Goal: Task Accomplishment & Management: Manage account settings

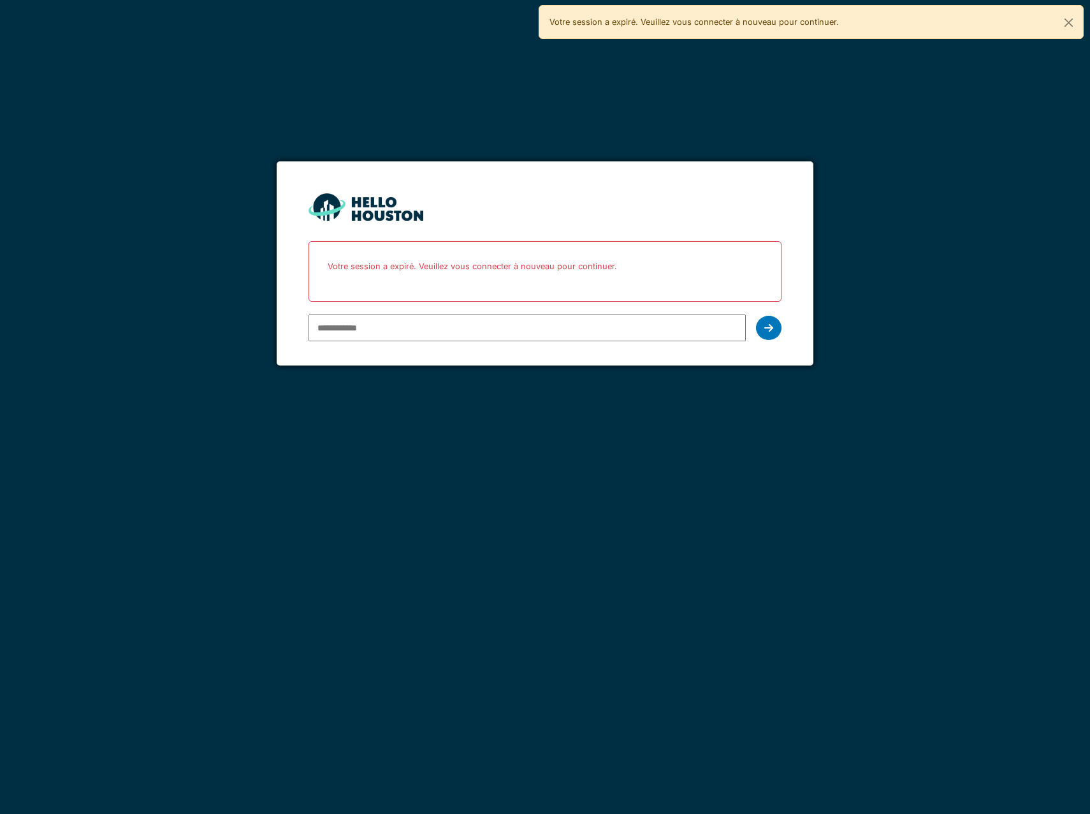
type input "**********"
click at [520, 327] on input "**********" at bounding box center [527, 327] width 437 height 27
click at [770, 332] on icon at bounding box center [769, 328] width 9 height 10
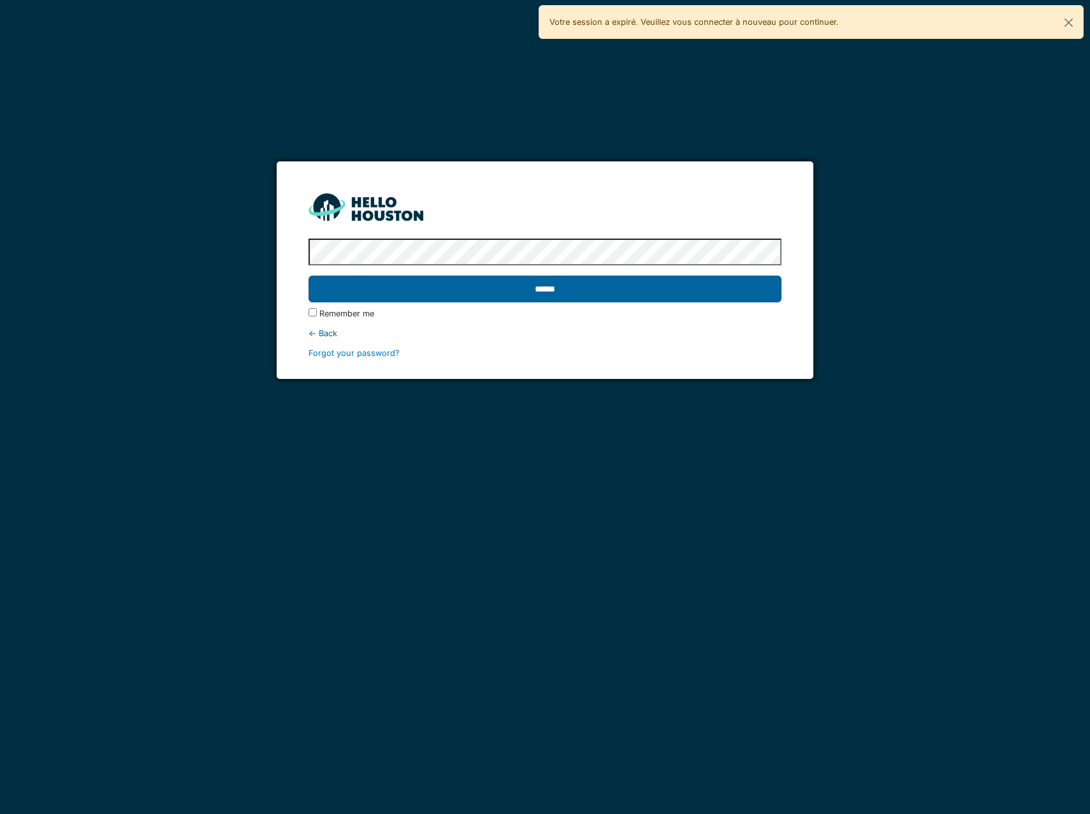
click at [592, 297] on input "******" at bounding box center [545, 288] width 473 height 27
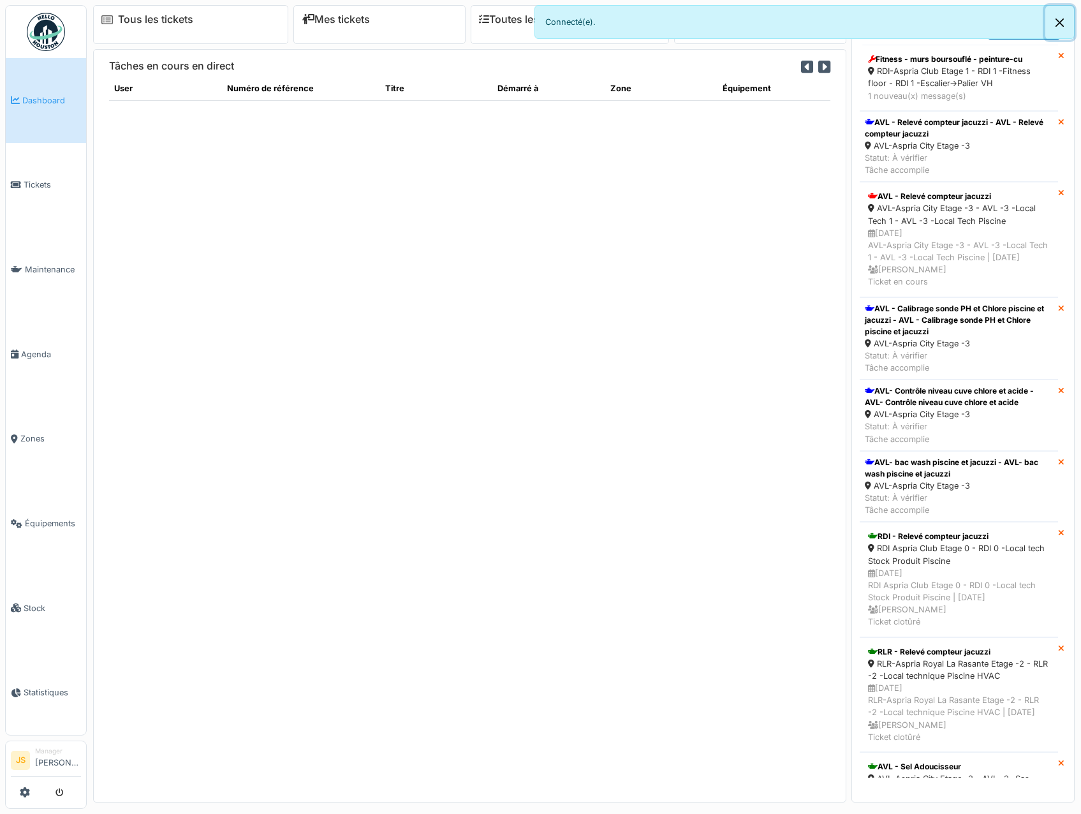
click at [1055, 18] on button "Close" at bounding box center [1059, 23] width 29 height 34
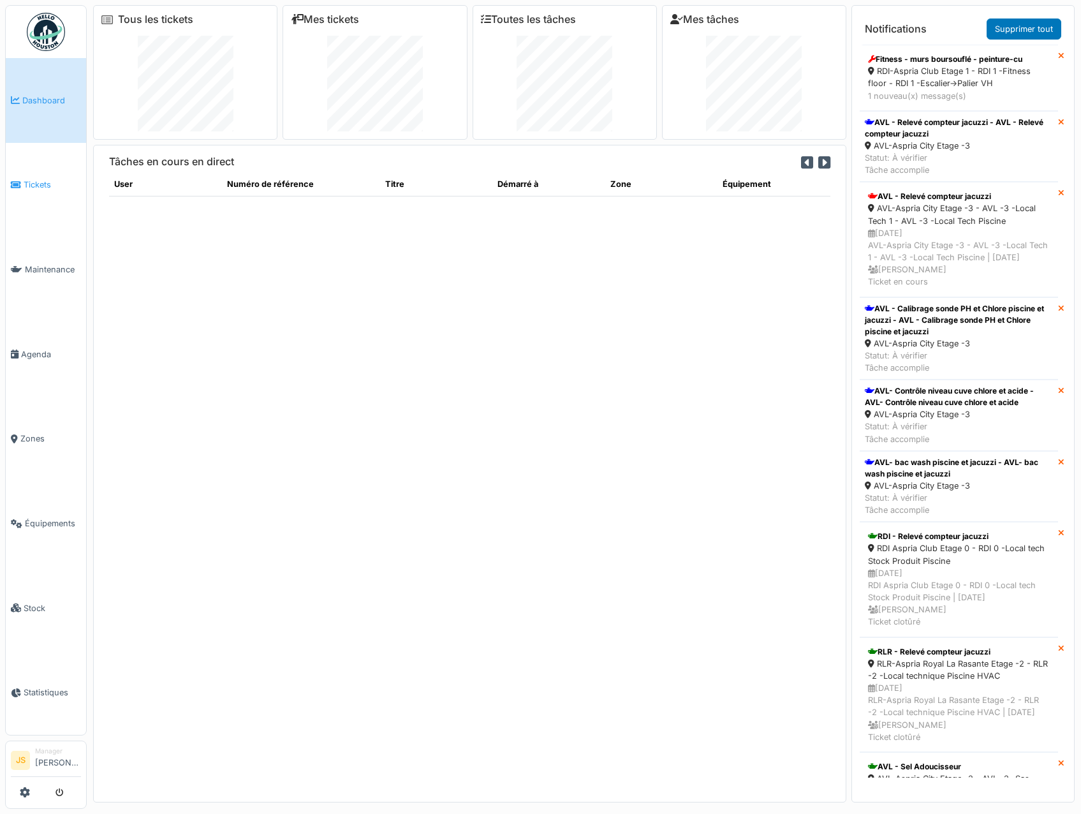
click at [39, 182] on span "Tickets" at bounding box center [52, 185] width 57 height 12
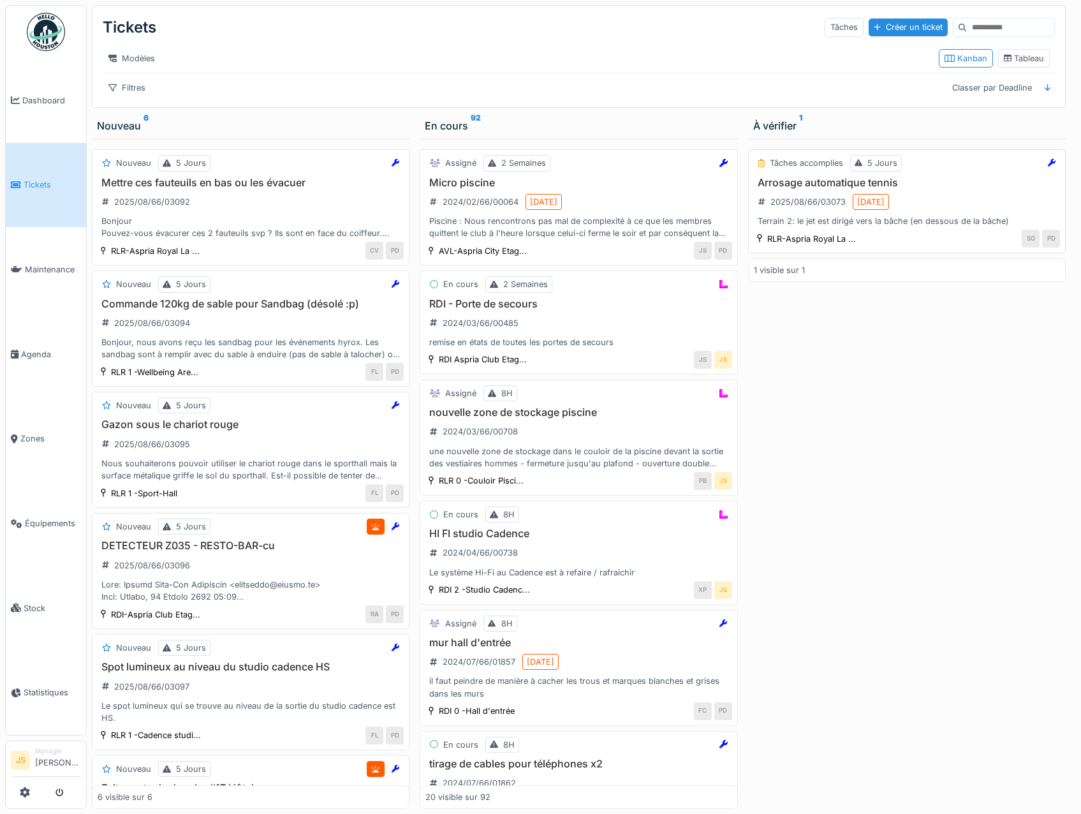
click at [798, 189] on h3 "Arrosage automatique tennis" at bounding box center [907, 183] width 306 height 12
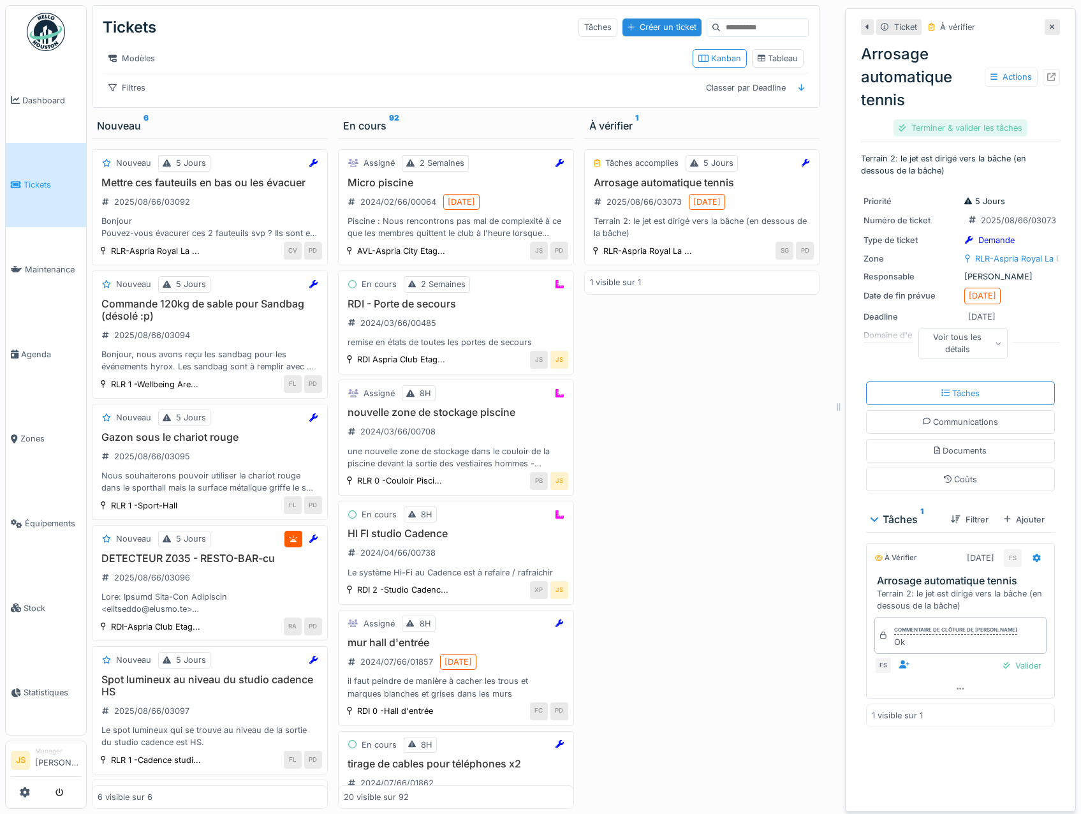
click at [914, 123] on div "Terminer & valider les tâches" at bounding box center [959, 127] width 133 height 17
click at [970, 123] on div "Clôturer le ticket" at bounding box center [960, 127] width 87 height 17
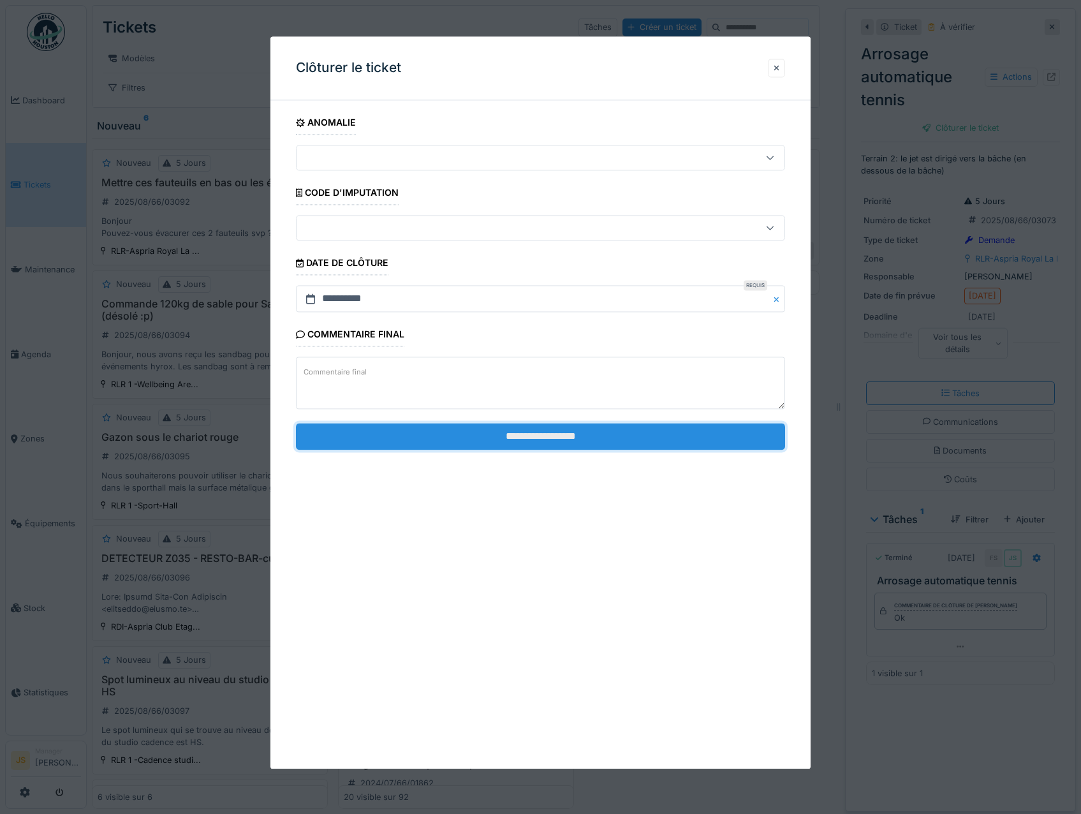
click at [503, 444] on input "**********" at bounding box center [541, 436] width 490 height 27
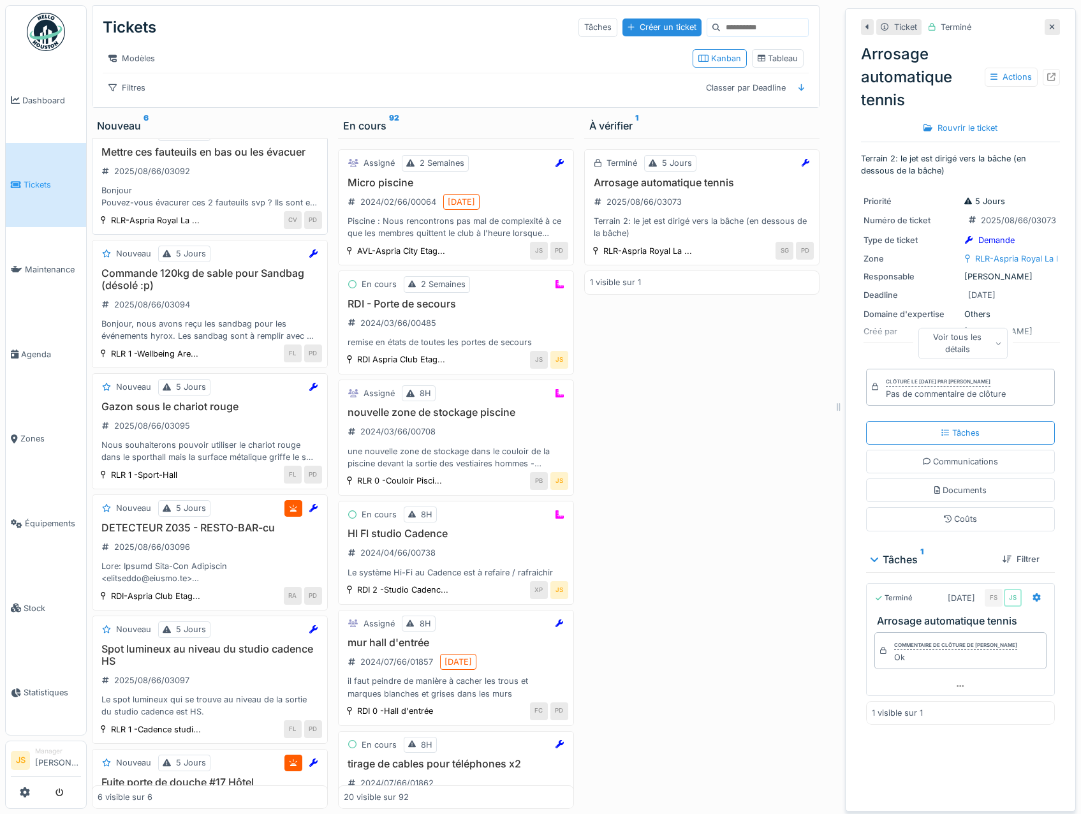
scroll to position [125, 0]
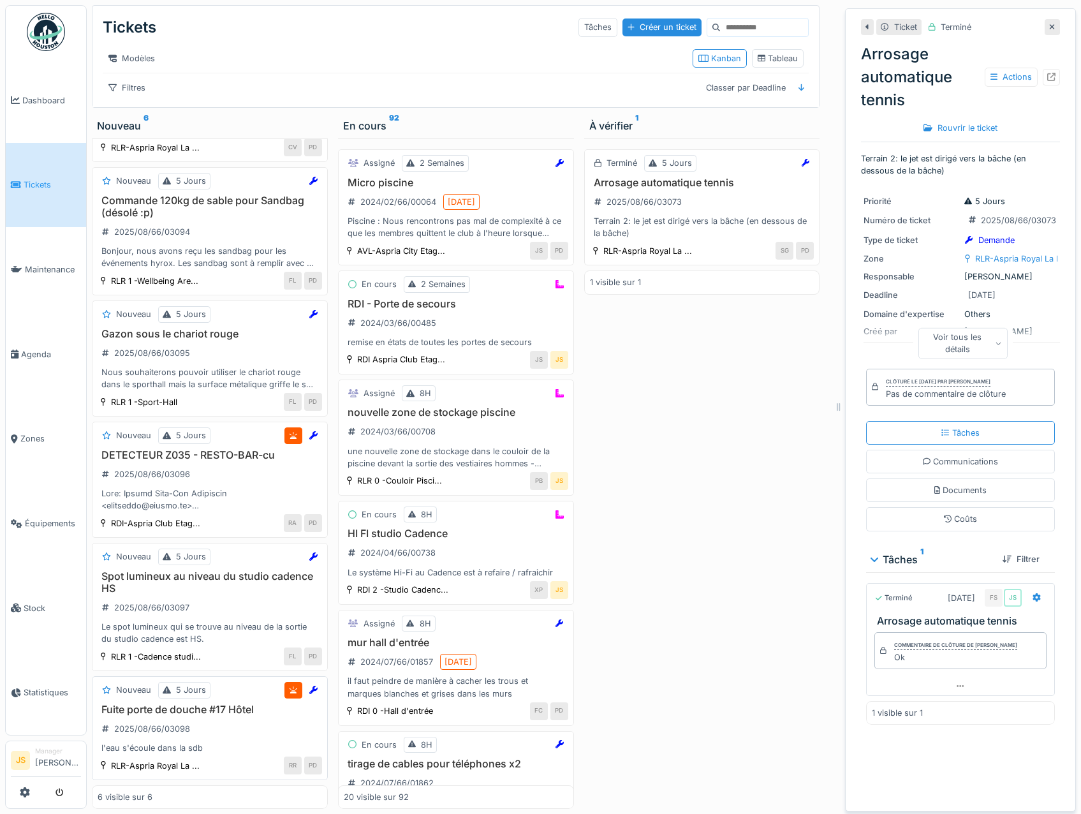
click at [191, 711] on h3 "Fuite porte de douche #17 Hôtel" at bounding box center [210, 709] width 224 height 12
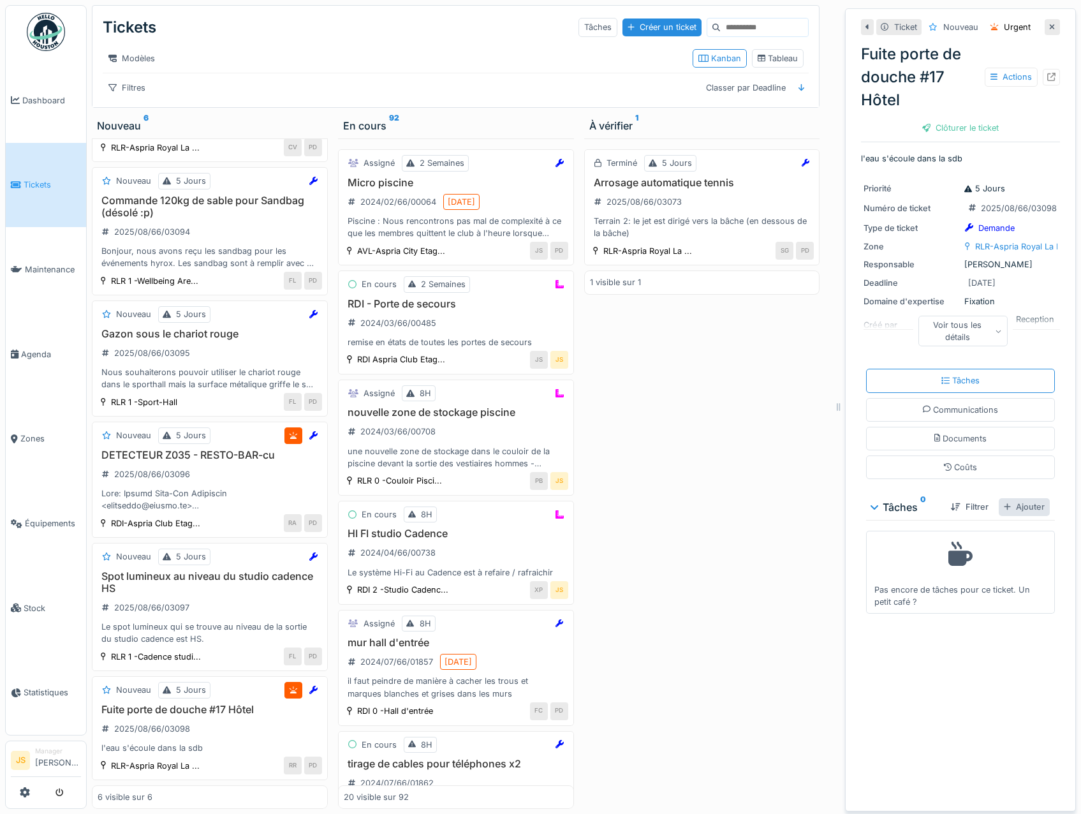
click at [1007, 504] on div "Ajouter" at bounding box center [1024, 506] width 51 height 17
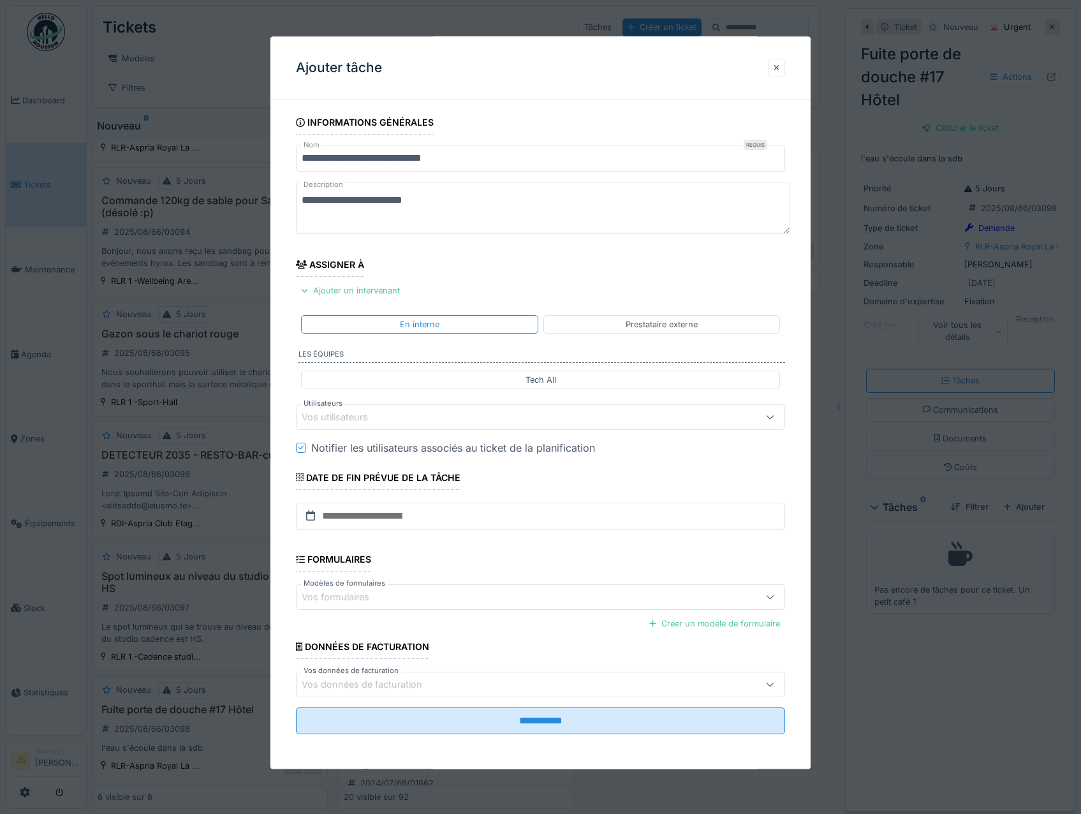
click at [345, 416] on div "Vos utilisateurs" at bounding box center [344, 417] width 84 height 14
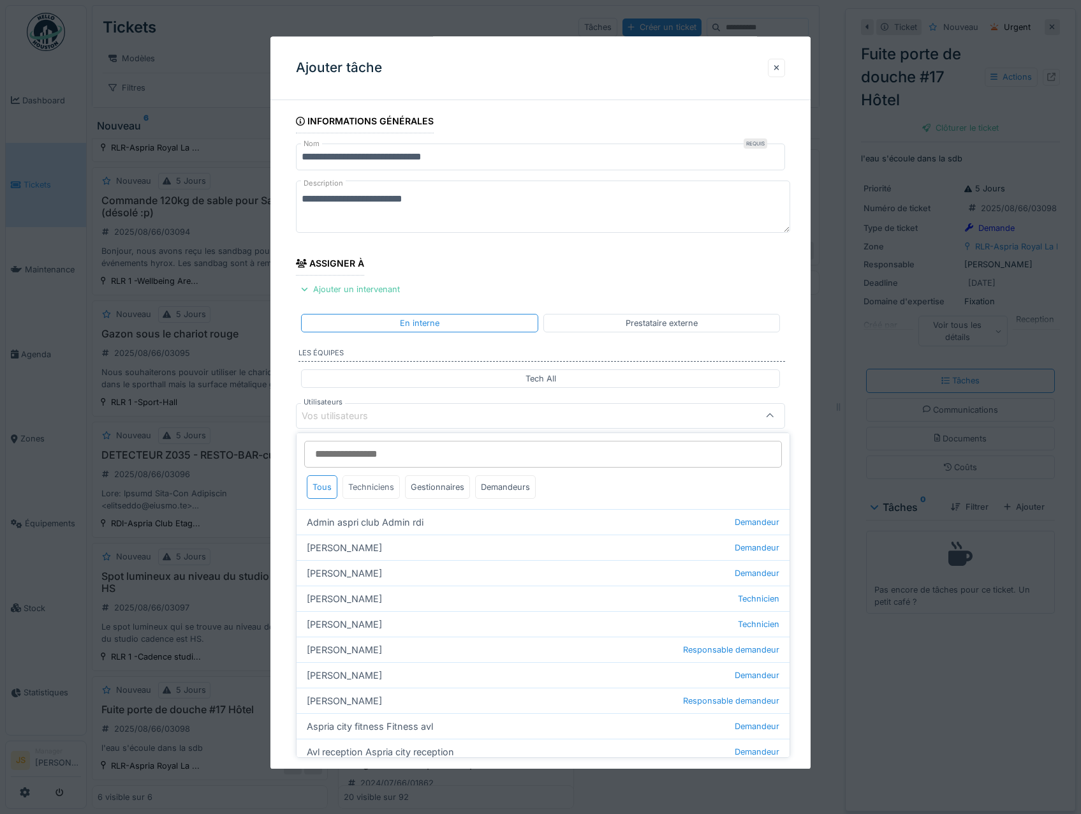
click at [367, 485] on div "Techniciens" at bounding box center [370, 487] width 57 height 24
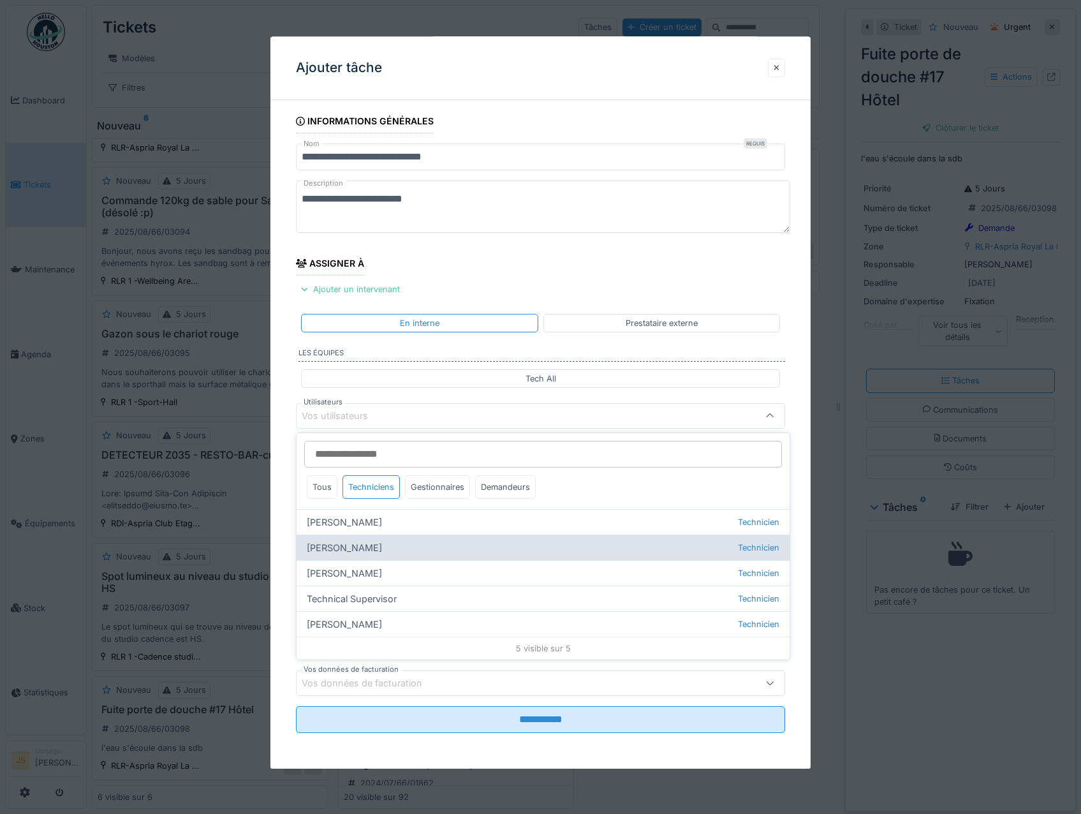
click at [375, 552] on div "Alexsander Batista Technicien" at bounding box center [543, 547] width 493 height 26
type input "*****"
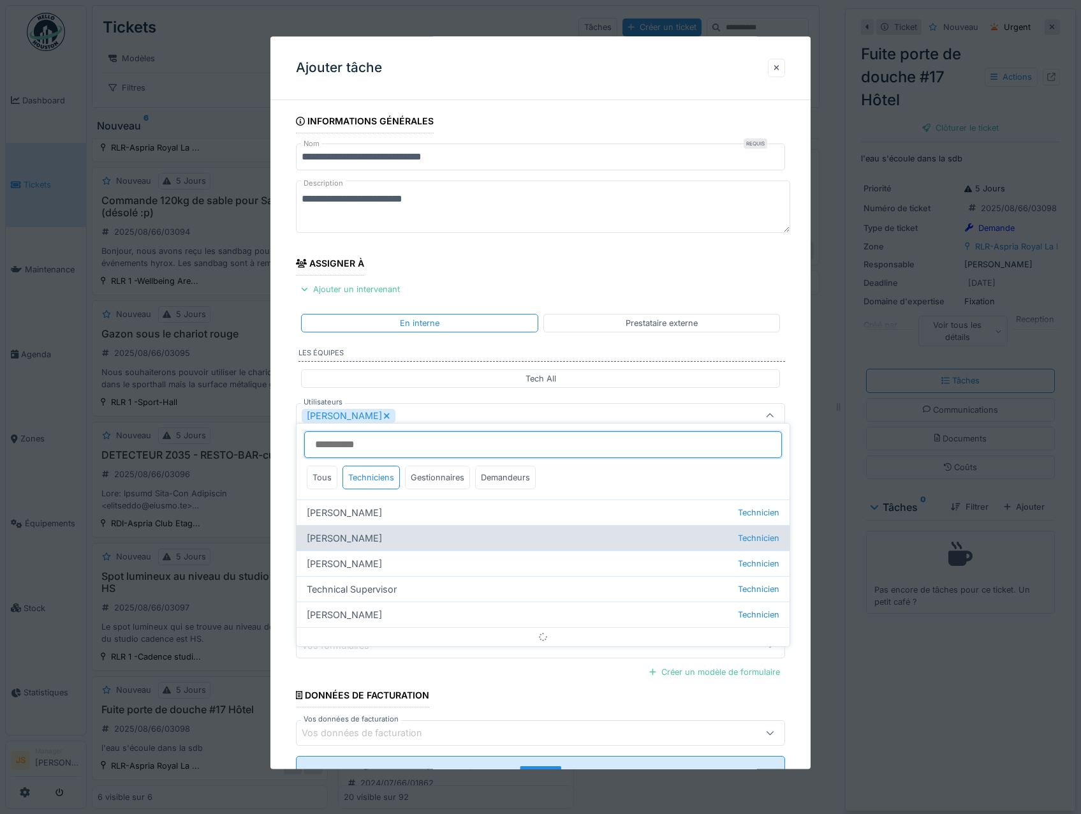
scroll to position [15, 0]
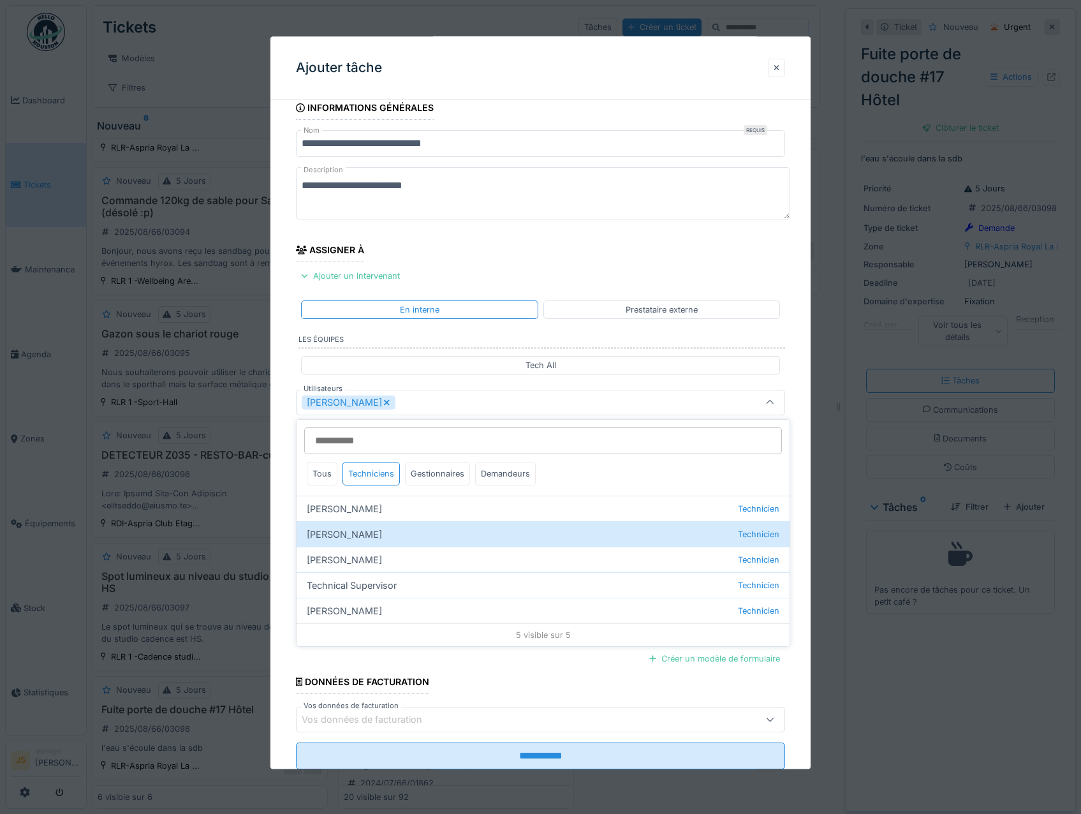
click at [281, 545] on div "**********" at bounding box center [540, 450] width 541 height 709
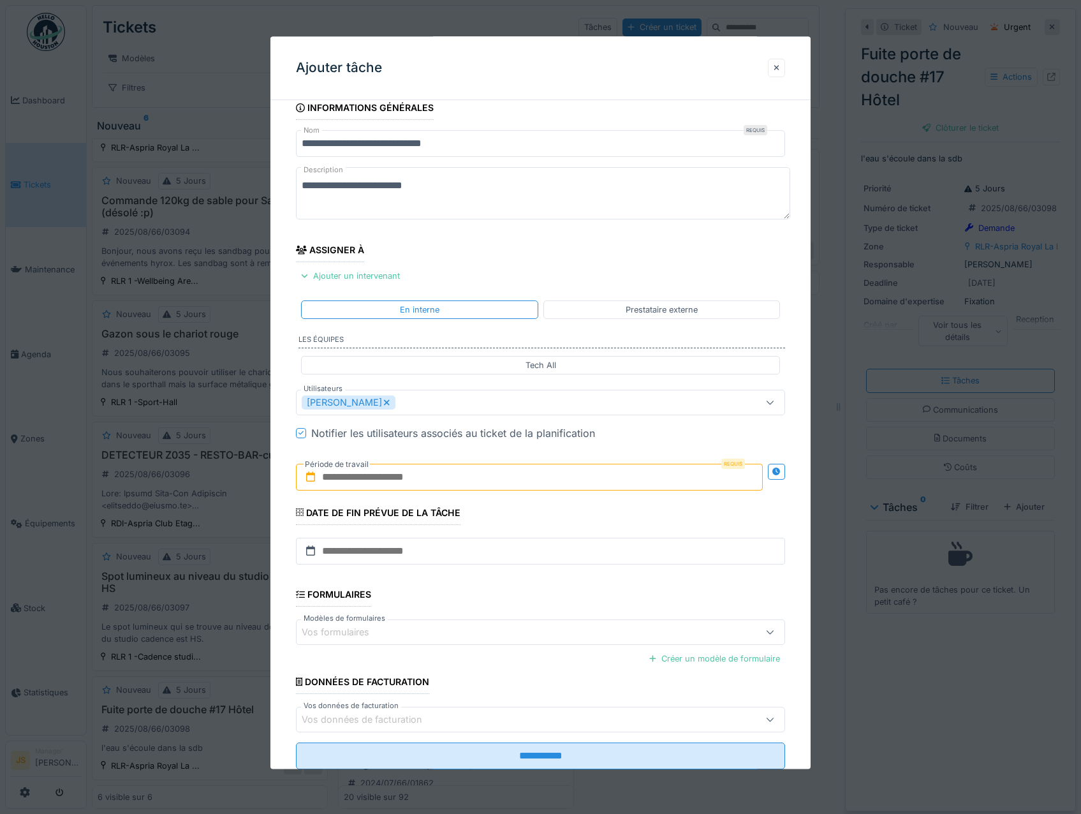
click at [364, 477] on input "text" at bounding box center [529, 477] width 467 height 27
click at [489, 594] on div "12" at bounding box center [489, 602] width 17 height 18
click at [489, 596] on div "12" at bounding box center [489, 602] width 17 height 18
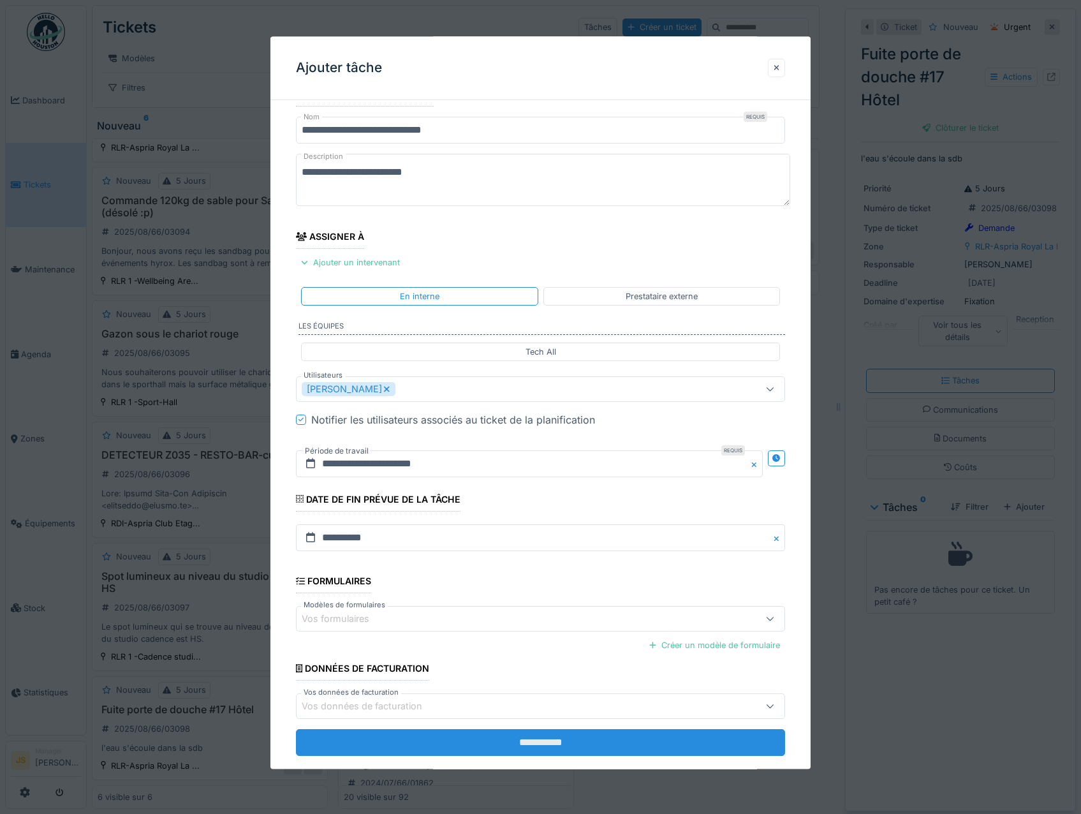
scroll to position [51, 0]
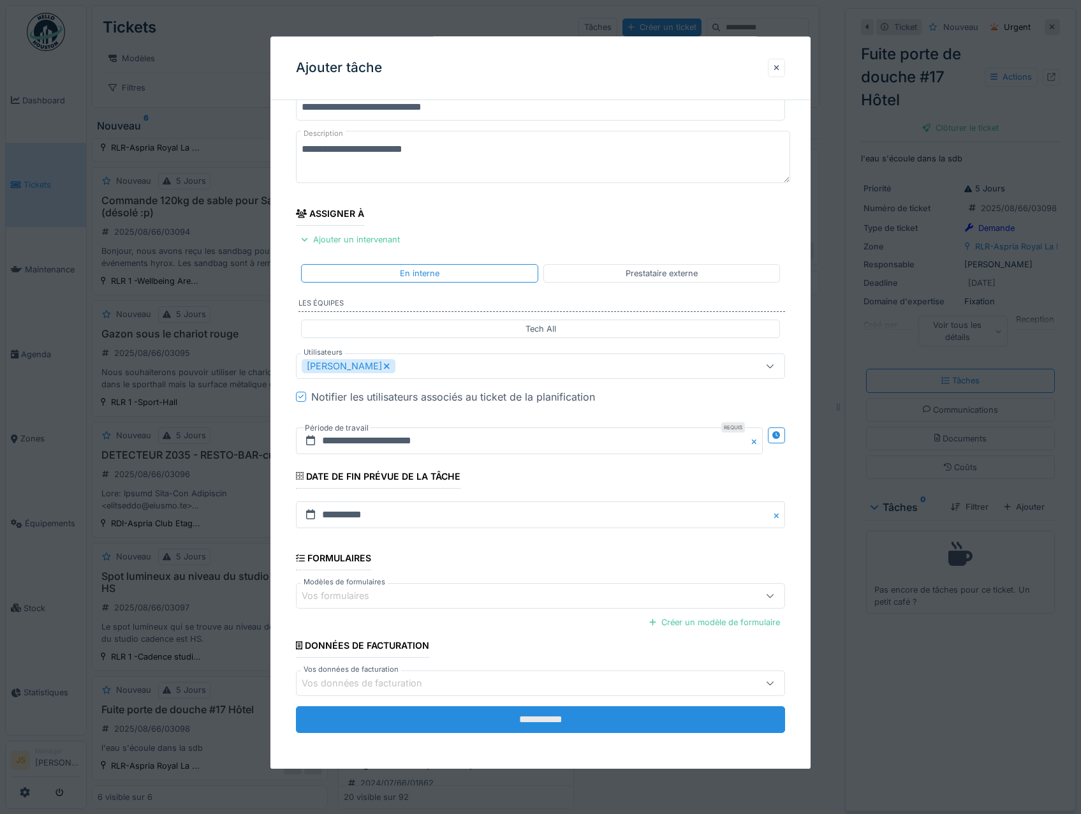
click at [532, 719] on input "**********" at bounding box center [541, 720] width 490 height 27
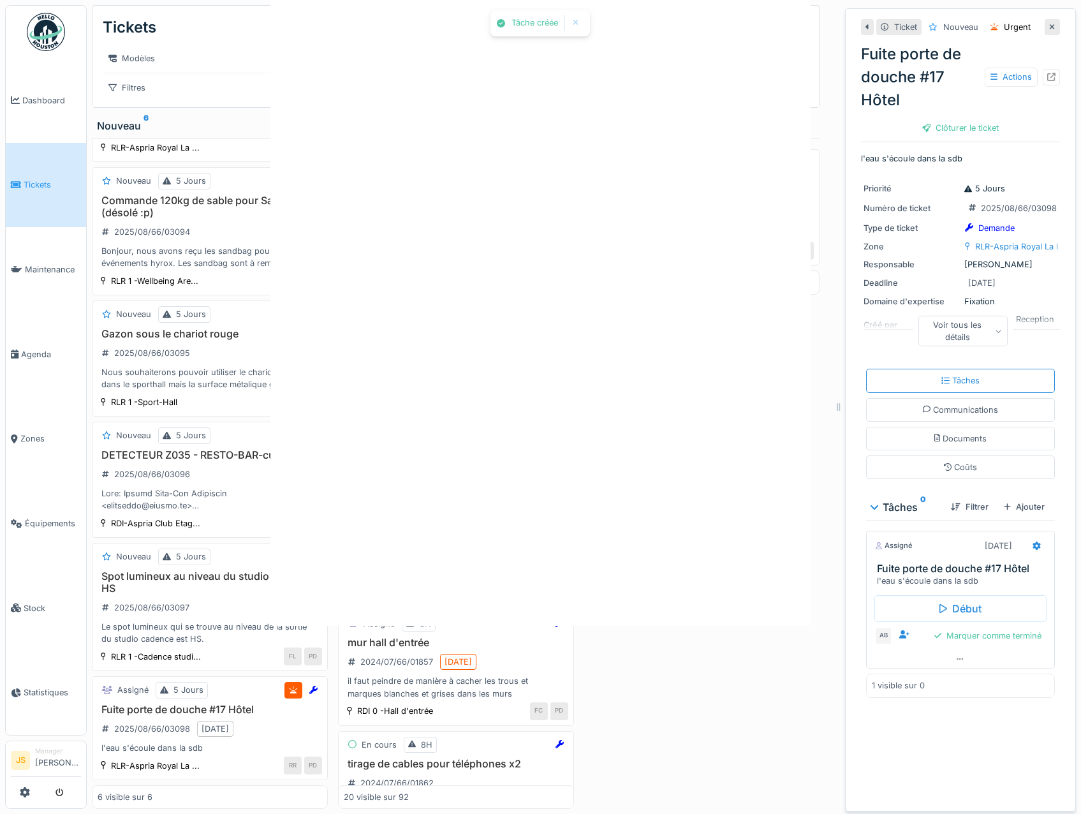
scroll to position [0, 0]
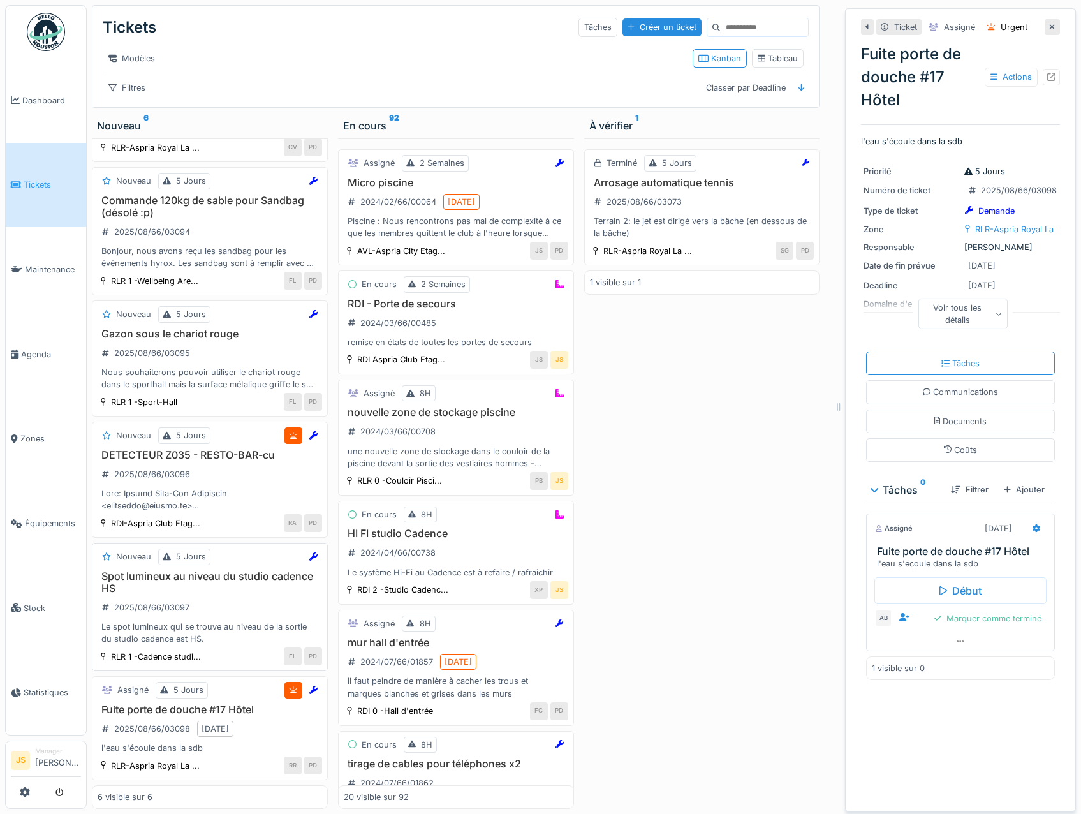
click at [156, 579] on h3 "Spot lumineux au niveau du studio cadence HS" at bounding box center [210, 582] width 224 height 24
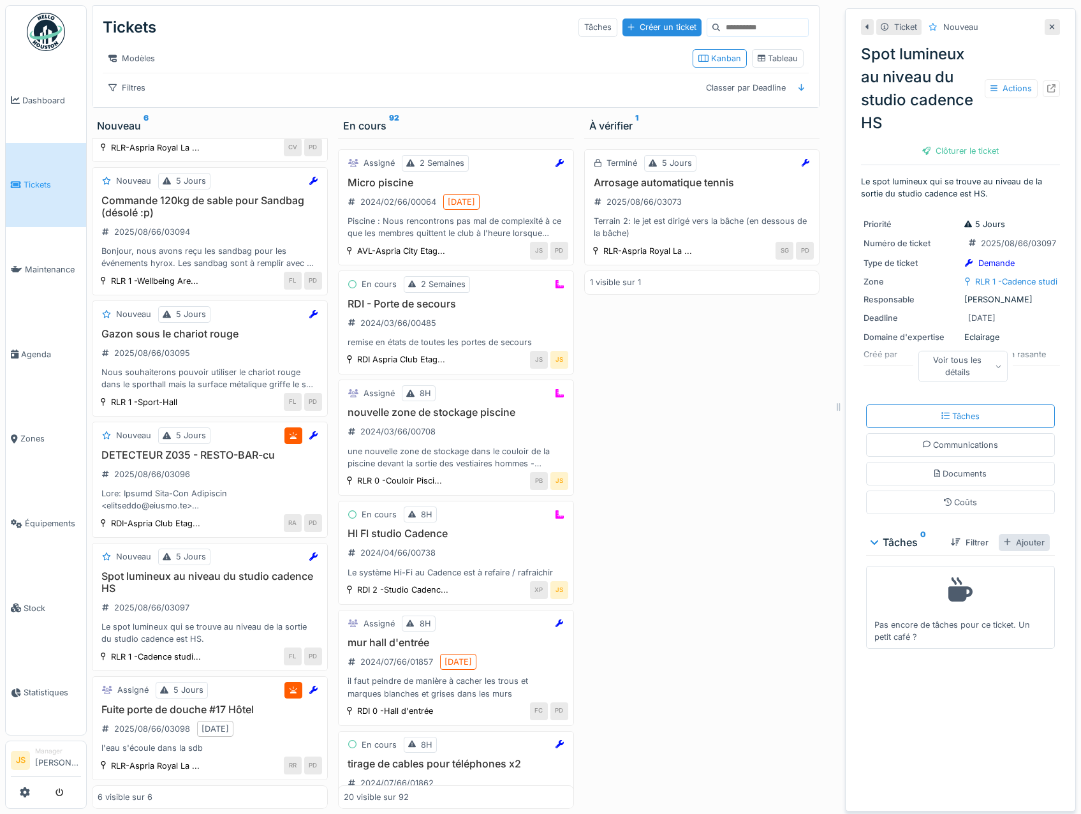
click at [999, 541] on div "Ajouter" at bounding box center [1024, 542] width 51 height 17
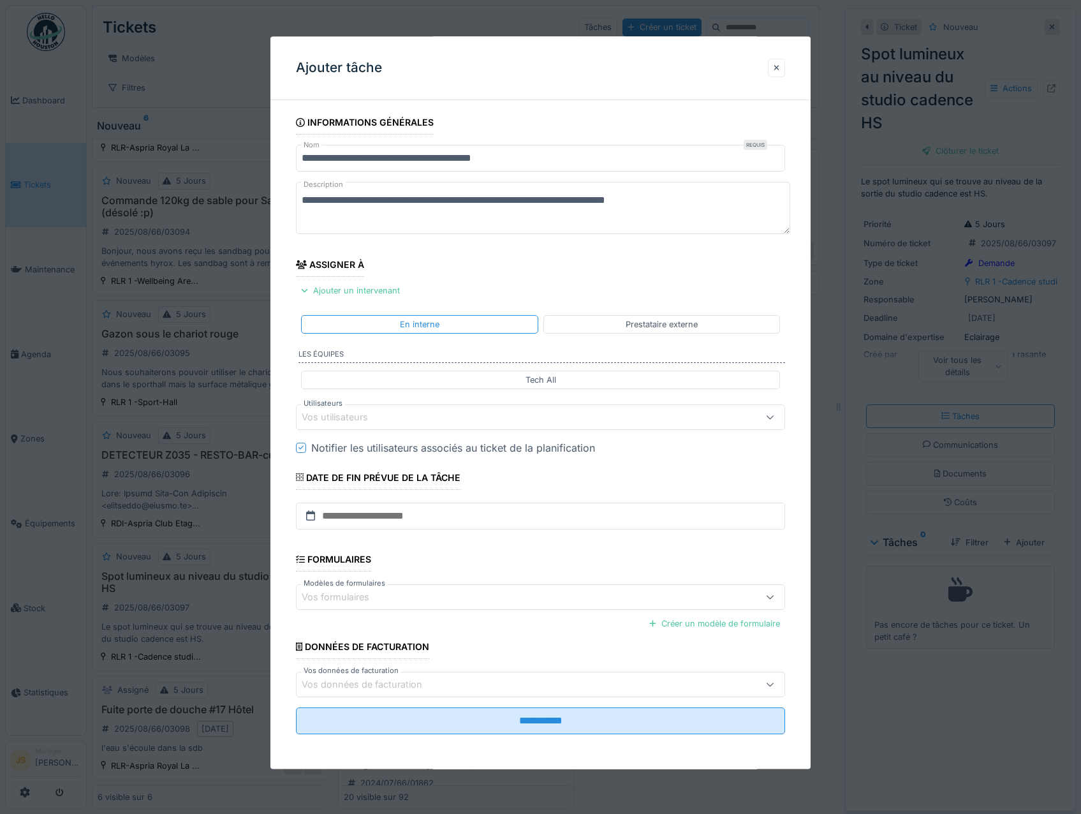
click at [363, 421] on div "Vos utilisateurs" at bounding box center [344, 417] width 84 height 14
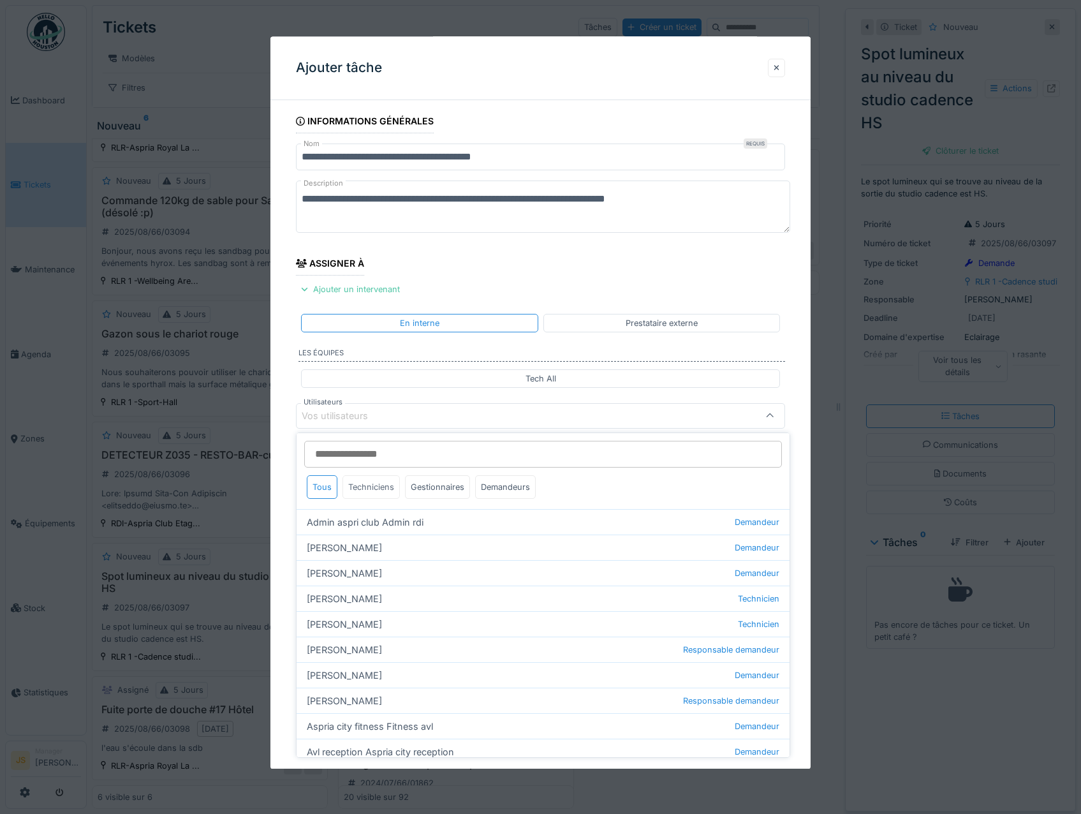
click at [381, 480] on div "Techniciens" at bounding box center [370, 487] width 57 height 24
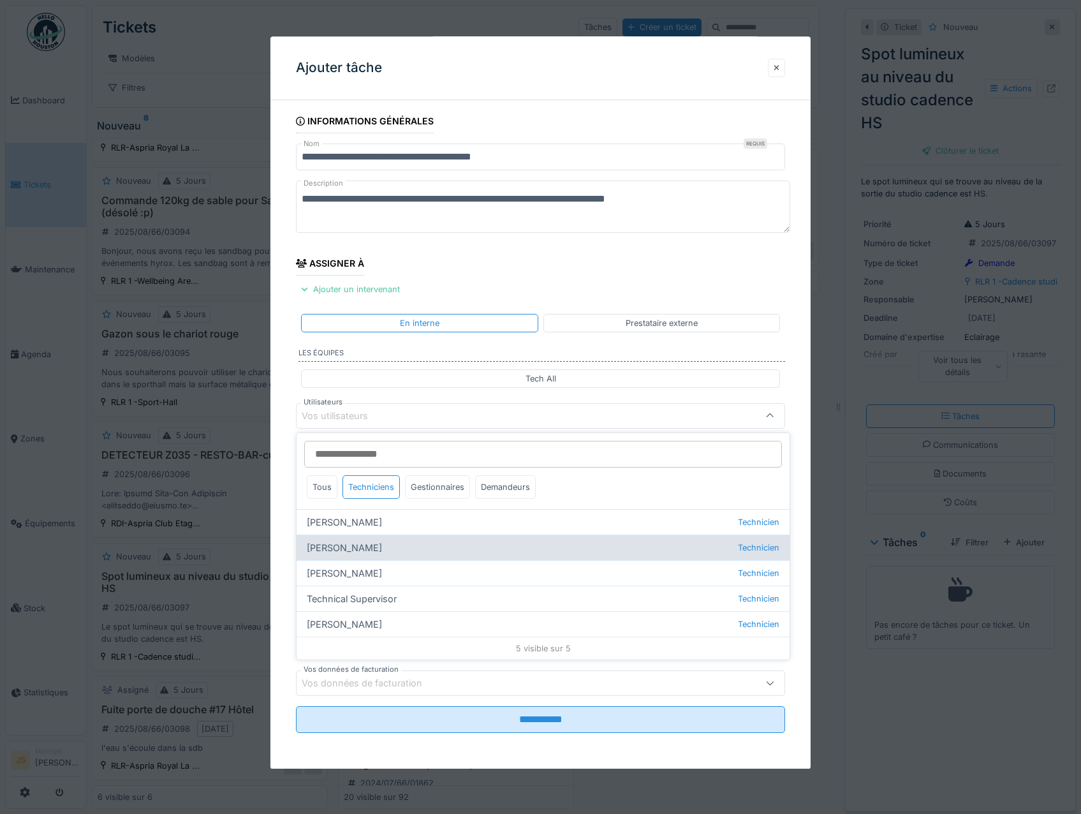
click at [366, 547] on div "Alexsander Batista Technicien" at bounding box center [543, 547] width 493 height 26
type input "*****"
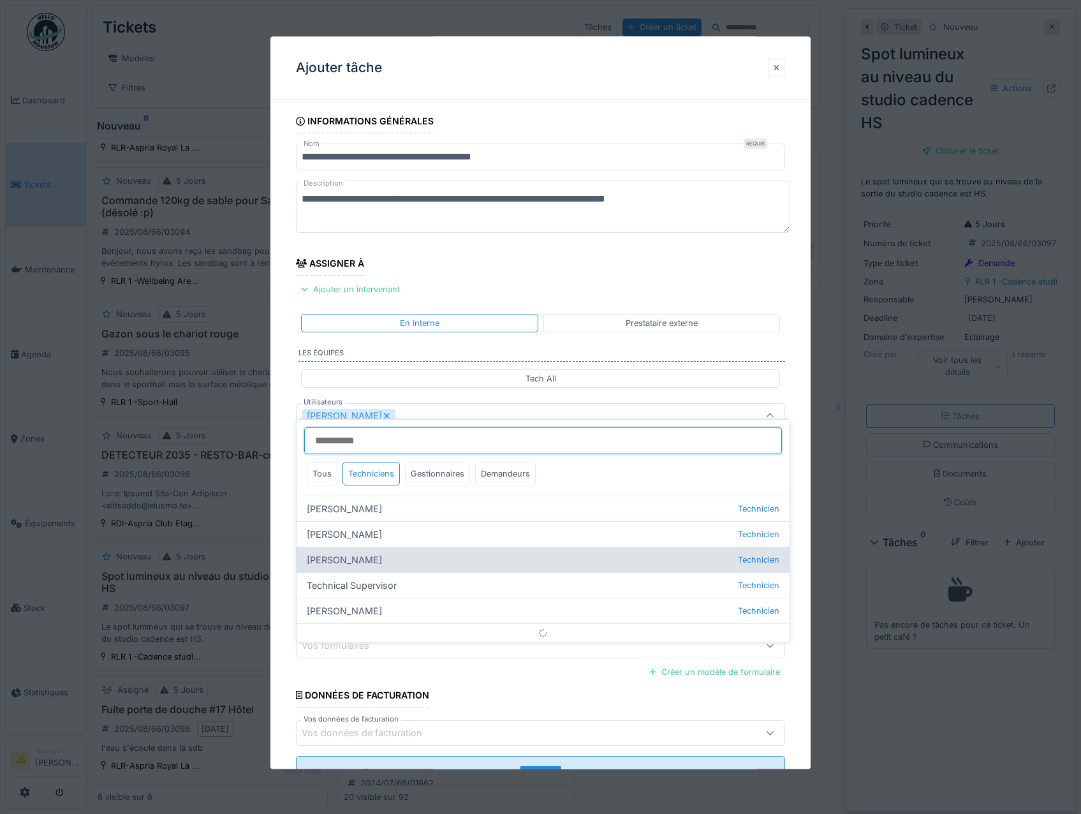
scroll to position [15, 0]
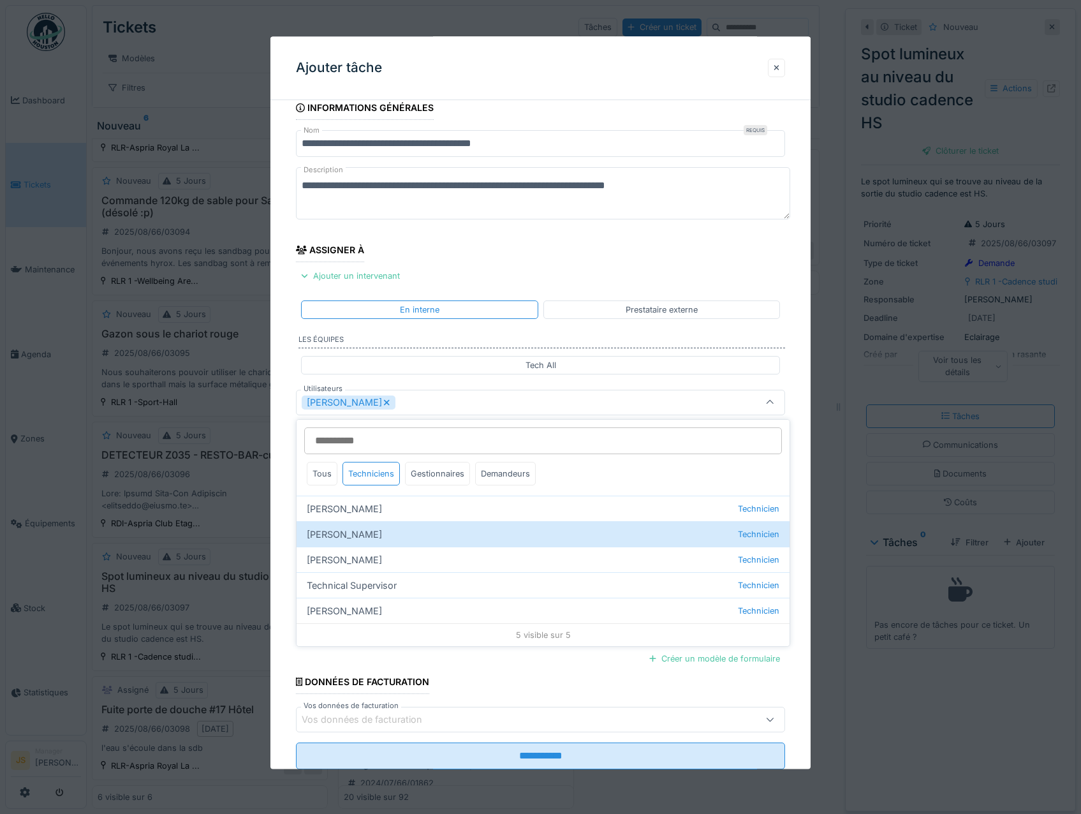
click at [282, 550] on div "**********" at bounding box center [540, 450] width 541 height 709
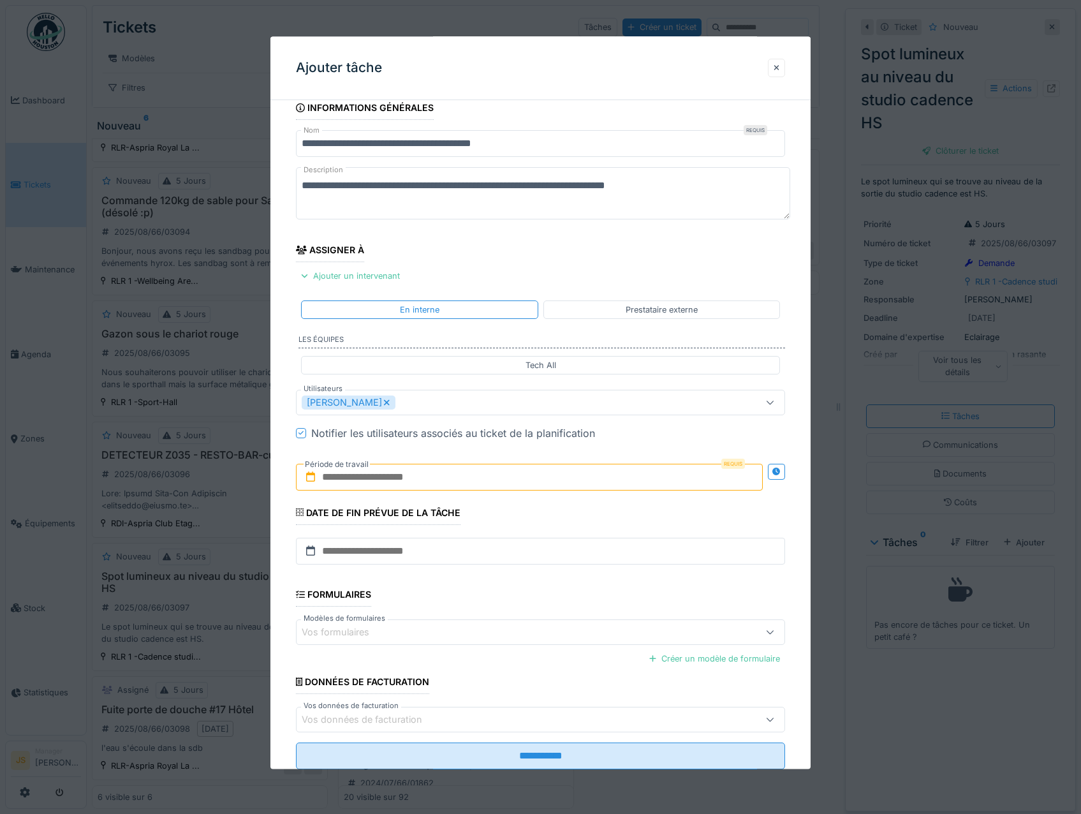
click at [351, 481] on input "text" at bounding box center [529, 477] width 467 height 27
click at [490, 598] on div "12" at bounding box center [489, 602] width 17 height 18
click at [490, 599] on div "12" at bounding box center [489, 602] width 17 height 18
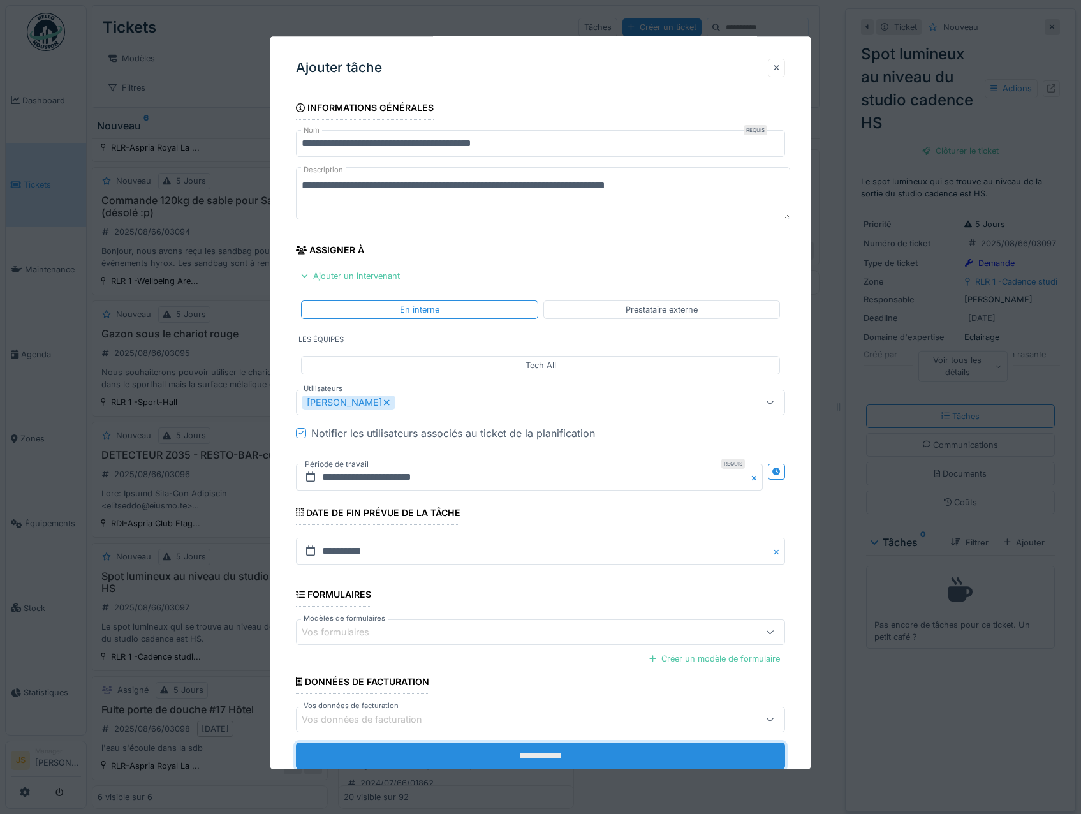
click at [599, 756] on input "**********" at bounding box center [541, 756] width 490 height 27
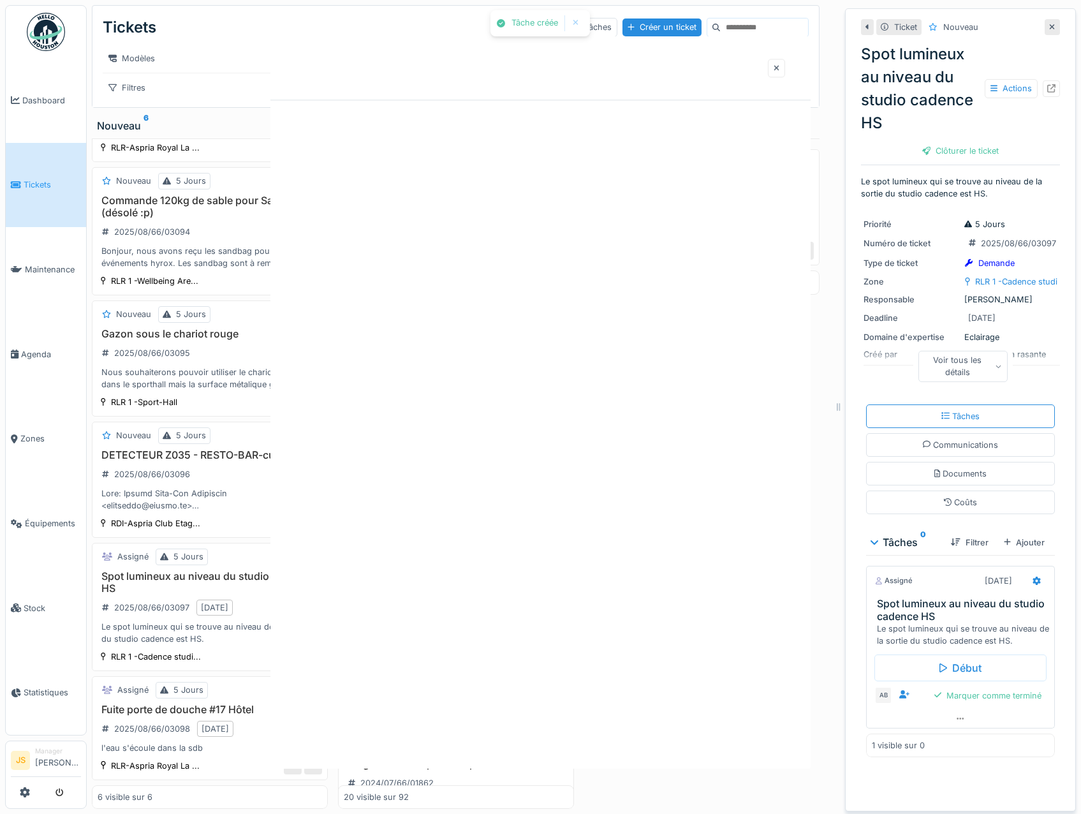
scroll to position [0, 0]
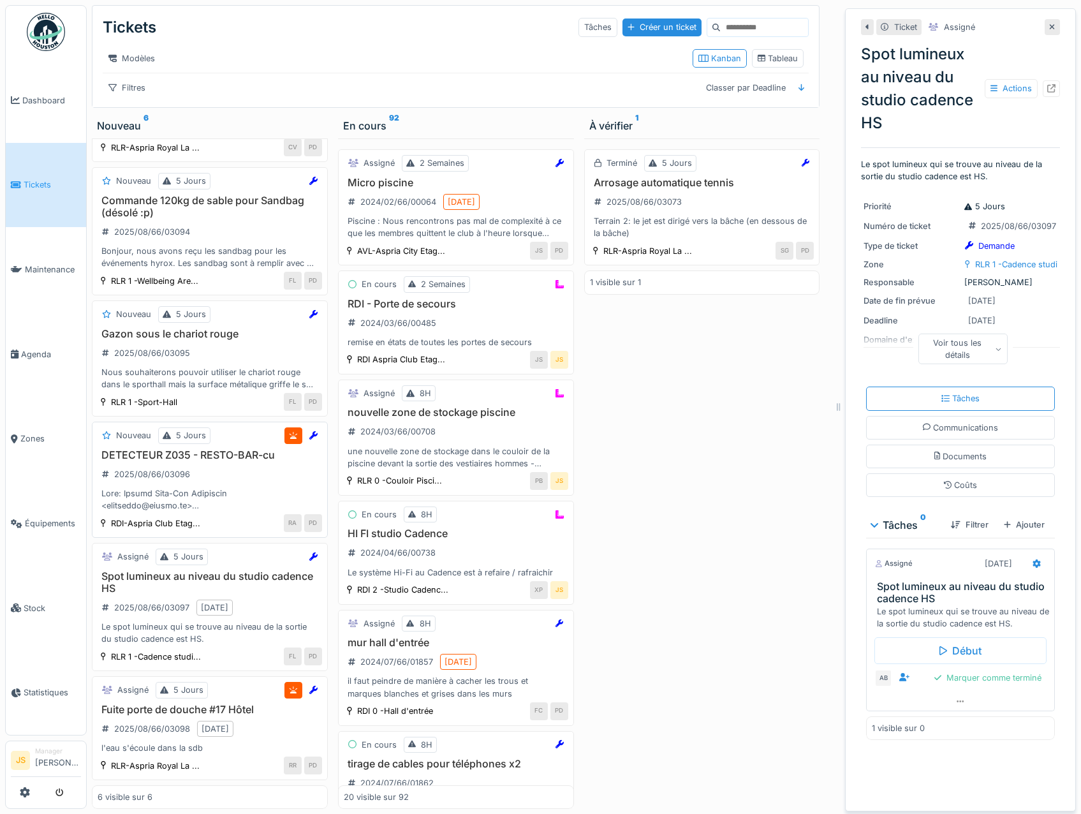
click at [147, 454] on h3 "DETECTEUR Z035 - RESTO-BAR-cu" at bounding box center [210, 455] width 224 height 12
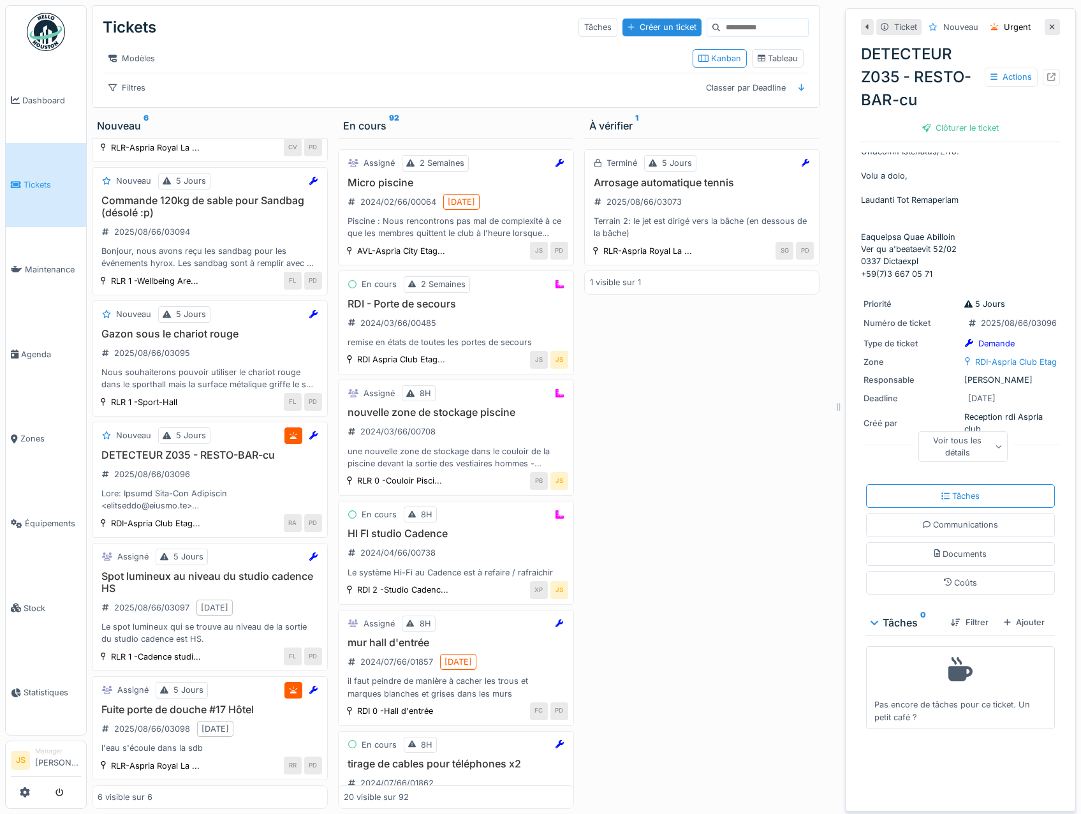
scroll to position [1170, 0]
click at [960, 129] on div "Clôturer le ticket" at bounding box center [960, 127] width 87 height 17
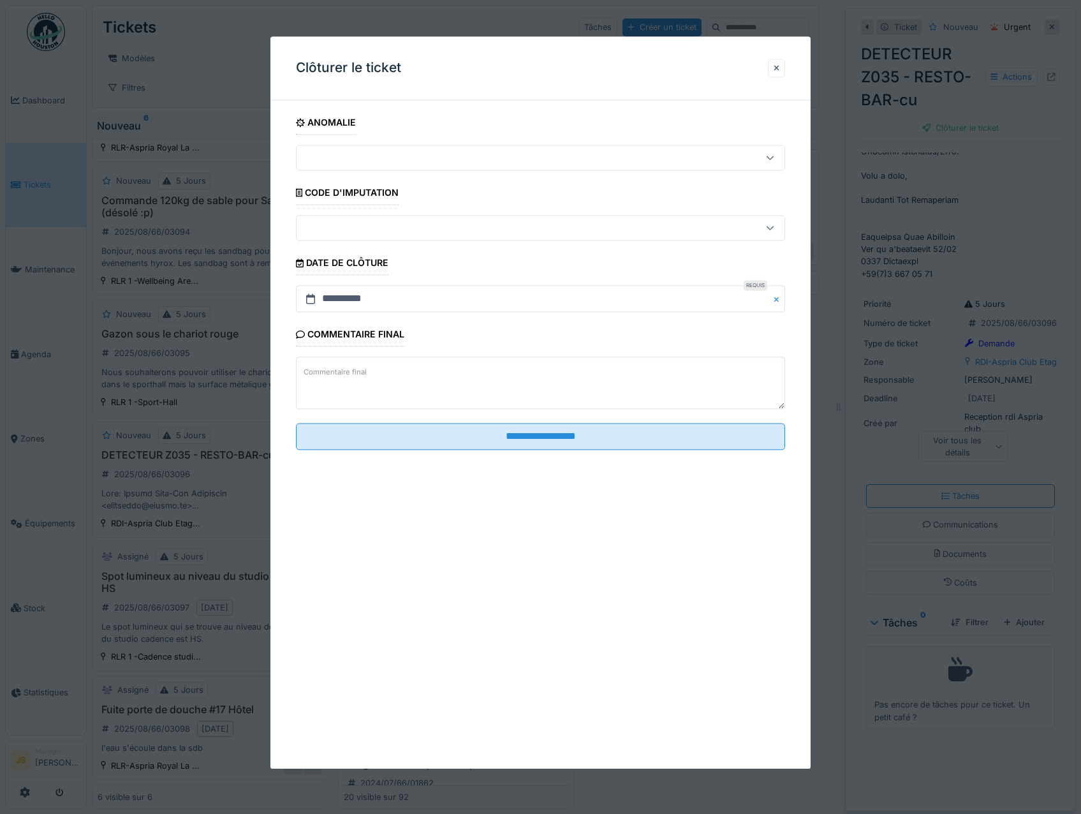
click at [585, 385] on textarea "Commentaire final" at bounding box center [541, 383] width 490 height 52
type textarea "*"
click at [743, 391] on textarea "**********" at bounding box center [541, 383] width 490 height 52
click at [610, 392] on textarea "**********" at bounding box center [541, 383] width 490 height 52
click at [547, 389] on textarea "**********" at bounding box center [541, 383] width 490 height 52
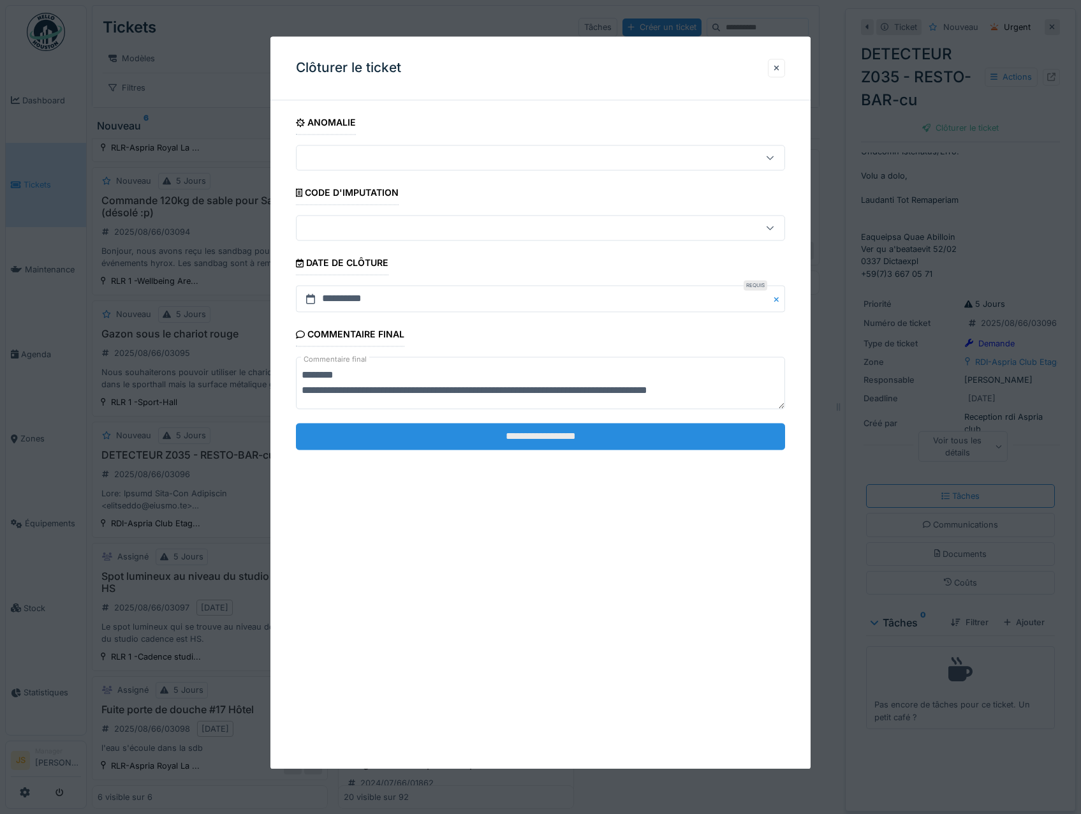
type textarea "**********"
click at [625, 441] on input "**********" at bounding box center [541, 436] width 490 height 27
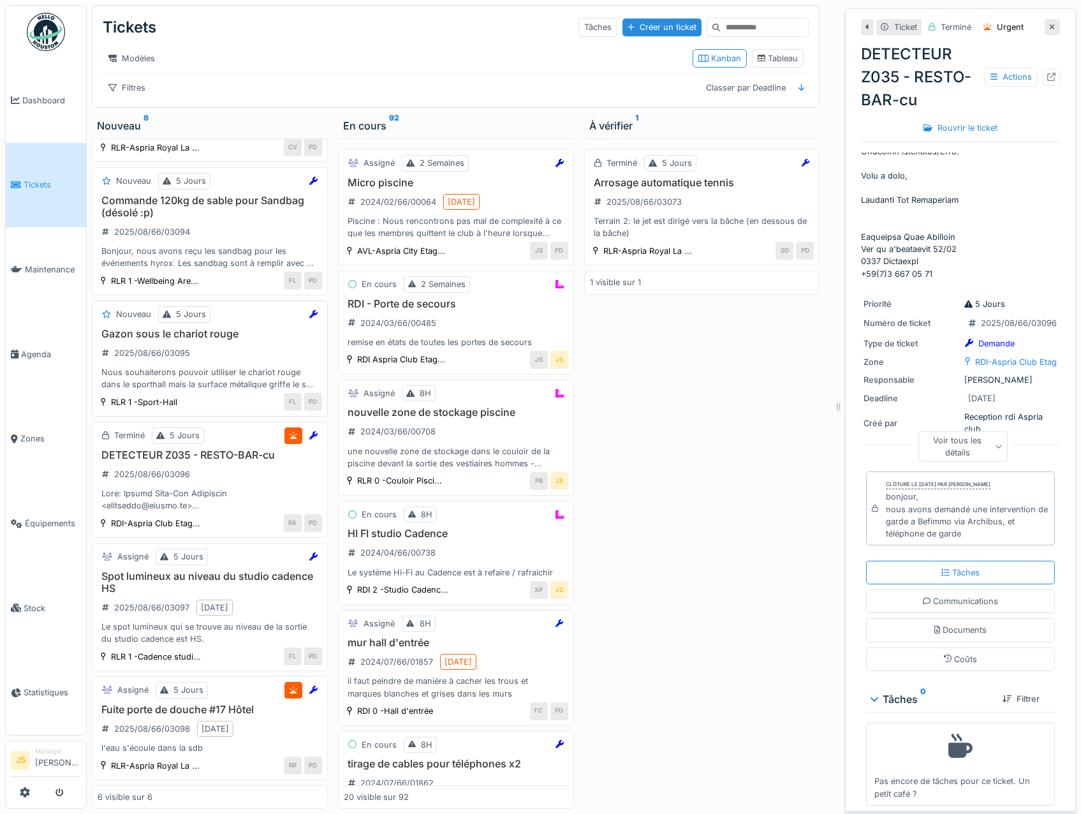
click at [214, 368] on div "Nous souhaiterons pouvoir utiliser le chariot rouge dans le sporthall mais la s…" at bounding box center [210, 378] width 224 height 24
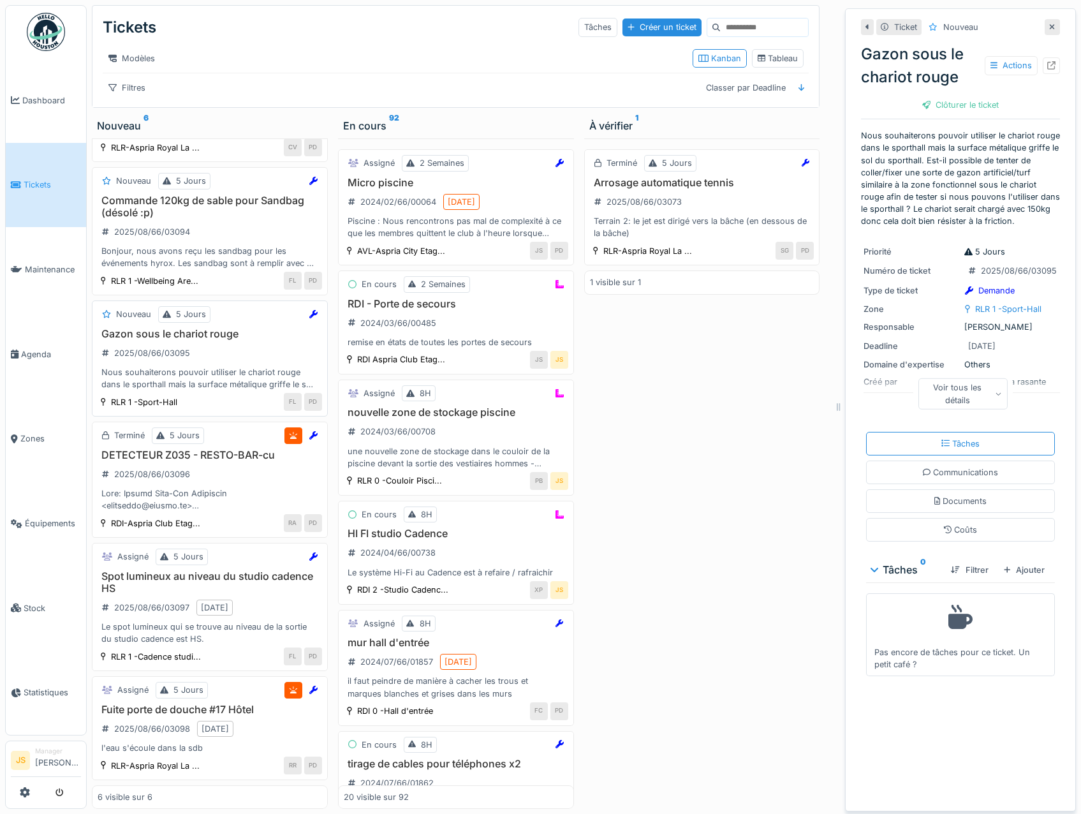
click at [185, 378] on div "Nous souhaiterons pouvoir utiliser le chariot rouge dans le sporthall mais la s…" at bounding box center [210, 378] width 224 height 24
click at [1019, 571] on div "Ajouter" at bounding box center [1024, 569] width 51 height 17
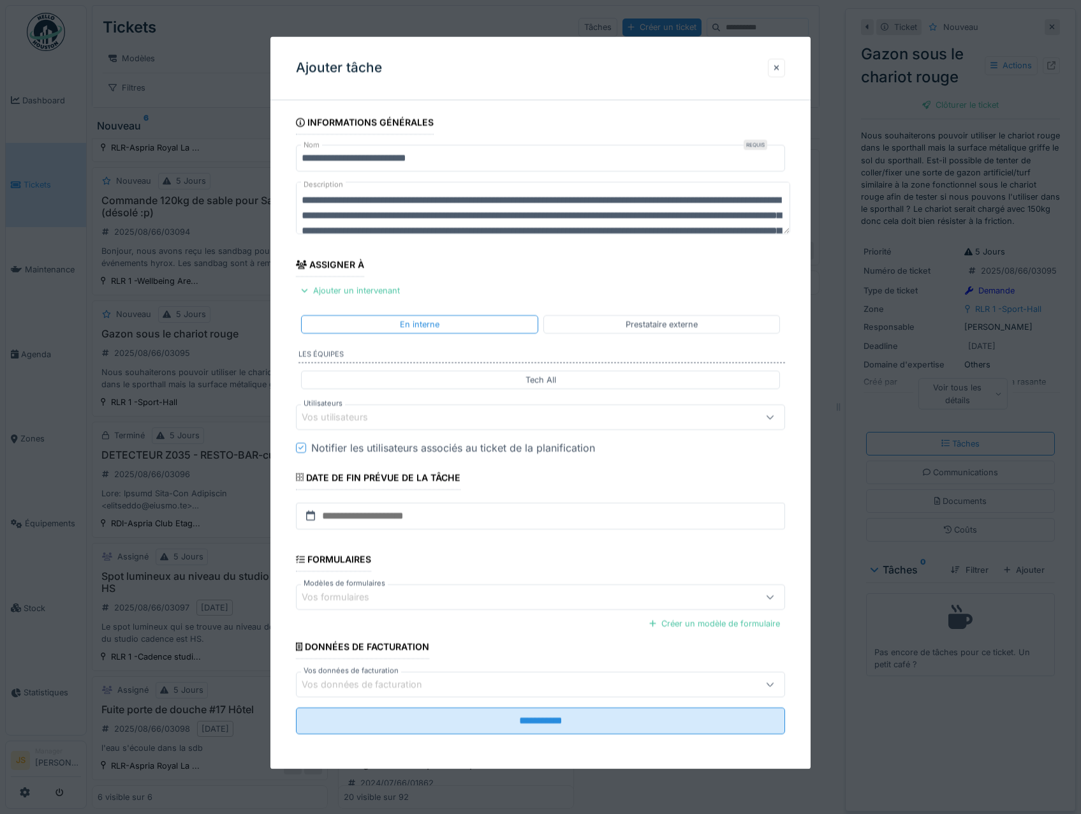
click at [363, 410] on div "Vos utilisateurs" at bounding box center [344, 417] width 84 height 14
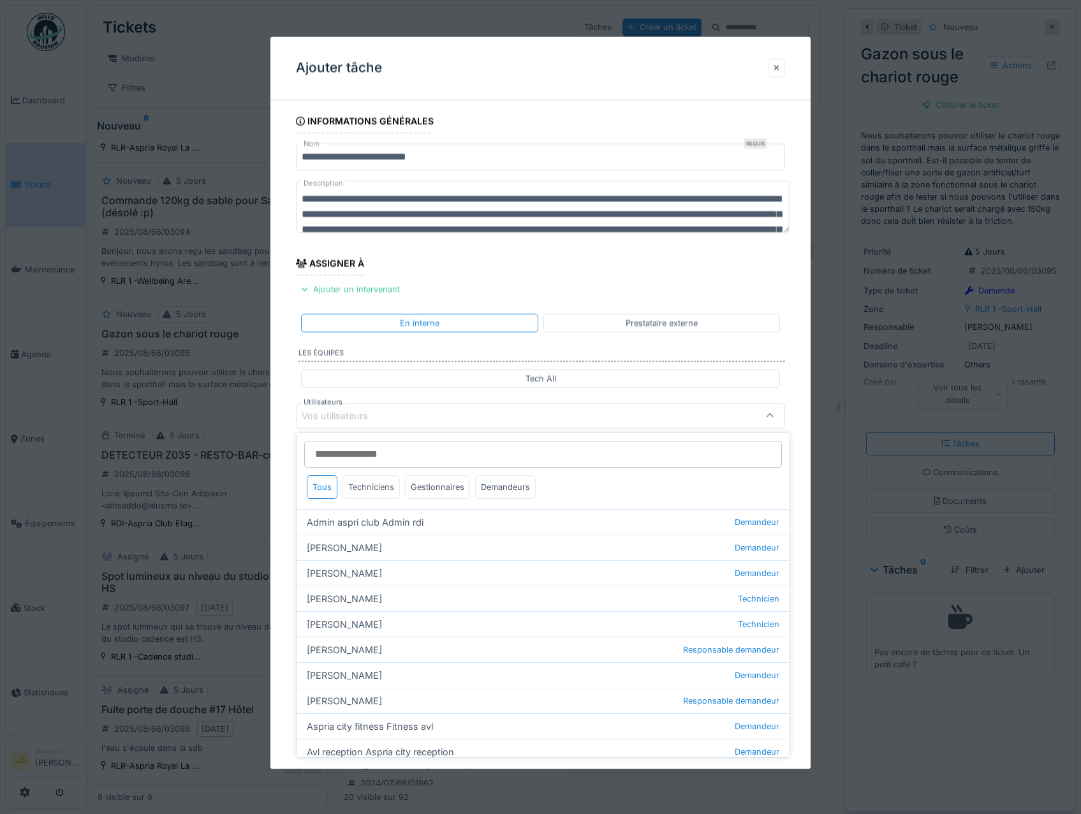
click at [374, 483] on div "Techniciens" at bounding box center [370, 487] width 57 height 24
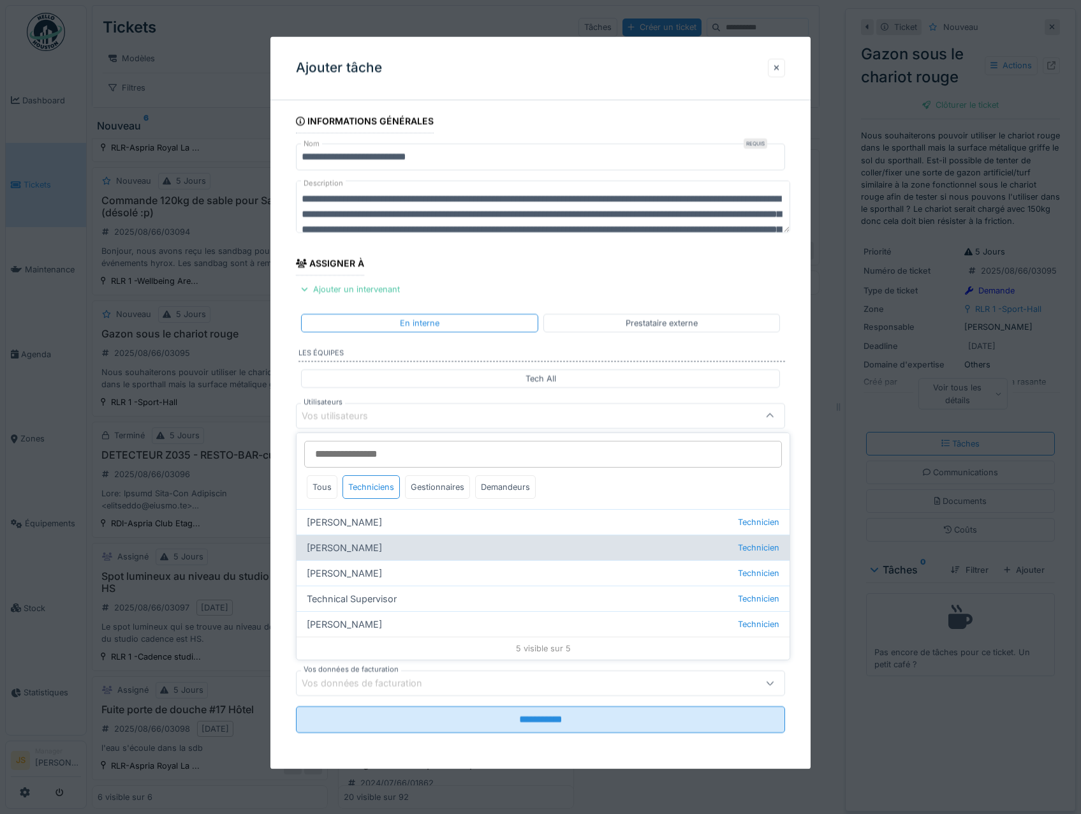
click at [359, 548] on div "Alexsander Batista Technicien" at bounding box center [543, 547] width 493 height 26
type input "*****"
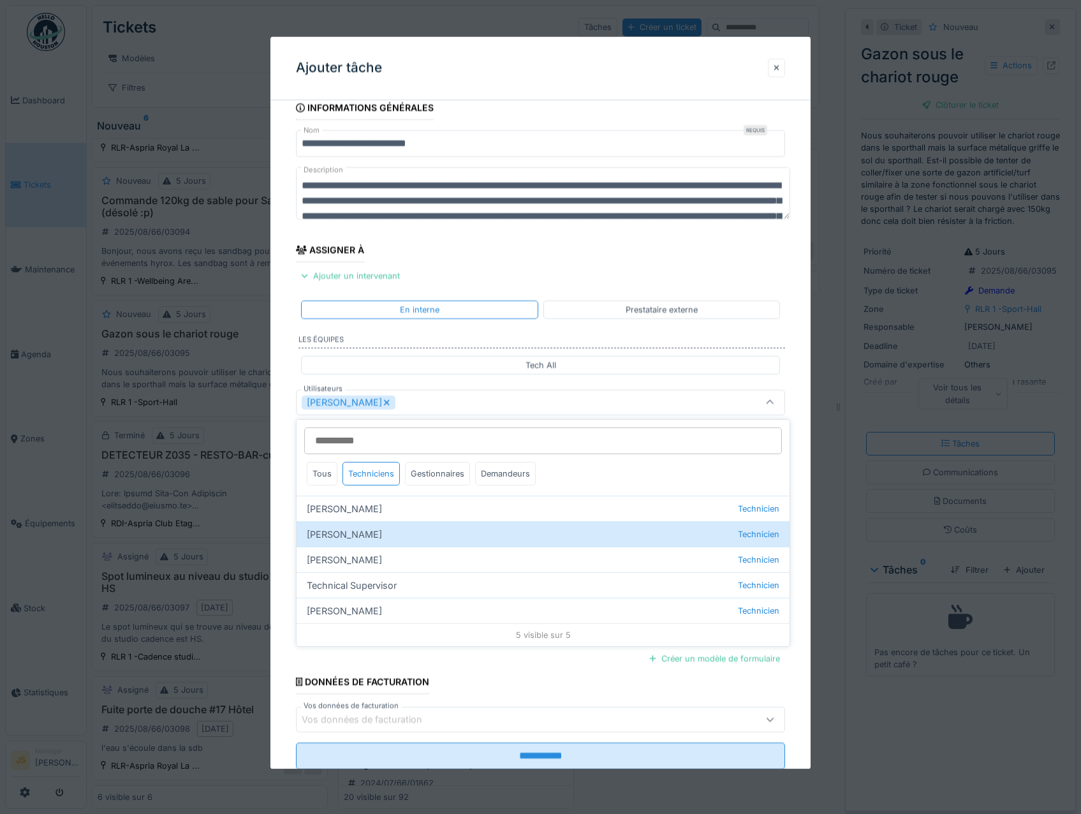
click at [390, 399] on icon at bounding box center [386, 402] width 7 height 9
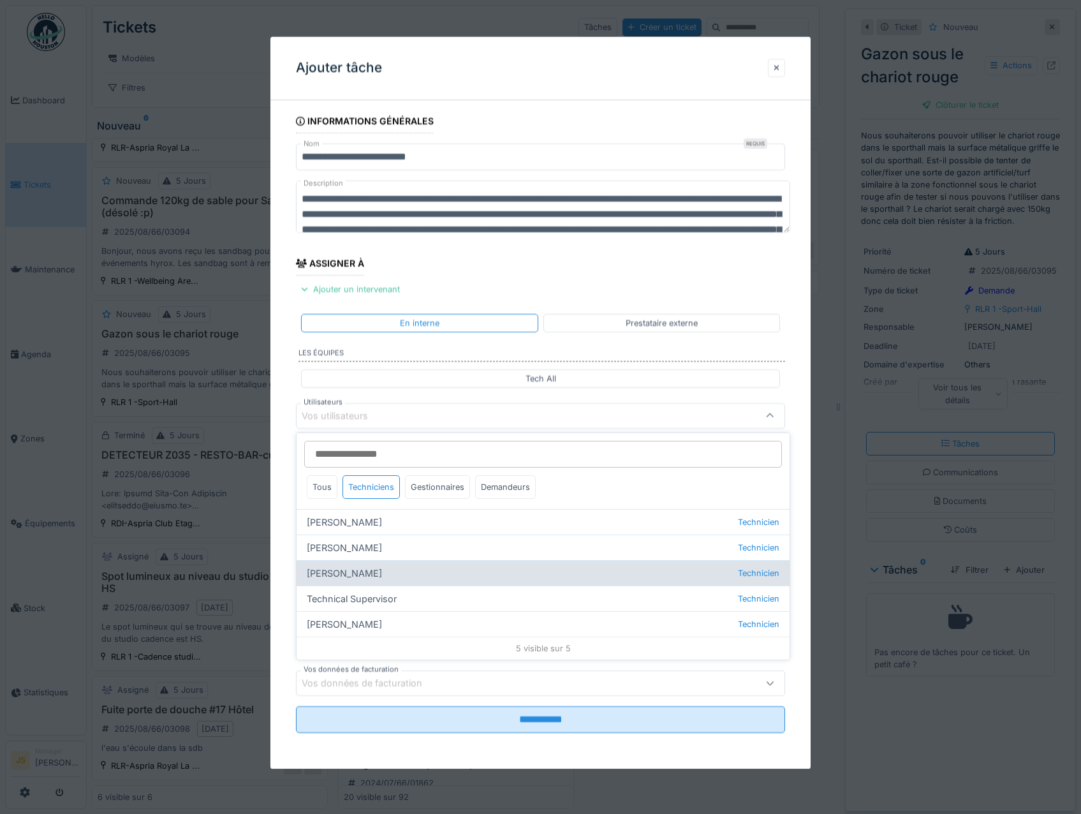
click at [351, 573] on div "Florian Sappart Technicien" at bounding box center [543, 573] width 493 height 26
type input "*****"
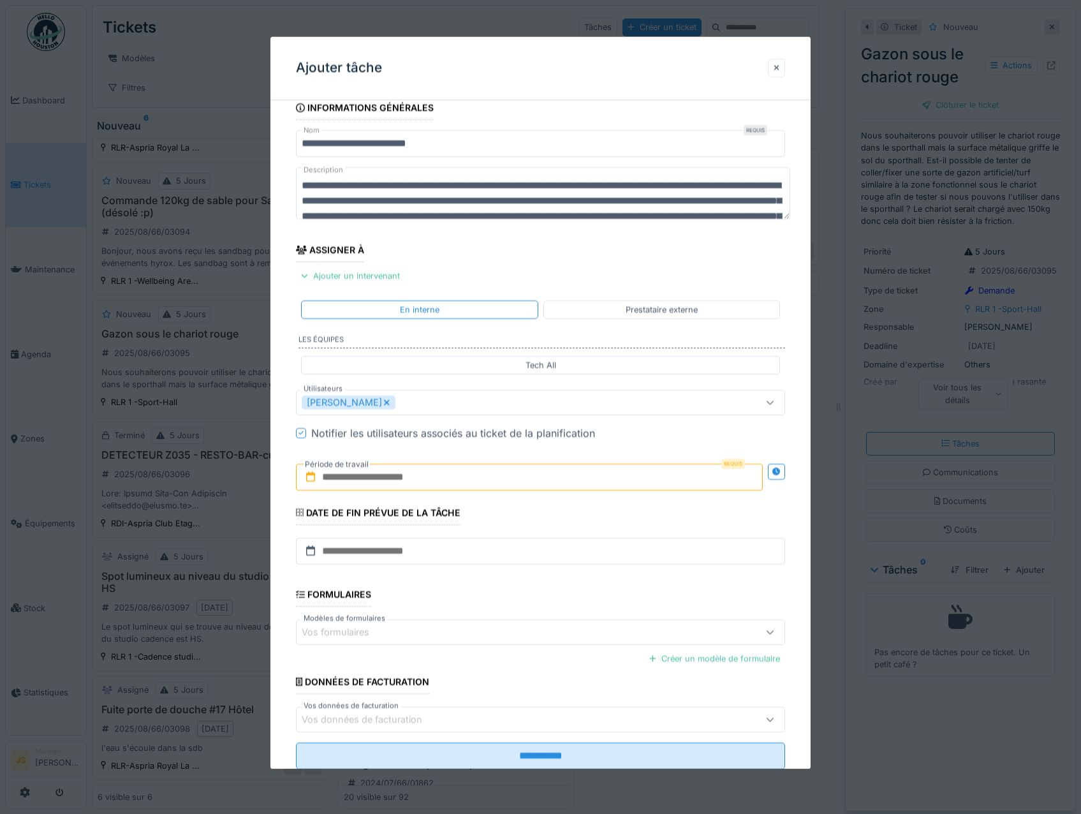
click at [284, 531] on div "**********" at bounding box center [540, 450] width 541 height 709
click at [341, 479] on input "text" at bounding box center [529, 477] width 467 height 27
click at [491, 603] on div "12" at bounding box center [489, 602] width 17 height 18
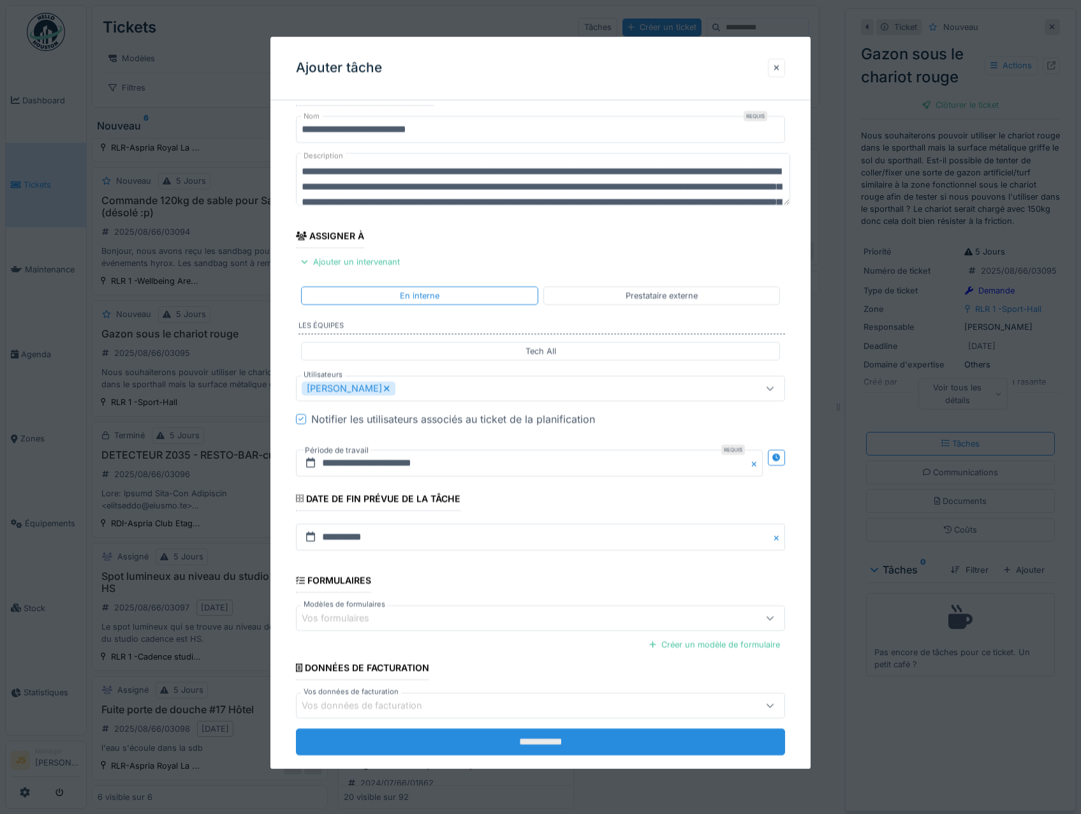
scroll to position [51, 0]
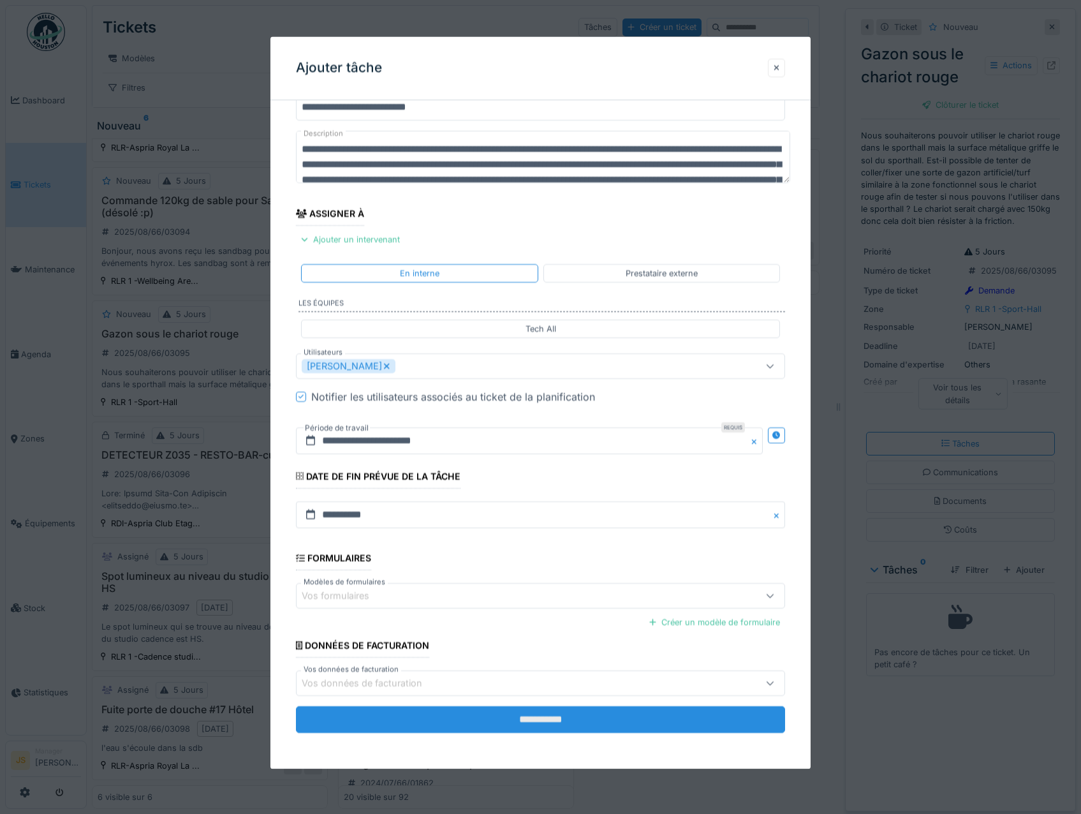
click at [572, 722] on input "**********" at bounding box center [541, 720] width 490 height 27
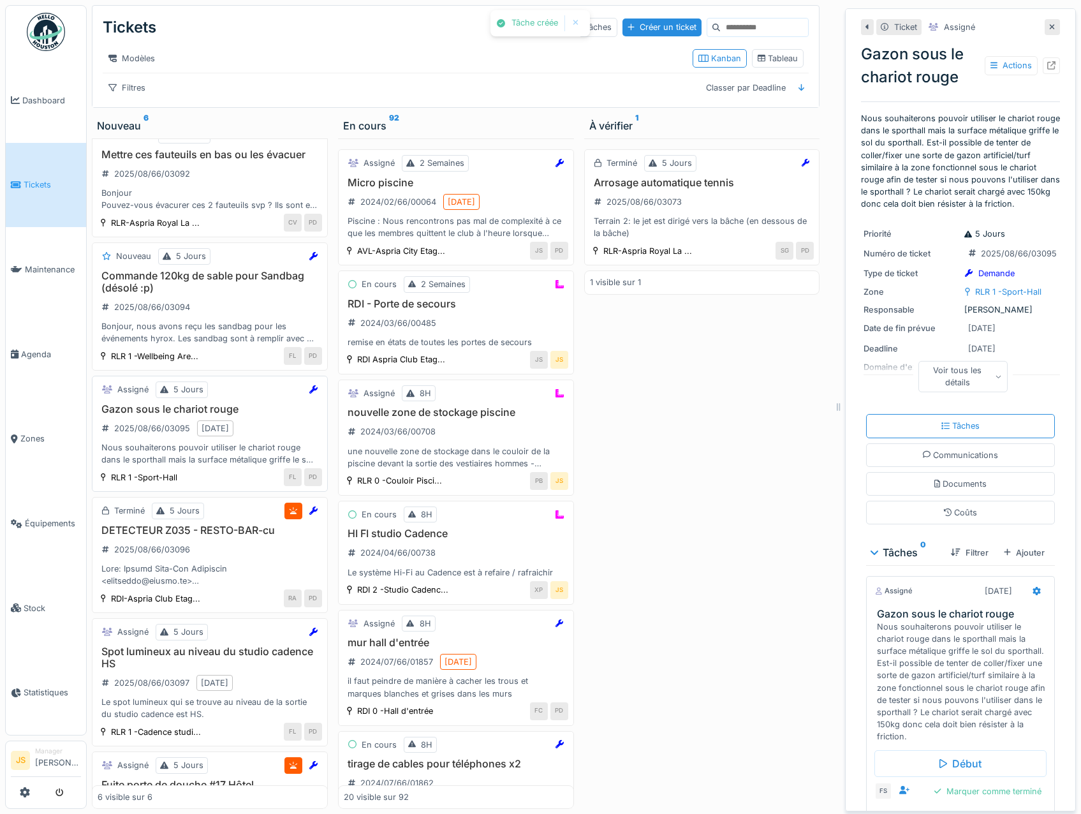
scroll to position [0, 0]
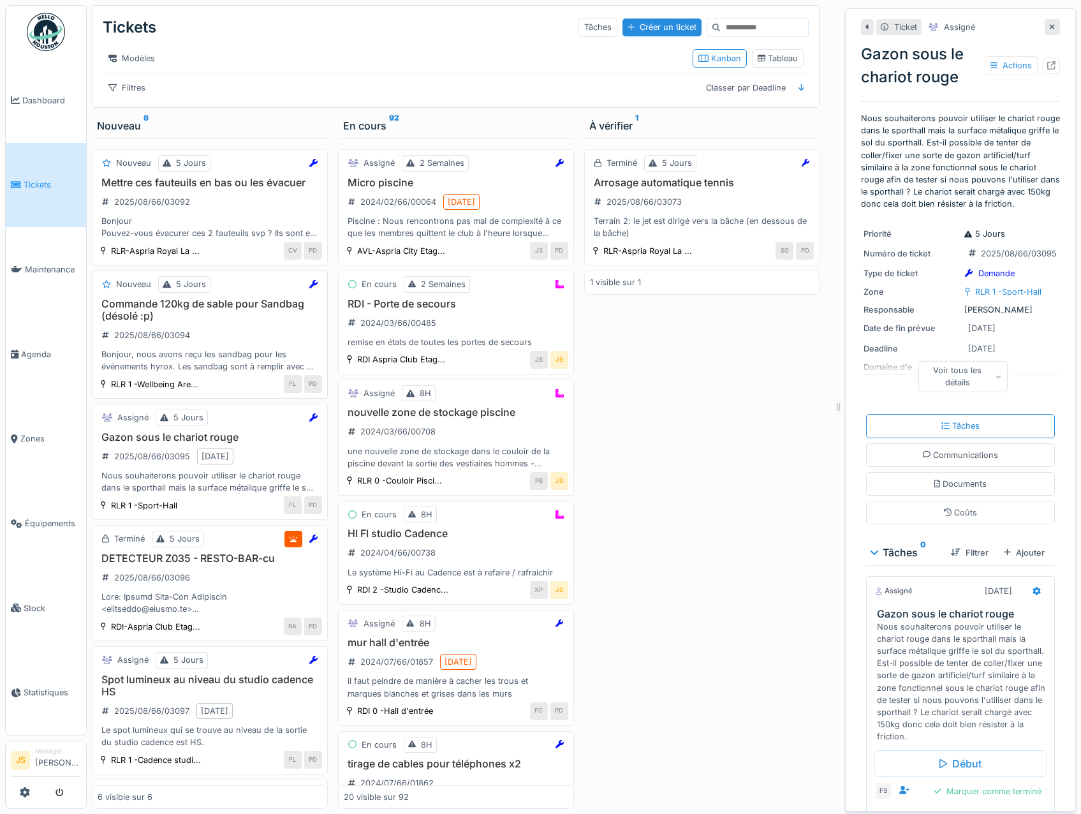
click at [154, 346] on div "Commande 120kg de sable pour Sandbag (désolé :p) 2025/08/66/03094 Bonjour, nous…" at bounding box center [210, 335] width 224 height 75
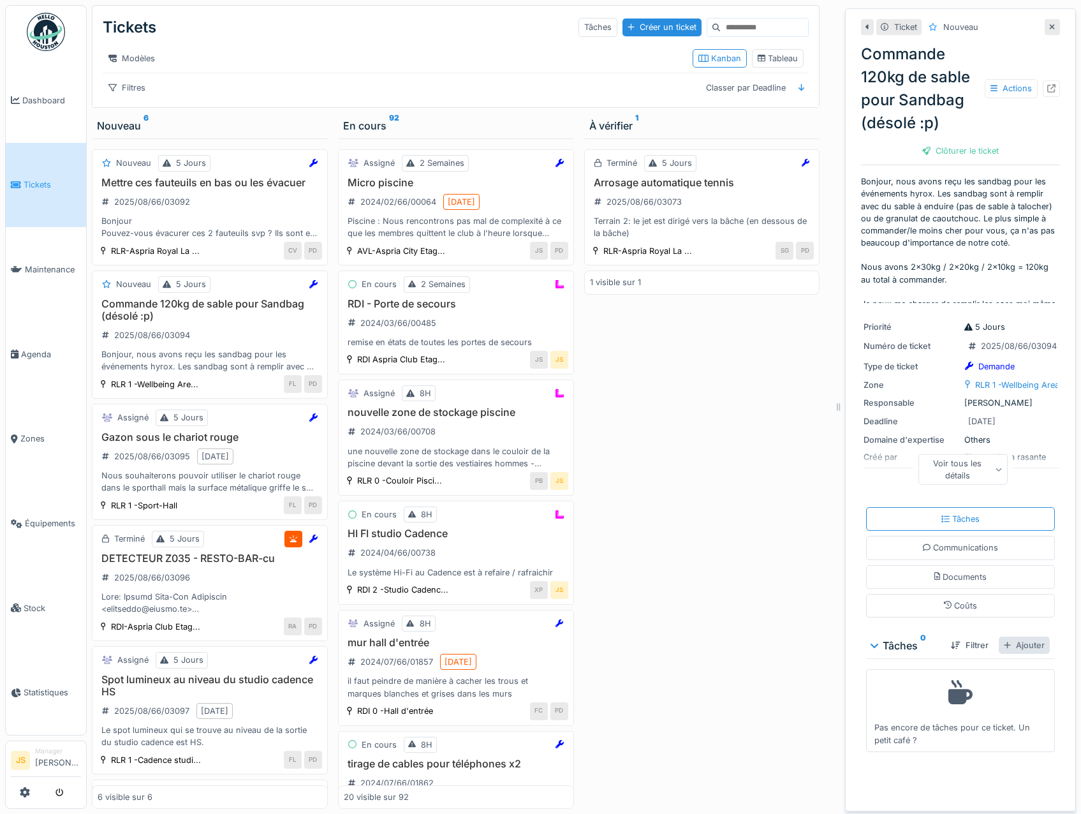
click at [1011, 650] on div "Ajouter" at bounding box center [1024, 644] width 51 height 17
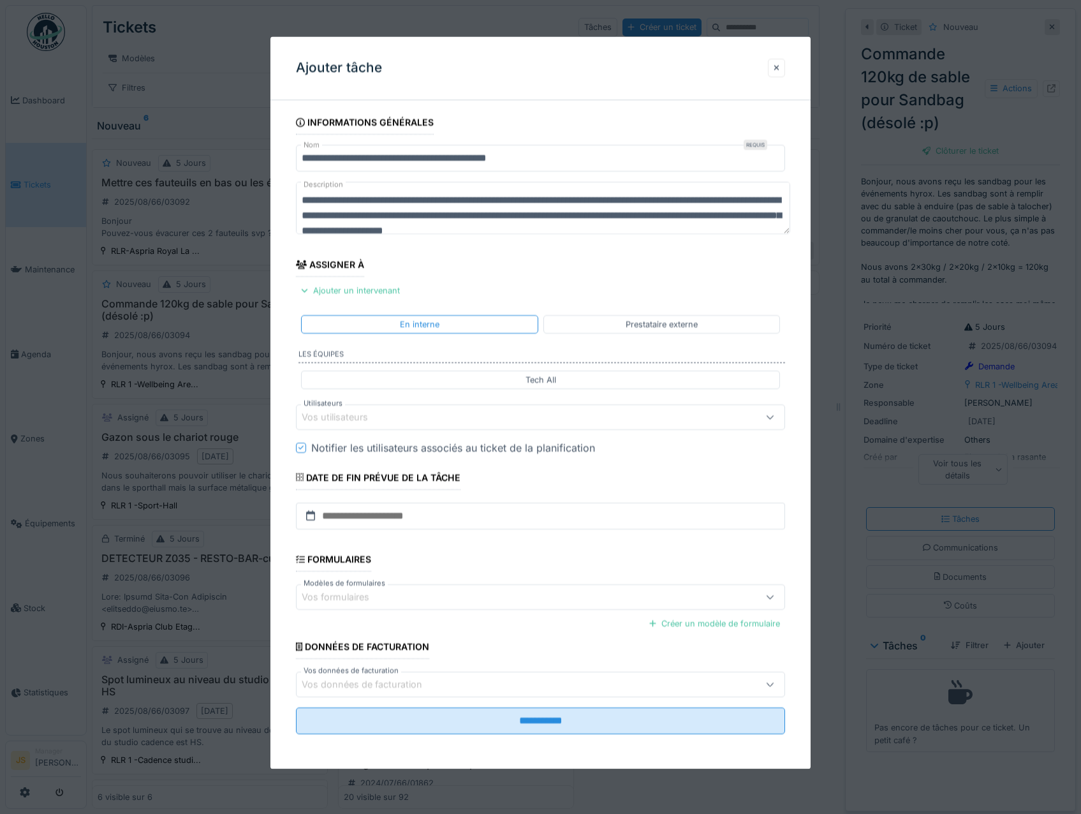
click at [369, 420] on div "Vos utilisateurs" at bounding box center [344, 417] width 84 height 14
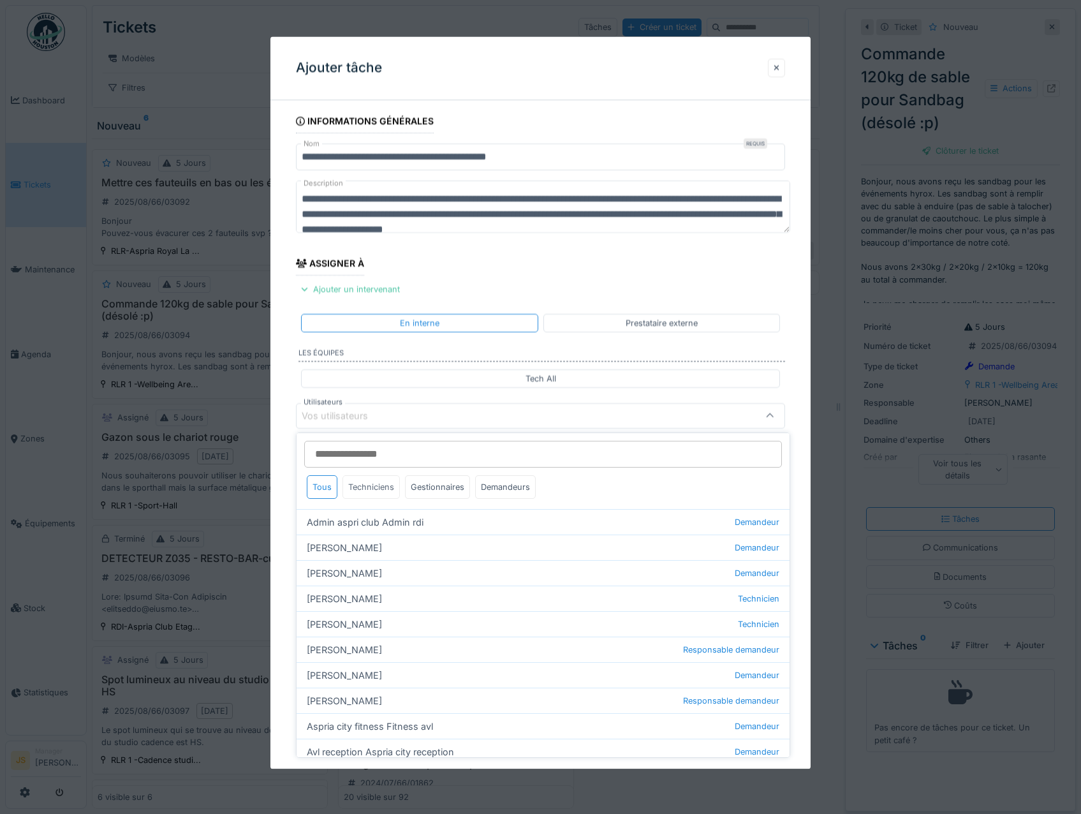
click at [362, 488] on div "Techniciens" at bounding box center [370, 487] width 57 height 24
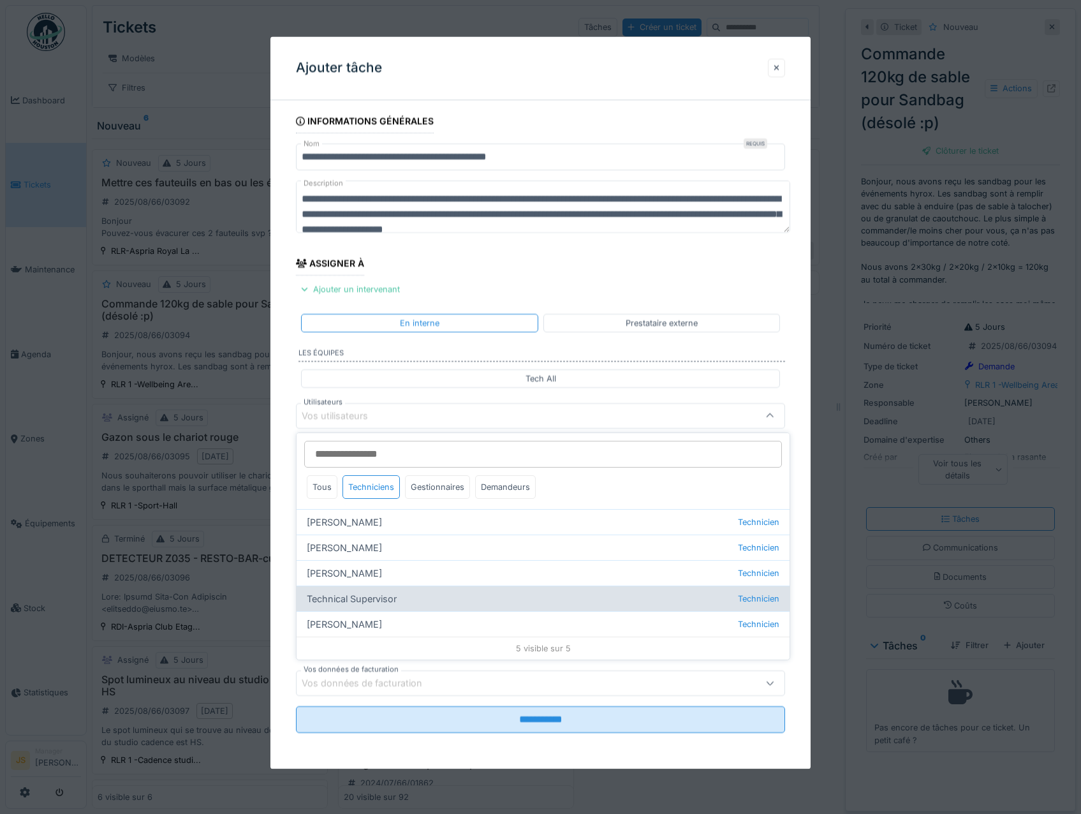
click at [360, 602] on div "Technical Supervisor Technicien" at bounding box center [543, 598] width 493 height 26
type input "****"
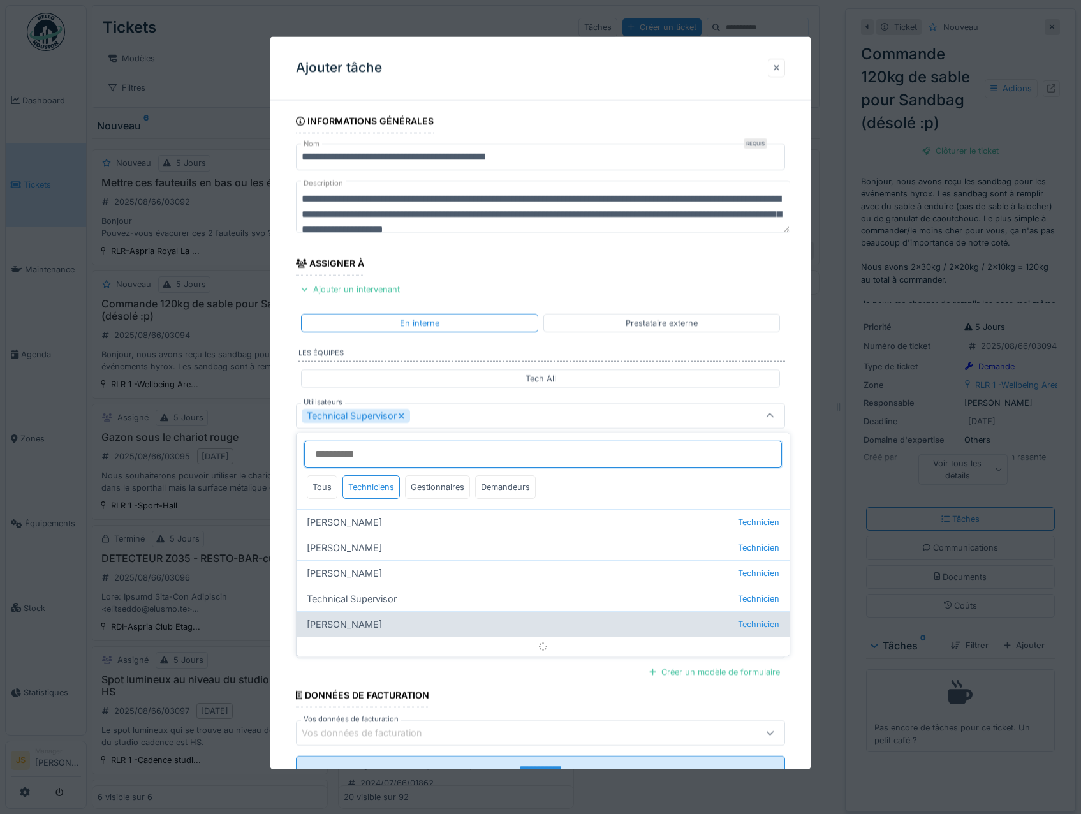
scroll to position [15, 0]
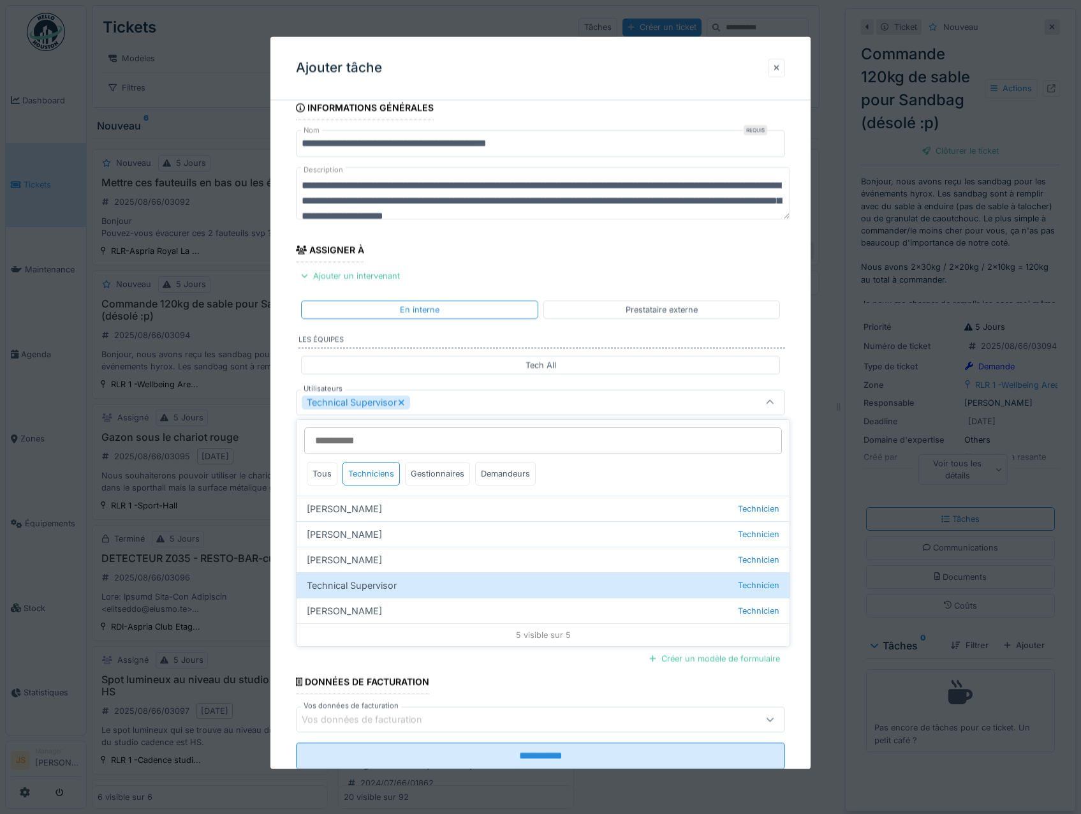
click at [284, 587] on div "**********" at bounding box center [540, 450] width 541 height 709
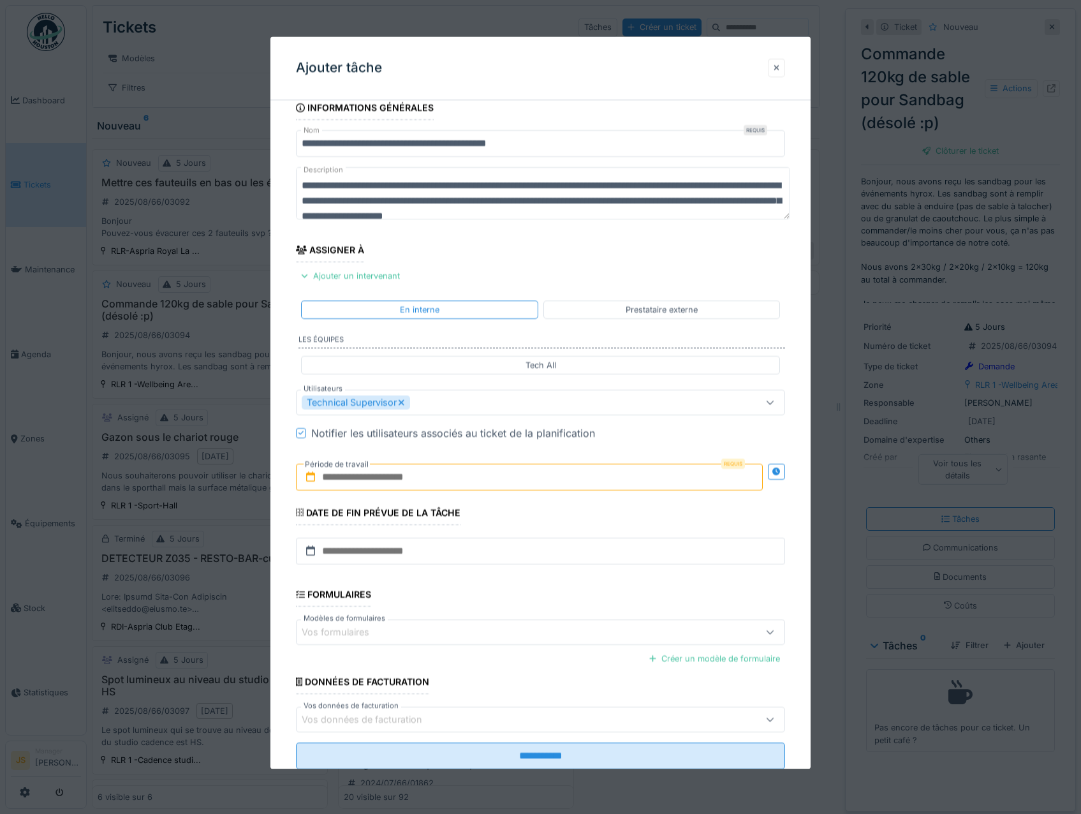
click at [374, 478] on input "text" at bounding box center [529, 477] width 467 height 27
click at [491, 601] on div "12" at bounding box center [489, 602] width 17 height 18
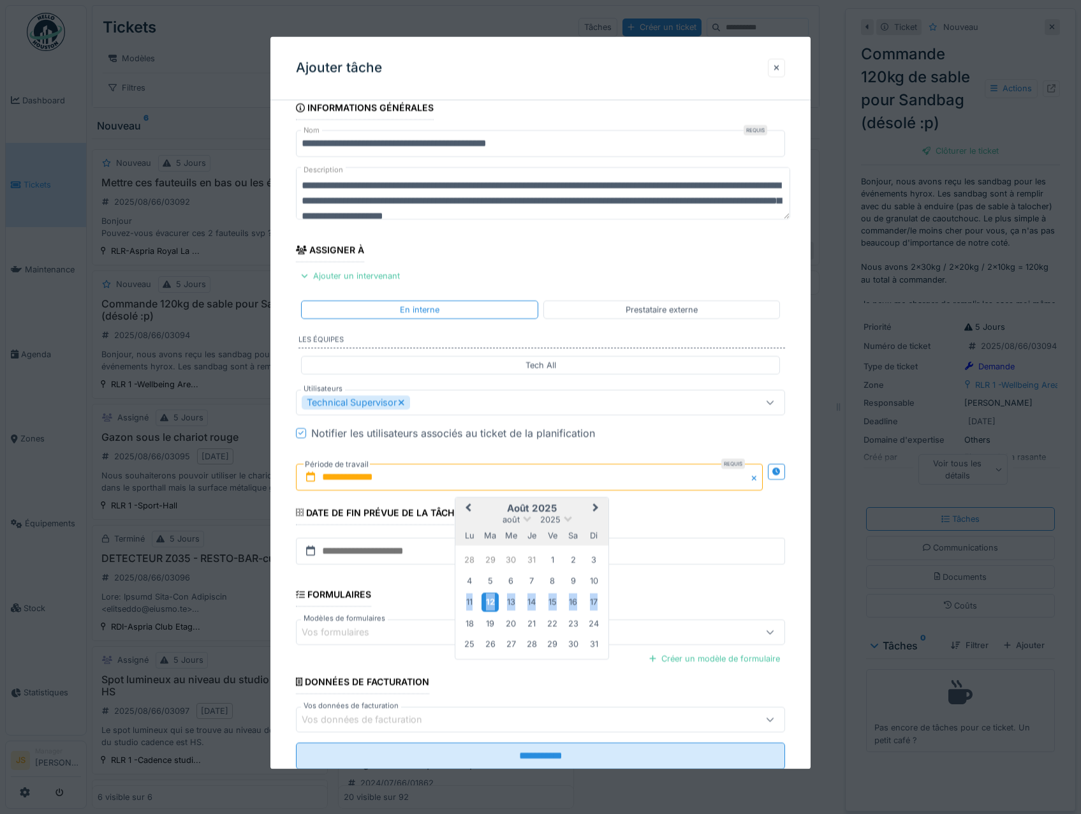
click at [491, 601] on div "12" at bounding box center [489, 602] width 17 height 18
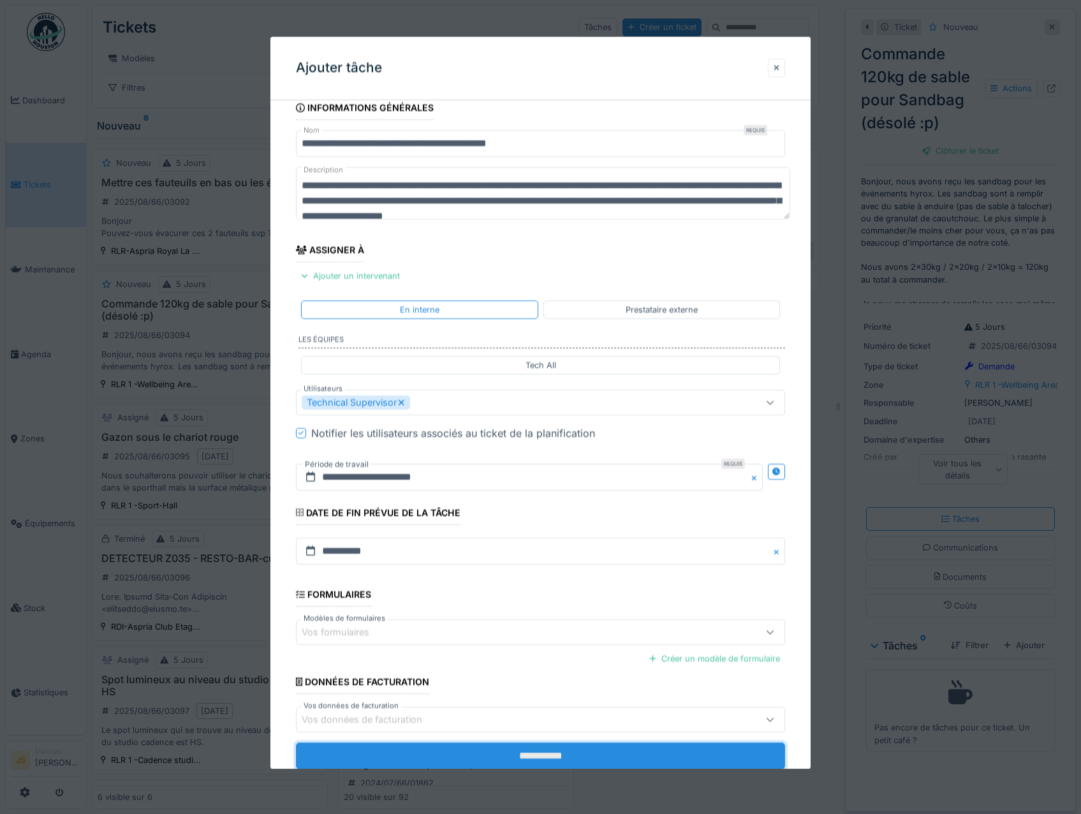
click at [547, 756] on input "**********" at bounding box center [541, 756] width 490 height 27
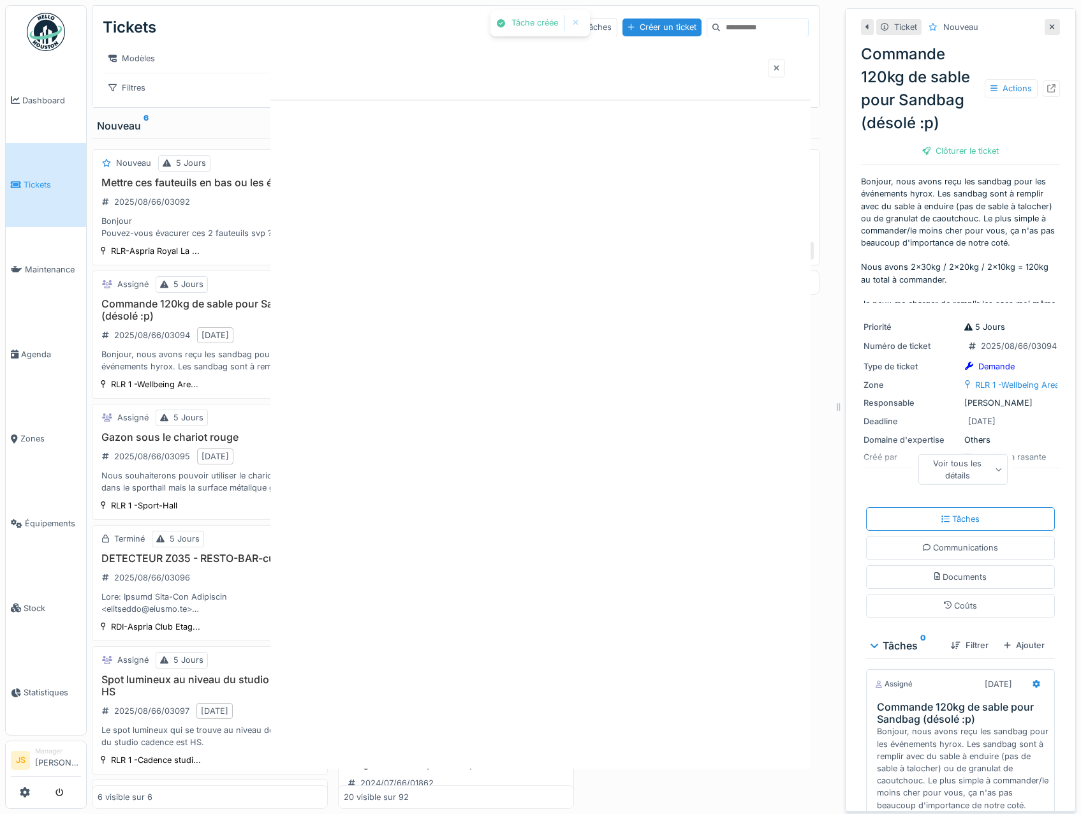
scroll to position [0, 0]
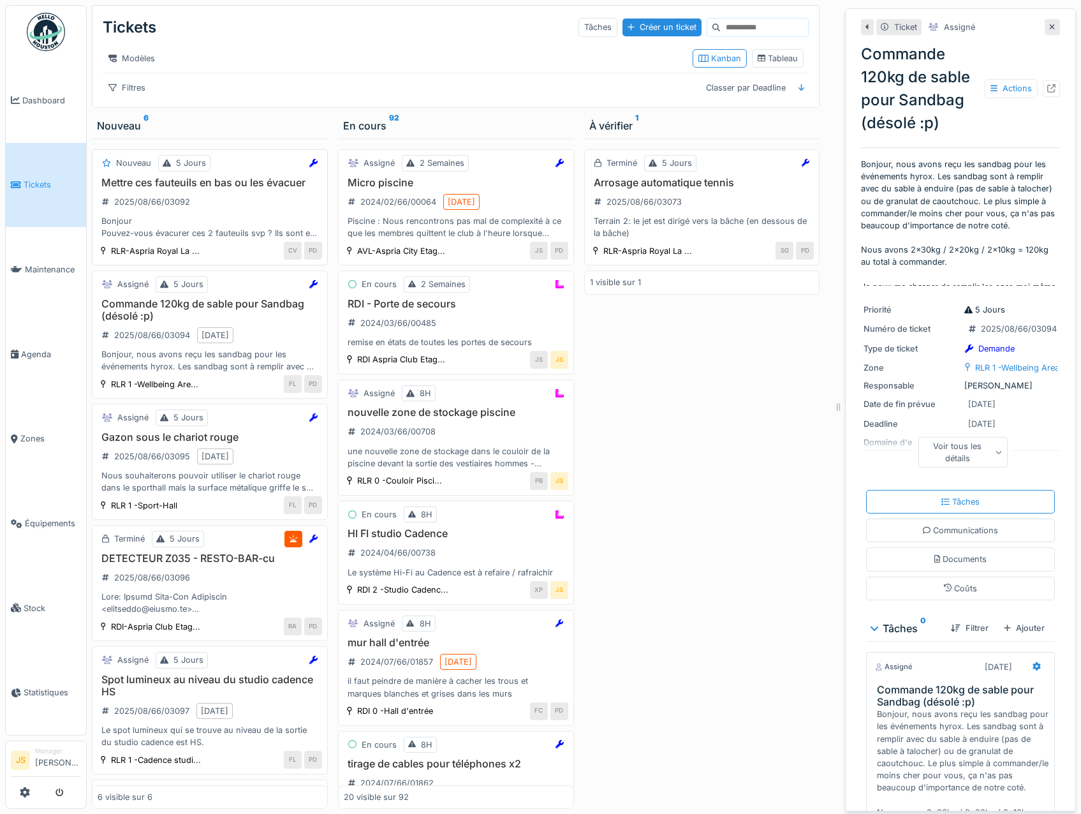
click at [170, 189] on h3 "Mettre ces fauteuils en bas ou les évacuer" at bounding box center [210, 183] width 224 height 12
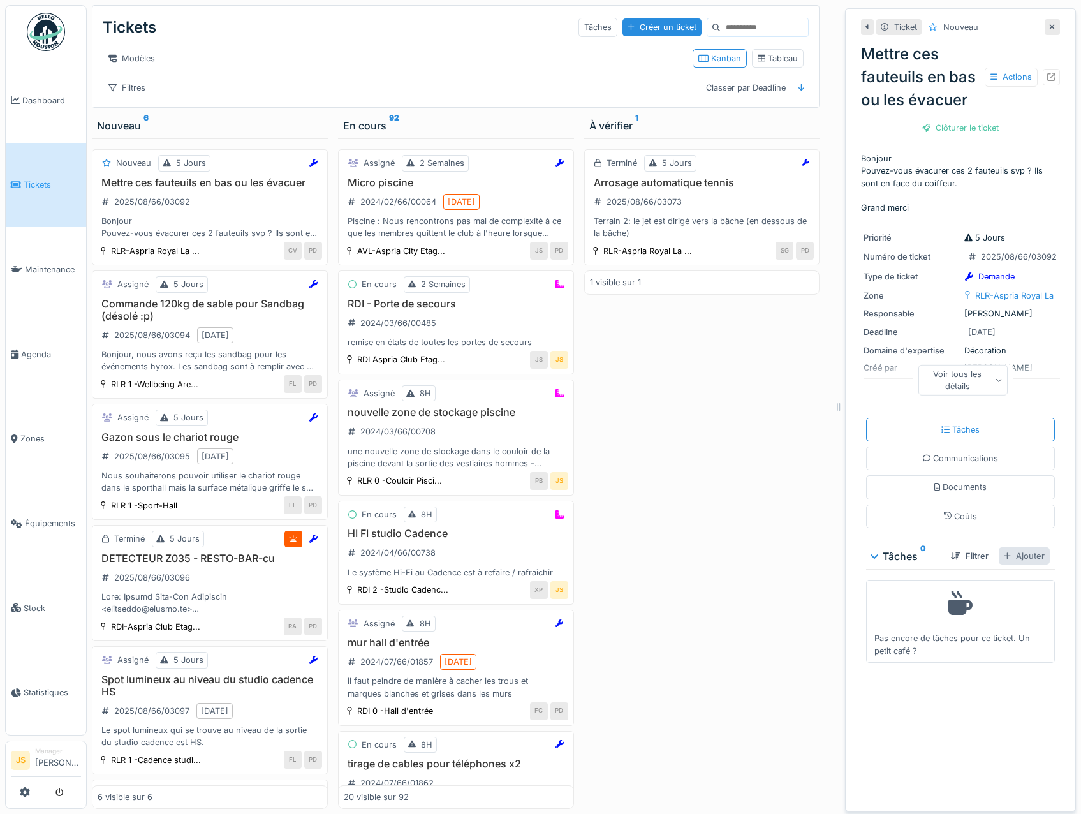
click at [1013, 564] on div "Ajouter" at bounding box center [1024, 555] width 51 height 17
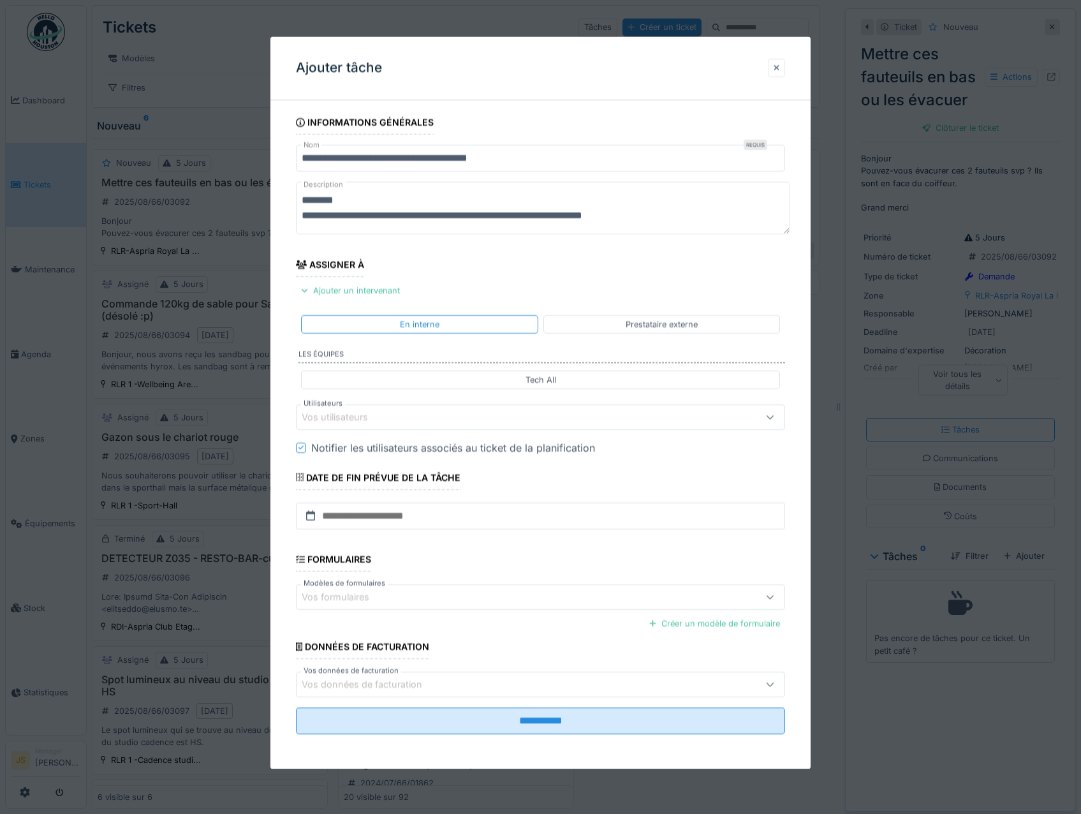
click at [348, 418] on div "Vos utilisateurs" at bounding box center [344, 417] width 84 height 14
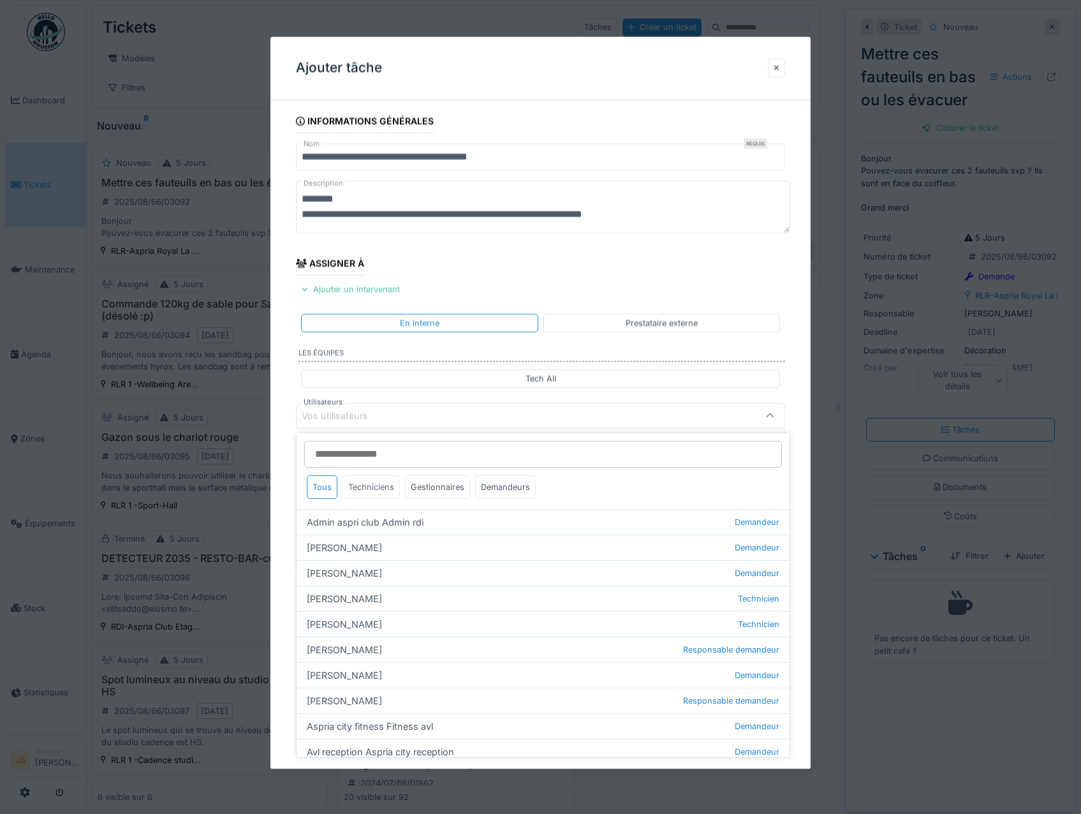
click at [372, 483] on div "Techniciens" at bounding box center [370, 487] width 57 height 24
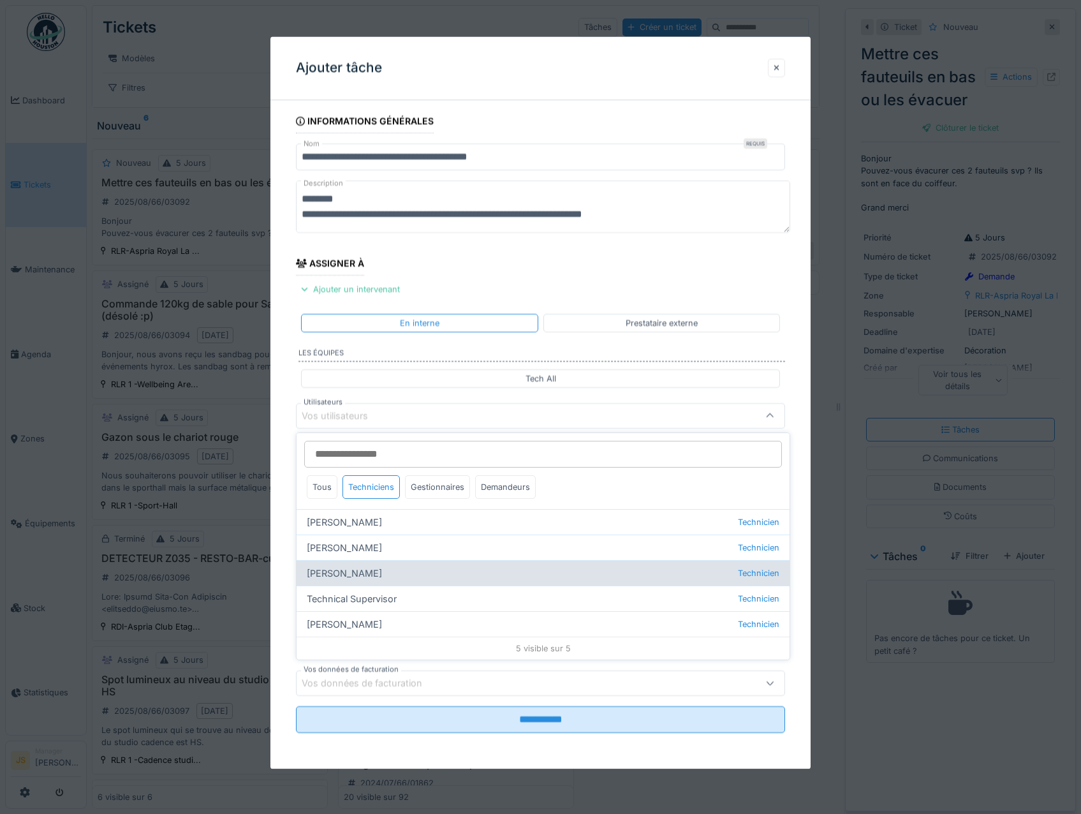
click at [359, 571] on div "Florian Sappart Technicien" at bounding box center [543, 573] width 493 height 26
type input "*****"
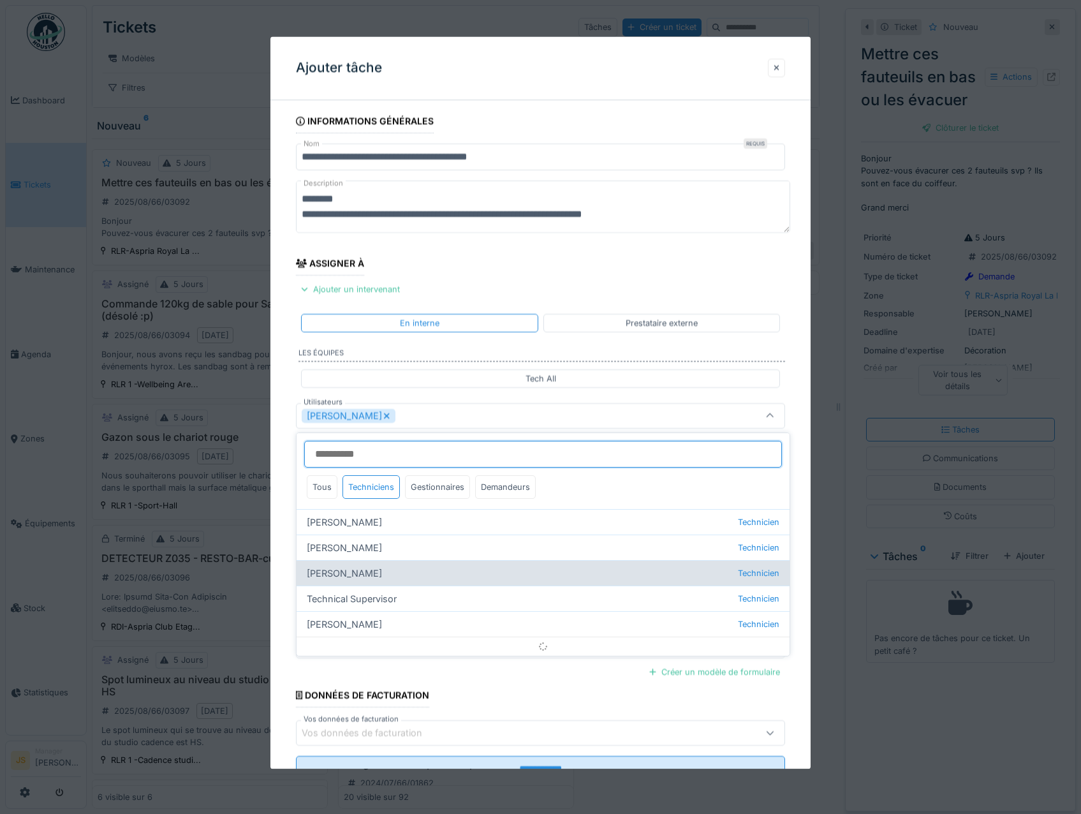
scroll to position [15, 0]
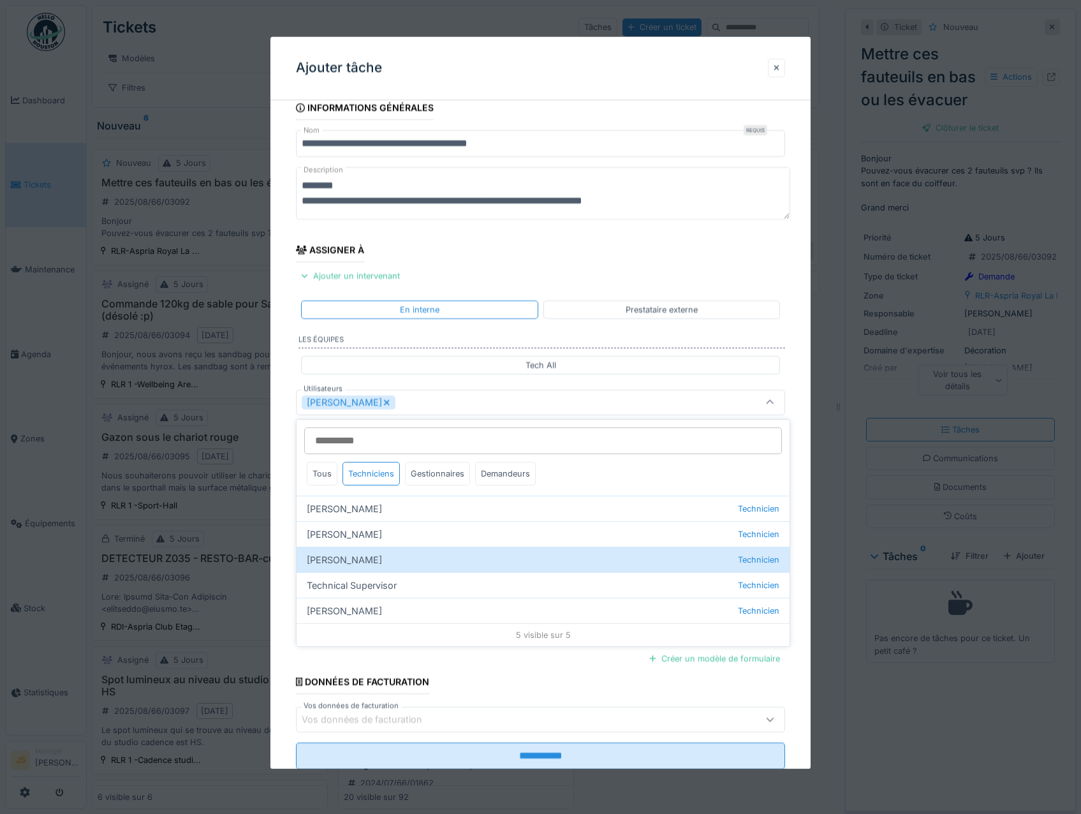
click at [384, 402] on icon at bounding box center [387, 403] width 6 height 6
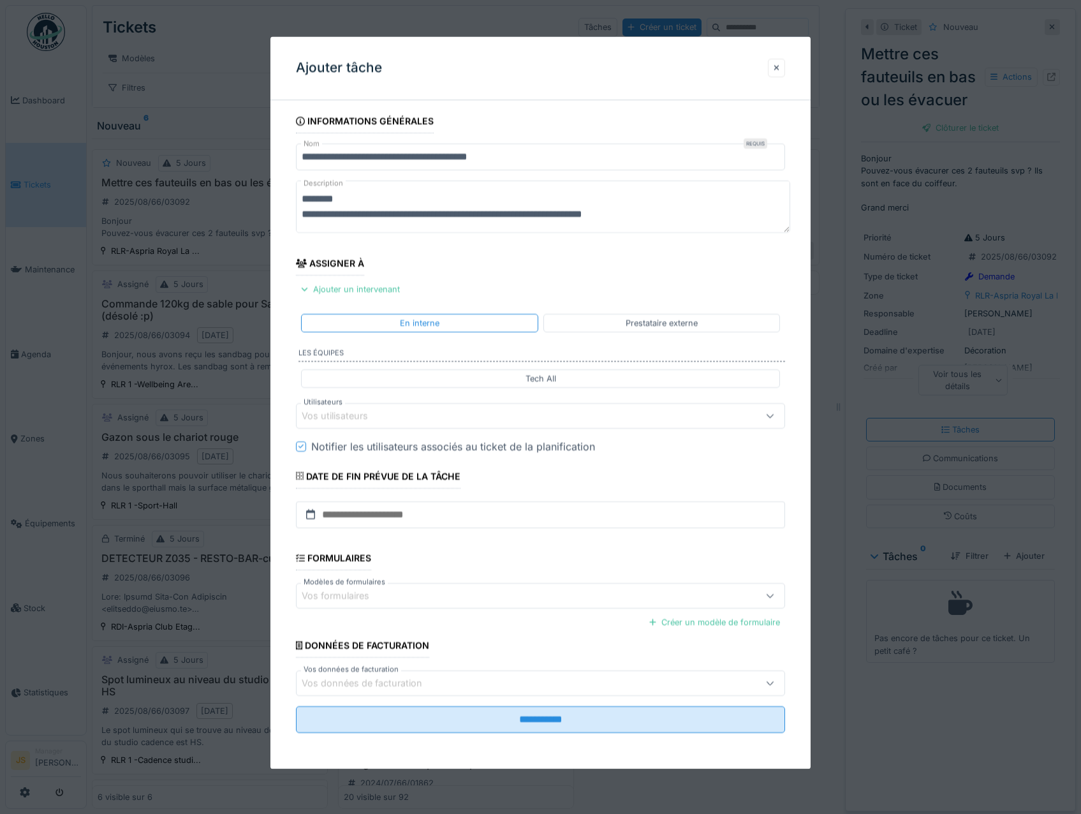
scroll to position [1, 0]
click at [342, 416] on div "Vos utilisateurs" at bounding box center [344, 416] width 84 height 14
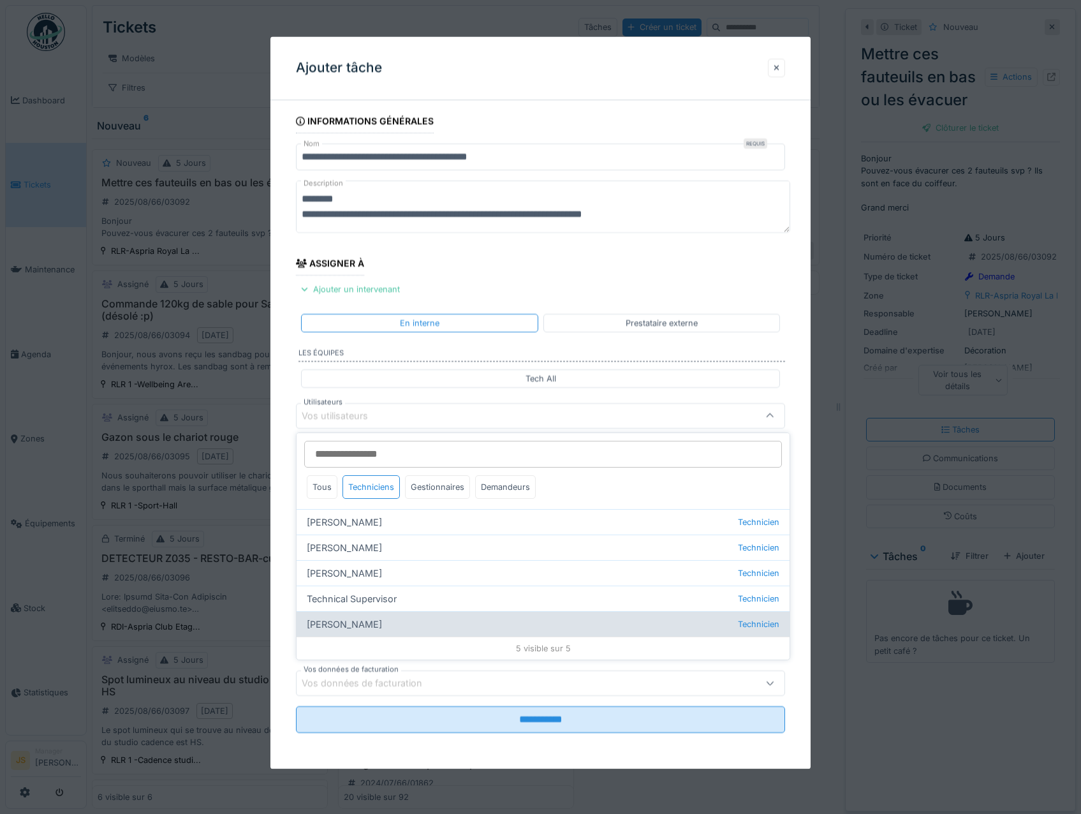
click at [375, 621] on div "Wojciech Wierozebski Technicien" at bounding box center [543, 624] width 493 height 26
type input "****"
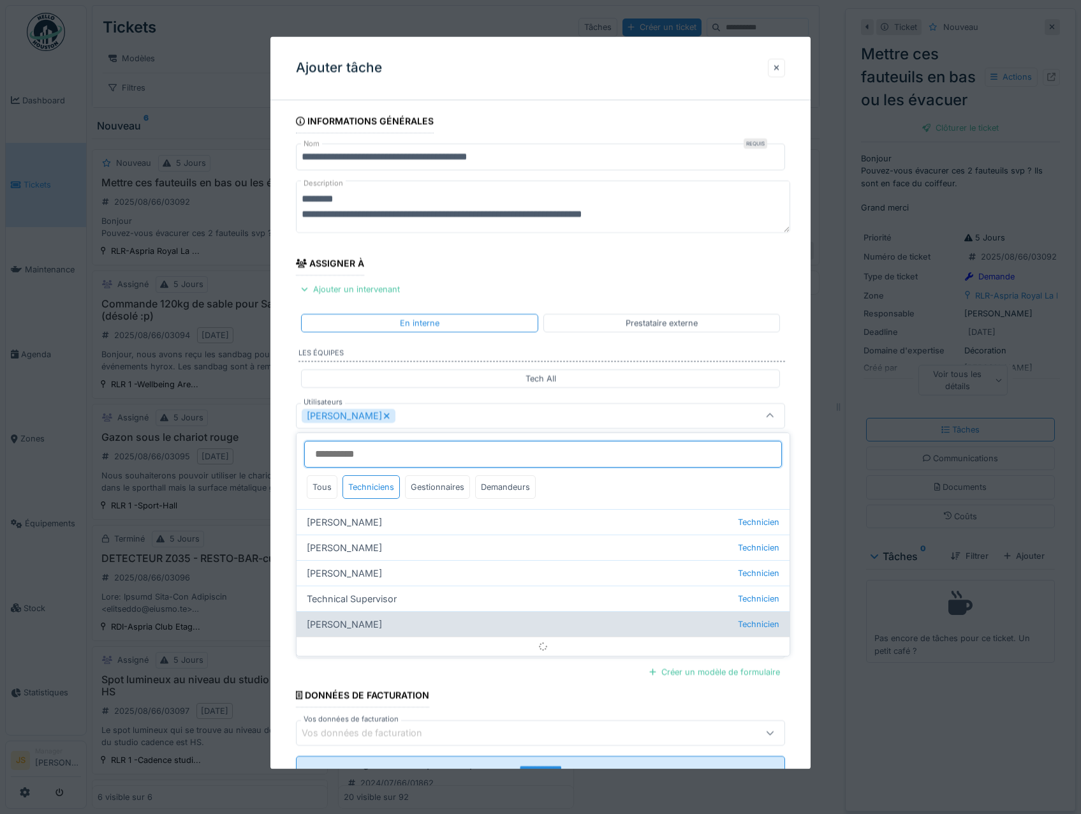
scroll to position [15, 0]
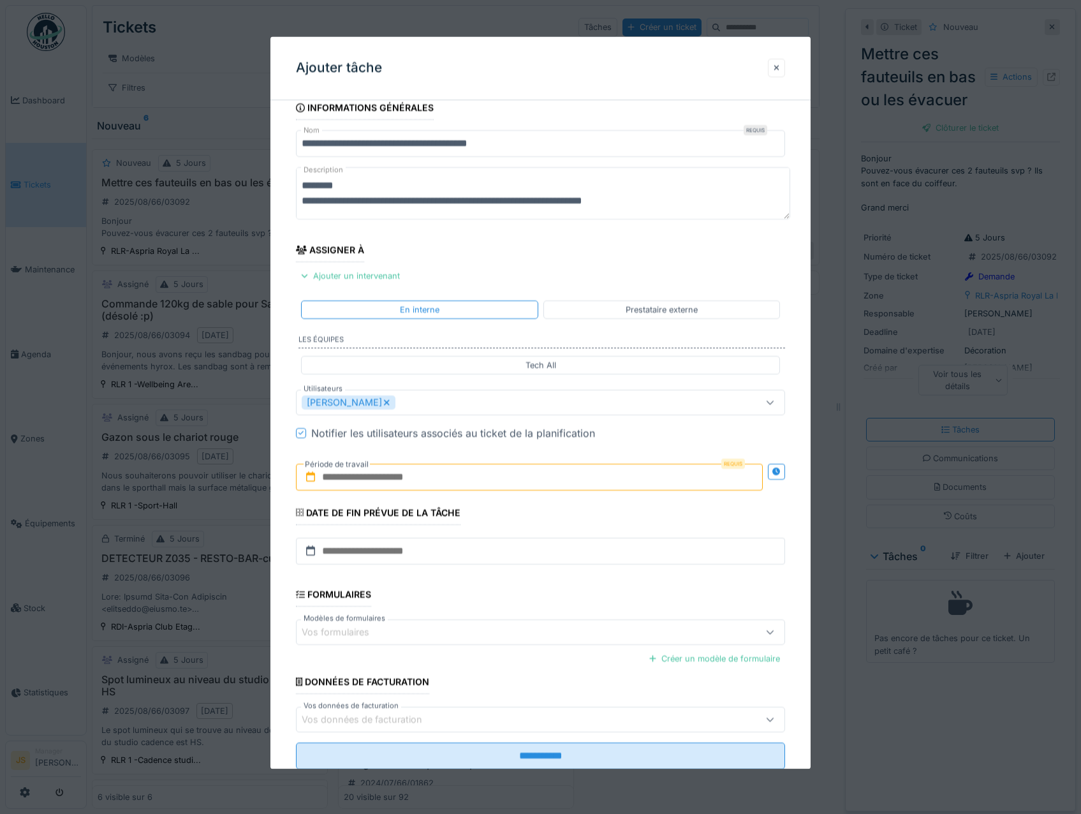
click at [283, 511] on div "**********" at bounding box center [540, 450] width 541 height 709
click at [337, 476] on input "text" at bounding box center [529, 477] width 467 height 27
click at [491, 599] on div "12" at bounding box center [489, 602] width 17 height 18
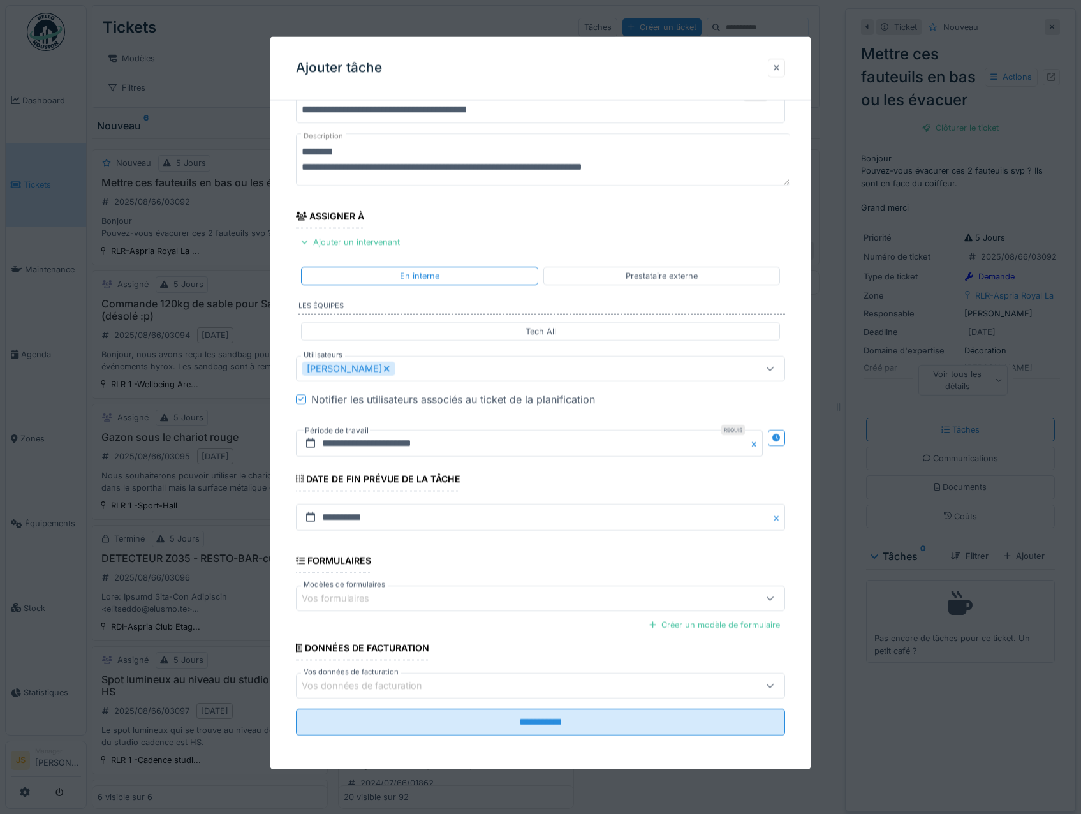
scroll to position [51, 0]
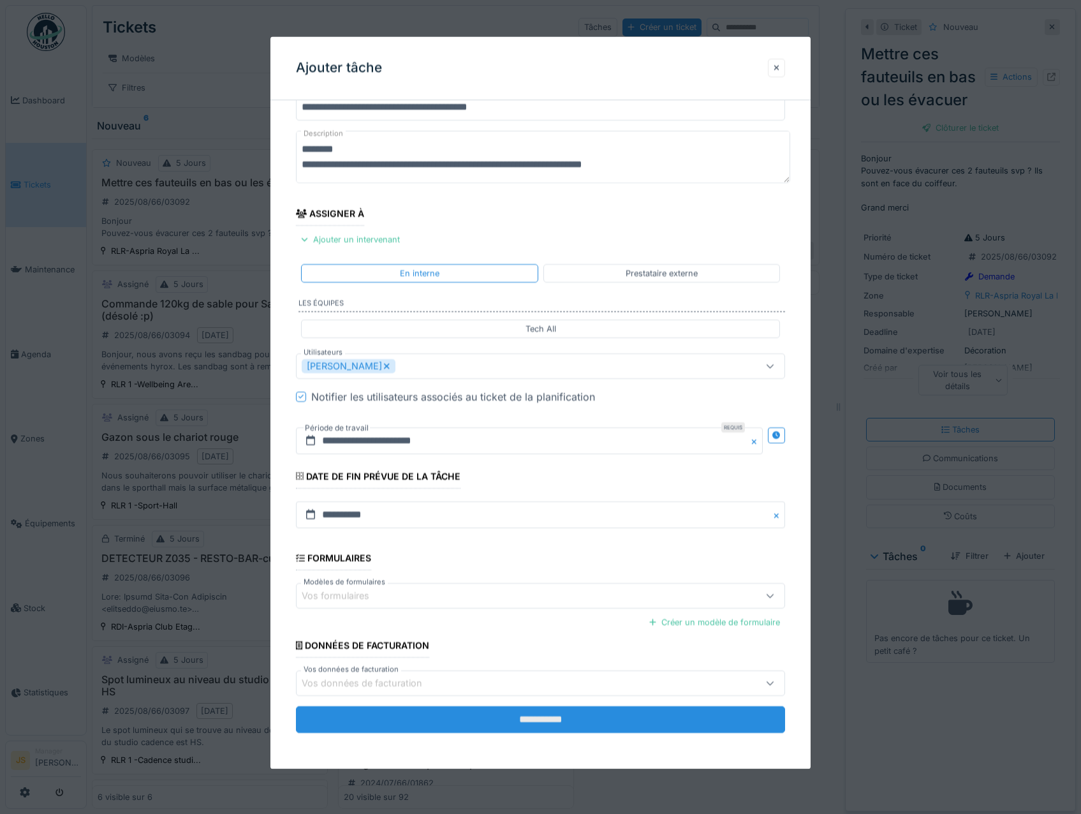
click at [562, 717] on input "**********" at bounding box center [541, 720] width 490 height 27
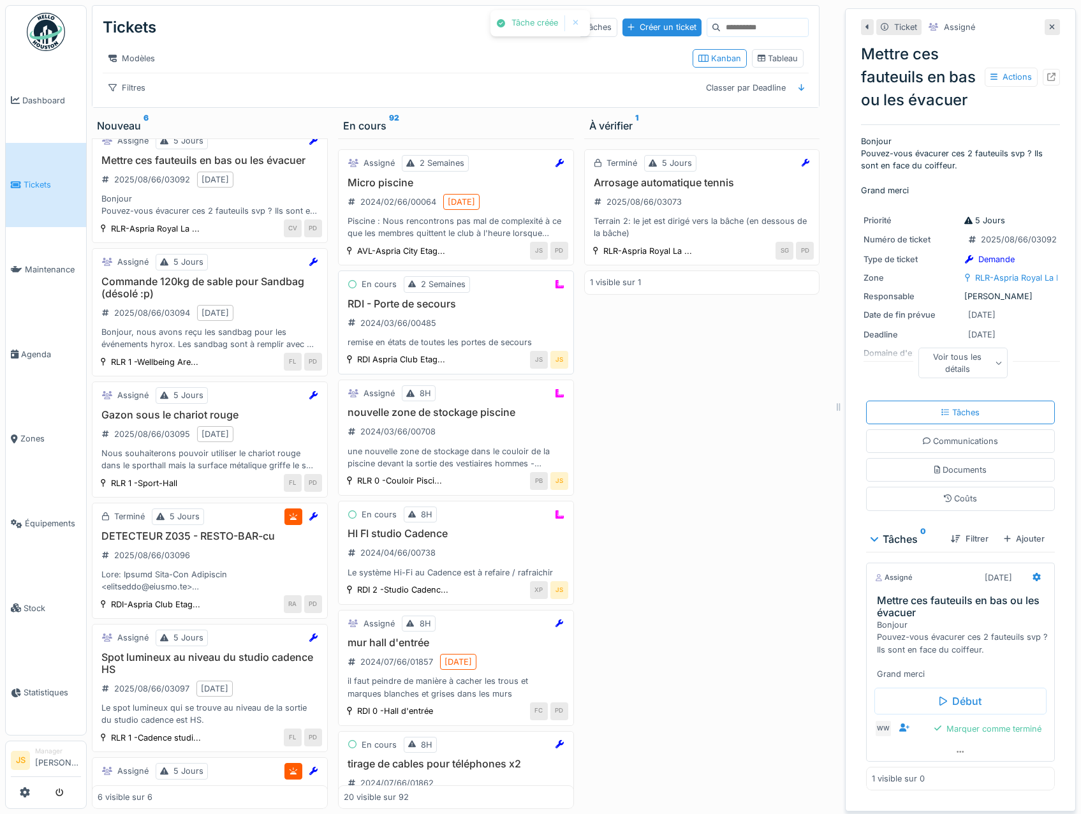
scroll to position [0, 0]
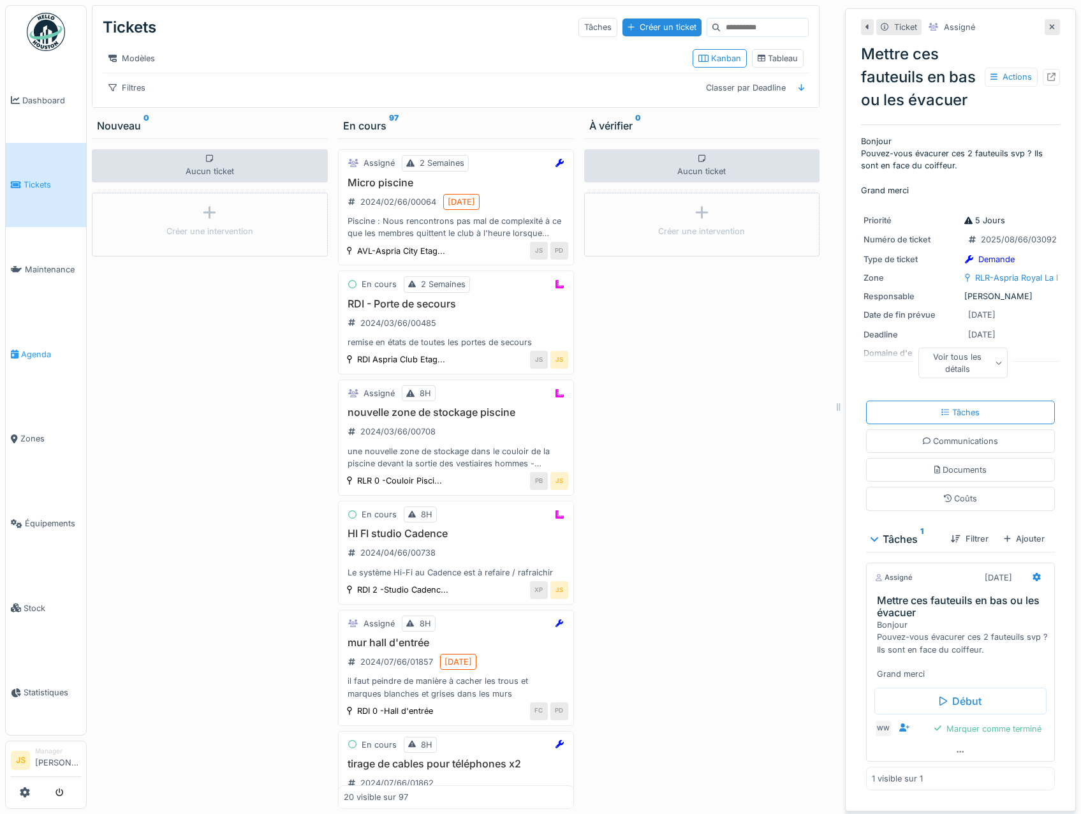
click at [36, 348] on span "Agenda" at bounding box center [51, 354] width 60 height 12
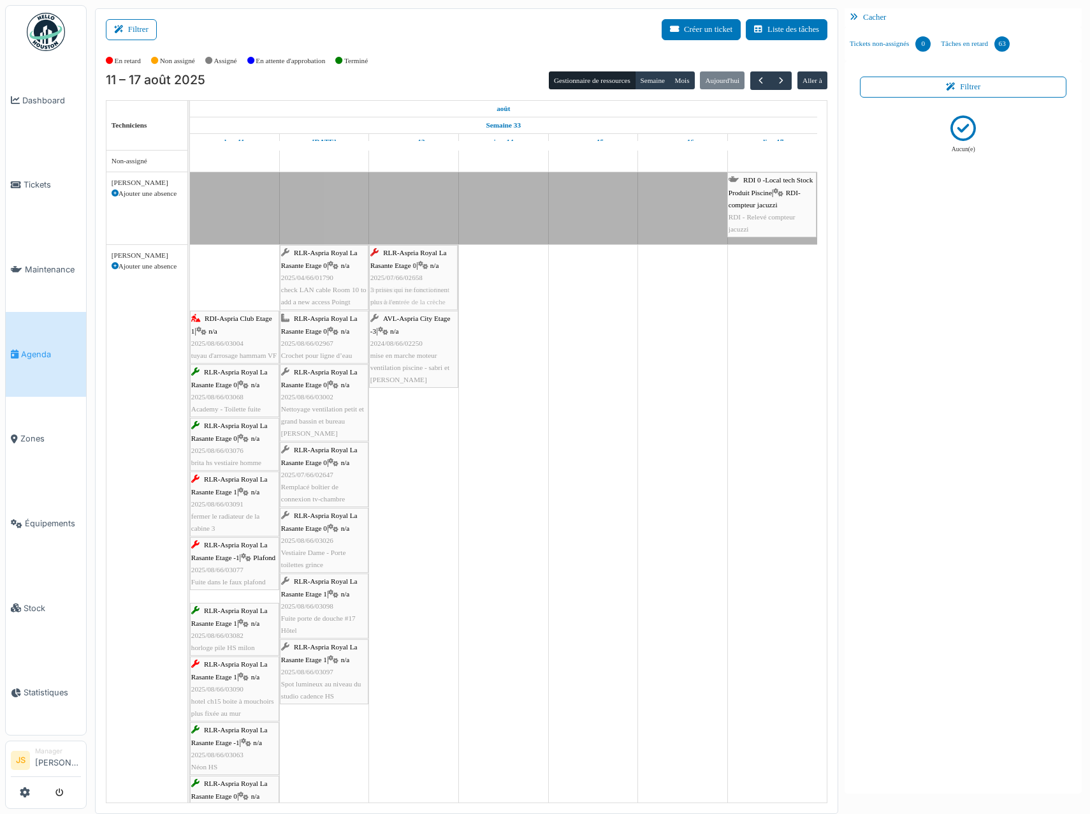
drag, startPoint x: 240, startPoint y: 289, endPoint x: 431, endPoint y: 289, distance: 191.3
click at [190, 289] on div "RLR-Aspria Royal La Rasante Etage 0 | n/a 2025/07/66/02658 3 prises qui ne fonc…" at bounding box center [190, 632] width 0 height 775
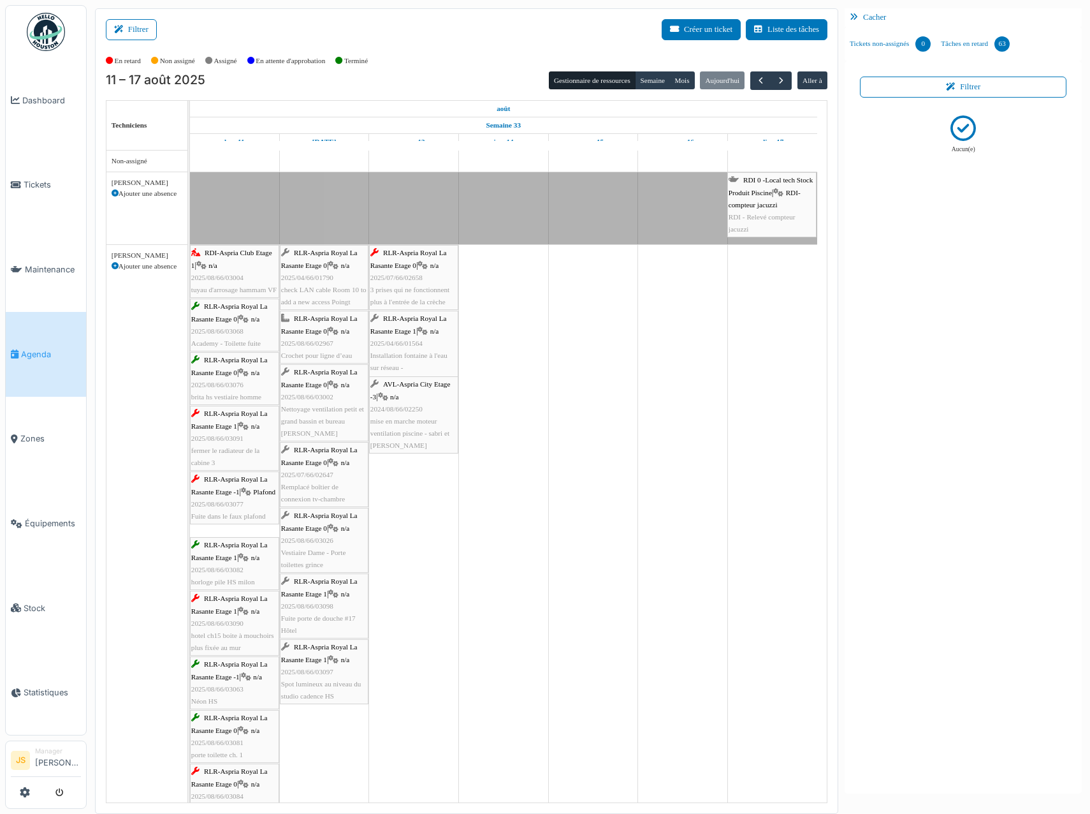
click at [219, 281] on span "2025/08/66/03004" at bounding box center [217, 278] width 52 height 8
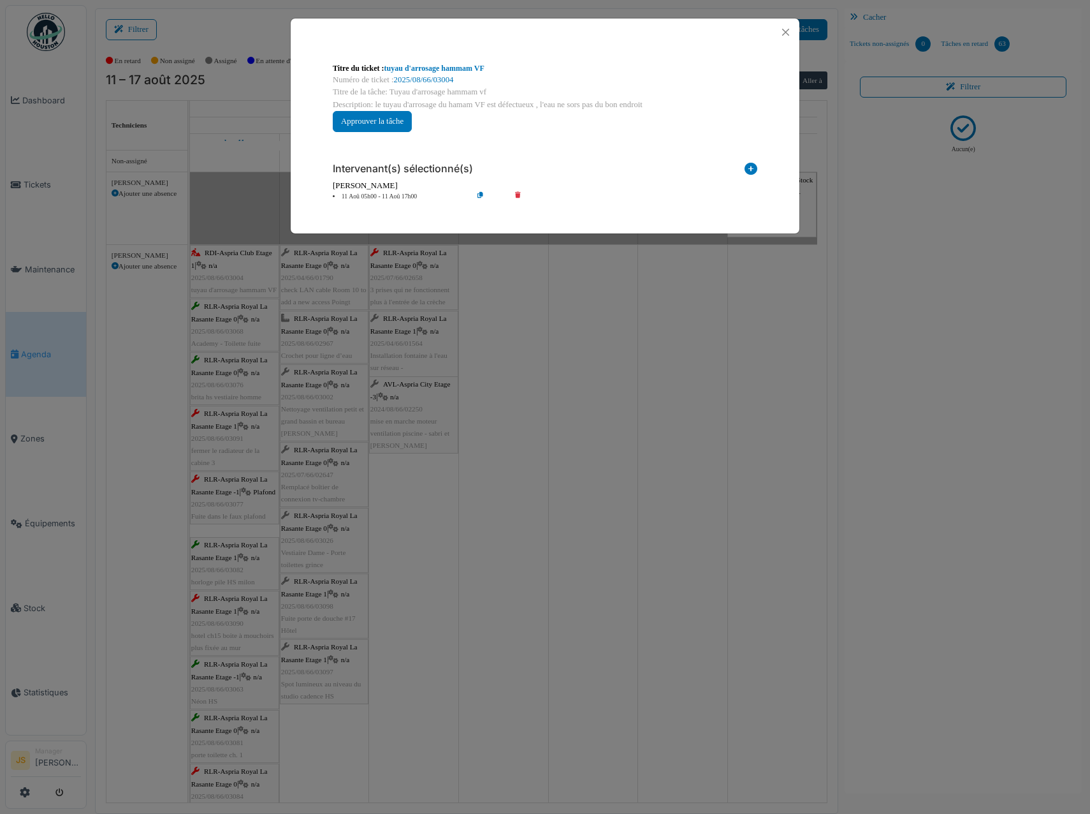
click at [520, 193] on icon at bounding box center [527, 197] width 36 height 10
click at [752, 165] on icon at bounding box center [751, 171] width 13 height 17
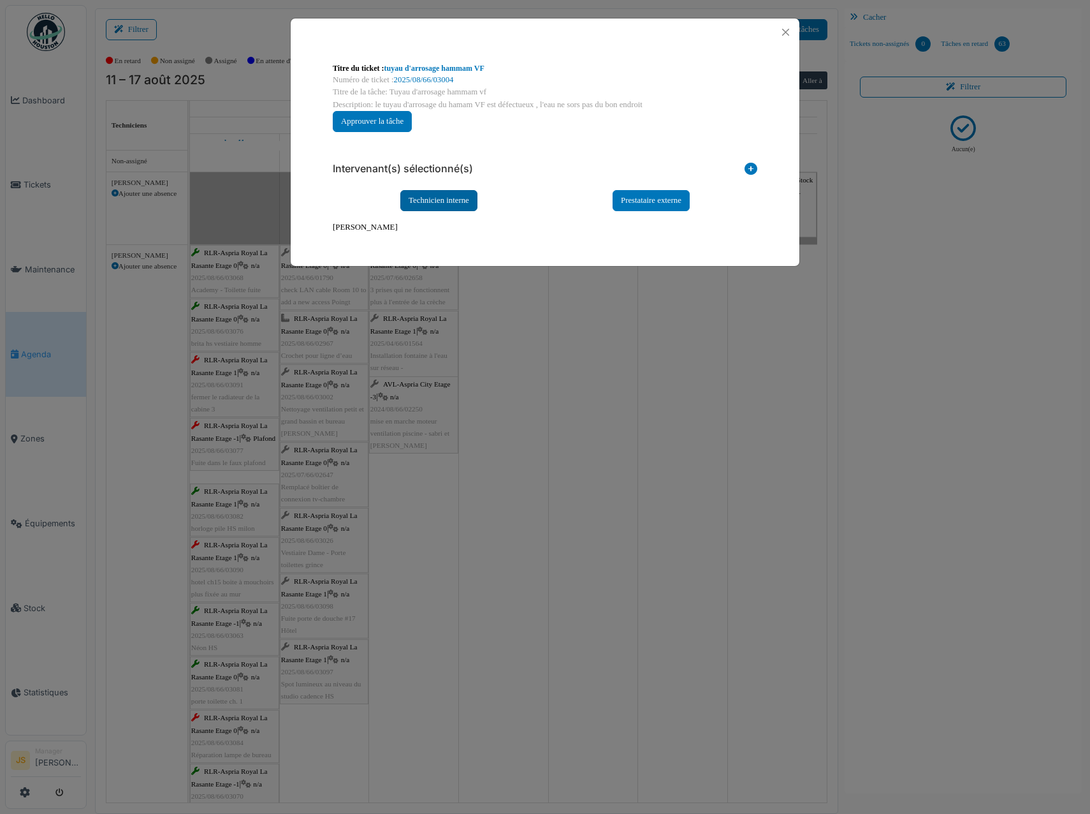
click at [445, 205] on div "Technicien interne" at bounding box center [438, 200] width 77 height 21
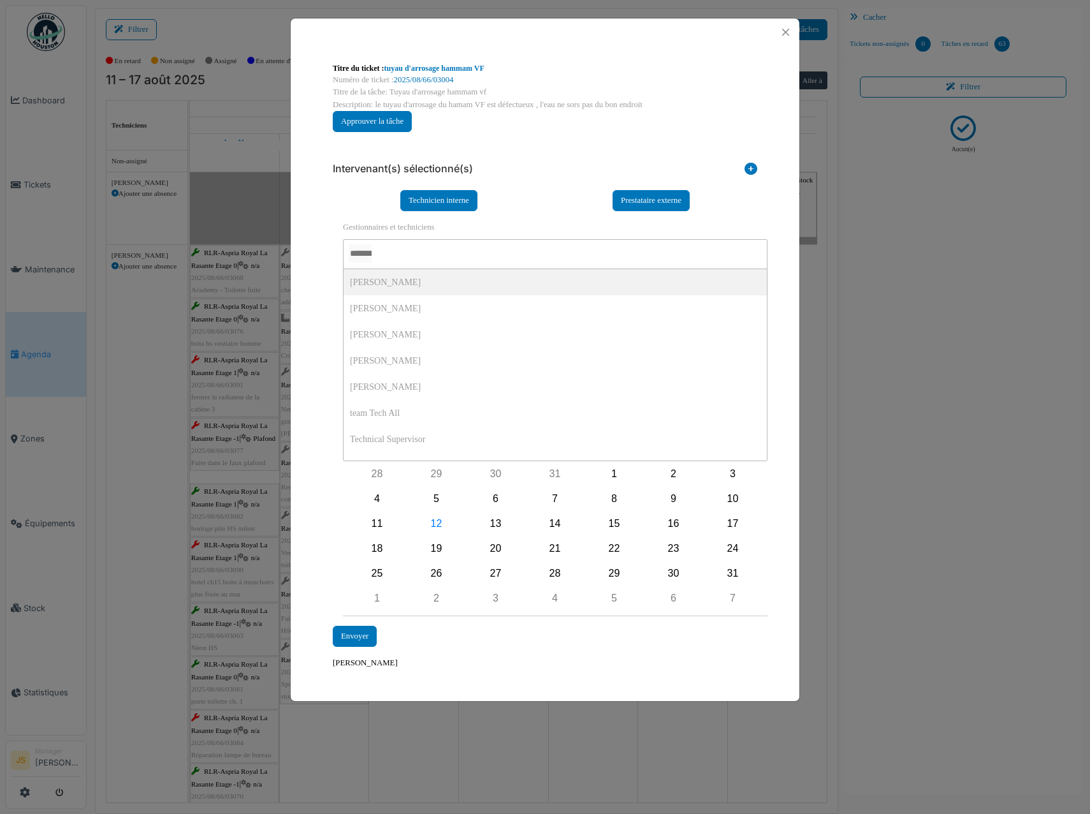
click at [372, 258] on input "AUCUN(E)" at bounding box center [360, 253] width 23 height 18
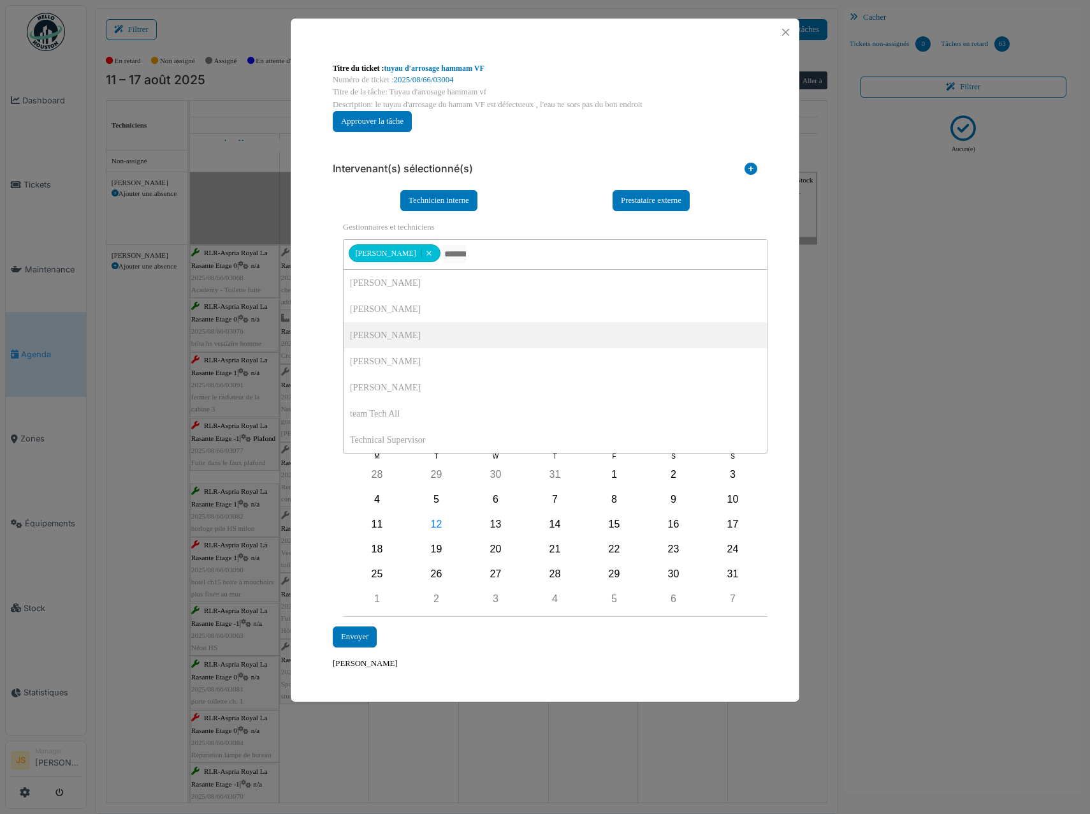
click at [320, 342] on div "**********" at bounding box center [545, 366] width 509 height 640
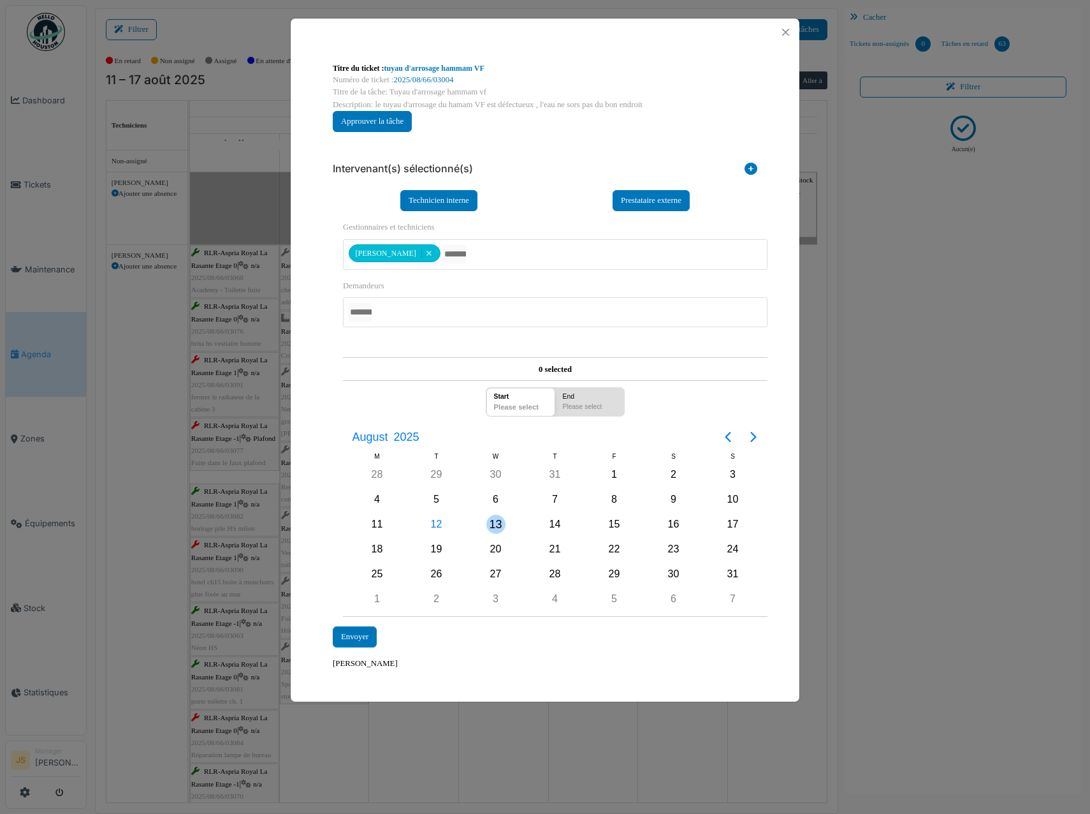
click at [501, 524] on div "13" at bounding box center [496, 524] width 19 height 19
click at [497, 522] on div "13" at bounding box center [496, 524] width 19 height 19
click at [355, 636] on div "Envoyer" at bounding box center [355, 636] width 44 height 21
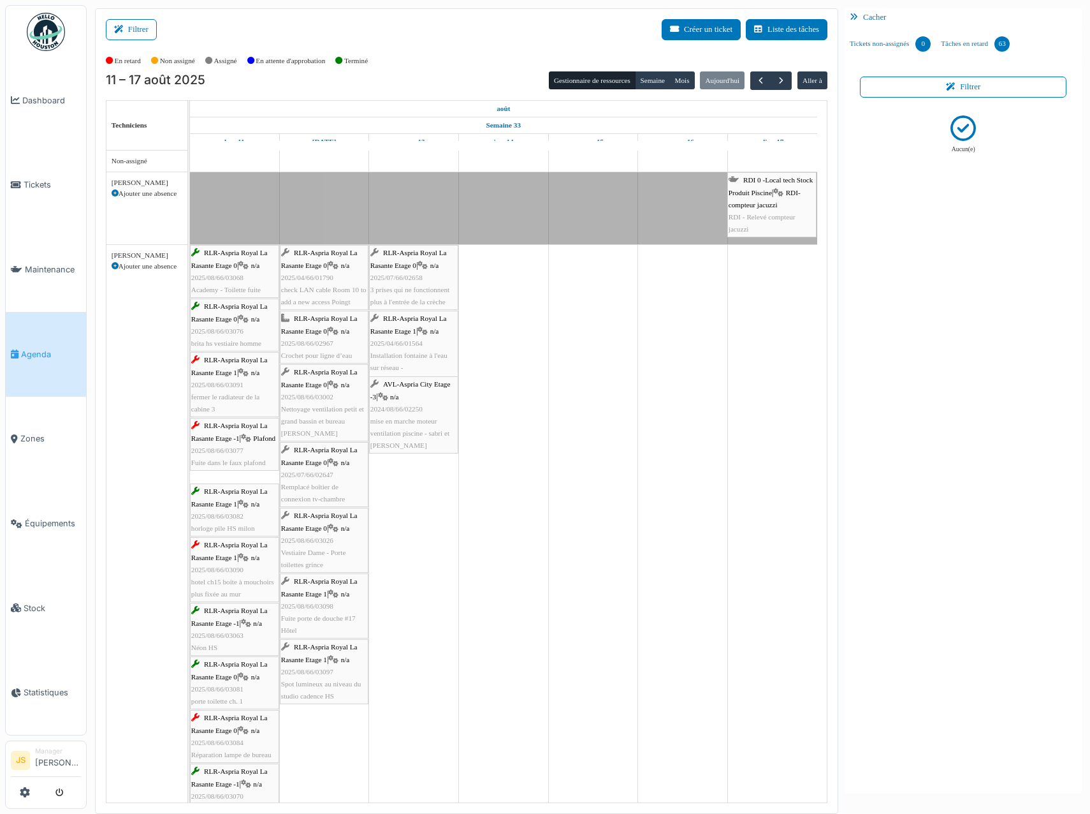
click at [224, 397] on span "fermer le radiateur de la cabine 3" at bounding box center [225, 403] width 68 height 20
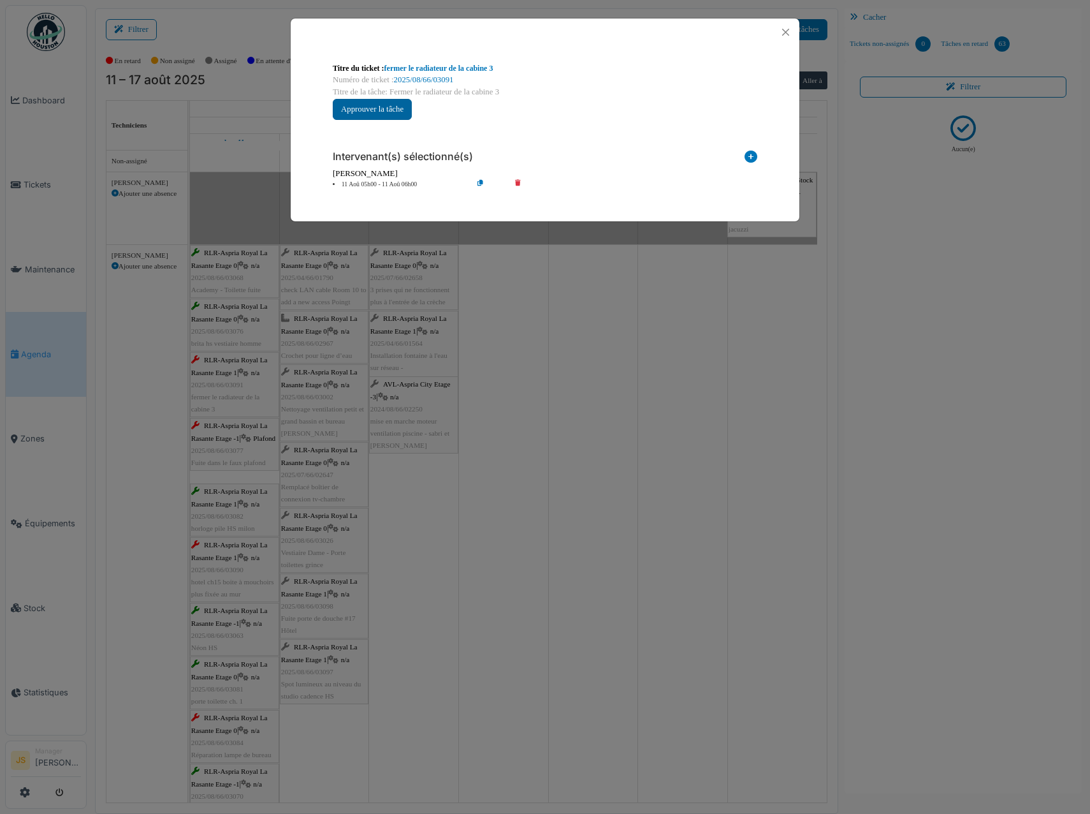
click at [386, 110] on button "Approuver la tâche" at bounding box center [372, 109] width 79 height 21
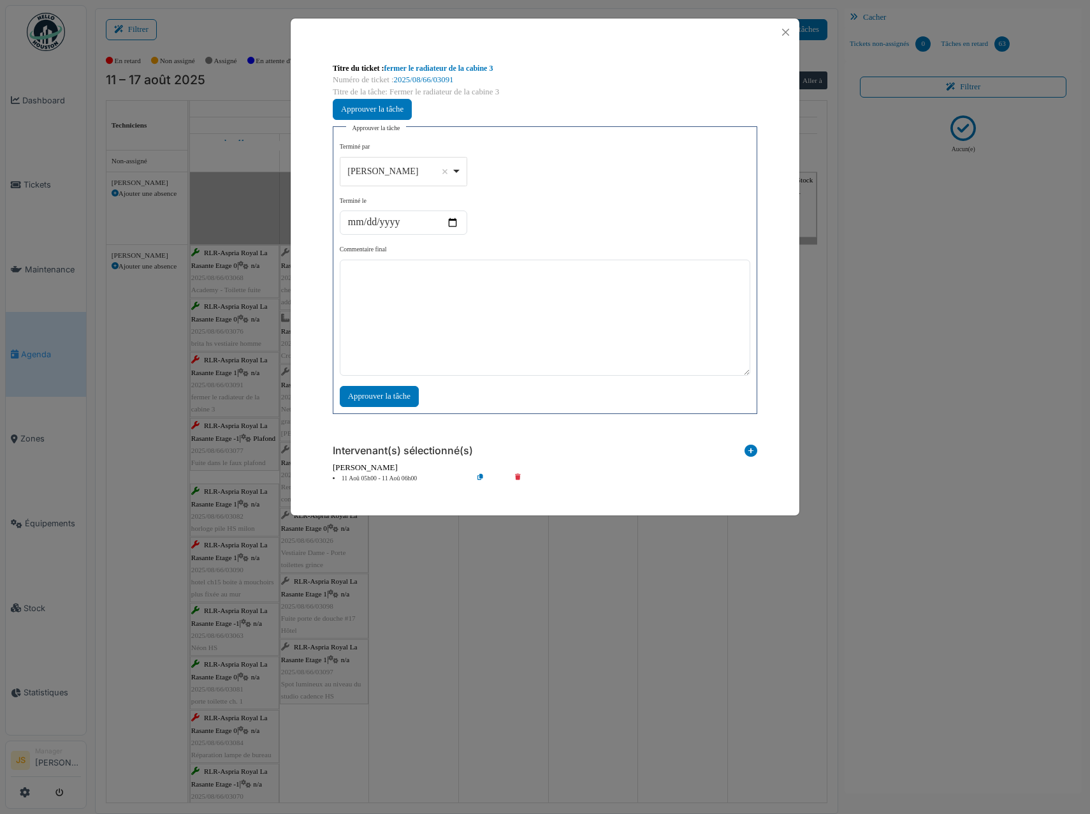
click at [666, 562] on div "**********" at bounding box center [545, 407] width 1090 height 814
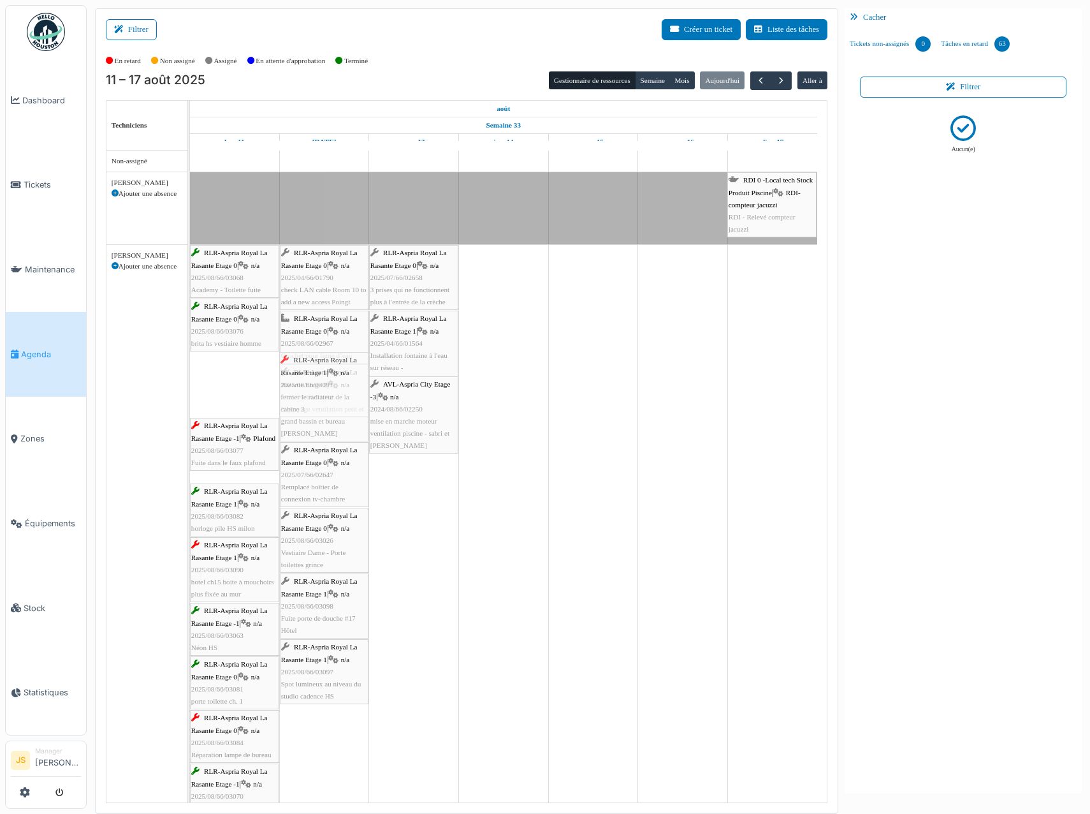
drag, startPoint x: 226, startPoint y: 401, endPoint x: 331, endPoint y: 389, distance: 105.9
click at [190, 389] on div "RLR-Aspria Royal La Rasante Etage 0 | n/a 2025/08/66/03068 Academy - Toilette f…" at bounding box center [190, 573] width 0 height 656
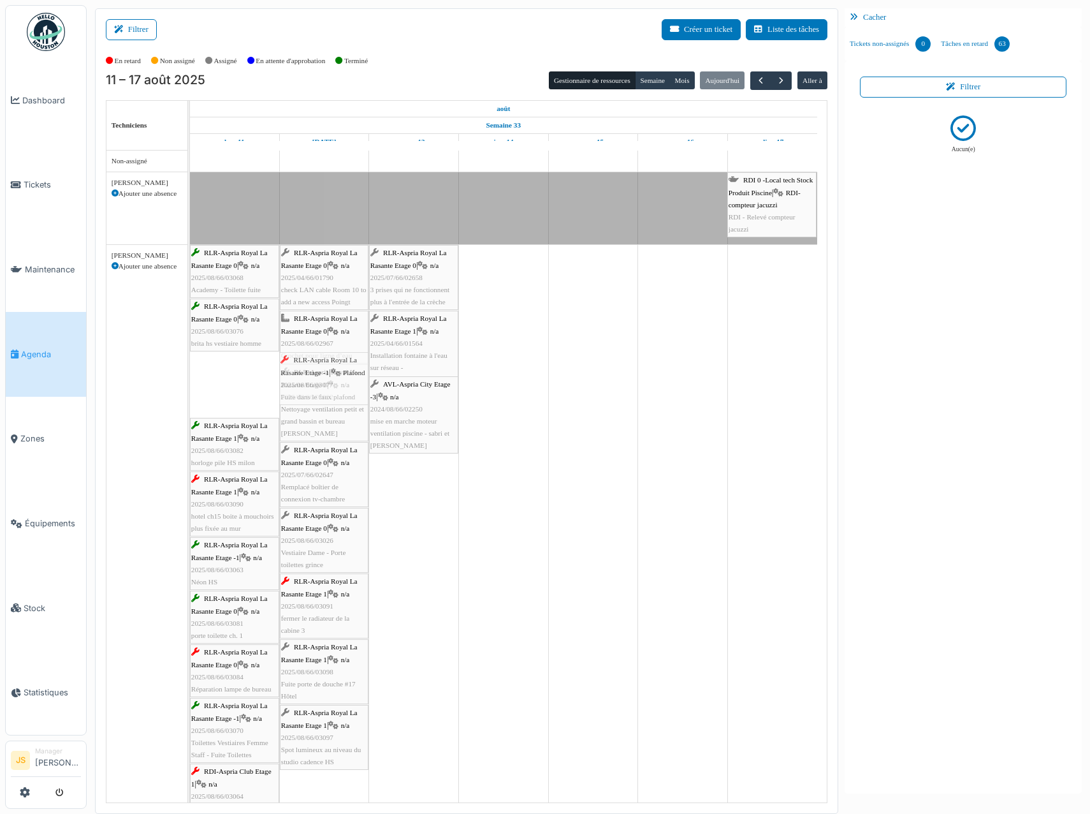
drag, startPoint x: 226, startPoint y: 390, endPoint x: 298, endPoint y: 385, distance: 72.2
click at [190, 385] on div "RLR-Aspria Royal La Rasante Etage 0 | n/a 2025/08/66/03068 Academy - Toilette f…" at bounding box center [190, 540] width 0 height 591
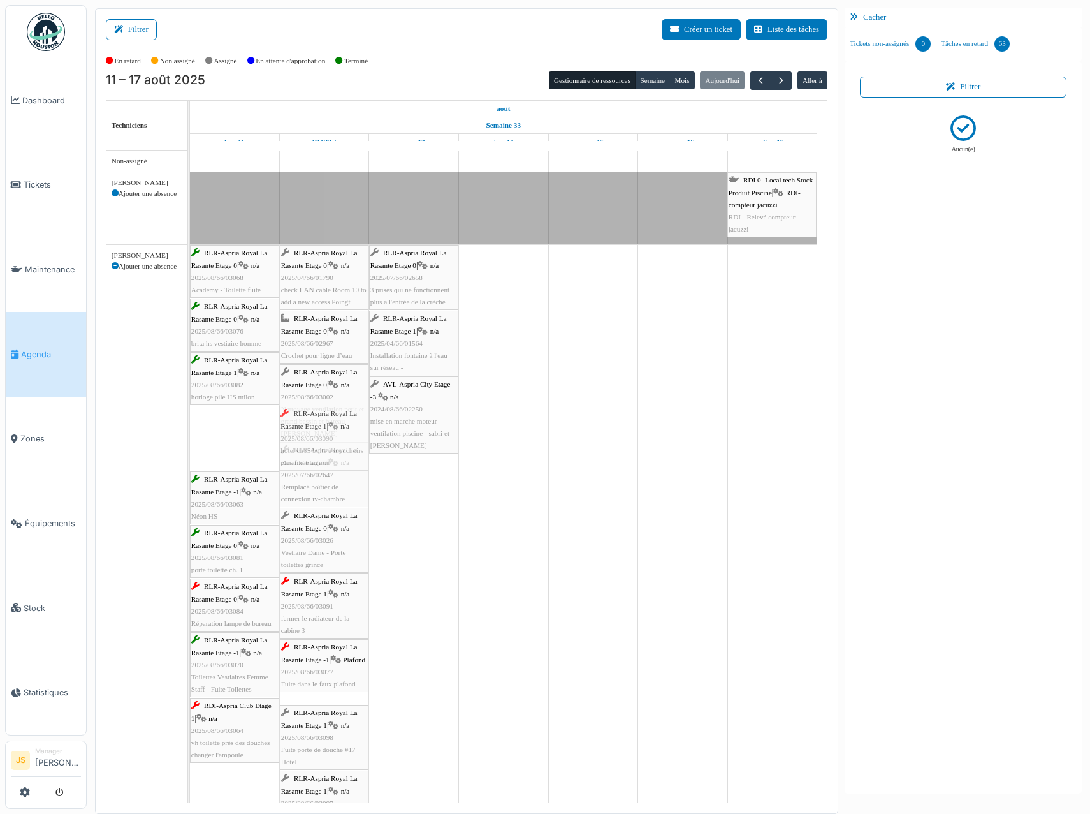
drag, startPoint x: 235, startPoint y: 462, endPoint x: 305, endPoint y: 451, distance: 71.0
click at [190, 451] on div "RLR-Aspria Royal La Rasante Etage 0 | n/a 2025/08/66/03068 Academy - Toilette f…" at bounding box center [190, 544] width 0 height 598
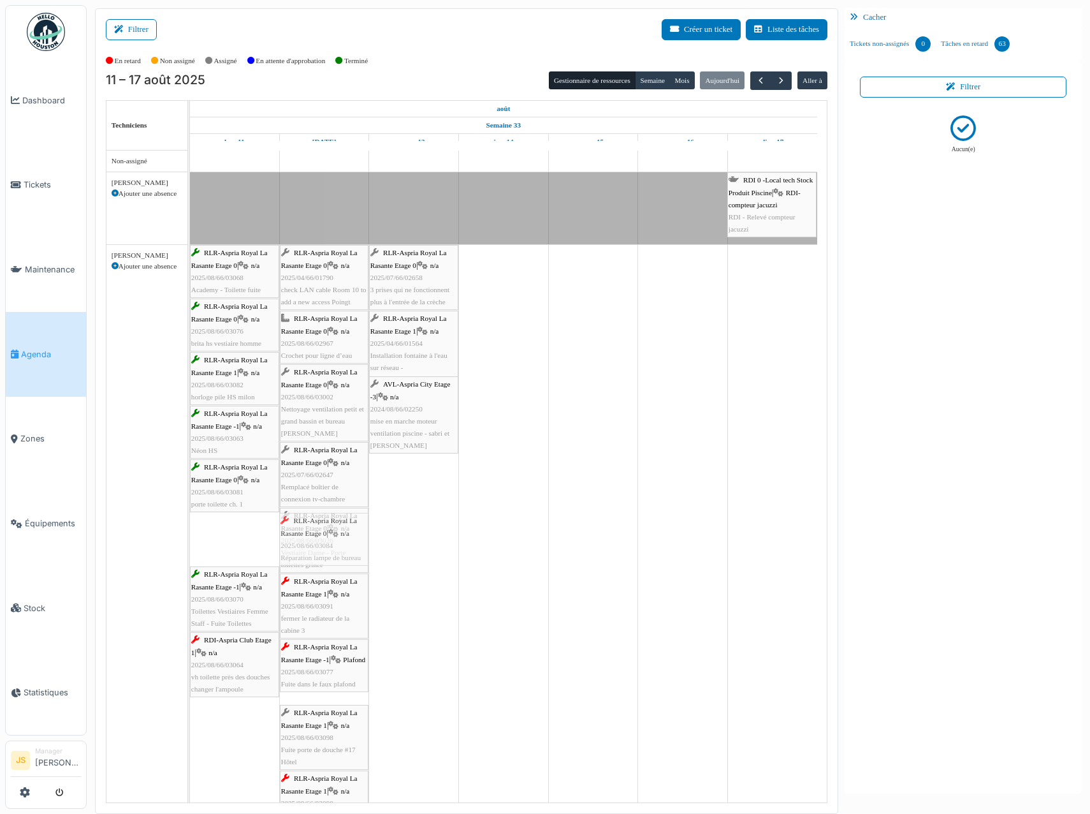
click at [190, 545] on div "RLR-Aspria Royal La Rasante Etage 0 | n/a 2025/08/66/03068 Academy - Toilette f…" at bounding box center [190, 576] width 0 height 663
click at [237, 612] on span "2025/08/66/03064" at bounding box center [217, 611] width 52 height 8
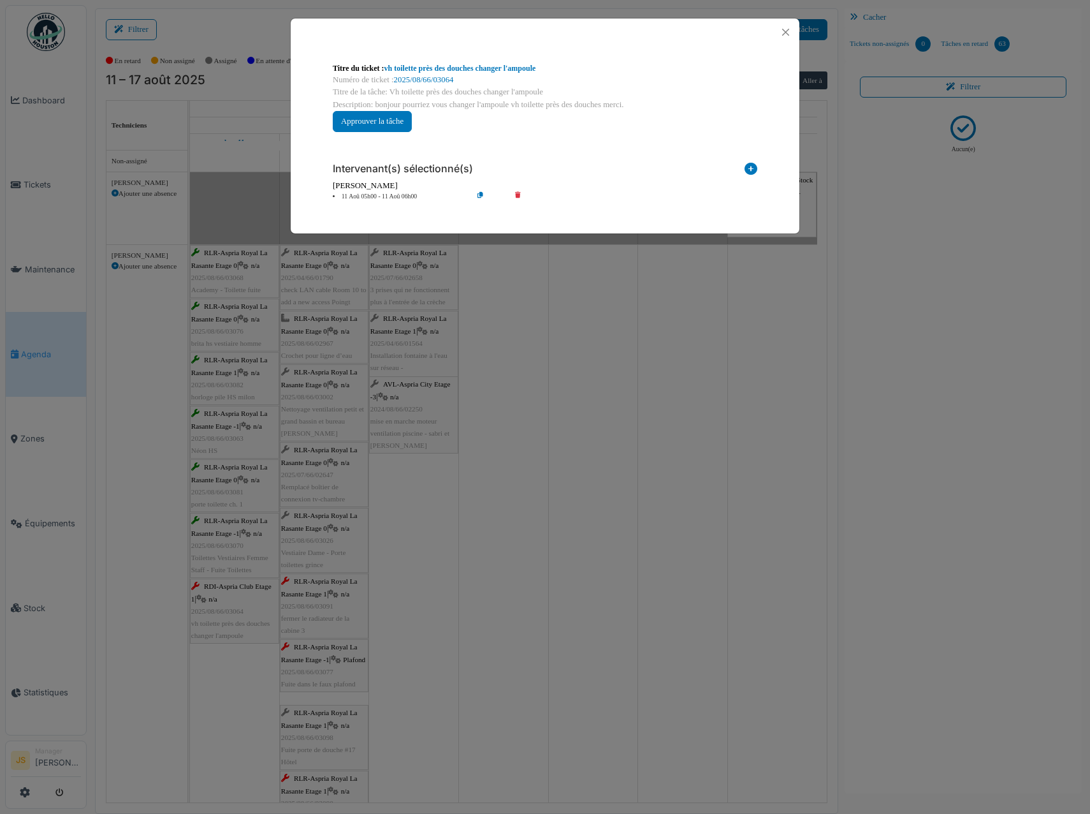
click at [516, 195] on icon at bounding box center [527, 197] width 36 height 10
click at [747, 169] on icon at bounding box center [751, 171] width 13 height 17
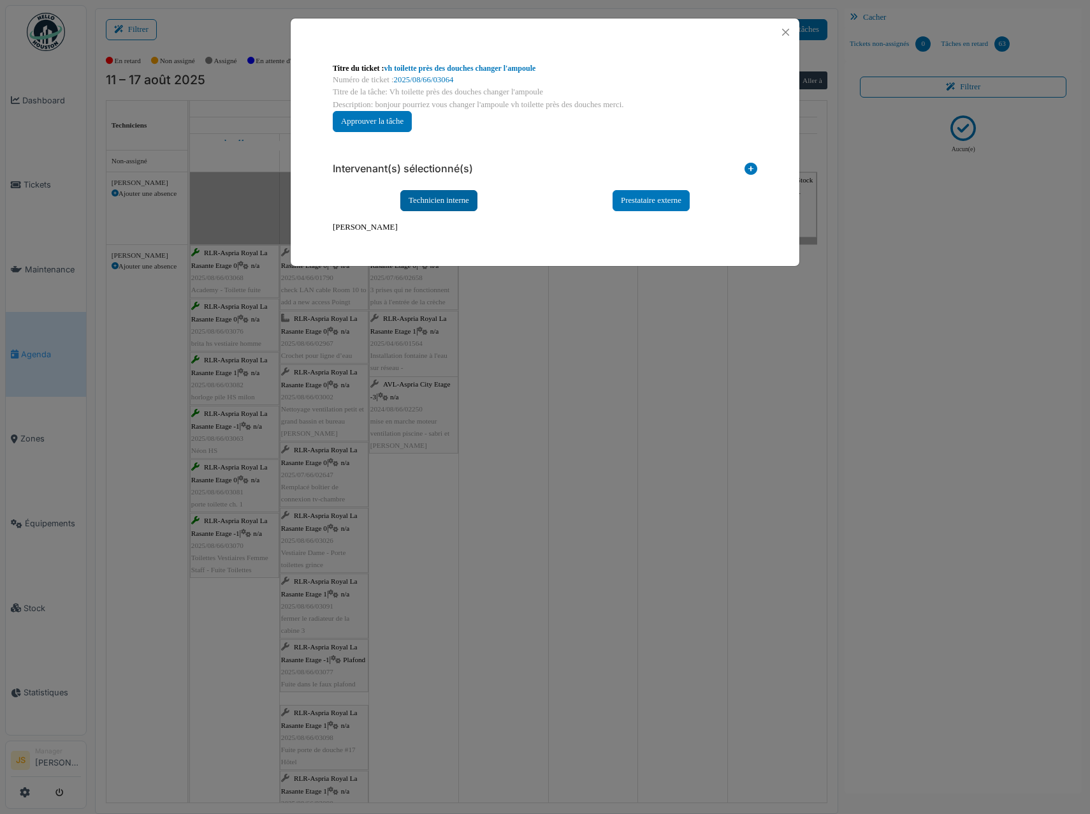
click at [451, 200] on div "Technicien interne" at bounding box center [438, 200] width 77 height 21
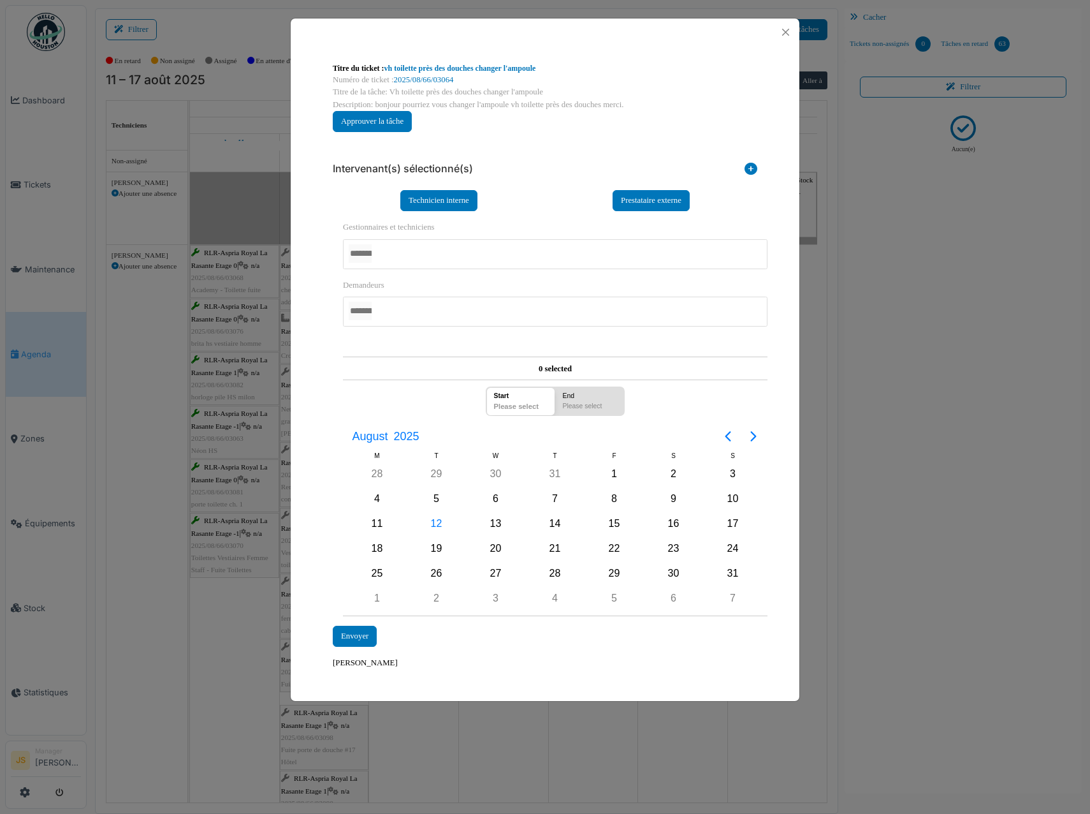
click at [404, 251] on div at bounding box center [555, 254] width 425 height 30
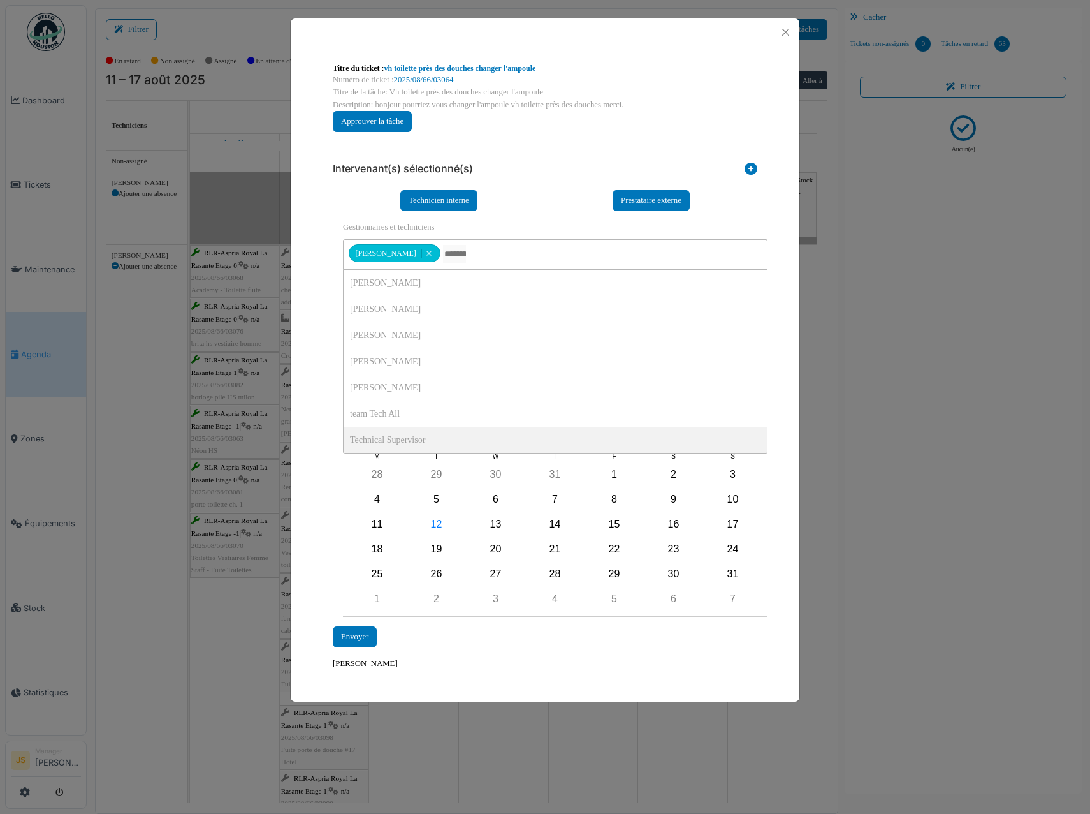
click at [316, 447] on div "**********" at bounding box center [545, 366] width 509 height 640
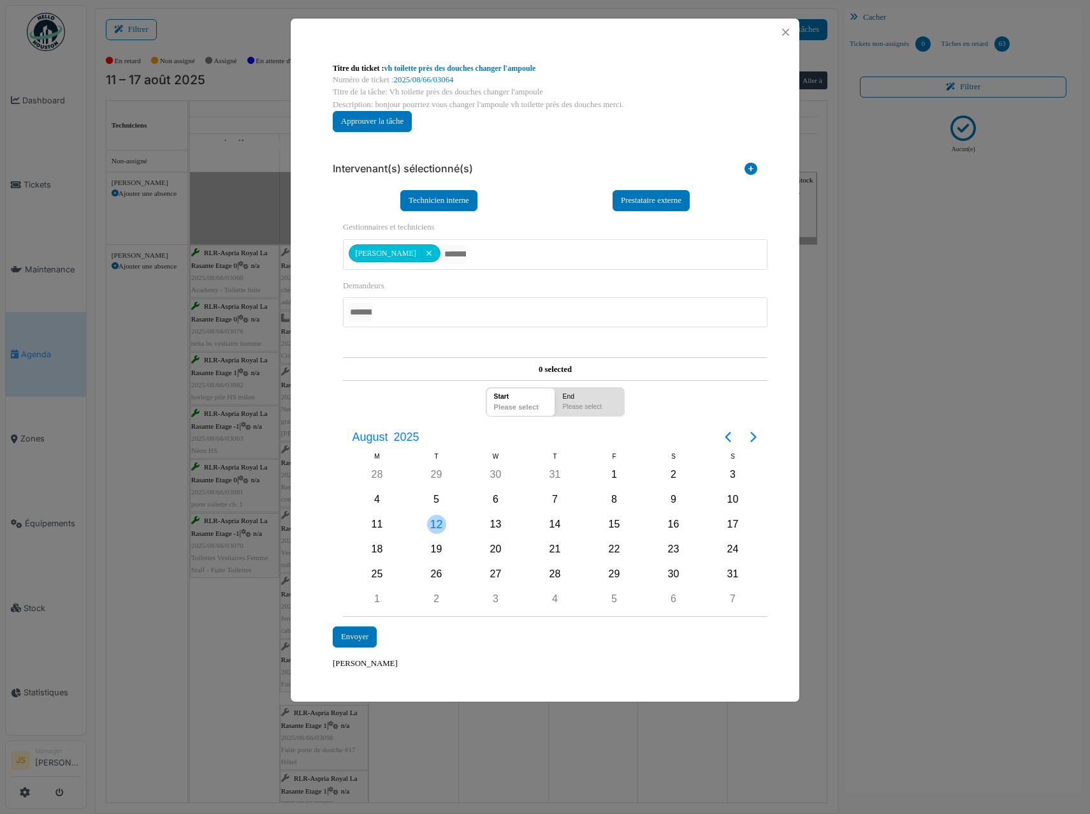
click at [445, 526] on div "12" at bounding box center [436, 524] width 19 height 19
click at [437, 524] on div "12" at bounding box center [436, 524] width 19 height 19
click at [359, 636] on div "Envoyer" at bounding box center [355, 636] width 44 height 21
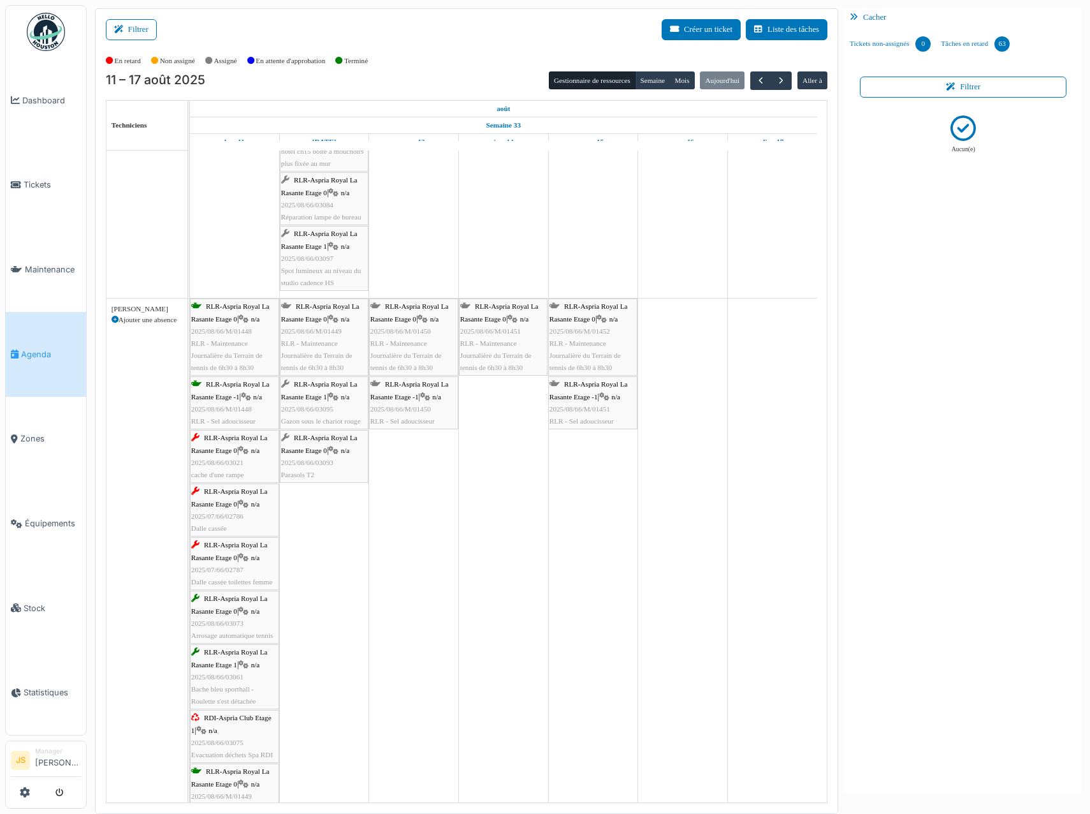
scroll to position [701, 0]
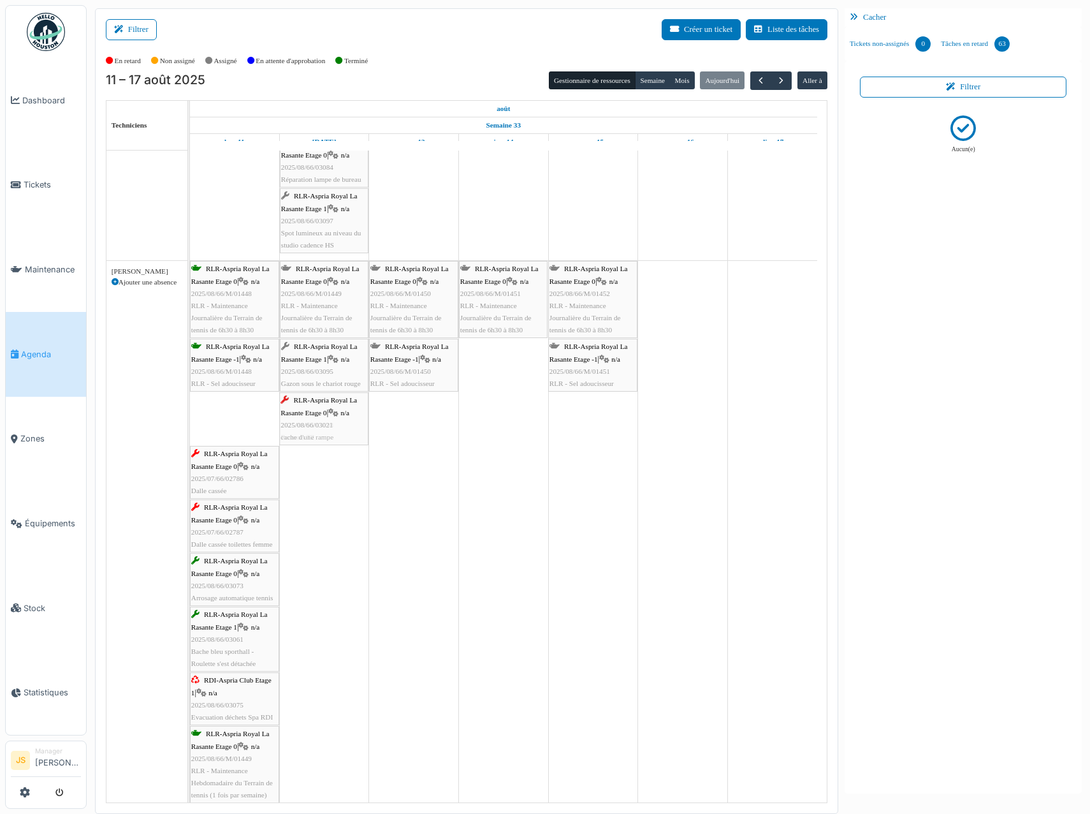
drag, startPoint x: 226, startPoint y: 420, endPoint x: 318, endPoint y: 411, distance: 91.6
click at [190, 411] on div "RLR-Aspria Royal La Rasante Etage 0 | n/a 2025/08/66/M/01448 RLR - Maintenance …" at bounding box center [190, 535] width 0 height 549
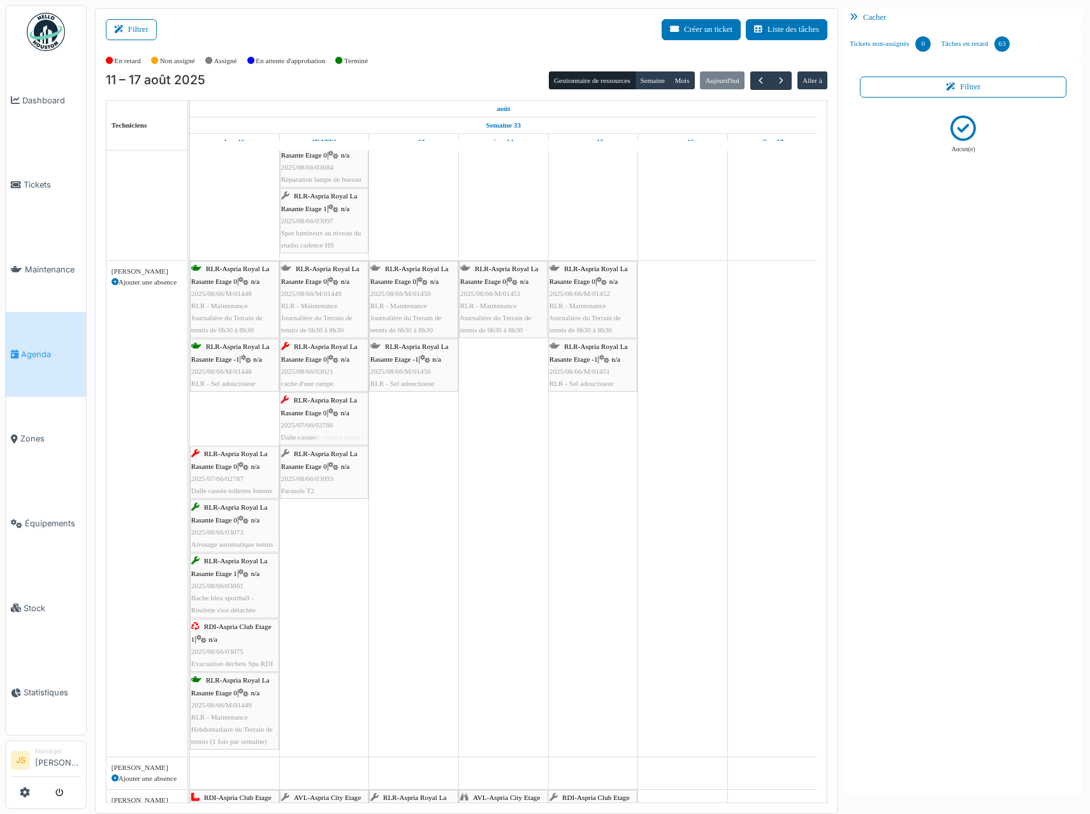
drag, startPoint x: 235, startPoint y: 423, endPoint x: 314, endPoint y: 422, distance: 79.1
click at [190, 422] on div "RLR-Aspria Royal La Rasante Etage 0 | n/a 2025/08/66/M/01448 RLR - Maintenance …" at bounding box center [190, 509] width 0 height 496
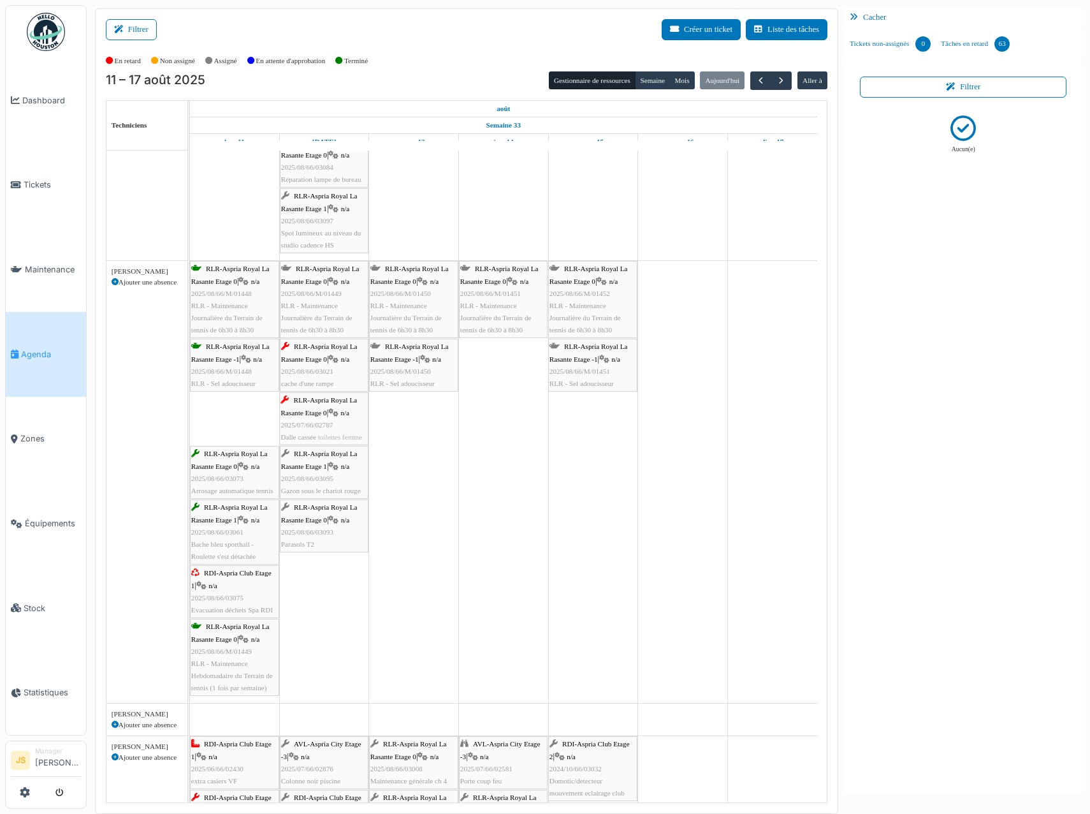
drag, startPoint x: 247, startPoint y: 418, endPoint x: 335, endPoint y: 422, distance: 88.1
click at [190, 422] on div "RLR-Aspria Royal La Rasante Etage 0 | n/a 2025/08/66/M/01448 RLR - Maintenance …" at bounding box center [190, 482] width 0 height 442
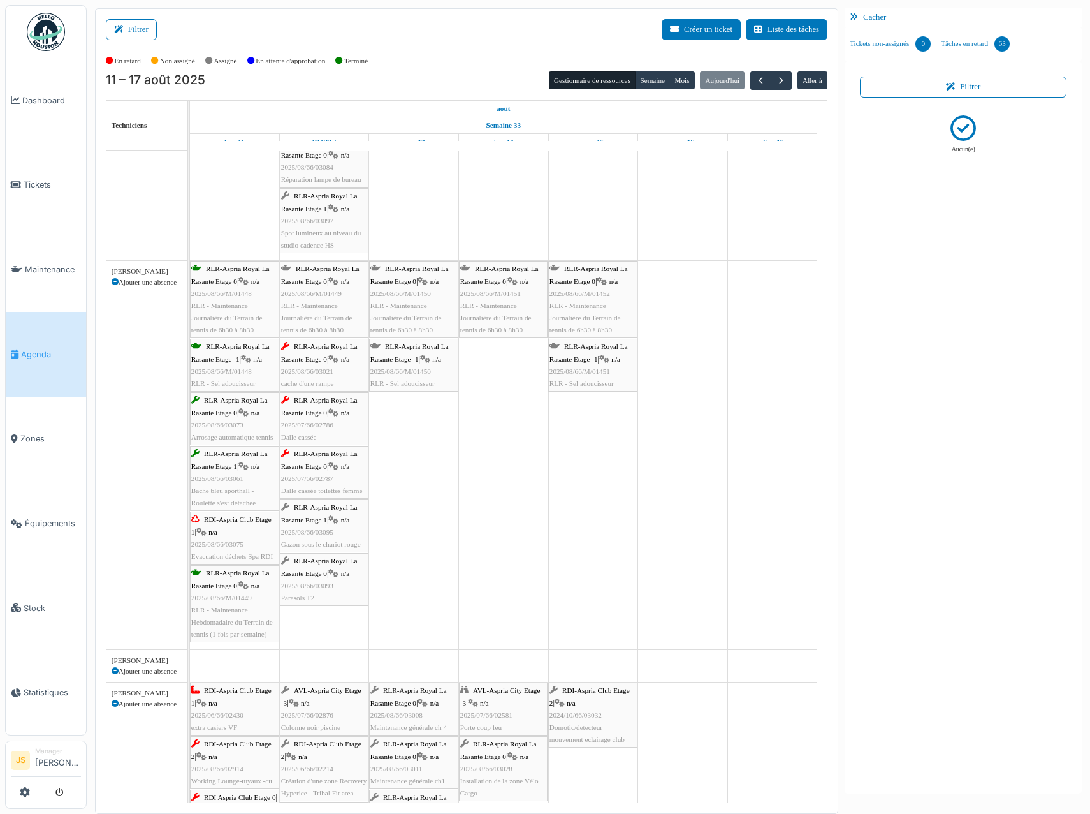
click at [230, 542] on span "2025/08/66/03075" at bounding box center [217, 544] width 52 height 8
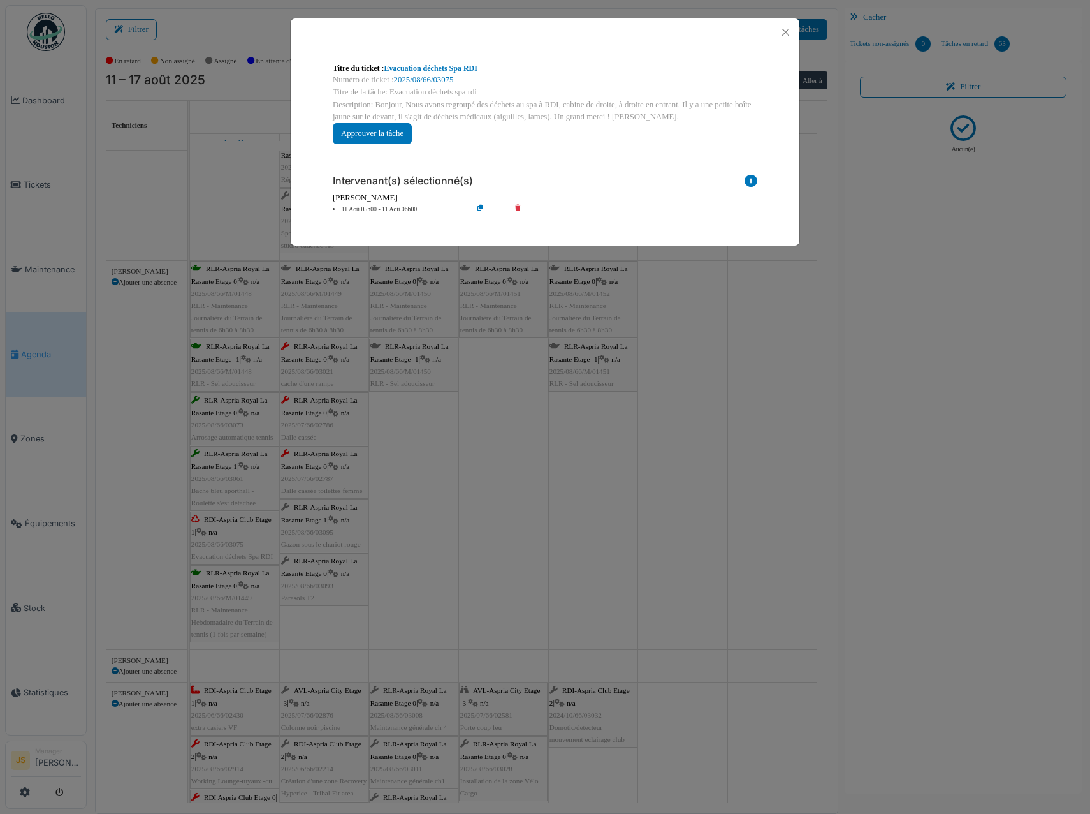
click at [520, 207] on icon at bounding box center [527, 210] width 36 height 10
click at [753, 182] on icon at bounding box center [751, 183] width 13 height 17
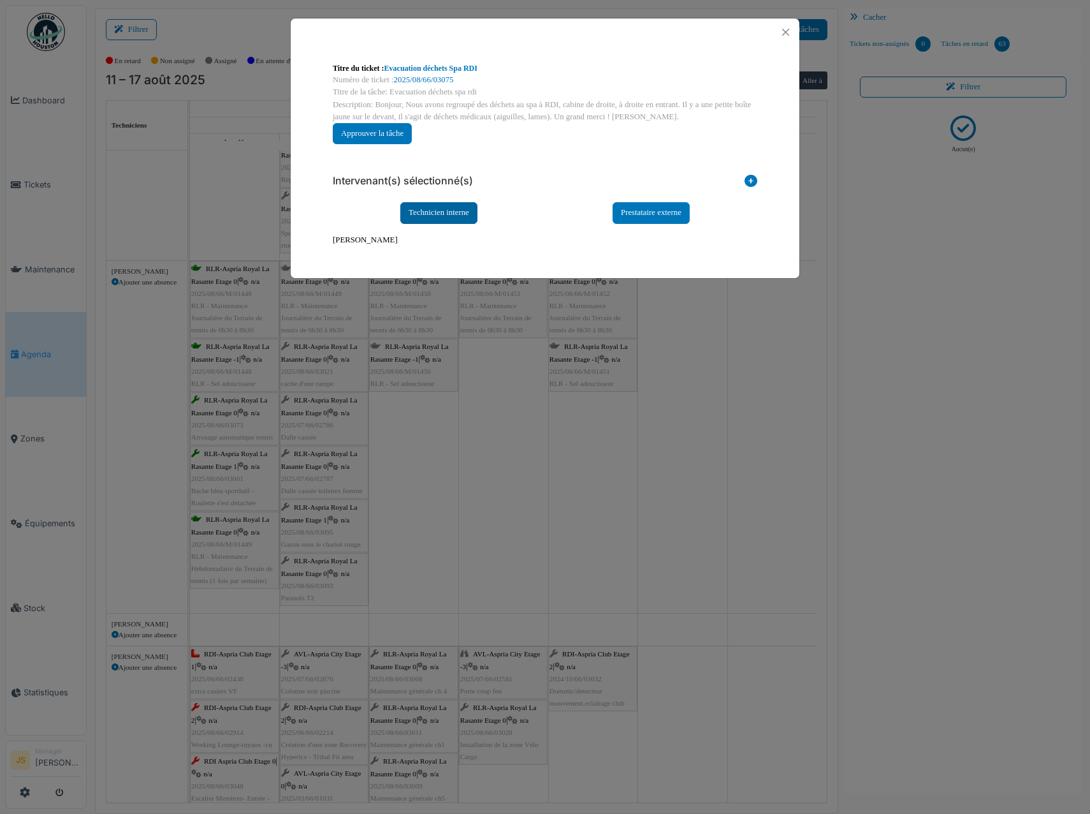
click at [450, 217] on div "Technicien interne" at bounding box center [438, 212] width 77 height 21
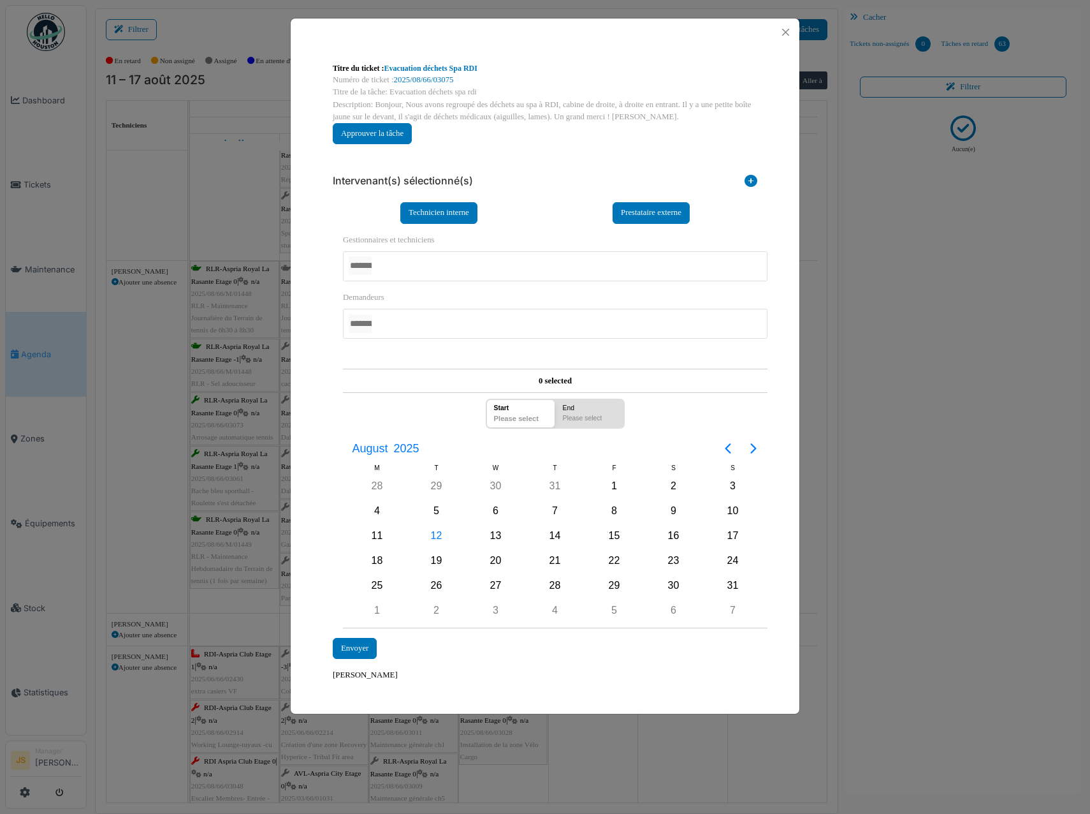
click at [400, 268] on div at bounding box center [555, 266] width 425 height 30
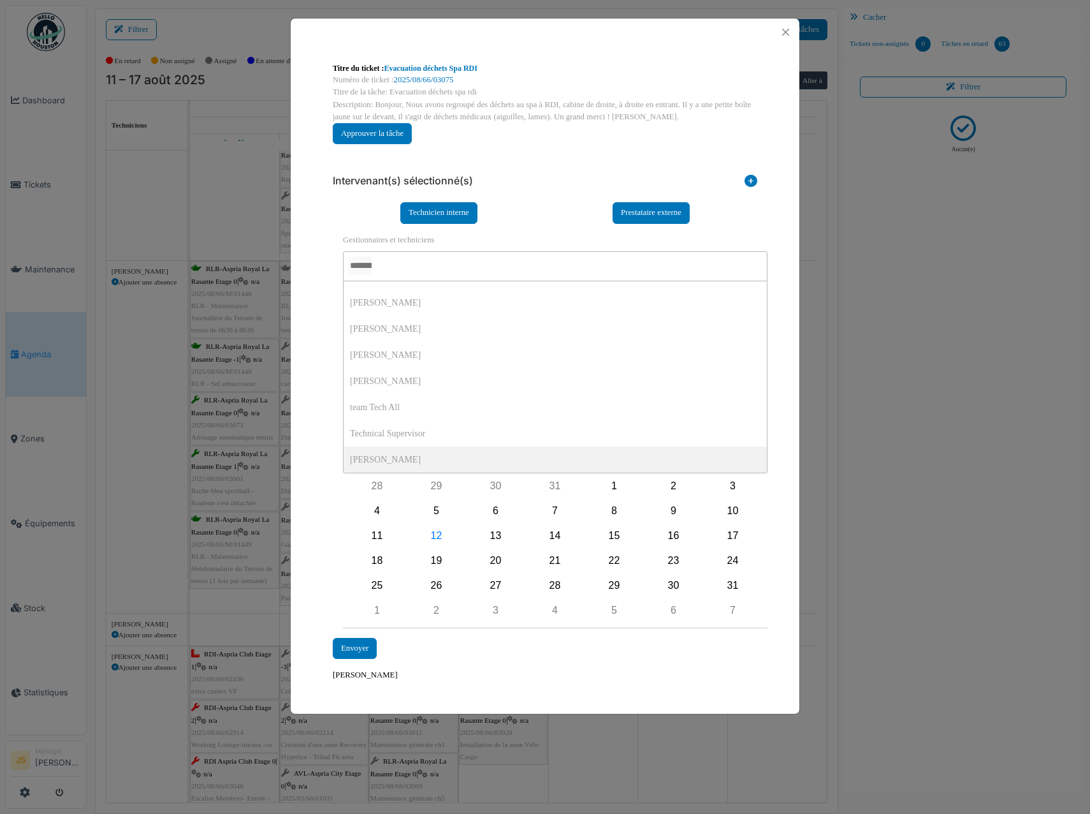
scroll to position [0, 0]
click at [321, 464] on div "**********" at bounding box center [545, 372] width 509 height 652
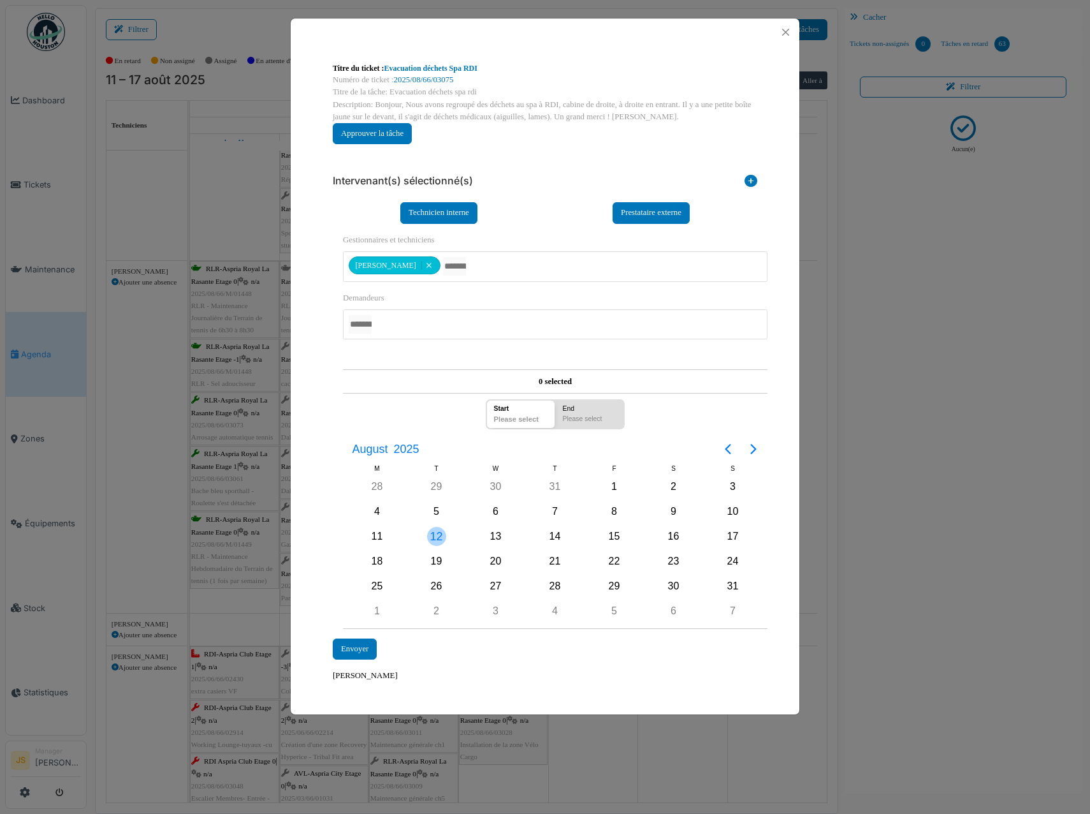
click at [435, 539] on div "12" at bounding box center [436, 536] width 19 height 19
click at [436, 537] on div "12" at bounding box center [436, 536] width 19 height 19
click at [351, 652] on div "Envoyer" at bounding box center [355, 648] width 44 height 21
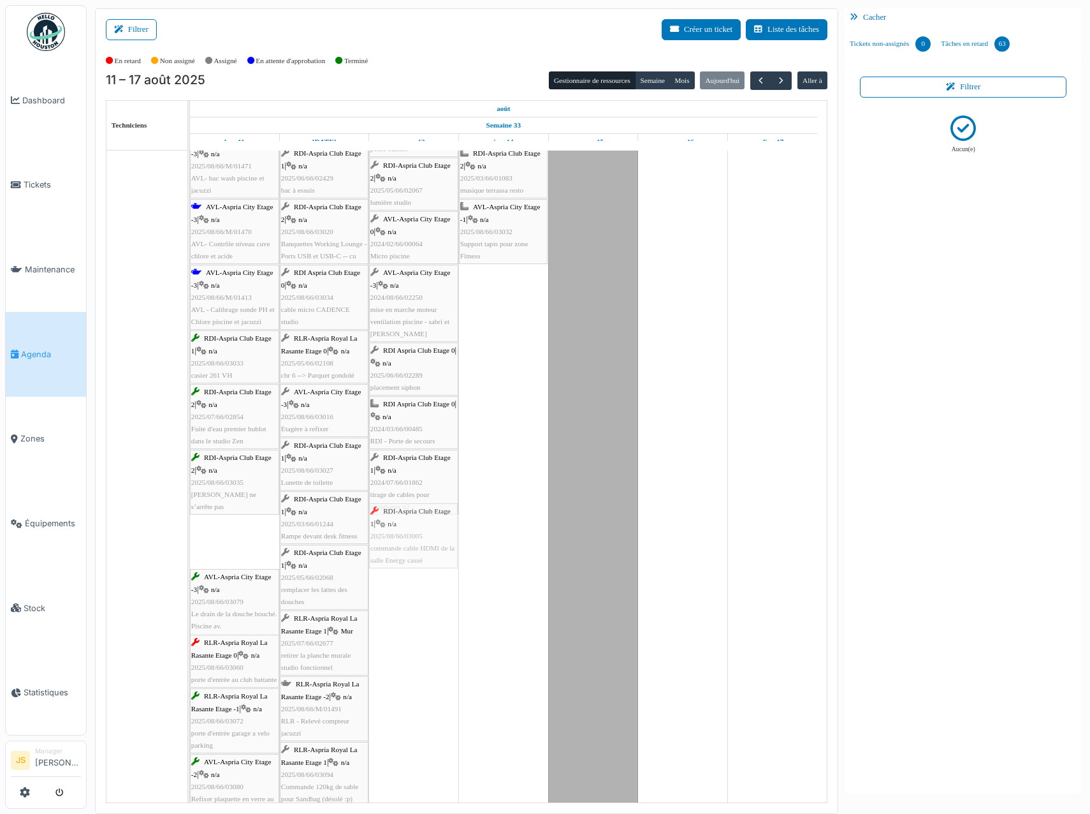
drag, startPoint x: 232, startPoint y: 548, endPoint x: 372, endPoint y: 531, distance: 140.7
click at [190, 530] on div "AVL-Aspria City Etage -2 | n/a 2025/08/66/M/01472 AVL - Sel Adoucisseur AVL-Asp…" at bounding box center [190, 736] width 0 height 1313
click at [416, 557] on span "commande cable HDMI de la salle Energy cassé" at bounding box center [413, 566] width 84 height 20
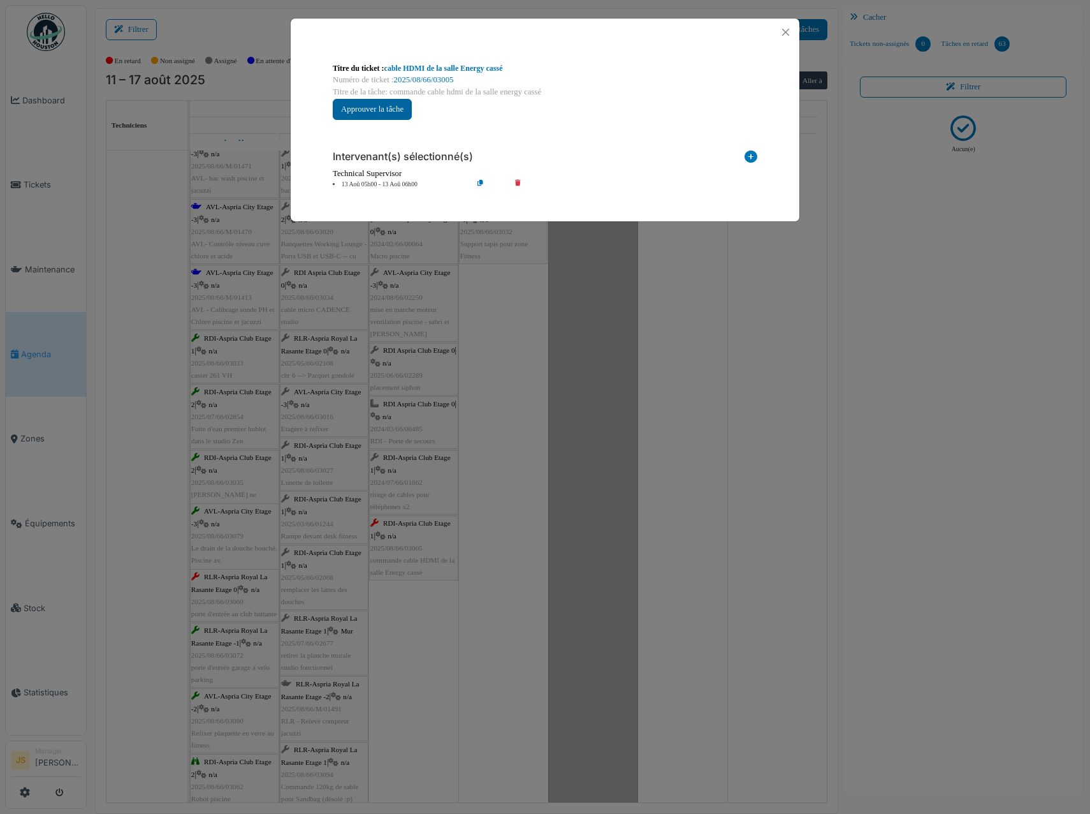
click at [363, 114] on button "Approuver la tâche" at bounding box center [372, 109] width 79 height 21
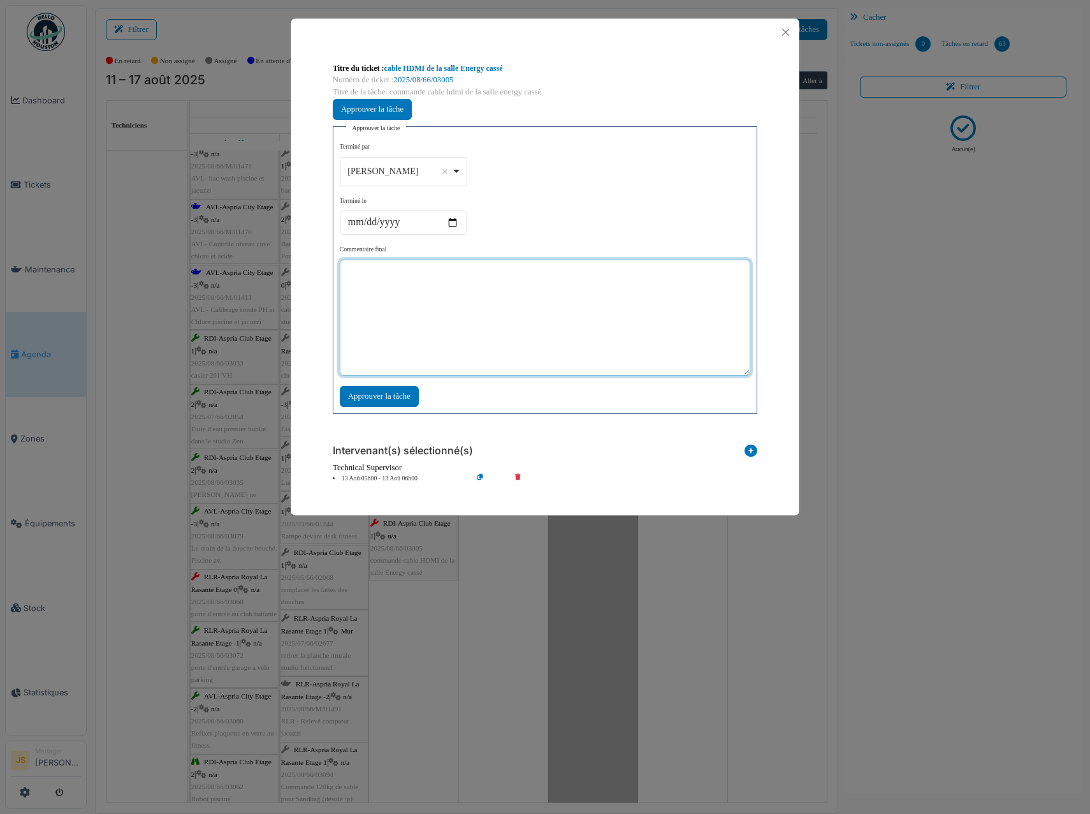
click at [447, 297] on textarea at bounding box center [545, 318] width 411 height 116
click at [461, 172] on div "Alexandre Michailidis Remove item" at bounding box center [403, 171] width 117 height 18
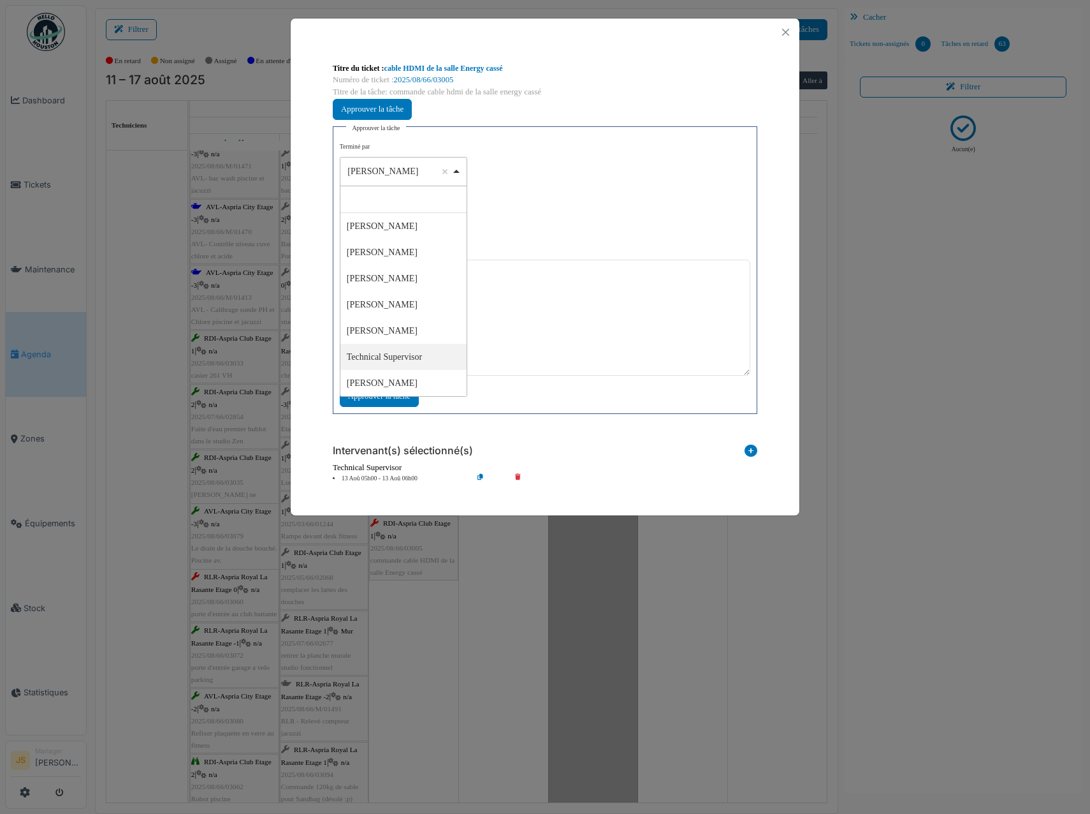
select select "****"
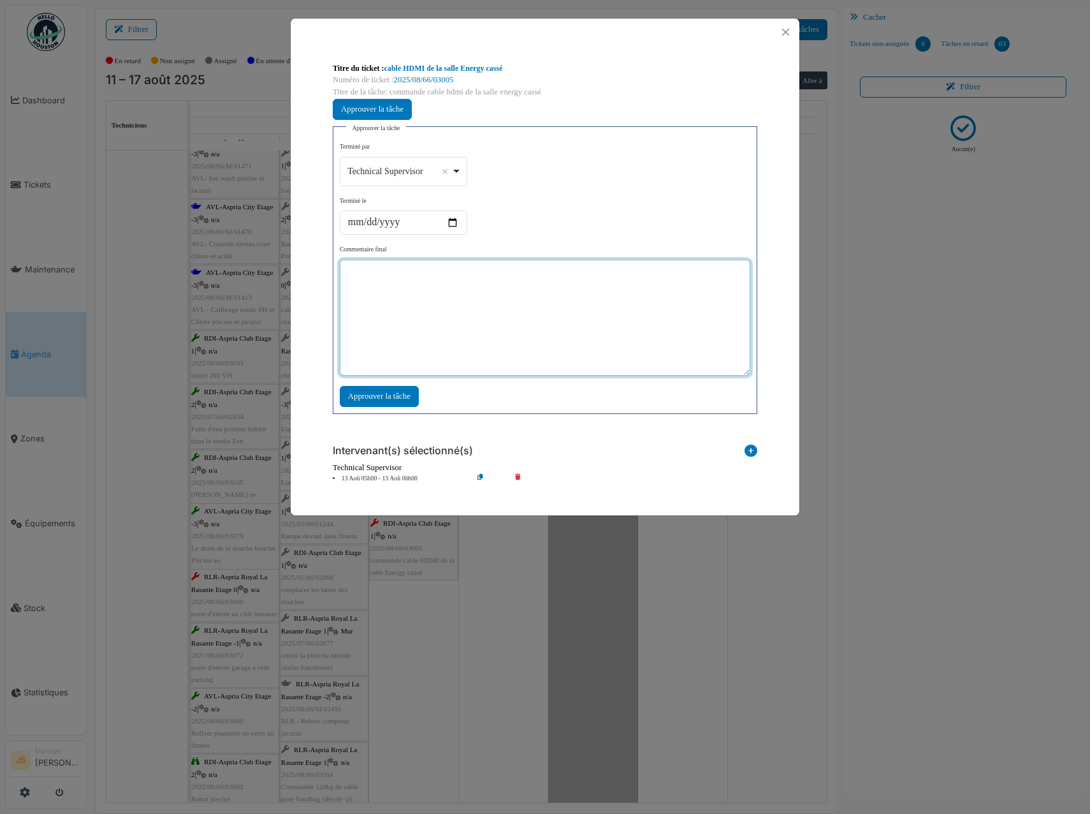
click at [424, 324] on textarea at bounding box center [545, 318] width 411 height 116
type textarea "**********"
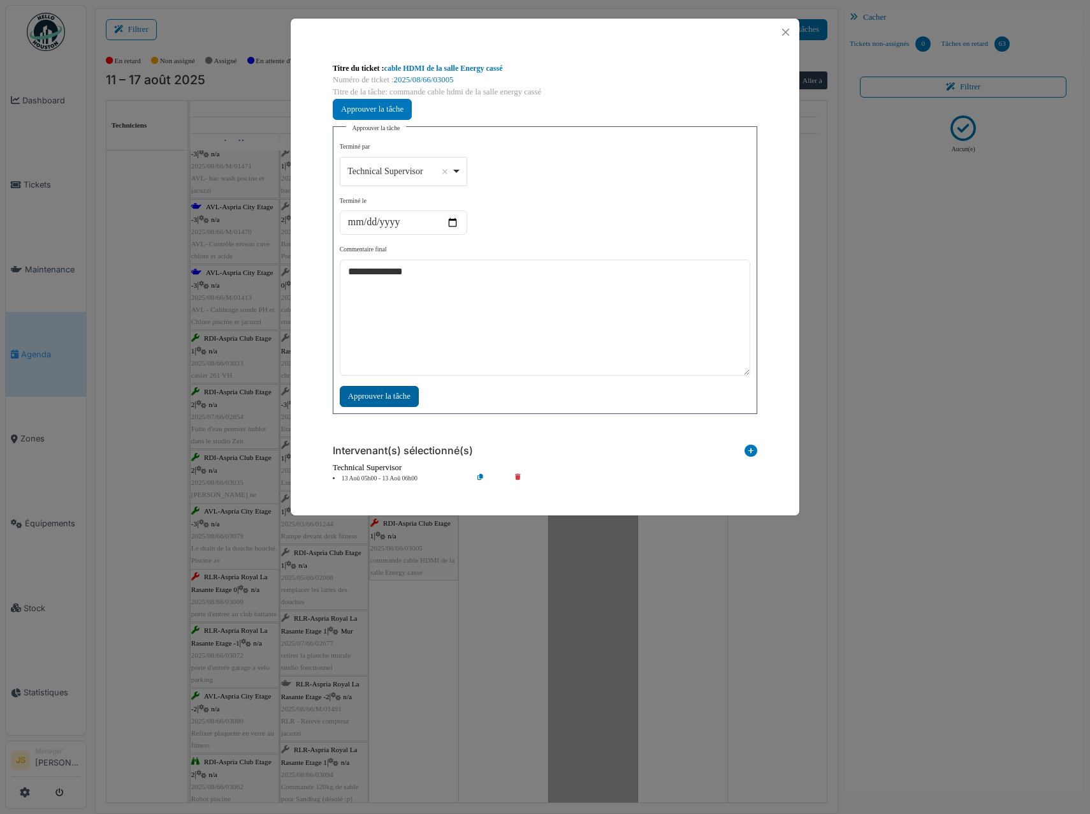
click at [355, 397] on div "Approuver la tâche" at bounding box center [379, 396] width 79 height 21
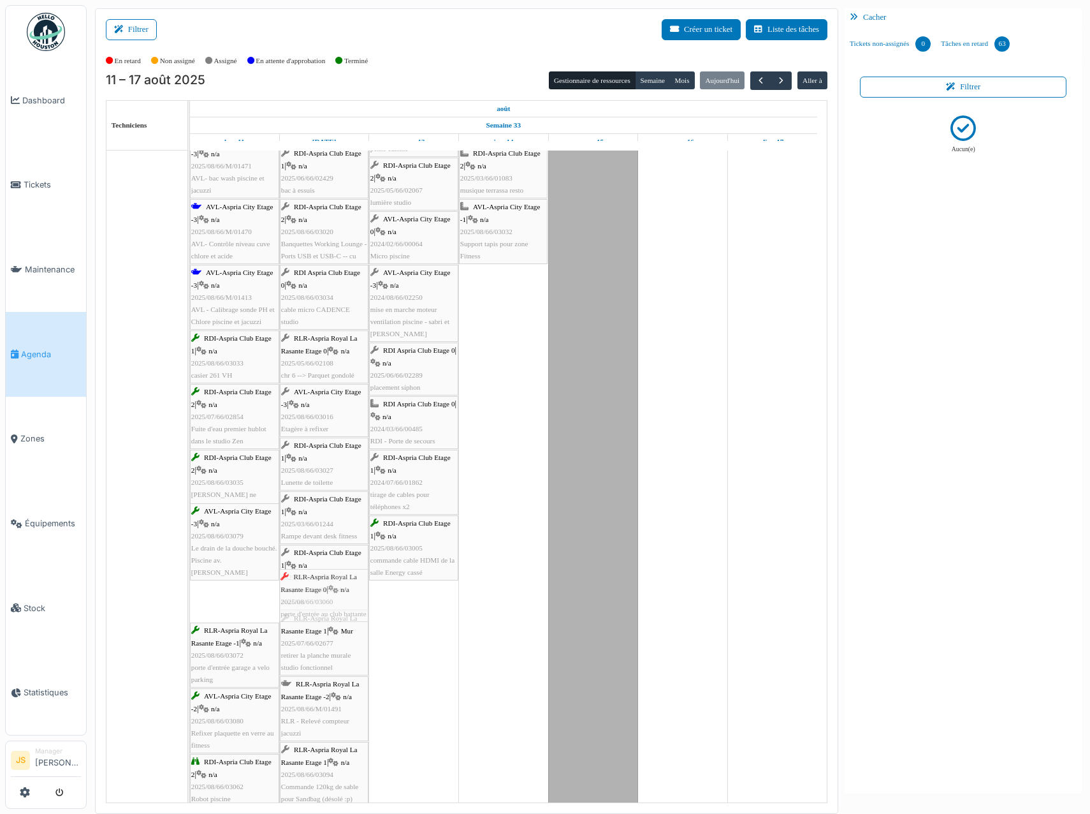
drag, startPoint x: 222, startPoint y: 600, endPoint x: 335, endPoint y: 611, distance: 113.4
click at [190, 611] on div "AVL-Aspria City Etage -2 | n/a 2025/08/66/M/01472 AVL - Sel Adoucisseur AVL-Asp…" at bounding box center [190, 703] width 0 height 1247
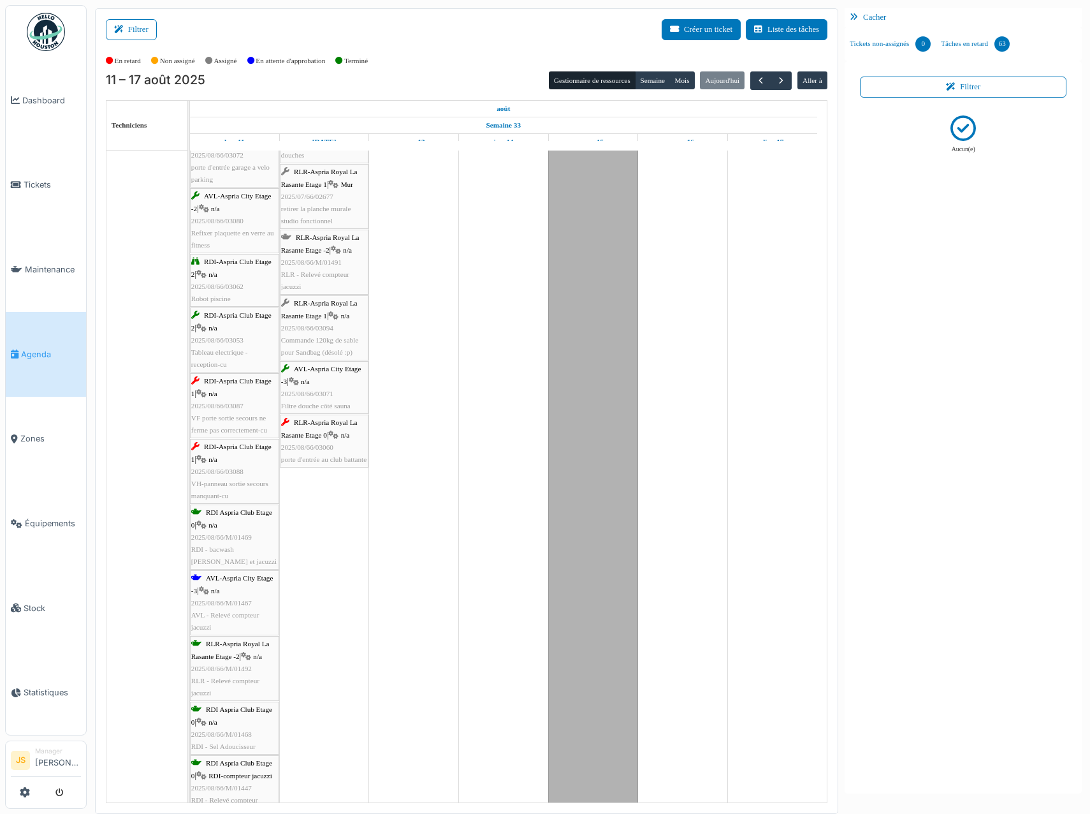
click at [235, 418] on span "VF porte sortie secours ne ferme pas correctement-cu" at bounding box center [229, 424] width 76 height 20
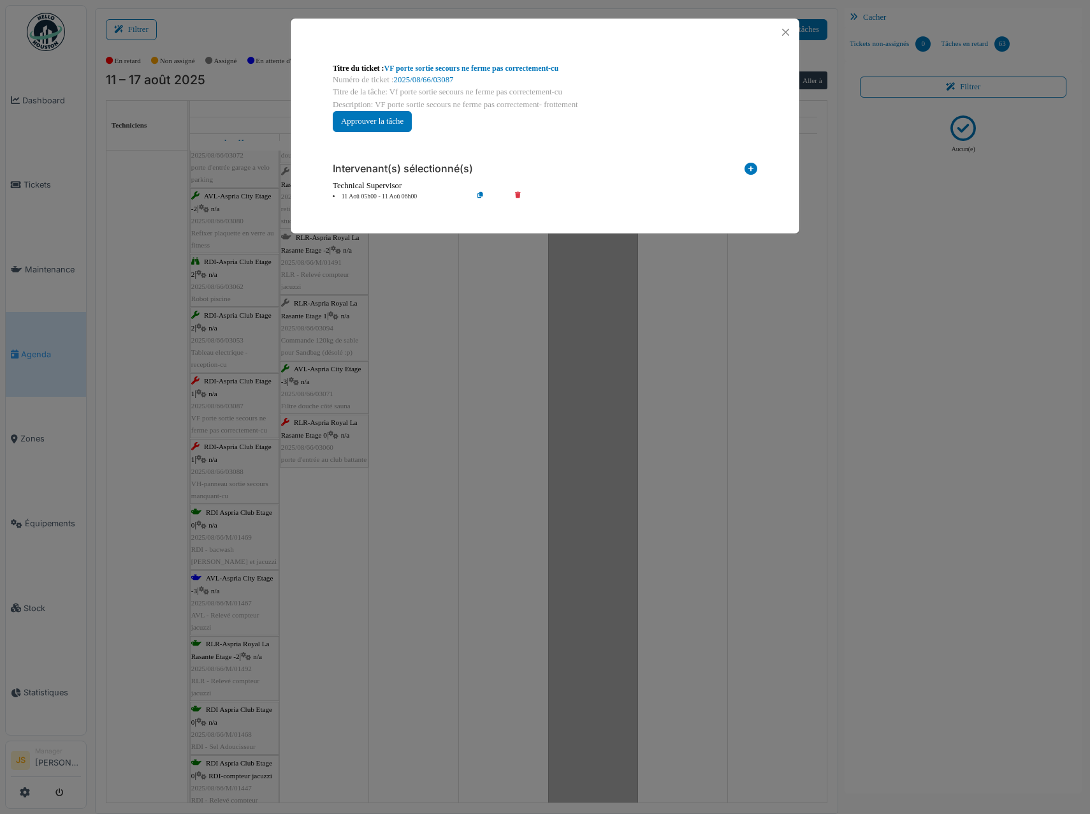
click at [517, 195] on icon at bounding box center [527, 197] width 36 height 10
click at [751, 169] on icon at bounding box center [751, 171] width 13 height 17
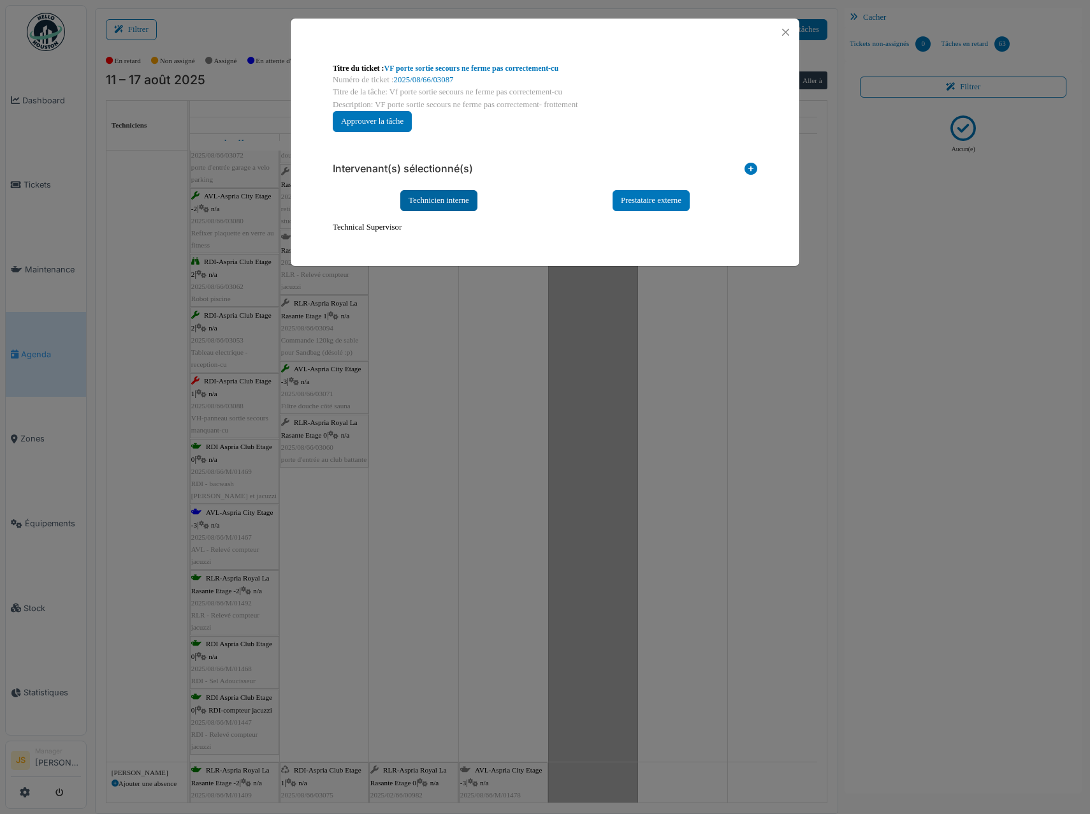
click at [461, 198] on div "Technicien interne" at bounding box center [438, 200] width 77 height 21
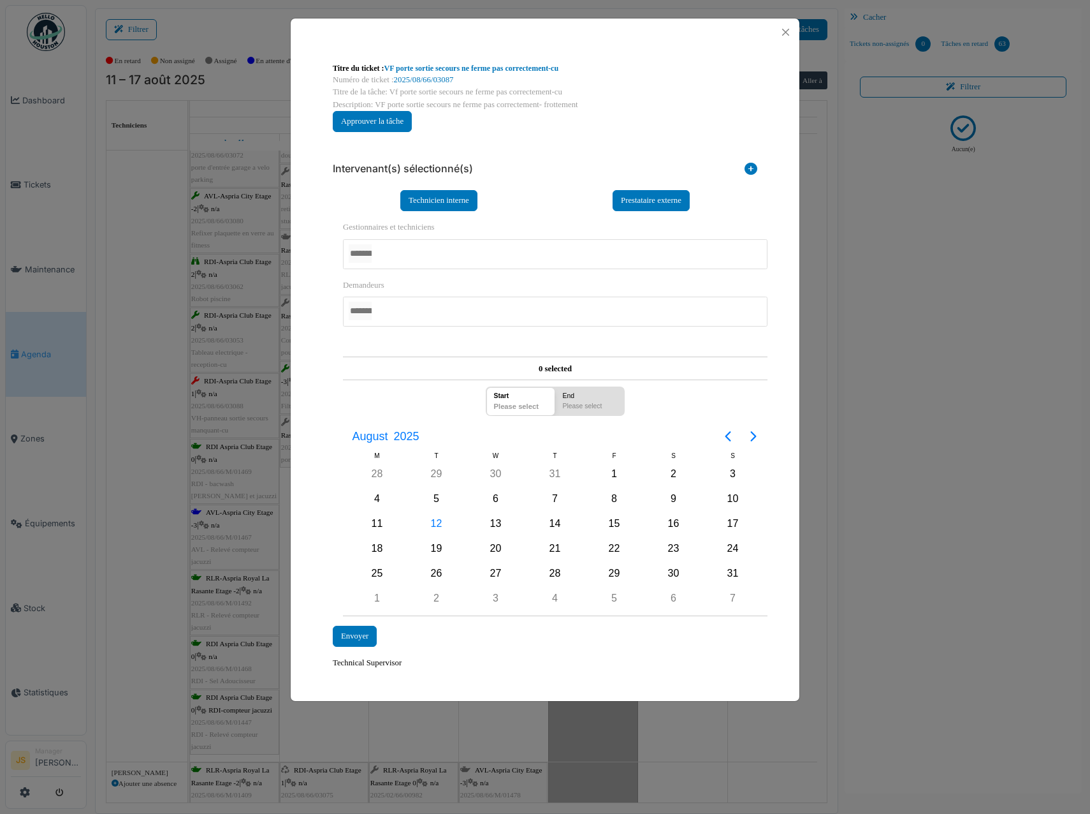
click at [412, 253] on div at bounding box center [555, 254] width 425 height 30
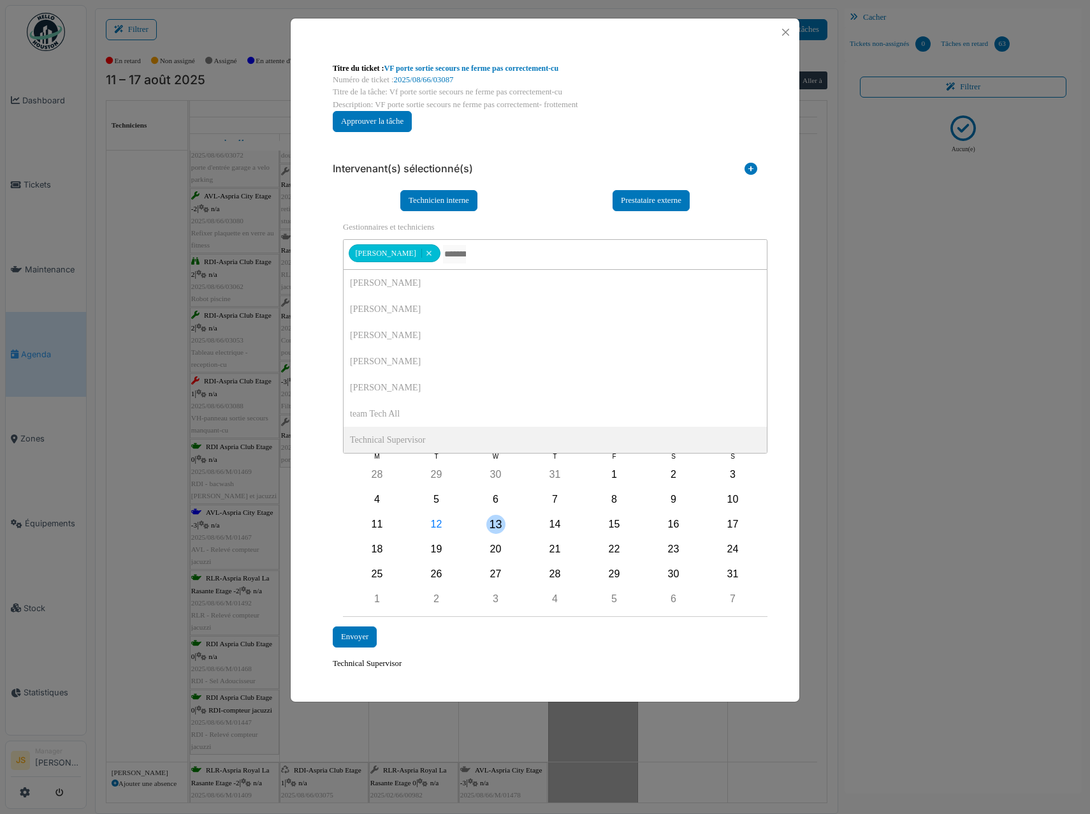
click at [497, 527] on div "13" at bounding box center [496, 524] width 19 height 19
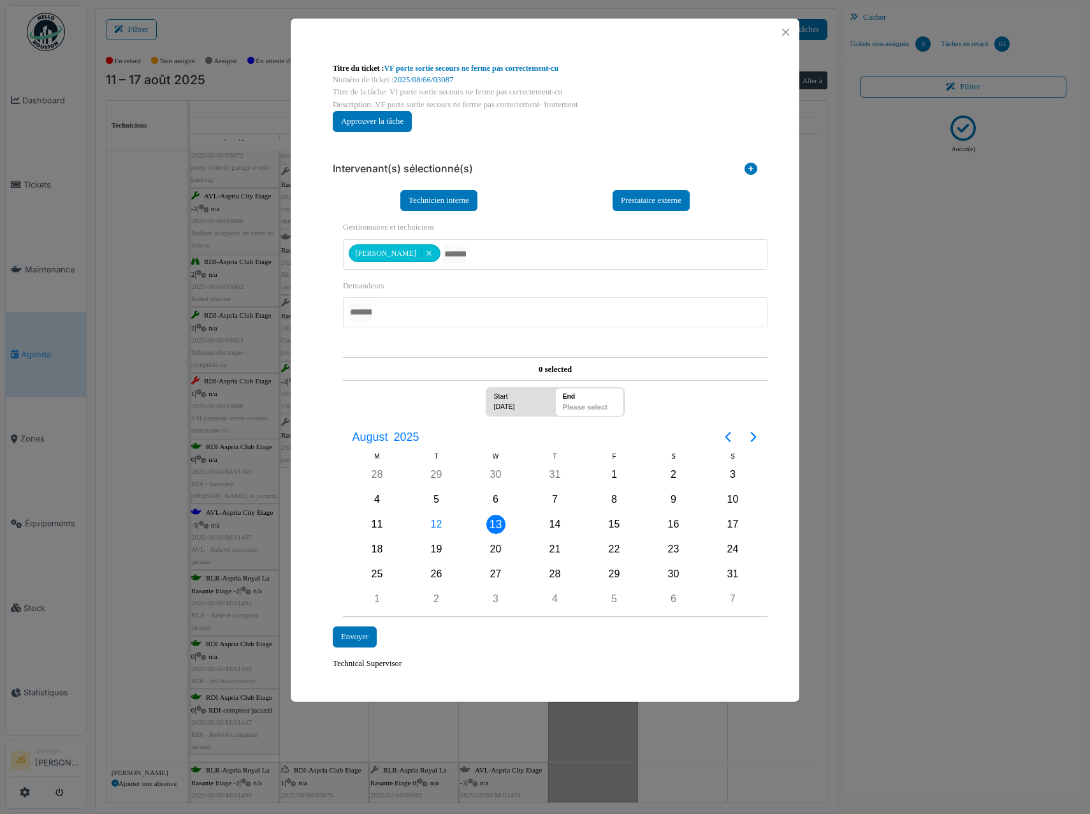
click at [503, 521] on div "13" at bounding box center [496, 524] width 19 height 19
click at [359, 636] on div "Envoyer" at bounding box center [355, 636] width 44 height 21
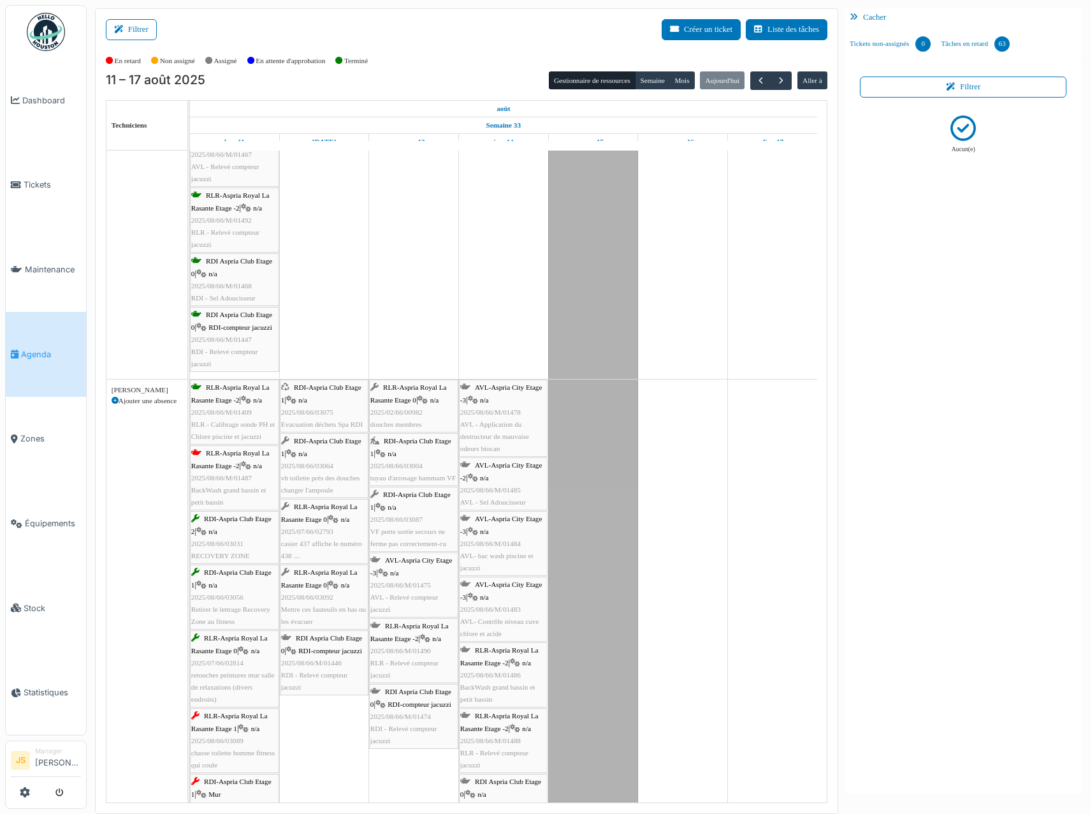
click at [207, 474] on span "2025/08/66/M/01487" at bounding box center [221, 478] width 61 height 8
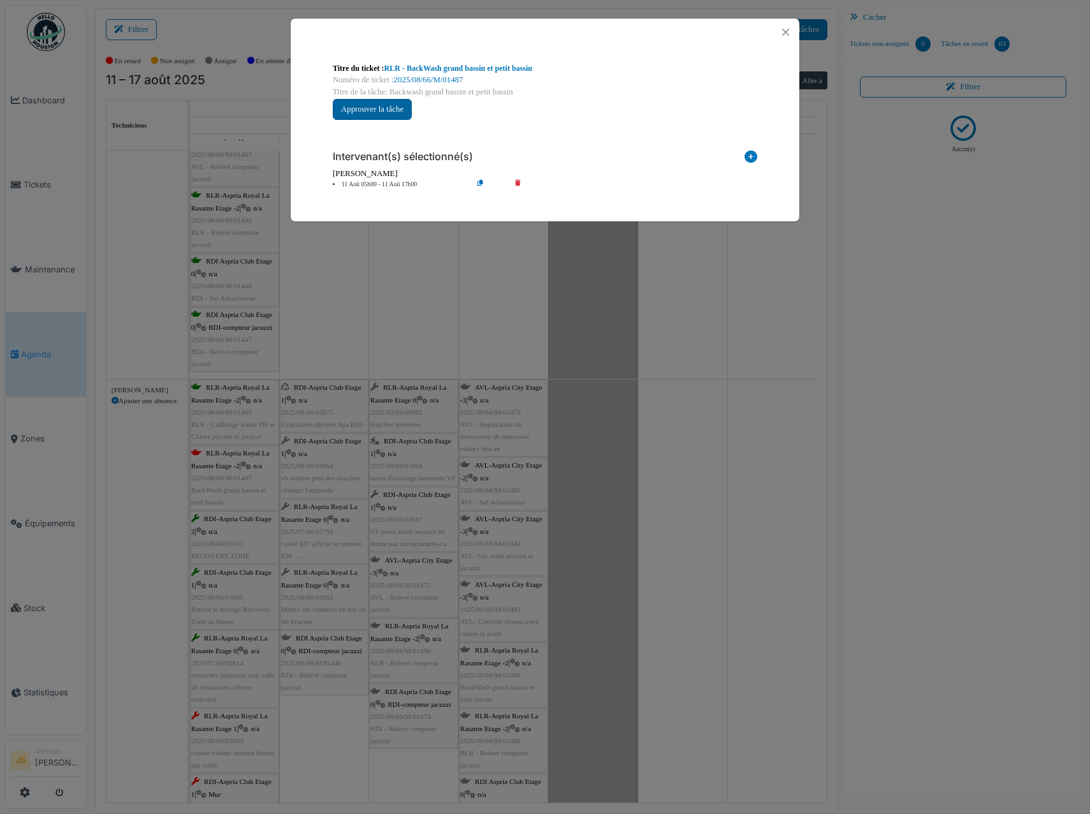
click at [404, 112] on button "Approuver la tâche" at bounding box center [372, 109] width 79 height 21
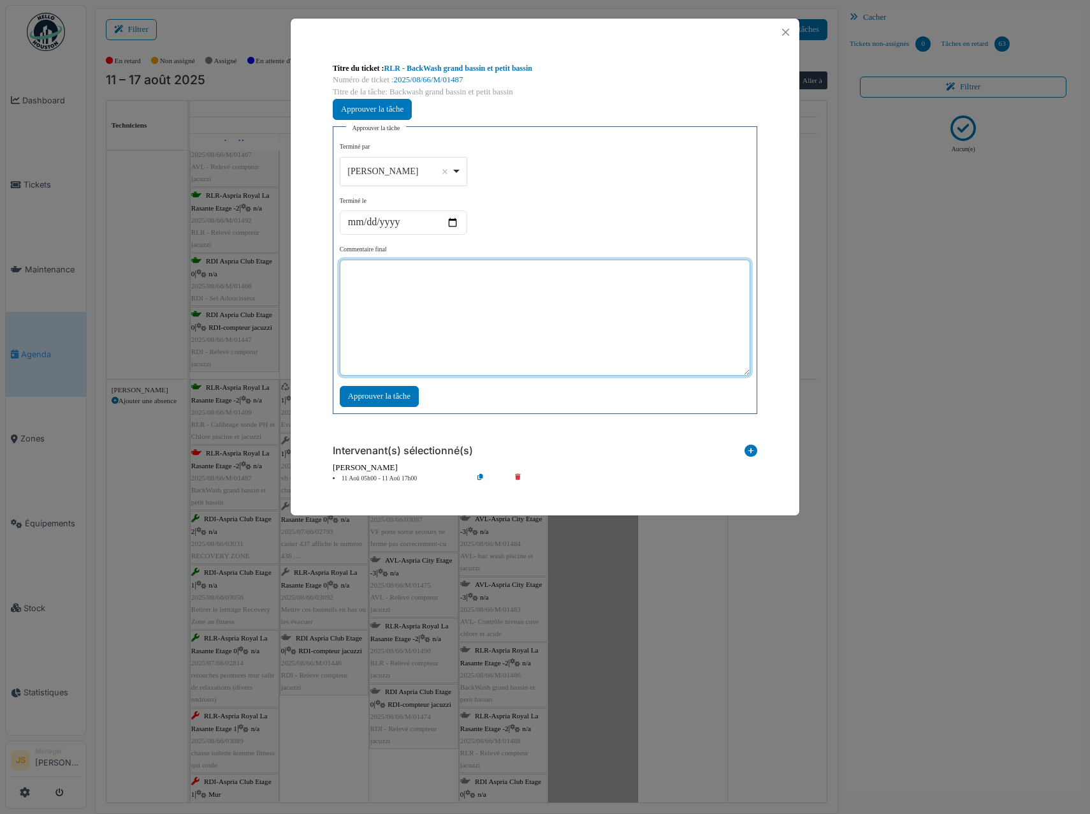
click at [420, 298] on textarea at bounding box center [545, 318] width 411 height 116
click at [457, 173] on div "Alexandre Michailidis Remove item" at bounding box center [403, 171] width 117 height 18
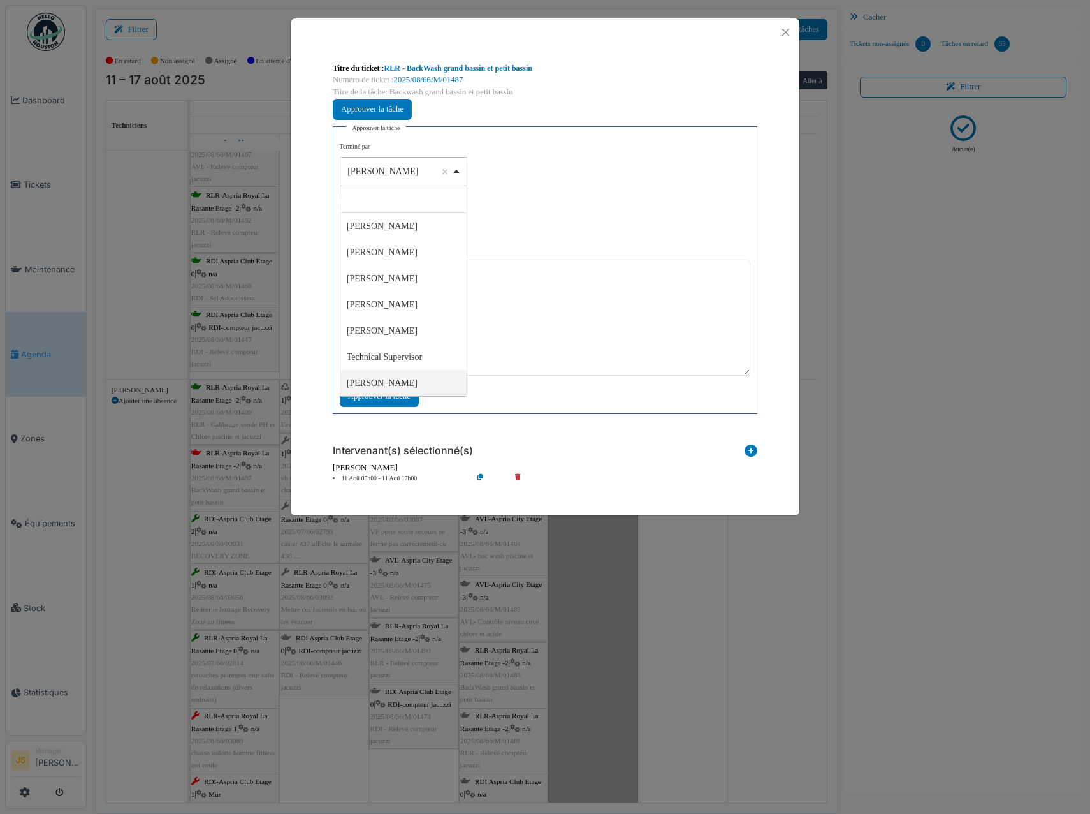
select select "****"
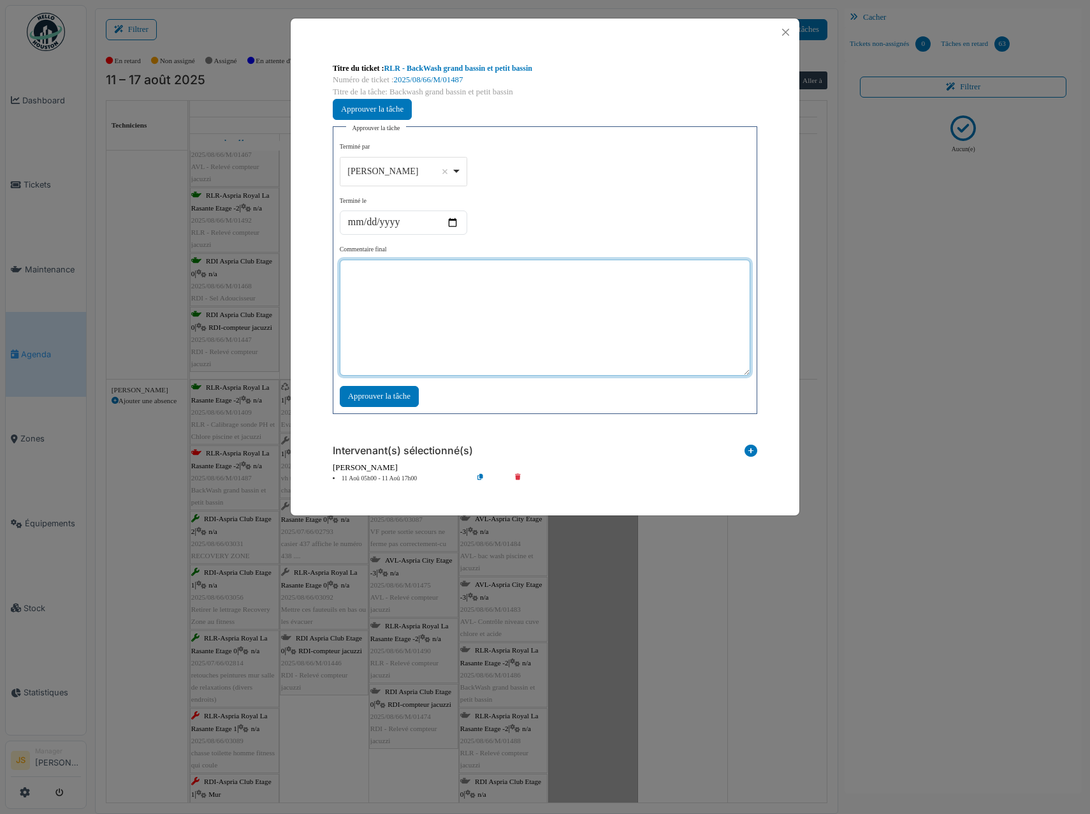
click at [413, 319] on textarea at bounding box center [545, 318] width 411 height 116
type textarea "**"
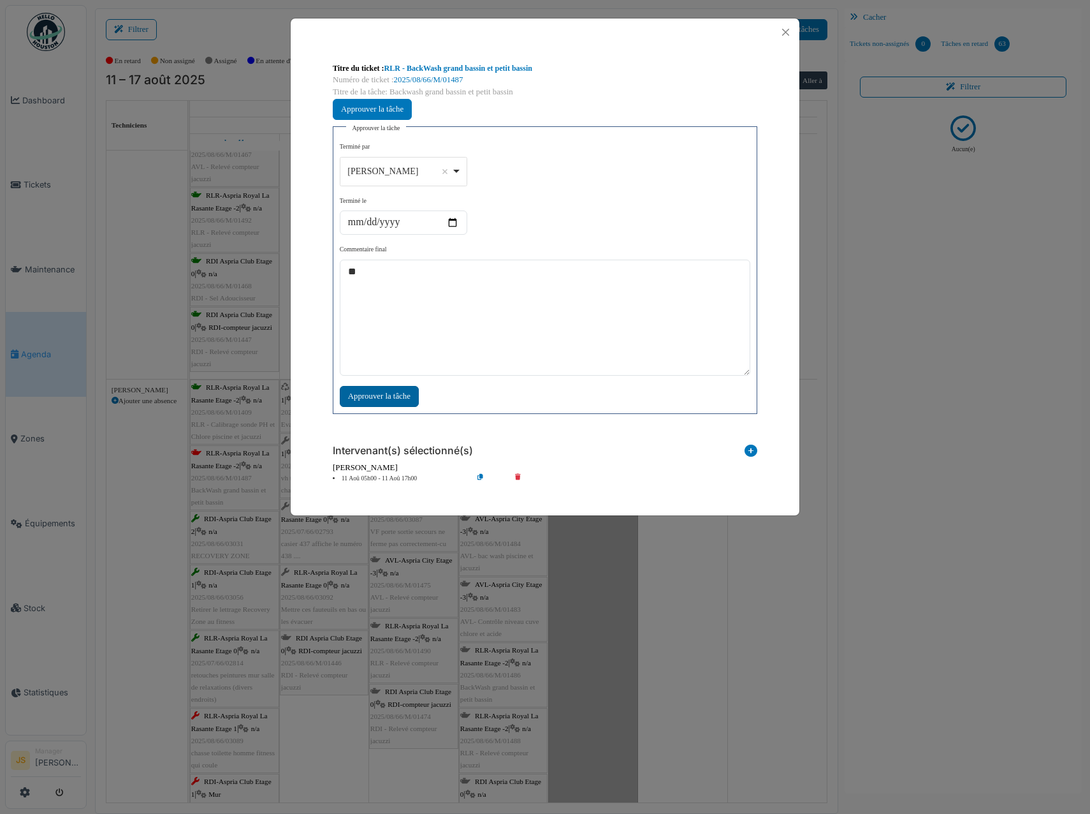
click at [394, 402] on div "Approuver la tâche" at bounding box center [379, 396] width 79 height 21
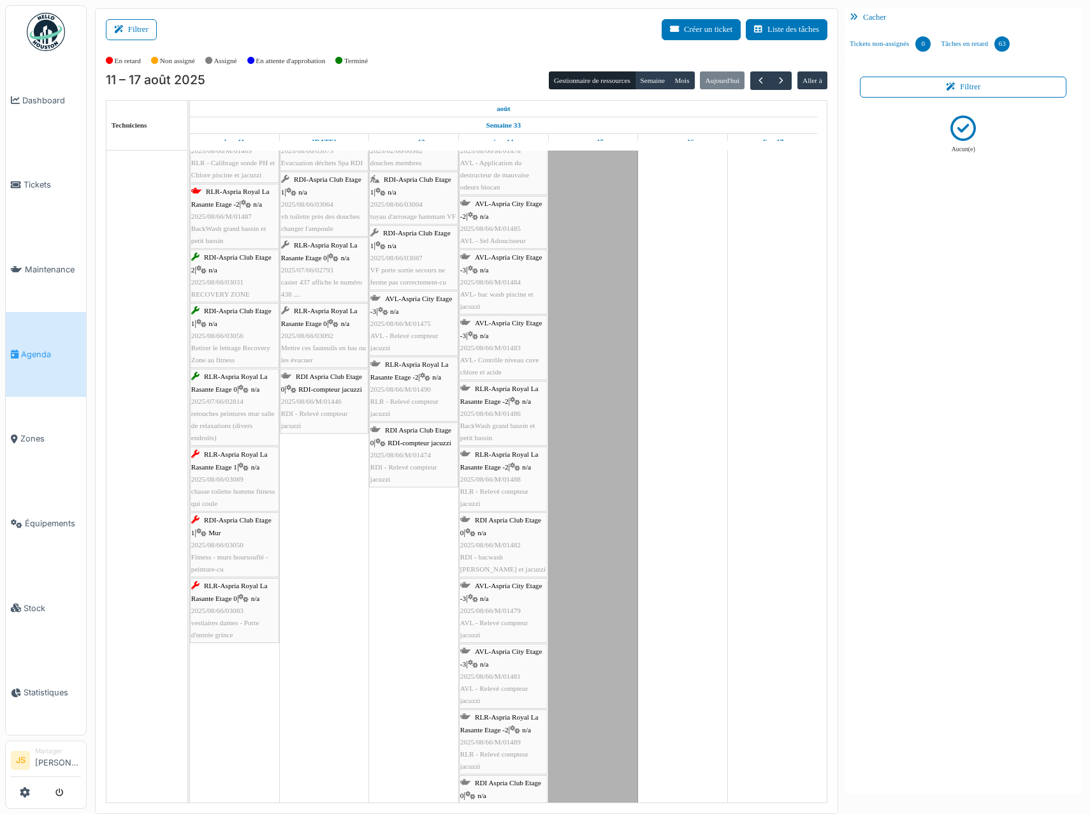
scroll to position [3252, 0]
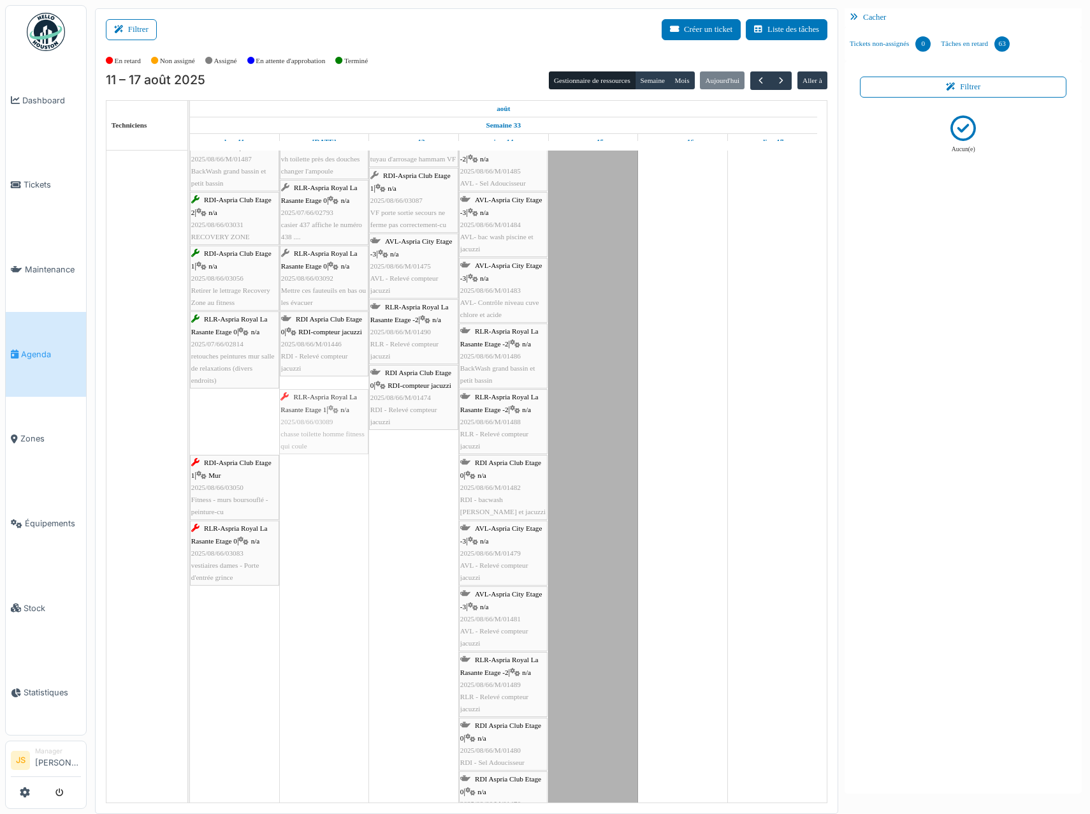
drag, startPoint x: 240, startPoint y: 424, endPoint x: 315, endPoint y: 422, distance: 74.6
click at [190, 422] on div "RLR-Aspria Royal La Rasante Etage -2 | n/a 2025/08/66/M/01409 RLR - Calibrage s…" at bounding box center [190, 491] width 0 height 860
drag, startPoint x: 235, startPoint y: 425, endPoint x: 282, endPoint y: 423, distance: 47.3
click at [190, 420] on div "RLR-Aspria Royal La Rasante Etage -2 | n/a 2025/08/66/M/01409 RLR - Calibrage s…" at bounding box center [190, 491] width 0 height 860
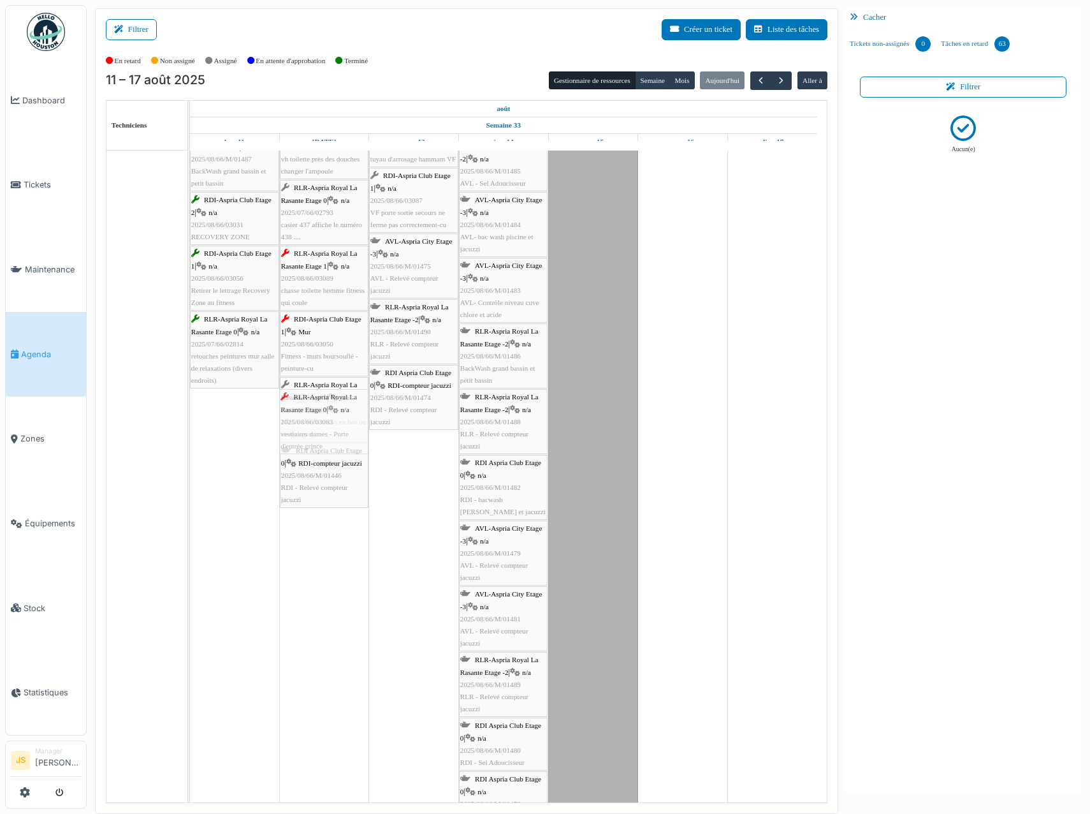
drag, startPoint x: 235, startPoint y: 428, endPoint x: 299, endPoint y: 423, distance: 64.0
click at [190, 423] on div "RLR-Aspria Royal La Rasante Etage -2 | n/a 2025/08/66/M/01409 RLR - Calibrage s…" at bounding box center [190, 491] width 0 height 860
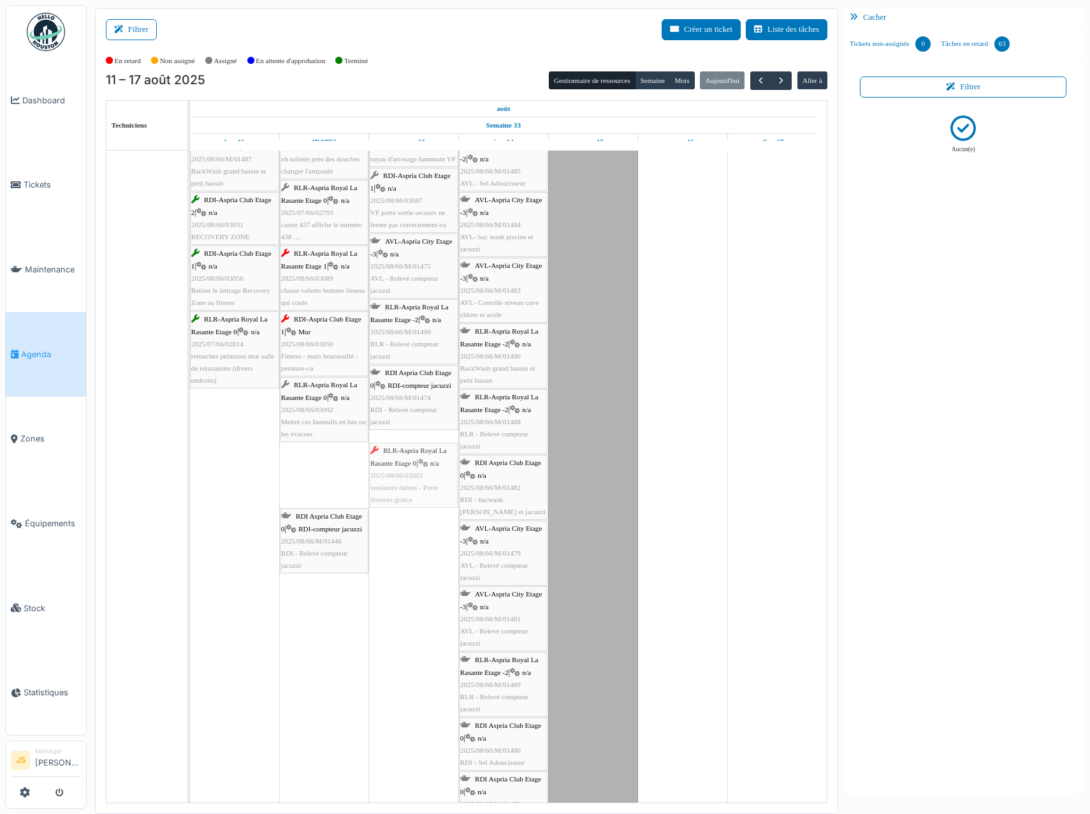
drag, startPoint x: 332, startPoint y: 480, endPoint x: 401, endPoint y: 471, distance: 69.4
click at [190, 473] on div "RLR-Aspria Royal La Rasante Etage -2 | n/a 2025/08/66/M/01409 RLR - Calibrage s…" at bounding box center [190, 491] width 0 height 860
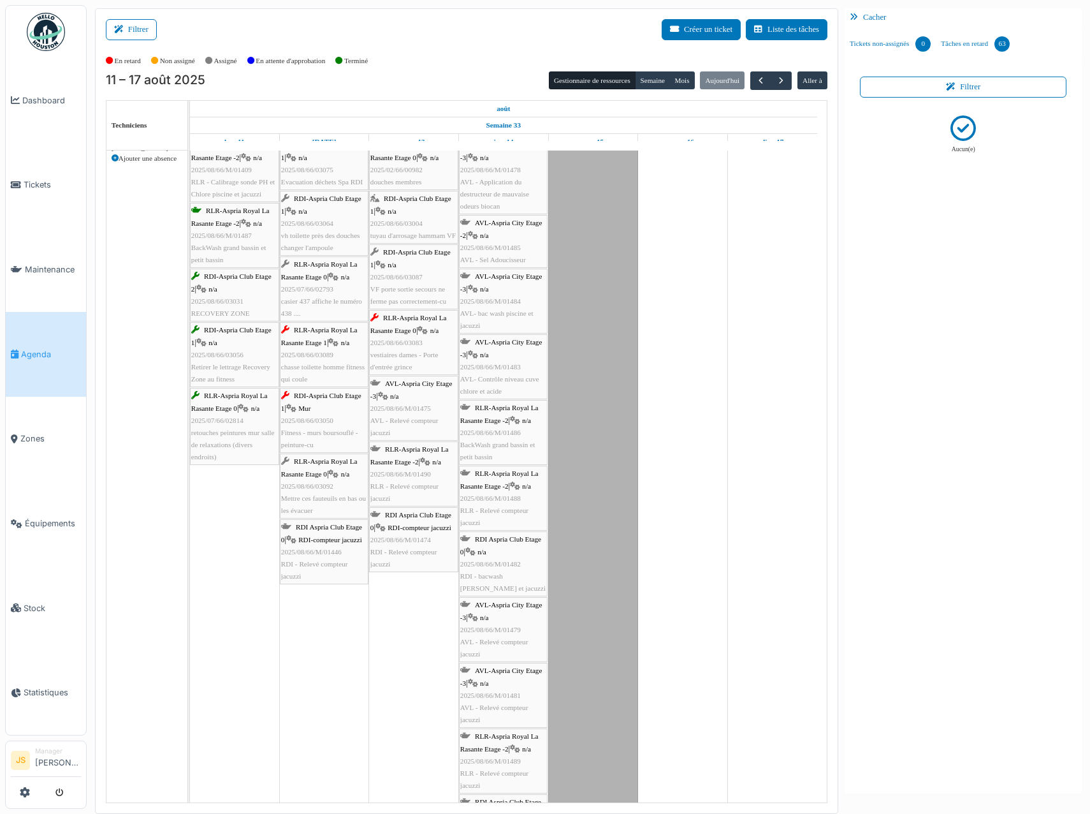
scroll to position [3125, 0]
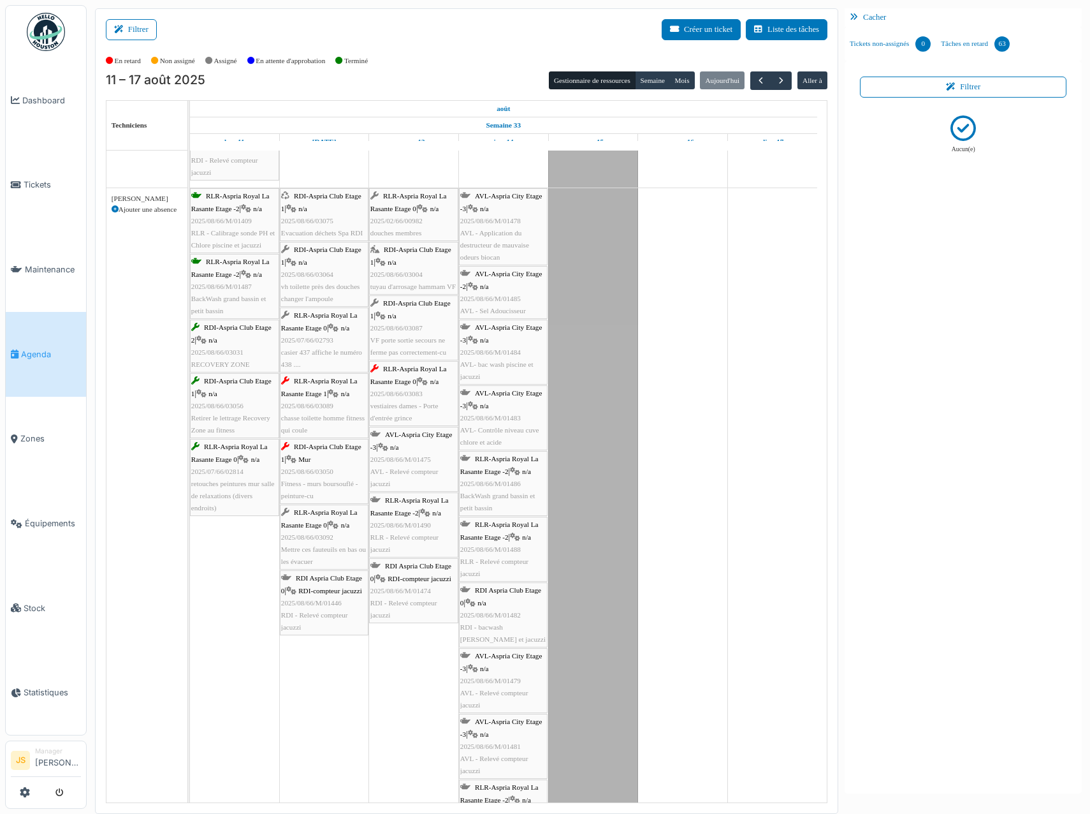
click at [305, 416] on span "chasse toilette homme fitness qui coule" at bounding box center [323, 424] width 84 height 20
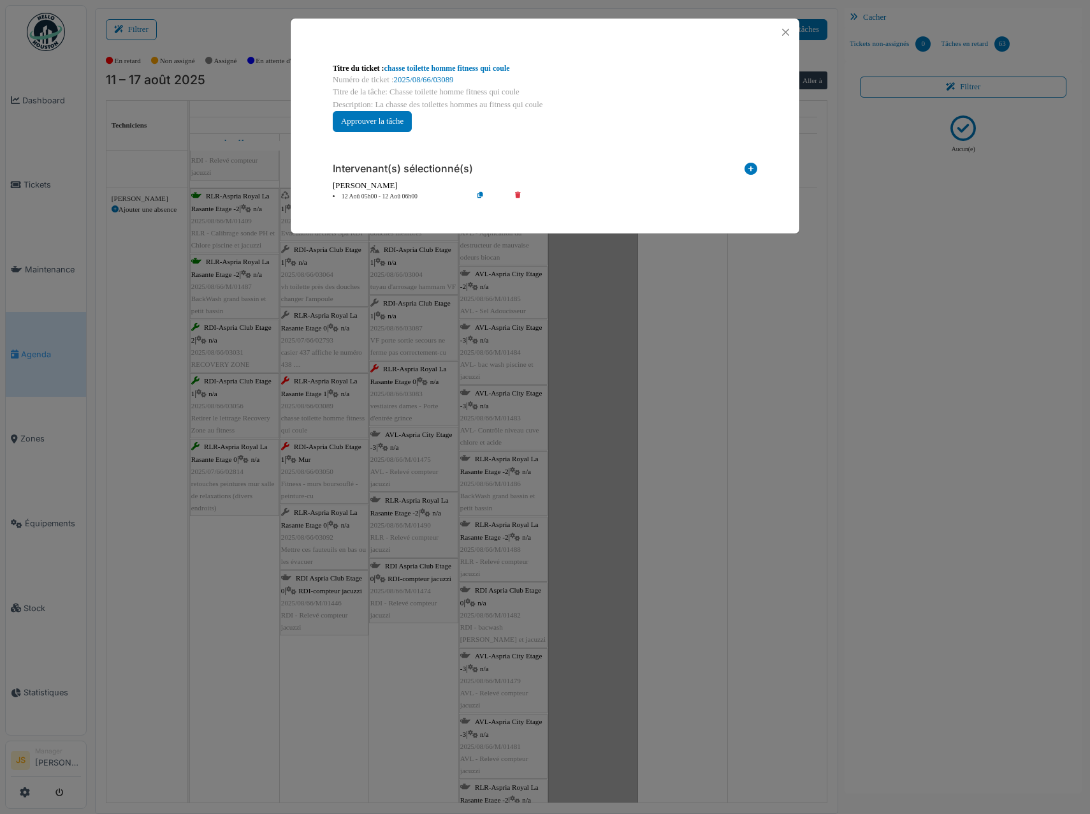
click at [519, 196] on icon at bounding box center [527, 197] width 36 height 10
click at [750, 170] on icon at bounding box center [751, 171] width 13 height 17
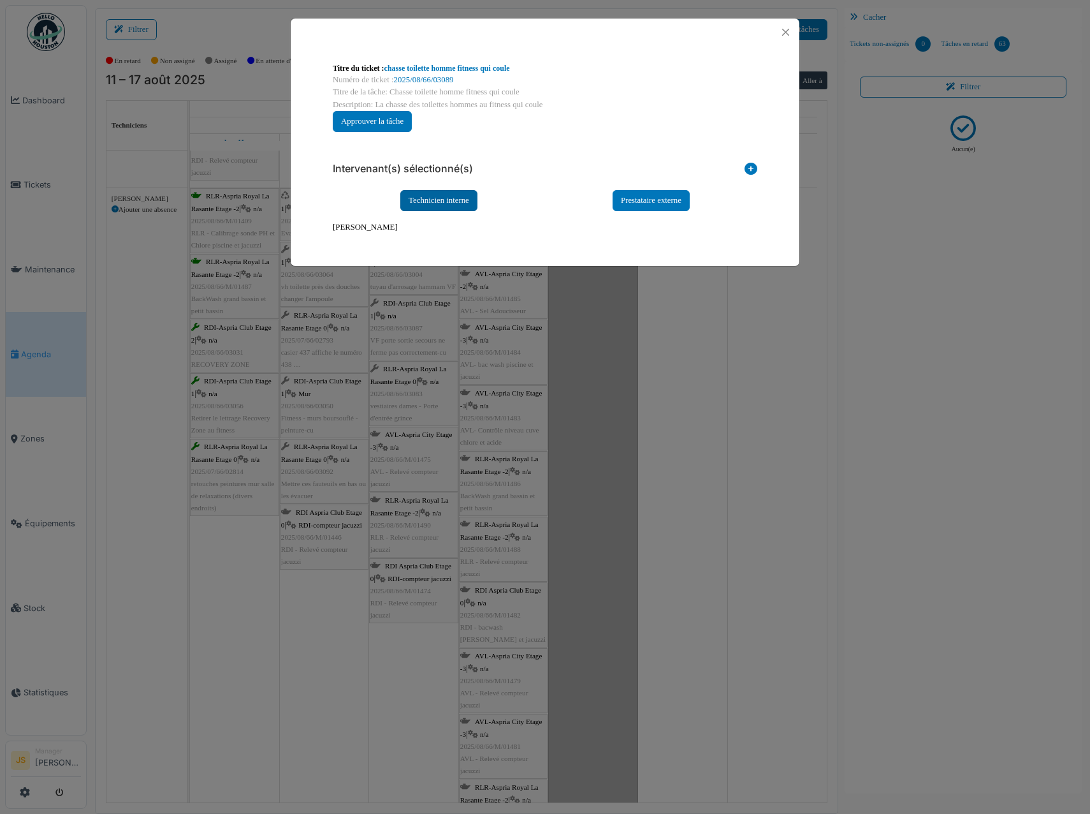
click at [464, 200] on div "Technicien interne" at bounding box center [438, 200] width 77 height 21
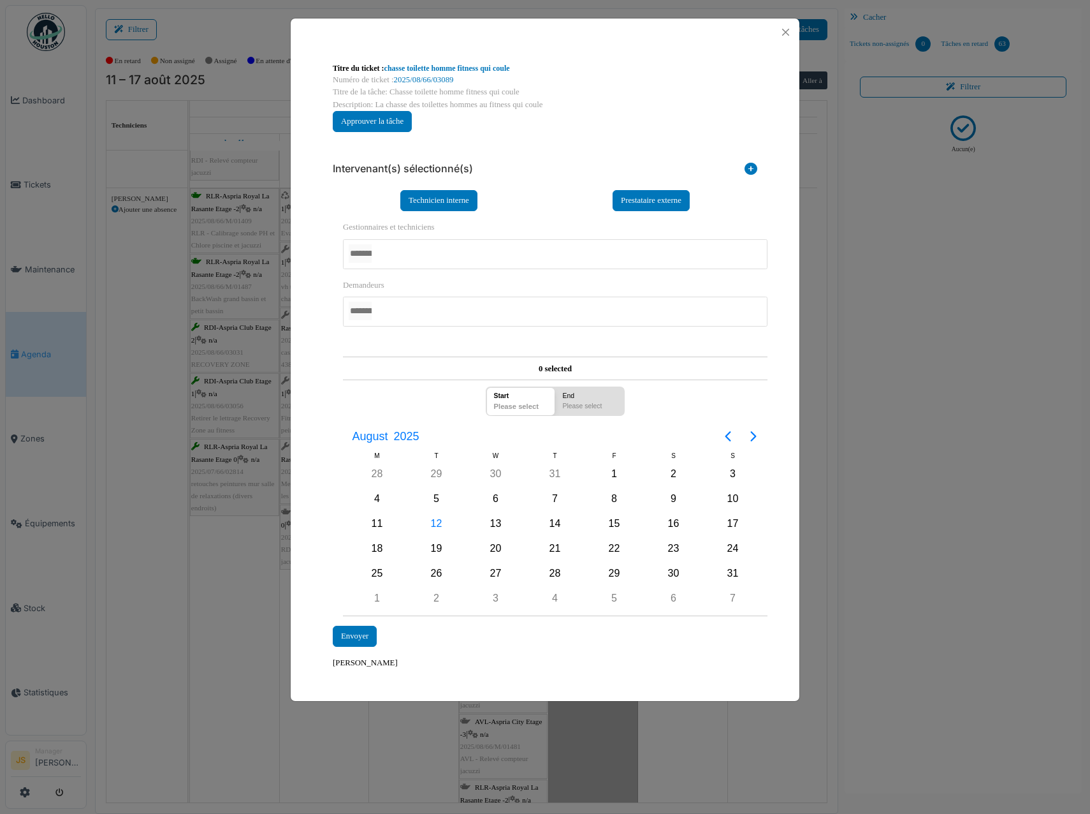
click at [421, 254] on div at bounding box center [555, 254] width 425 height 30
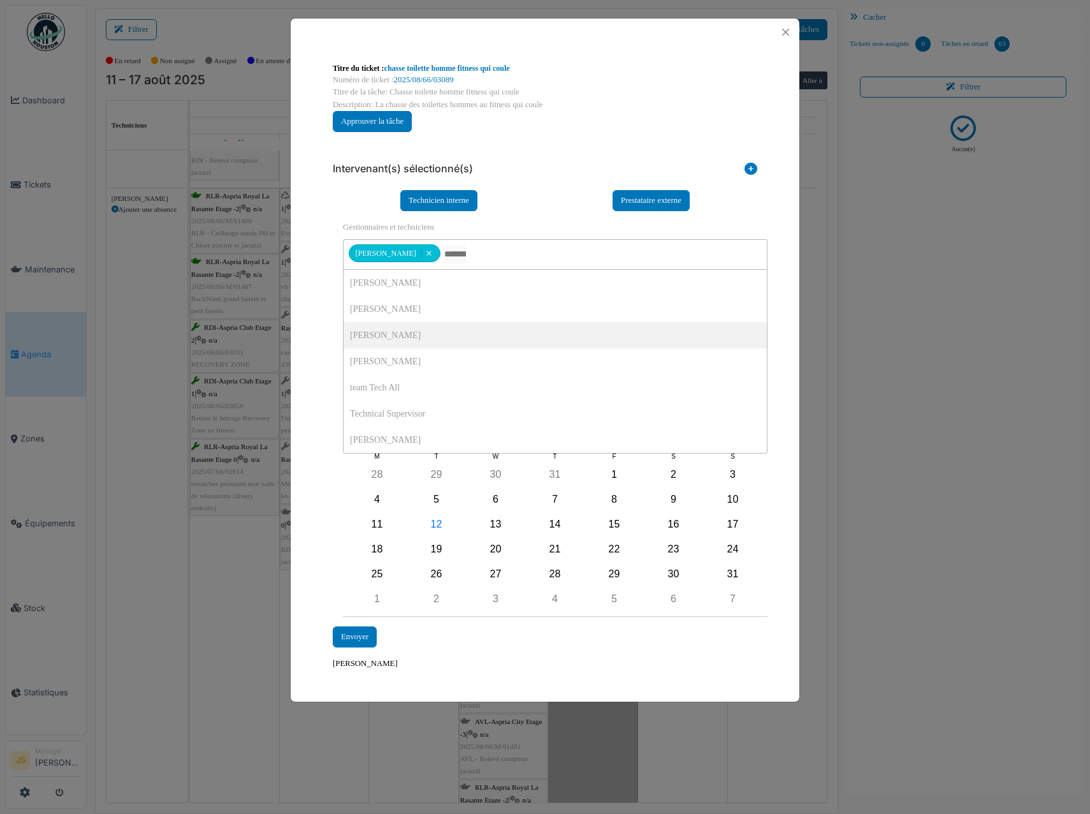
click at [317, 346] on div "**********" at bounding box center [545, 366] width 509 height 640
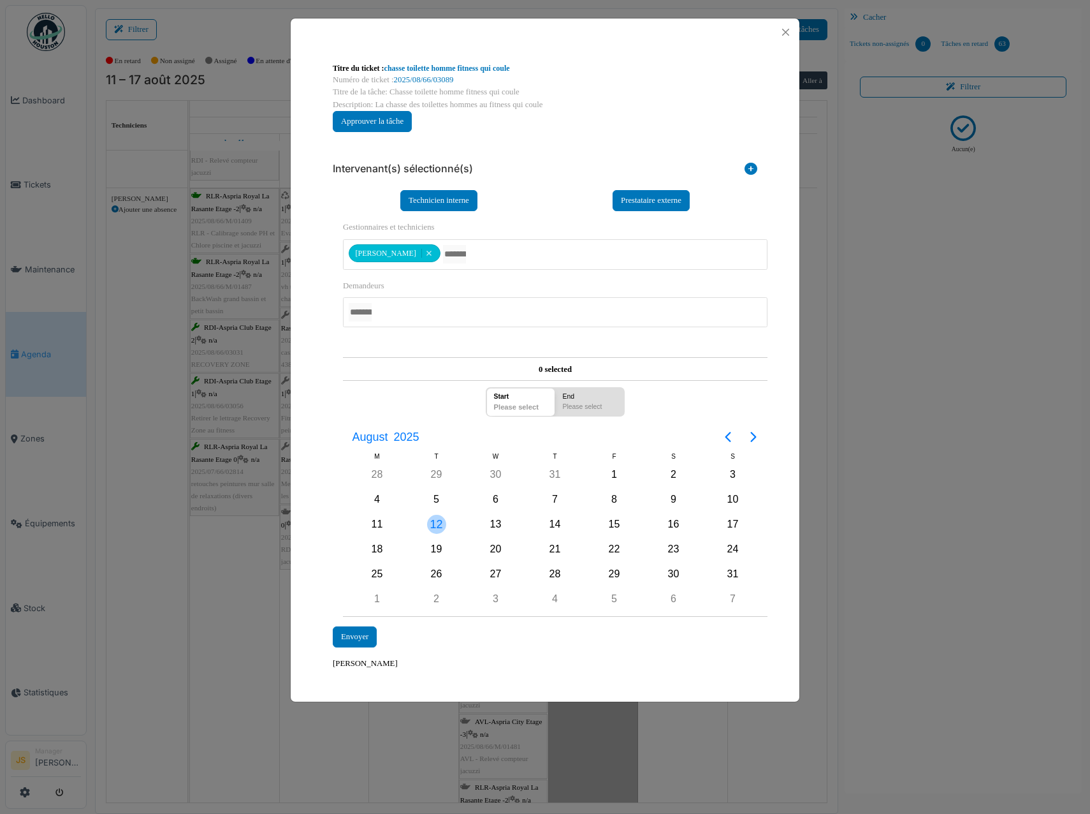
click at [439, 522] on div "12" at bounding box center [436, 524] width 19 height 19
click at [438, 522] on div "12" at bounding box center [436, 524] width 19 height 19
click at [351, 640] on div "Envoyer" at bounding box center [355, 636] width 44 height 21
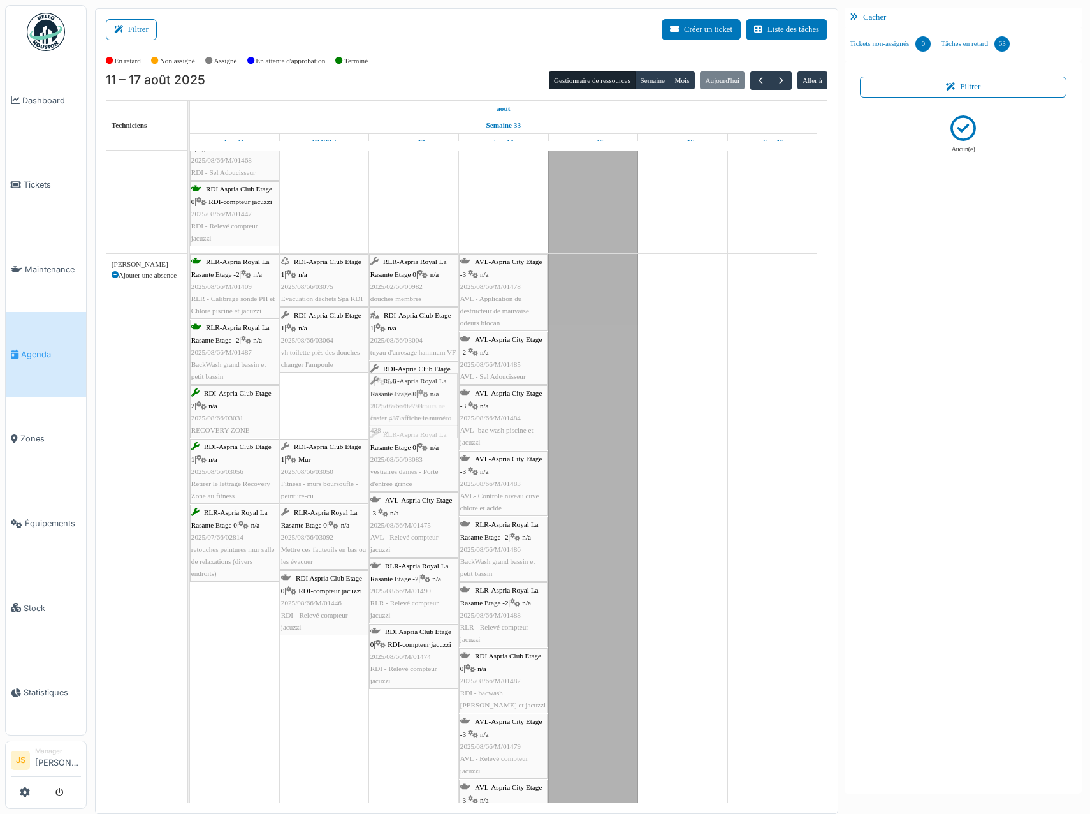
drag, startPoint x: 298, startPoint y: 404, endPoint x: 429, endPoint y: 402, distance: 130.7
click at [190, 402] on div "RLR-Aspria Royal La Rasante Etage -2 | n/a 2025/08/66/M/01409 RLR - Calibrage s…" at bounding box center [190, 684] width 0 height 860
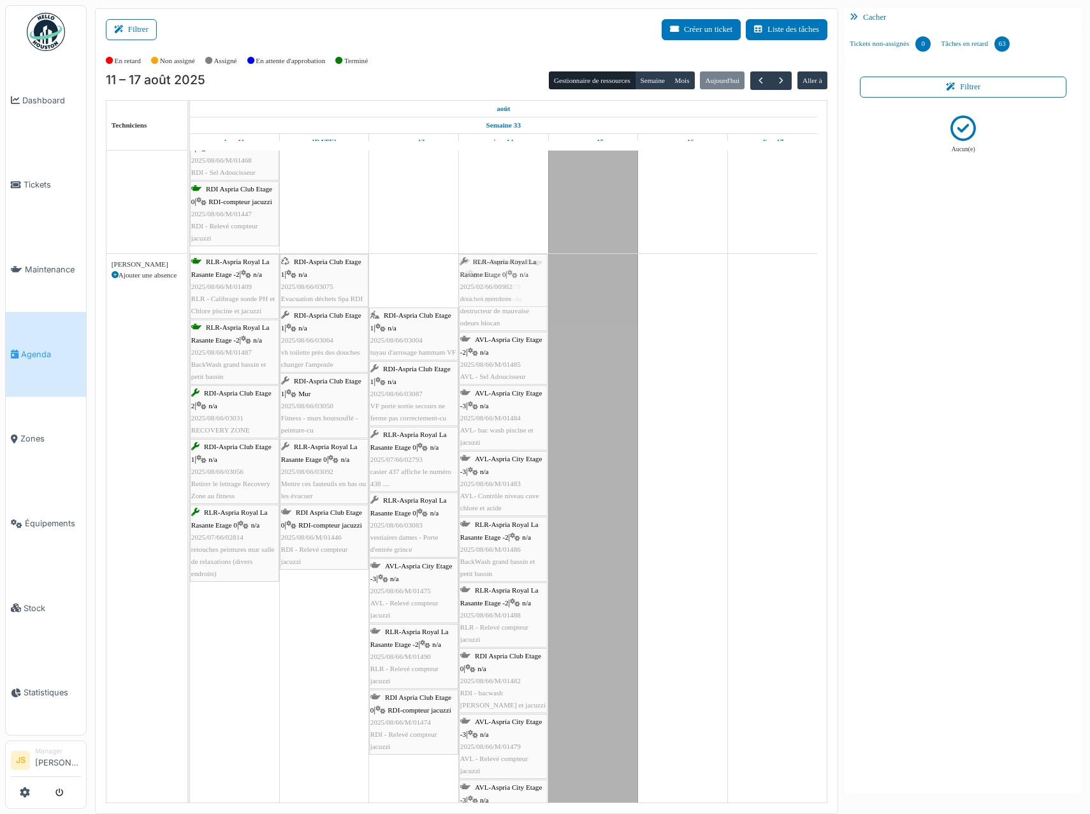
drag, startPoint x: 410, startPoint y: 281, endPoint x: 478, endPoint y: 280, distance: 68.2
click at [190, 280] on div "RLR-Aspria Royal La Rasante Etage -2 | n/a 2025/08/66/M/01409 RLR - Calibrage s…" at bounding box center [190, 684] width 0 height 860
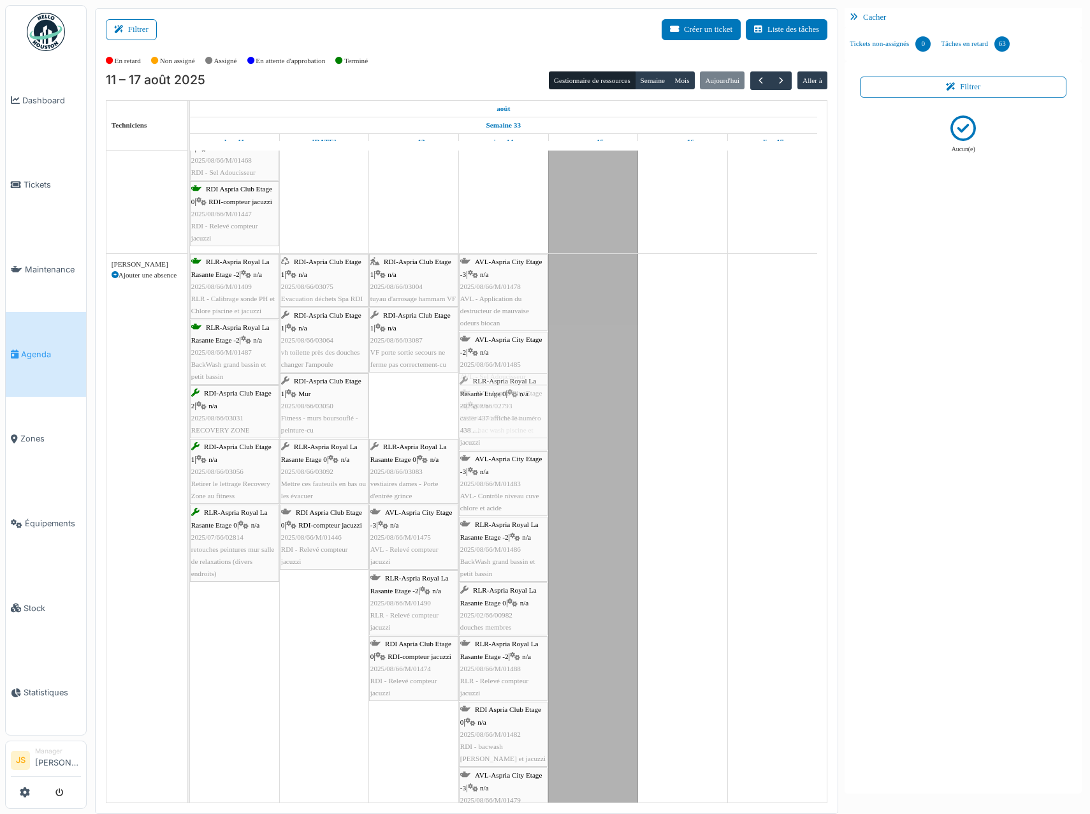
click at [190, 389] on div "RLR-Aspria Royal La Rasante Etage -2 | n/a 2025/08/66/M/01409 RLR - Calibrage s…" at bounding box center [190, 711] width 0 height 914
drag, startPoint x: 412, startPoint y: 403, endPoint x: 488, endPoint y: 390, distance: 77.0
click at [190, 390] on div "RLR-Aspria Royal La Rasante Etage -2 | n/a 2025/08/66/M/01409 RLR - Calibrage s…" at bounding box center [190, 744] width 0 height 980
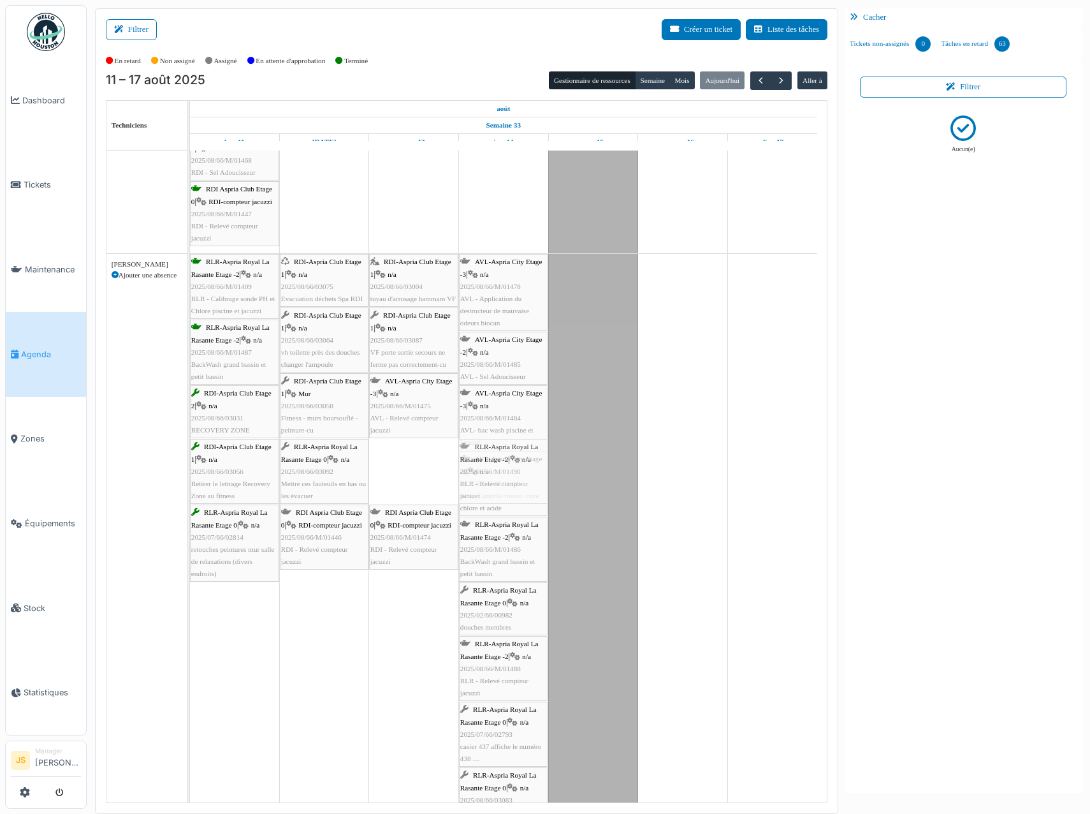
drag, startPoint x: 414, startPoint y: 473, endPoint x: 465, endPoint y: 450, distance: 56.2
click at [190, 463] on div "RLR-Aspria Royal La Rasante Etage -2 | n/a 2025/08/66/M/01409 RLR - Calibrage s…" at bounding box center [190, 776] width 0 height 1045
click at [423, 409] on div "AVL-Aspria City Etage -3 | n/a 2025/08/66/M/01475 AVL - Relevé compteur jacuzzi" at bounding box center [414, 405] width 87 height 61
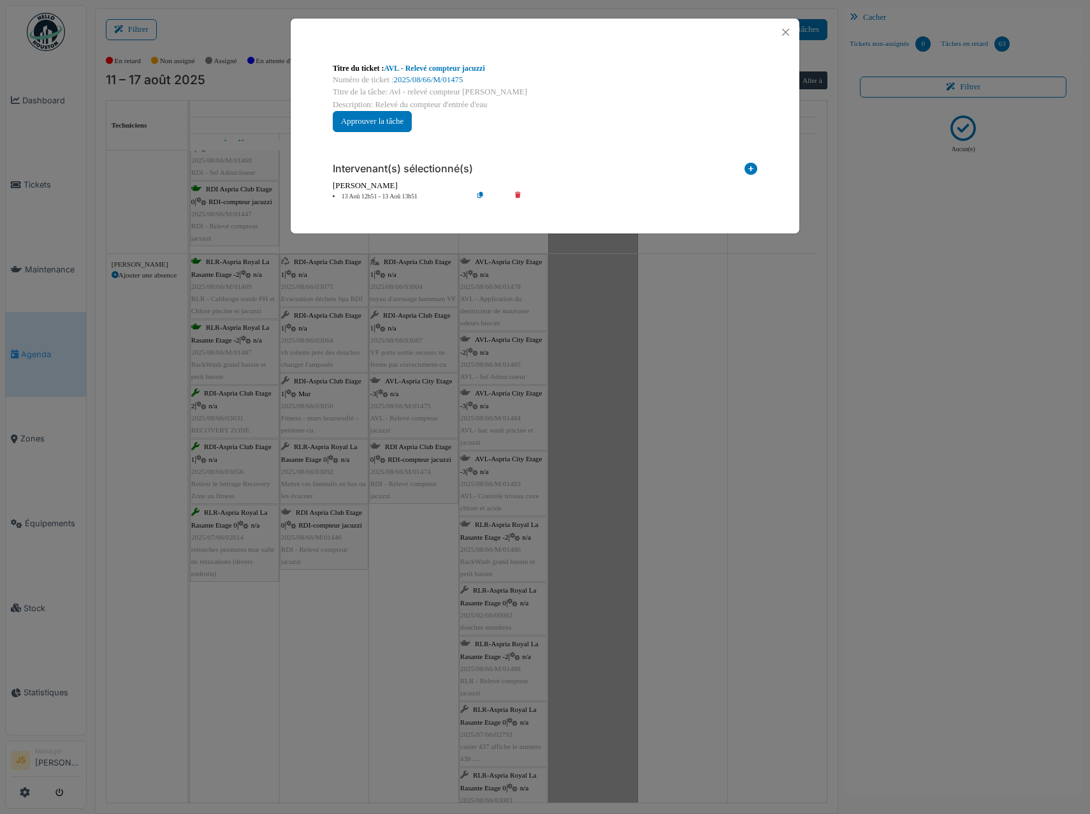
click at [395, 575] on div "**********" at bounding box center [545, 407] width 1090 height 814
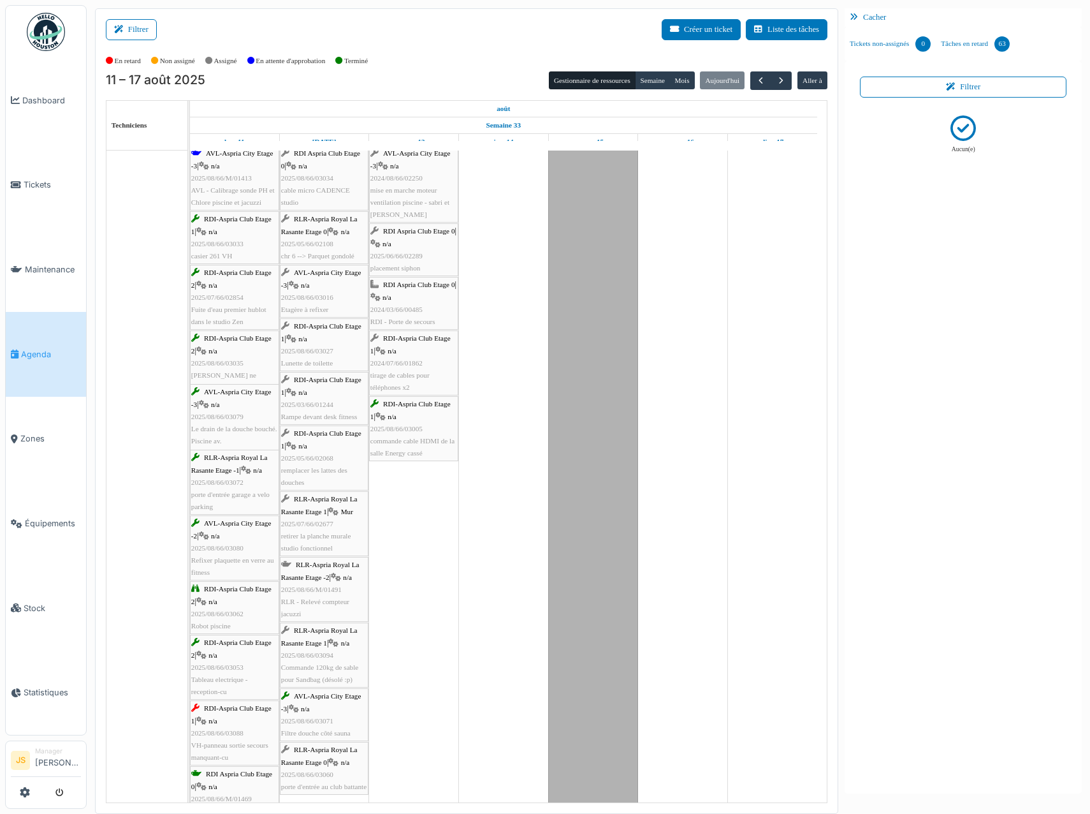
scroll to position [2335, 0]
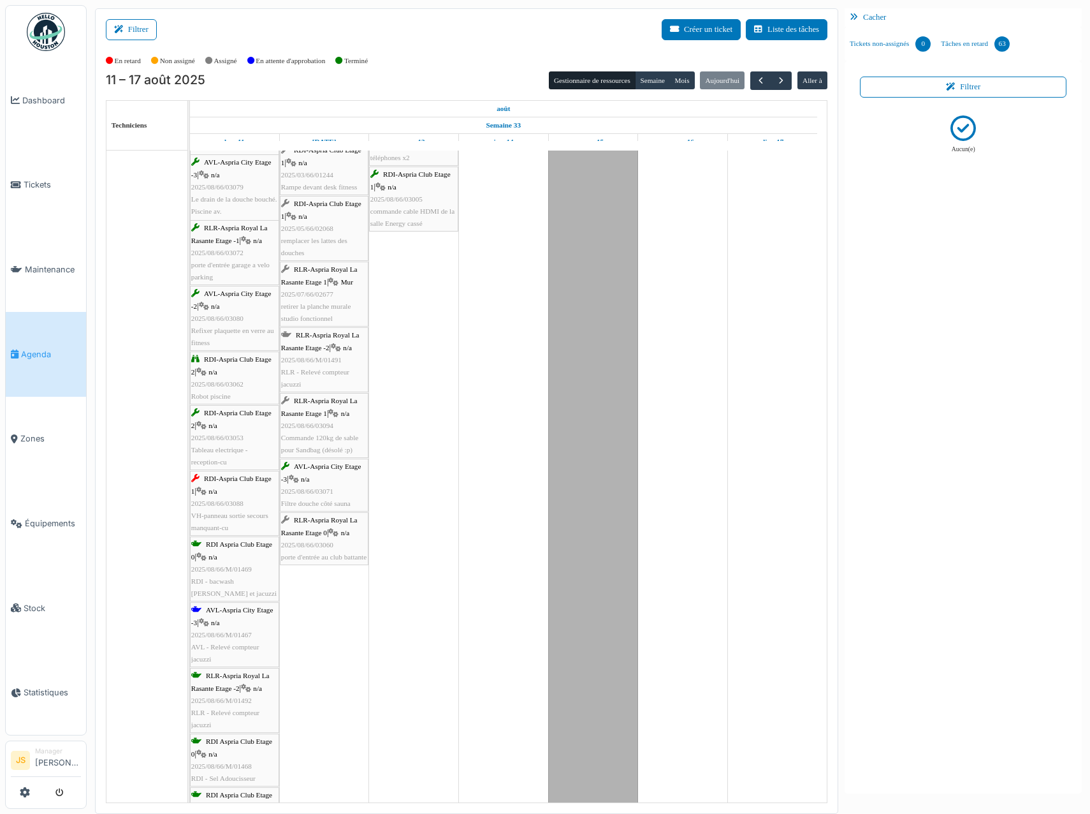
click at [250, 510] on div "RDI-Aspria Club Etage 1 | n/a 2025/08/66/03088 VH-panneau sortie secours manqua…" at bounding box center [234, 503] width 87 height 61
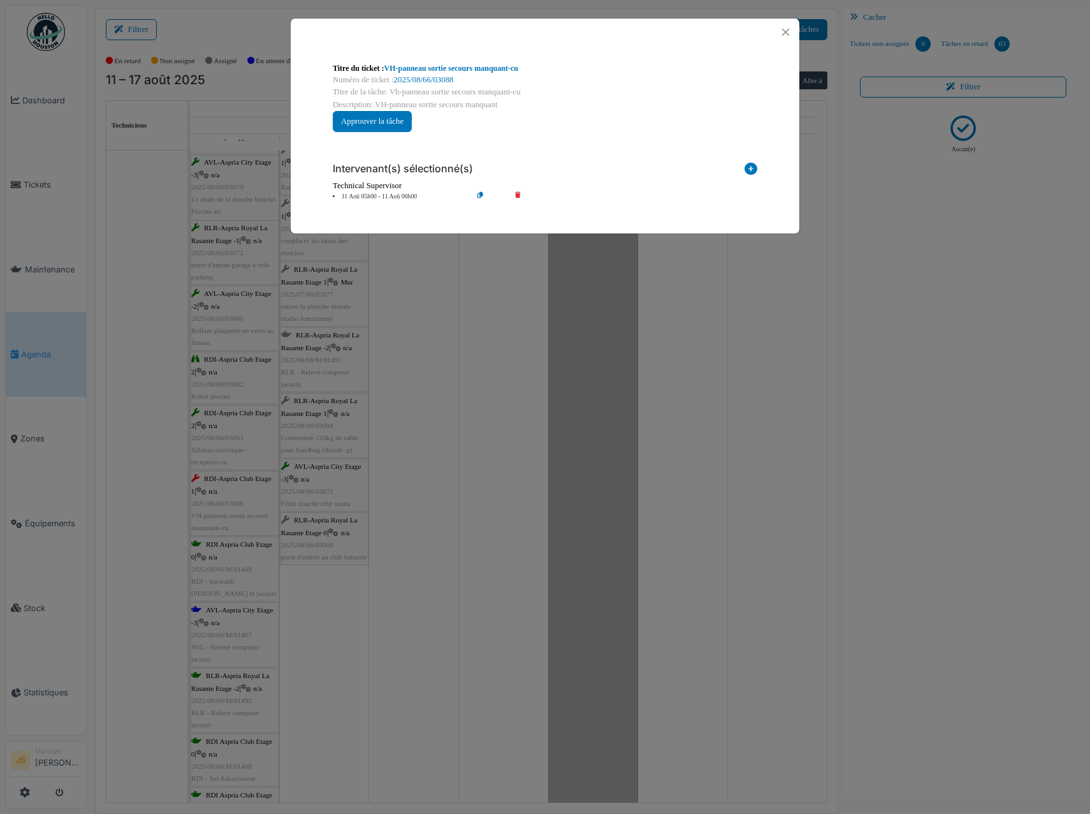
click at [518, 195] on icon at bounding box center [527, 197] width 36 height 10
click at [751, 166] on icon at bounding box center [751, 171] width 13 height 17
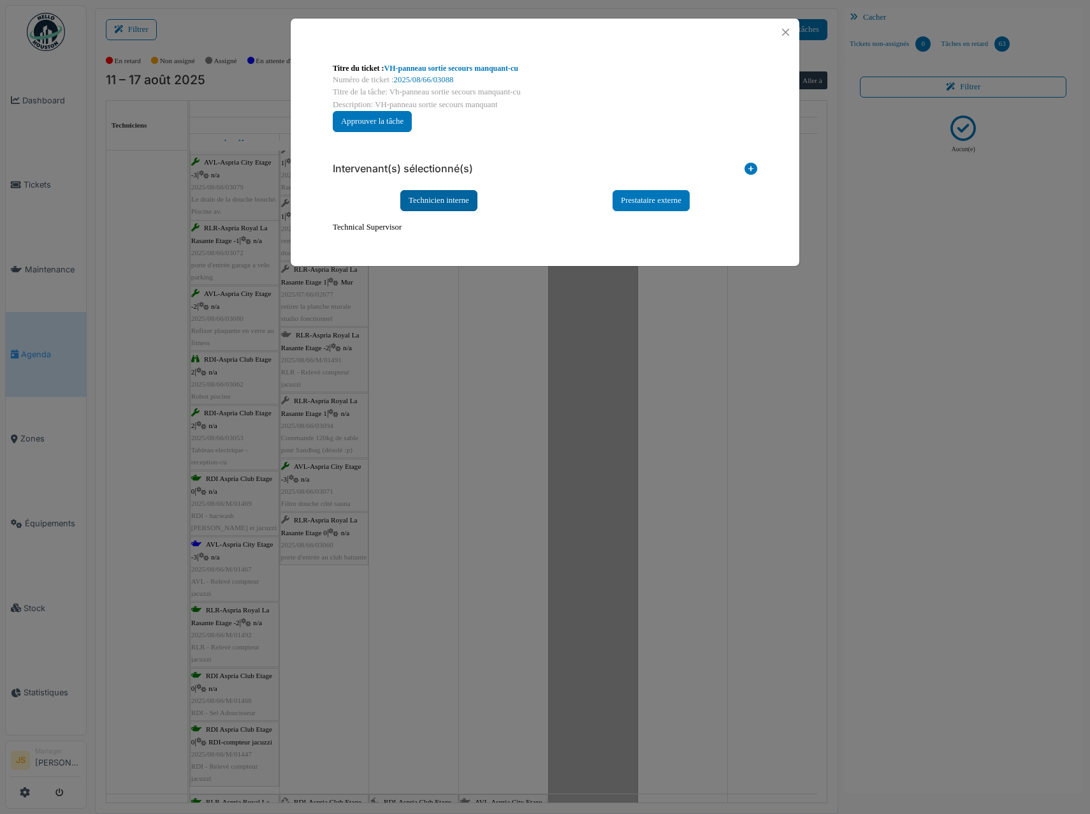
click at [455, 202] on div "Technicien interne" at bounding box center [438, 200] width 77 height 21
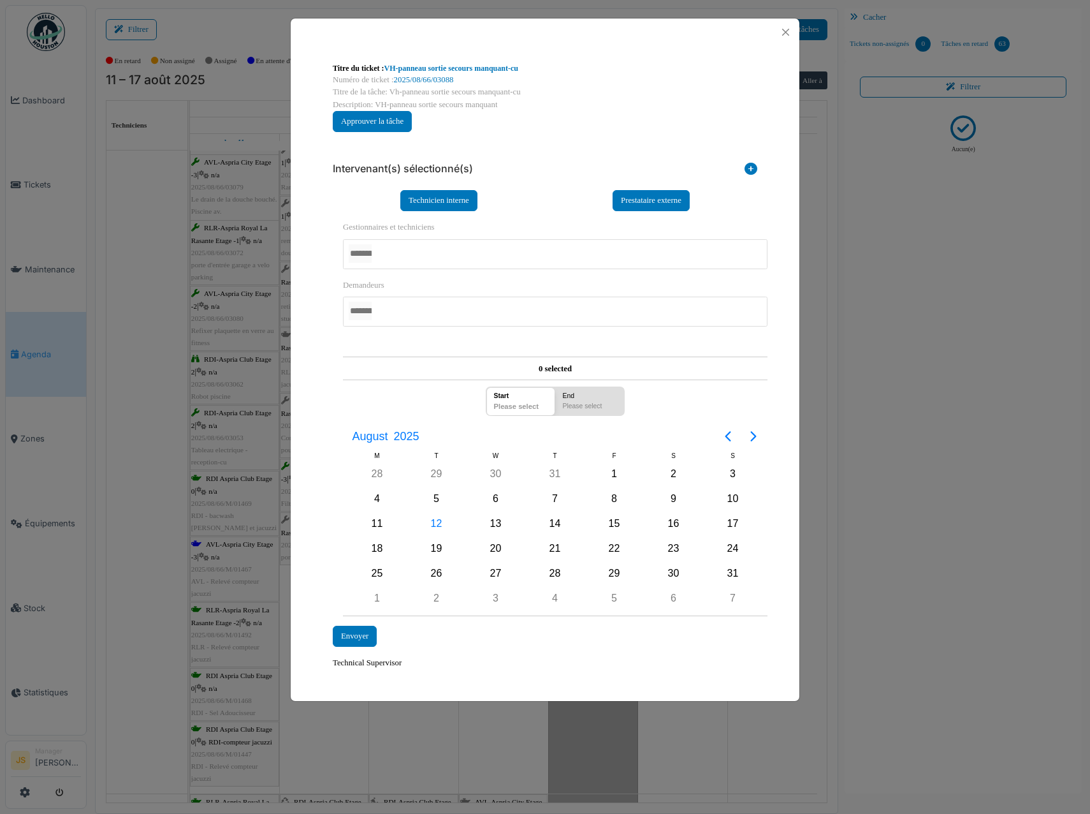
click at [402, 249] on div at bounding box center [555, 254] width 425 height 30
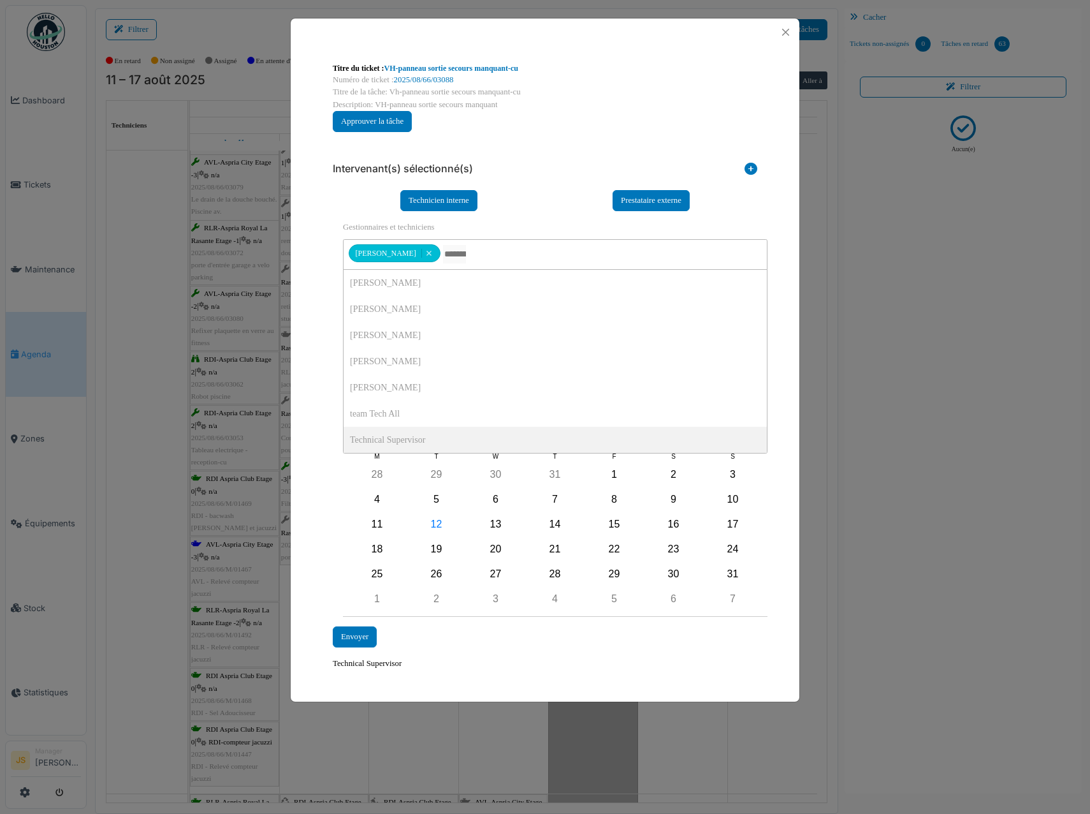
click at [323, 435] on div "**********" at bounding box center [545, 411] width 445 height 538
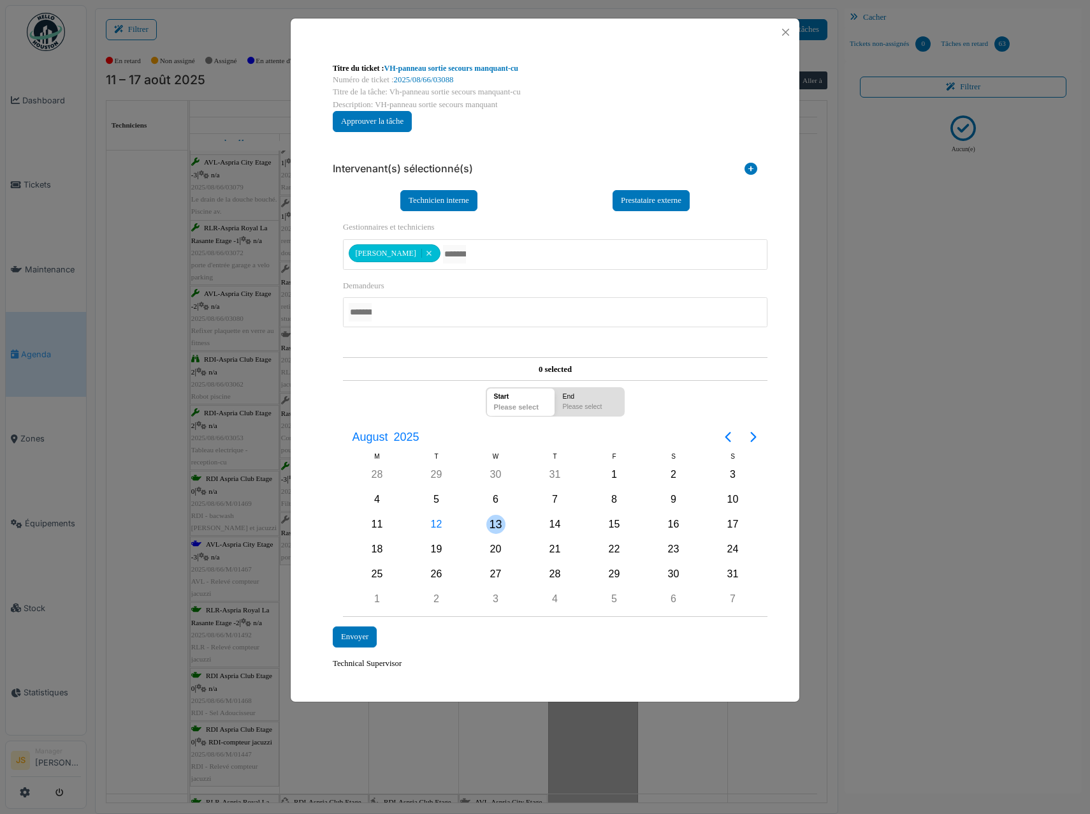
click at [500, 524] on div "13" at bounding box center [496, 524] width 19 height 19
click at [499, 522] on div "13" at bounding box center [496, 524] width 19 height 19
click at [366, 629] on div "Envoyer" at bounding box center [355, 636] width 44 height 21
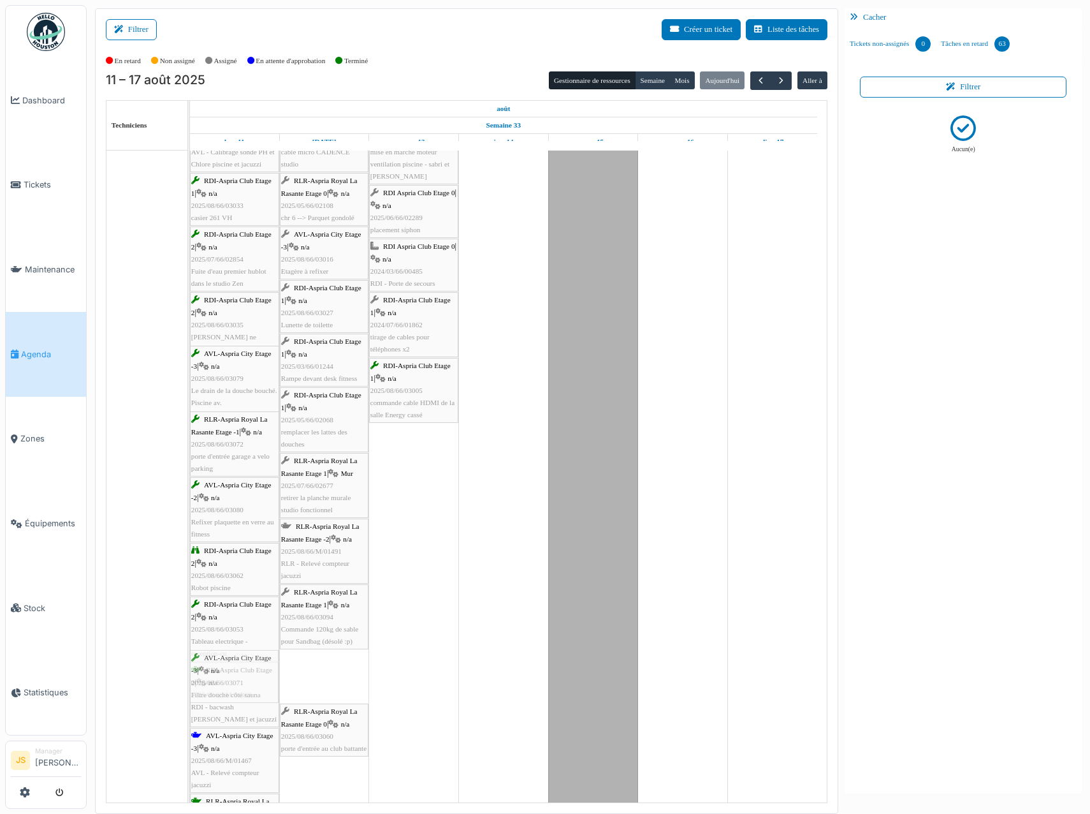
drag, startPoint x: 325, startPoint y: 673, endPoint x: 259, endPoint y: 666, distance: 66.1
click at [190, 666] on div "AVL-Aspria City Etage -2 | n/a 2025/08/66/M/01472 AVL - Sel Adoucisseur AVL-Asp…" at bounding box center [190, 453] width 0 height 1062
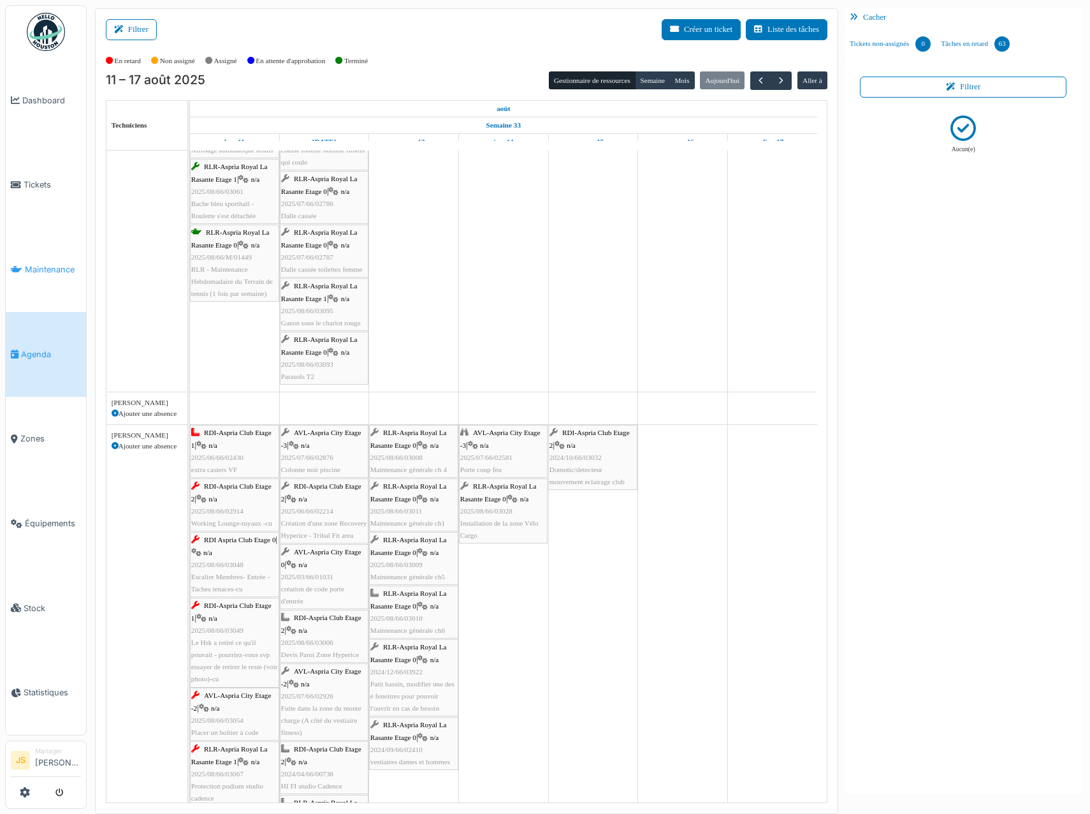
click at [68, 264] on span "Maintenance" at bounding box center [53, 269] width 56 height 12
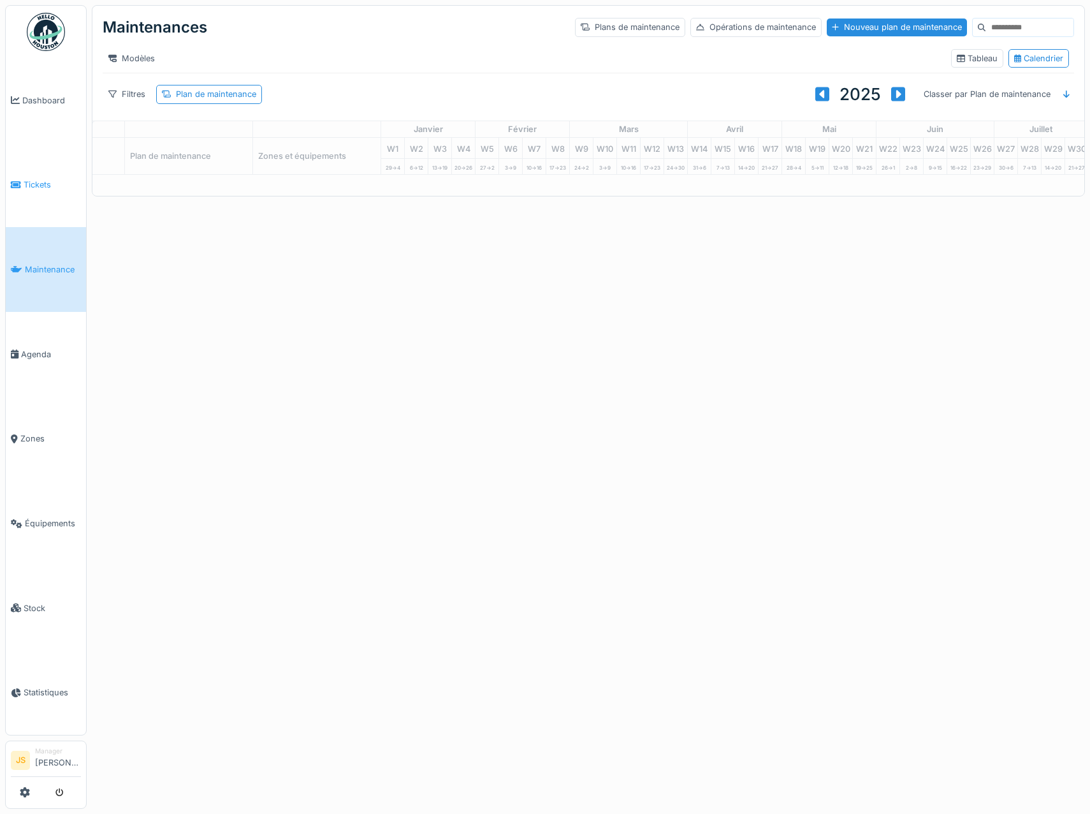
click at [38, 179] on span "Tickets" at bounding box center [52, 185] width 57 height 12
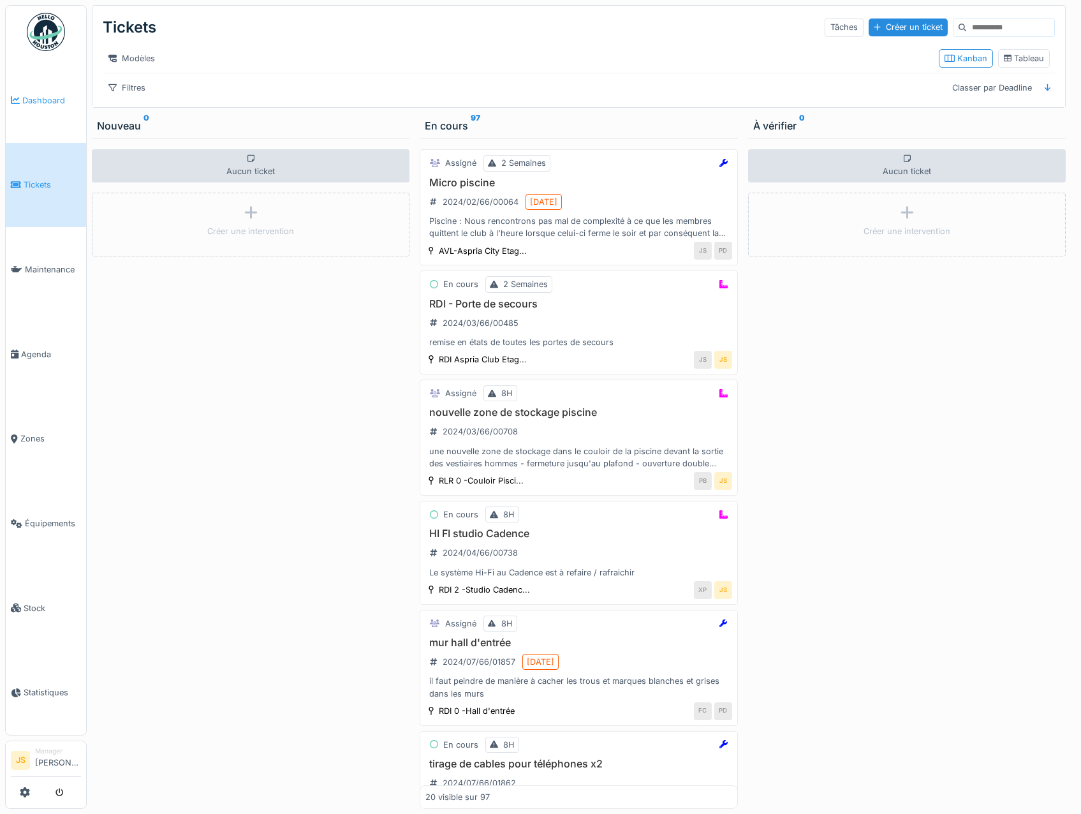
click at [32, 105] on span "Dashboard" at bounding box center [51, 100] width 59 height 12
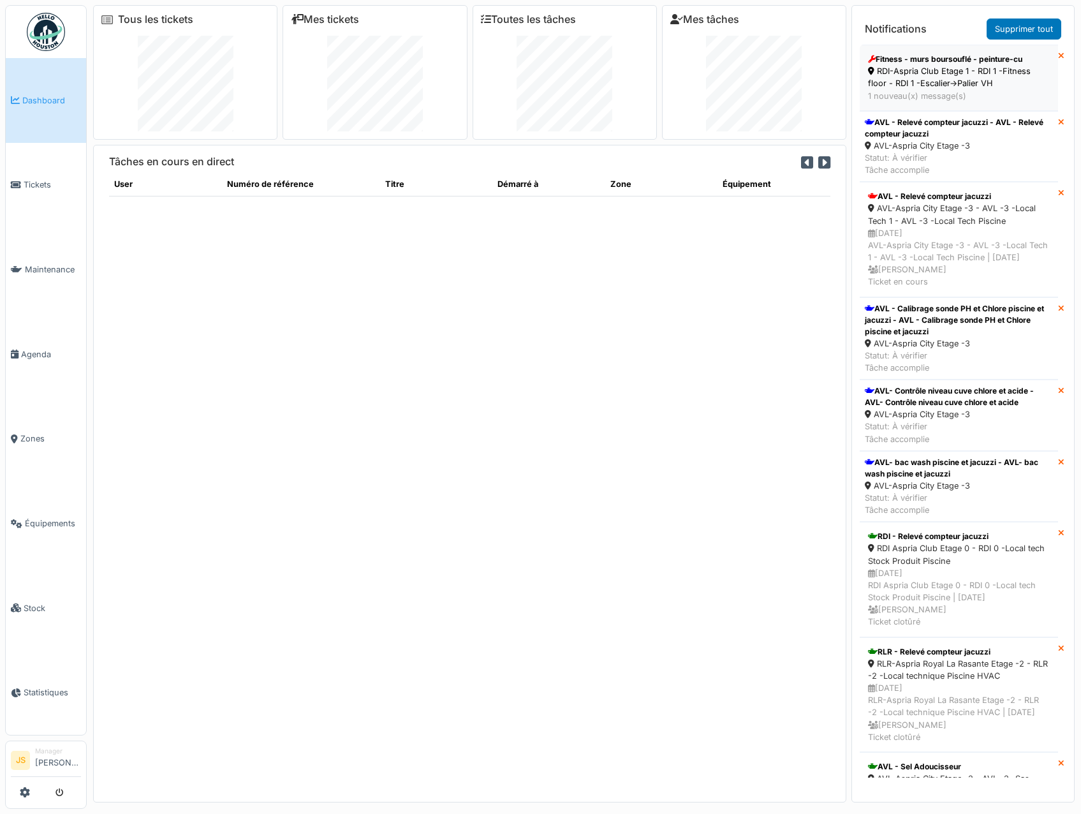
click at [958, 92] on div "1 nouveau(x) message(s)" at bounding box center [959, 96] width 182 height 12
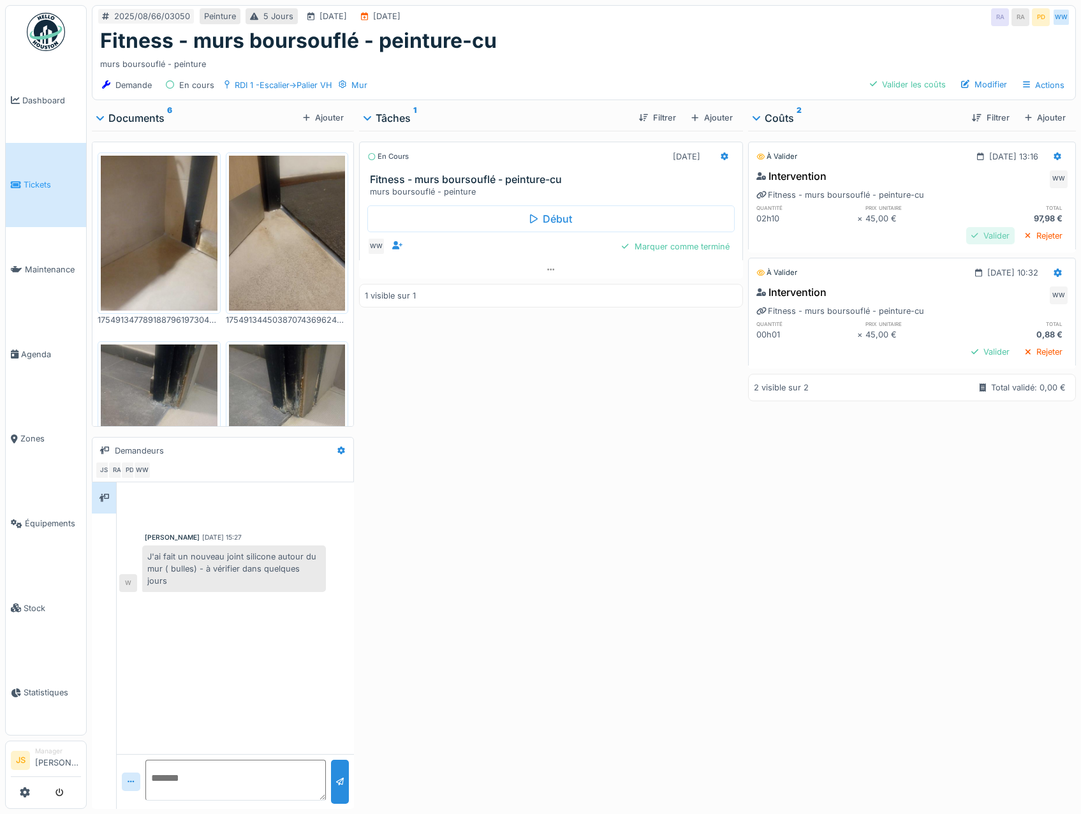
click at [973, 233] on div "Valider" at bounding box center [990, 235] width 48 height 17
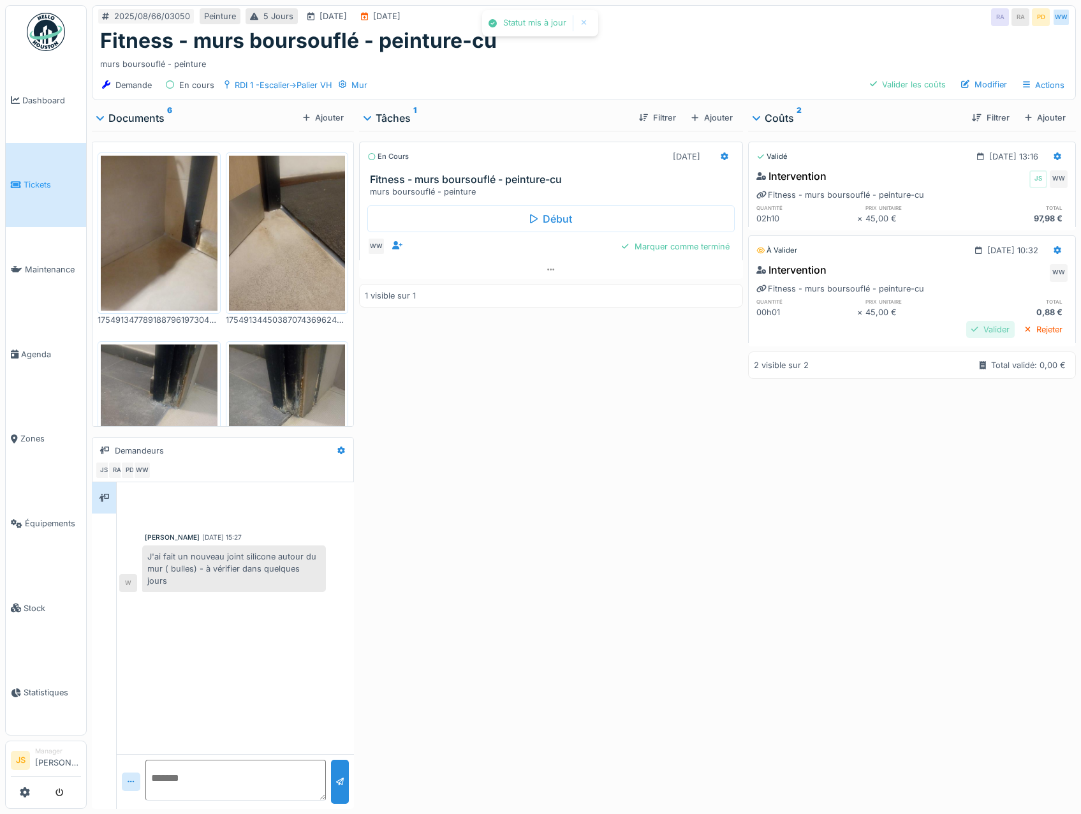
click at [971, 328] on div "Valider" at bounding box center [990, 329] width 48 height 17
click at [265, 217] on img at bounding box center [287, 233] width 117 height 155
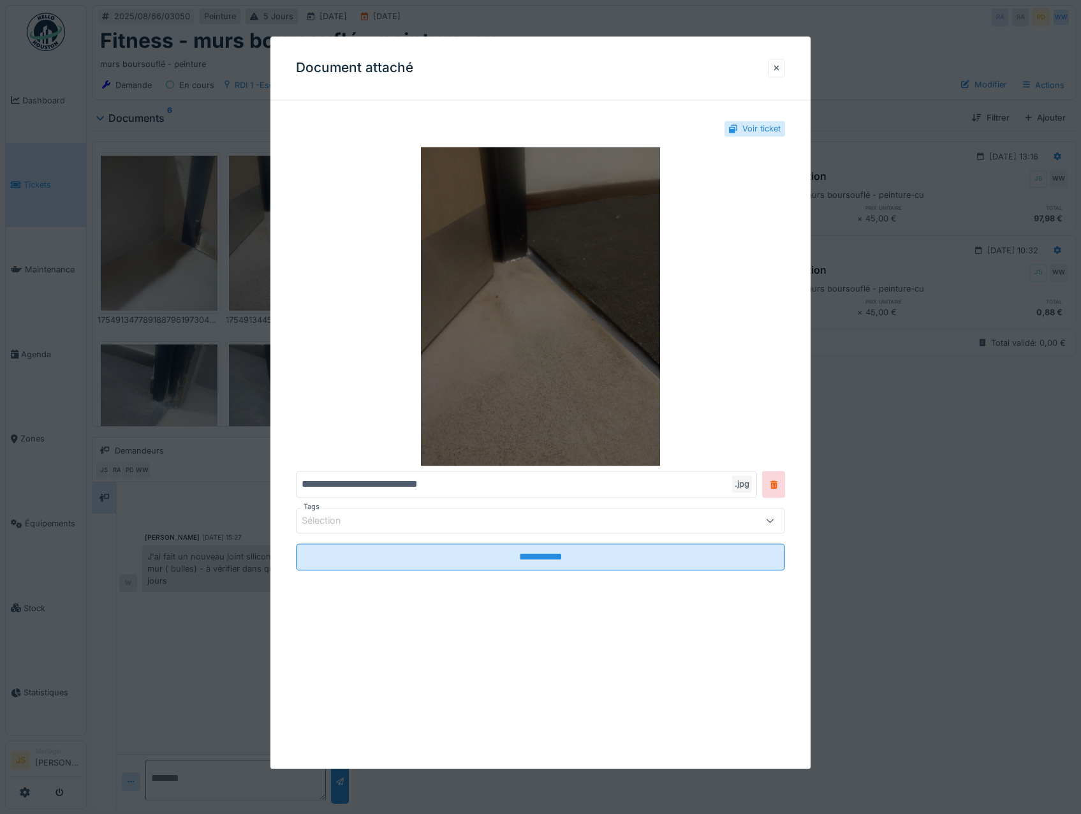
click at [596, 248] on img at bounding box center [541, 306] width 490 height 319
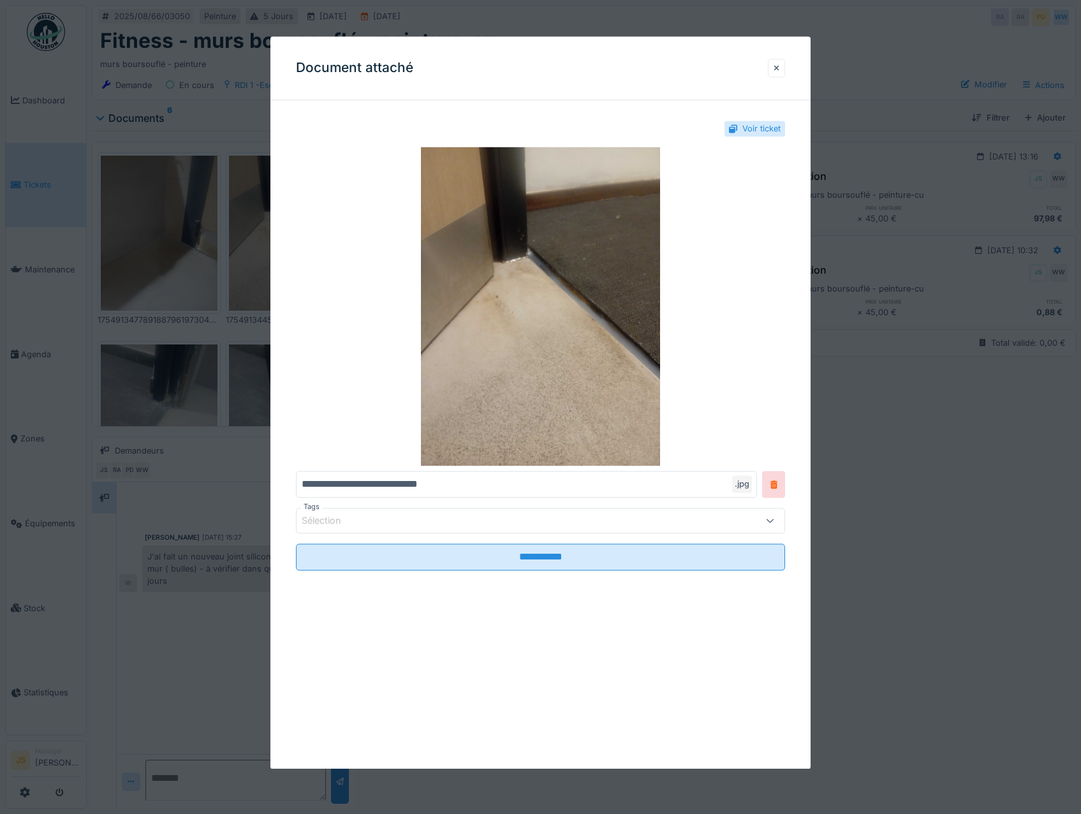
click at [169, 363] on div at bounding box center [540, 407] width 1081 height 814
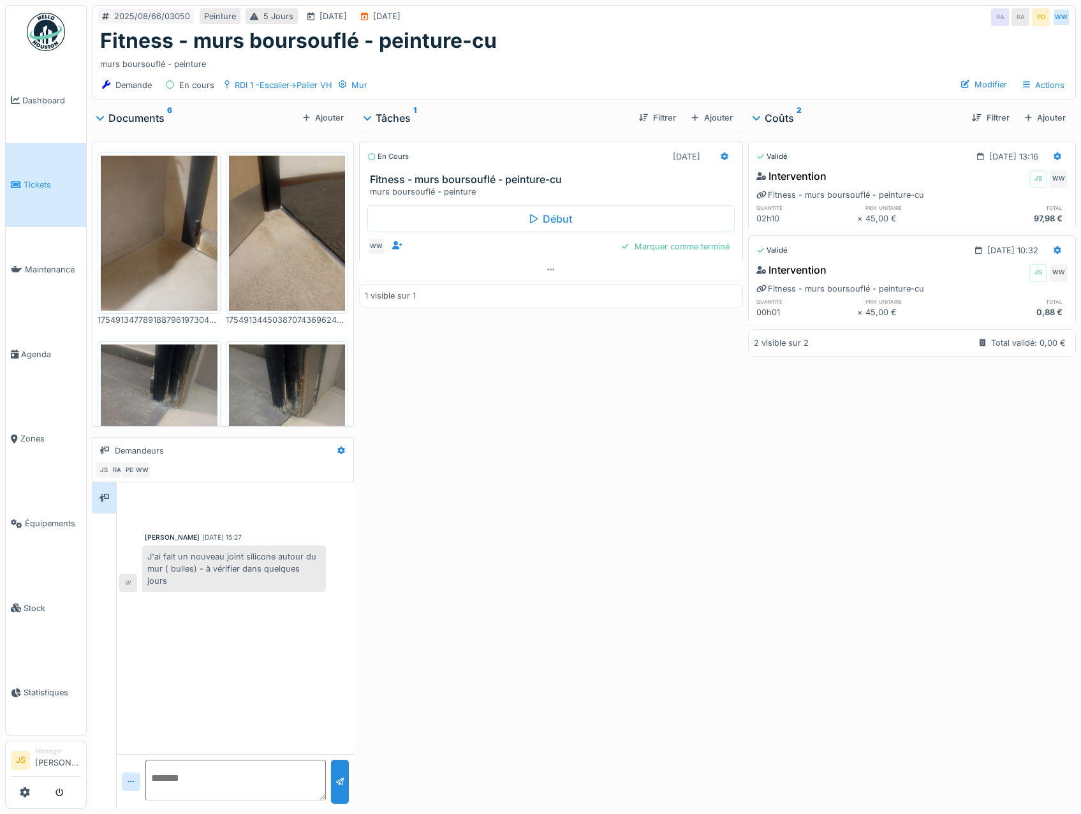
click at [179, 260] on img at bounding box center [159, 233] width 117 height 155
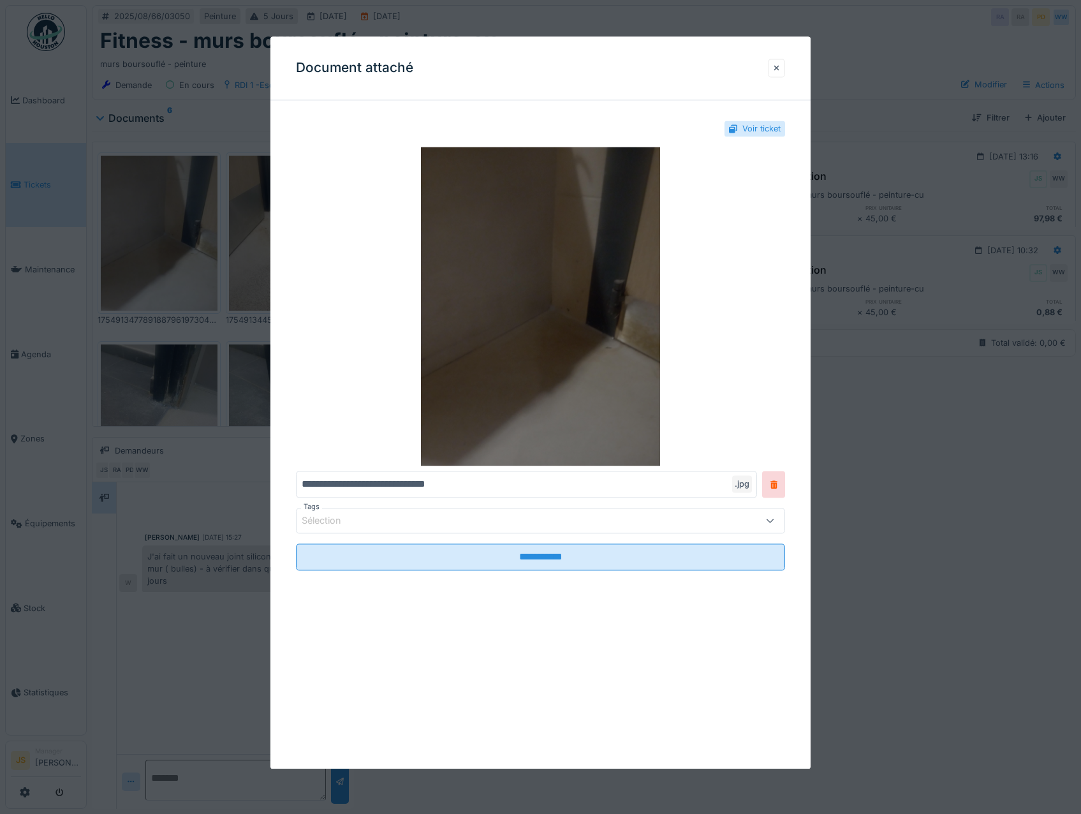
click at [613, 322] on img at bounding box center [541, 306] width 490 height 319
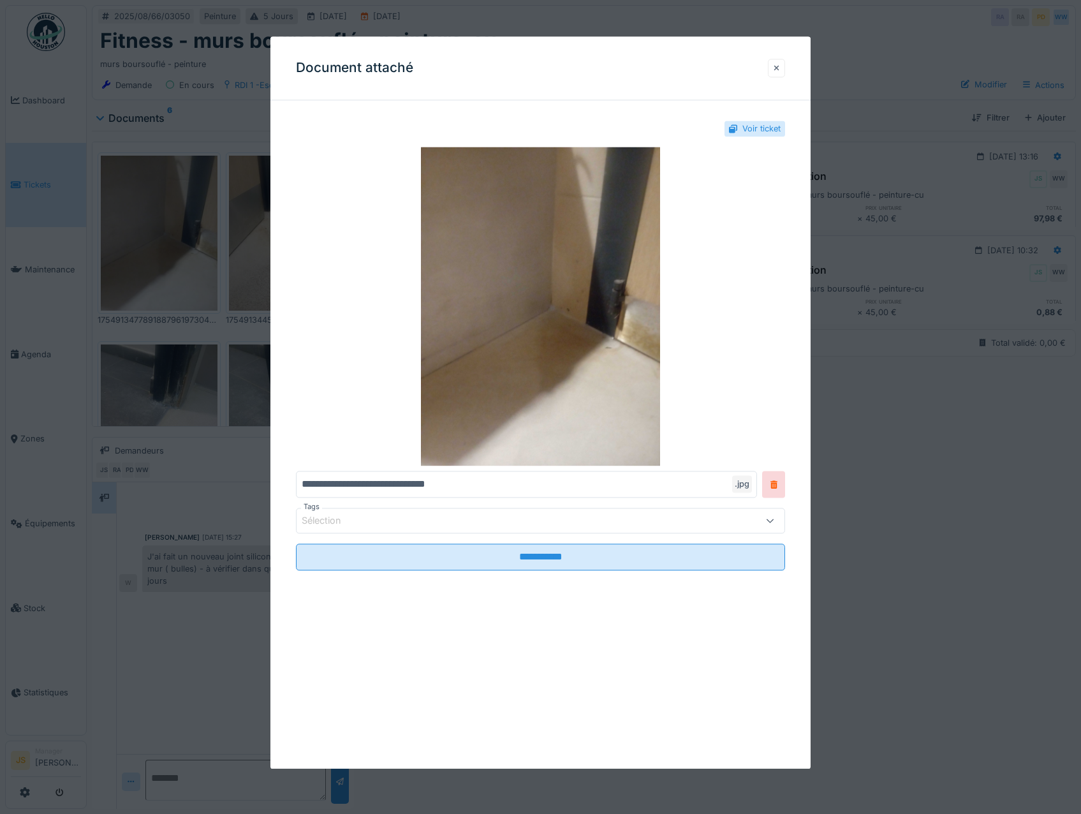
click at [780, 66] on div at bounding box center [777, 68] width 6 height 12
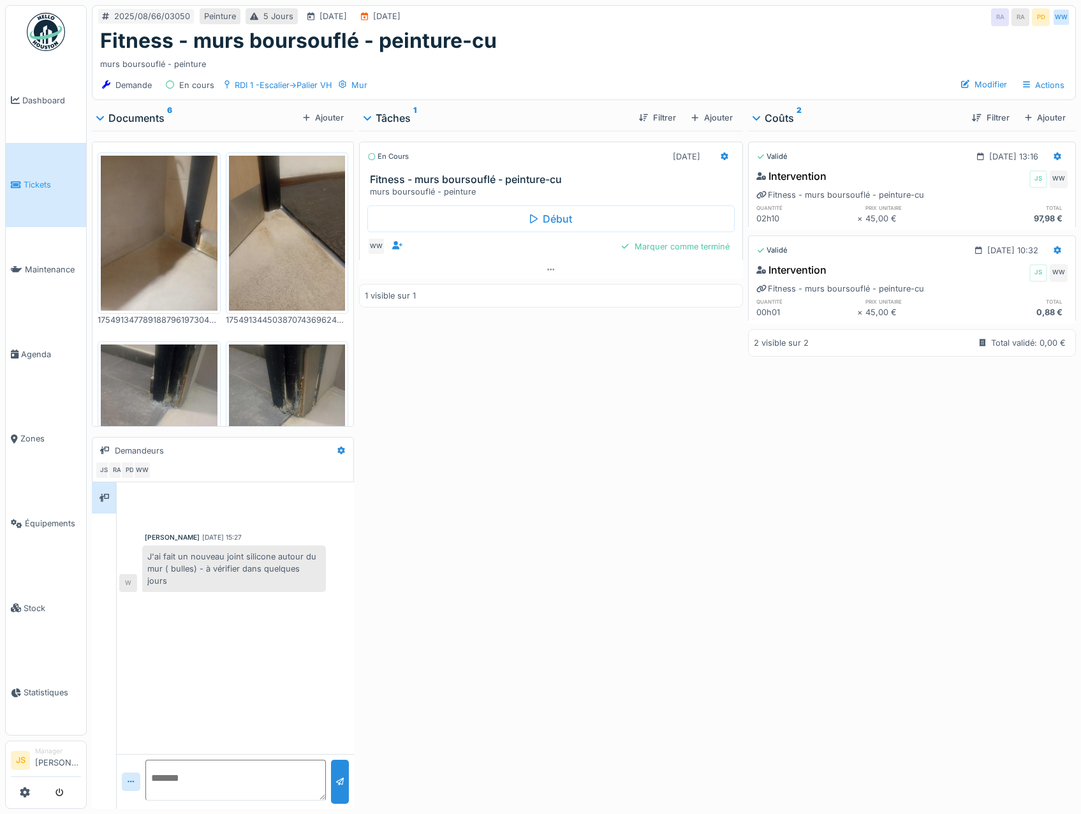
click at [170, 393] on img at bounding box center [159, 421] width 117 height 155
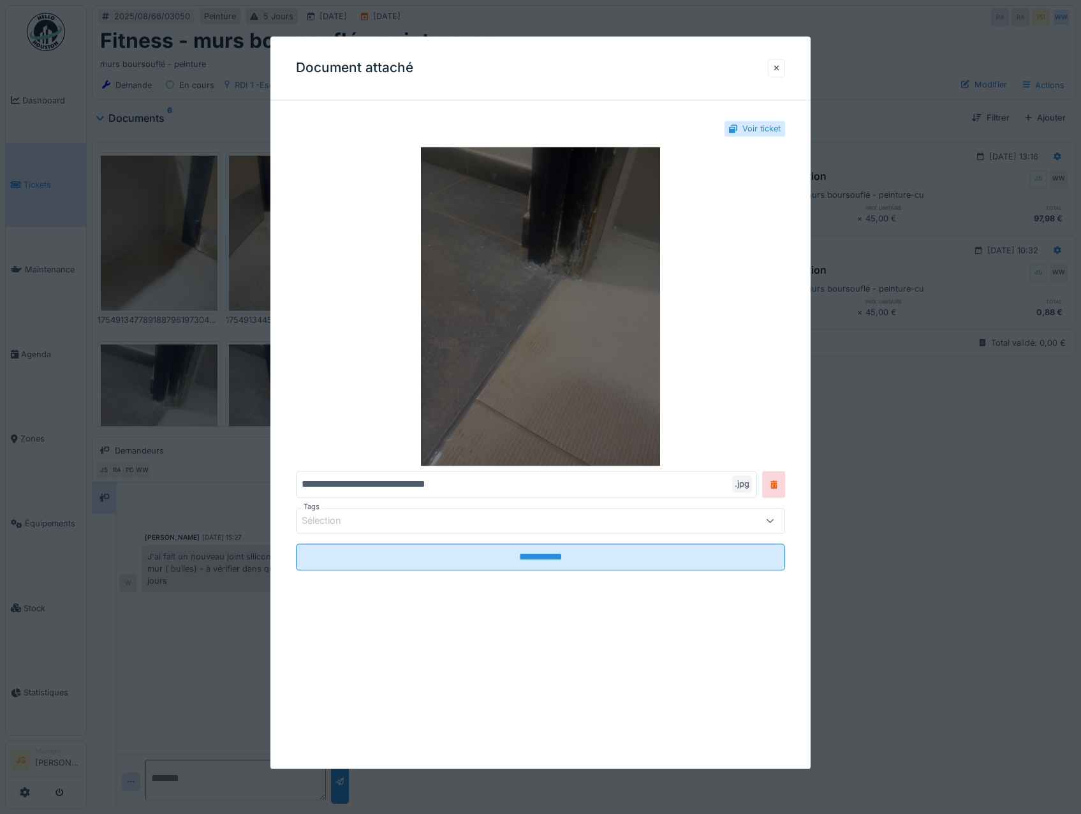
click at [556, 263] on img at bounding box center [541, 306] width 490 height 319
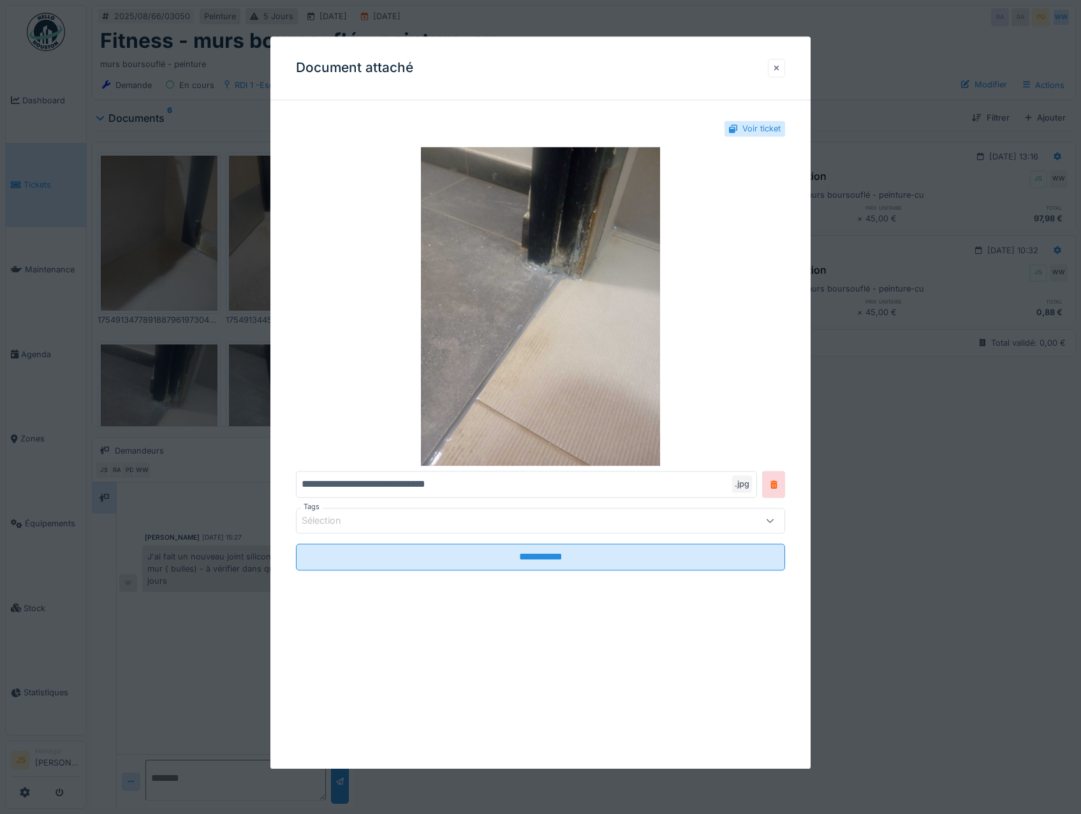
click at [786, 67] on div at bounding box center [777, 68] width 18 height 18
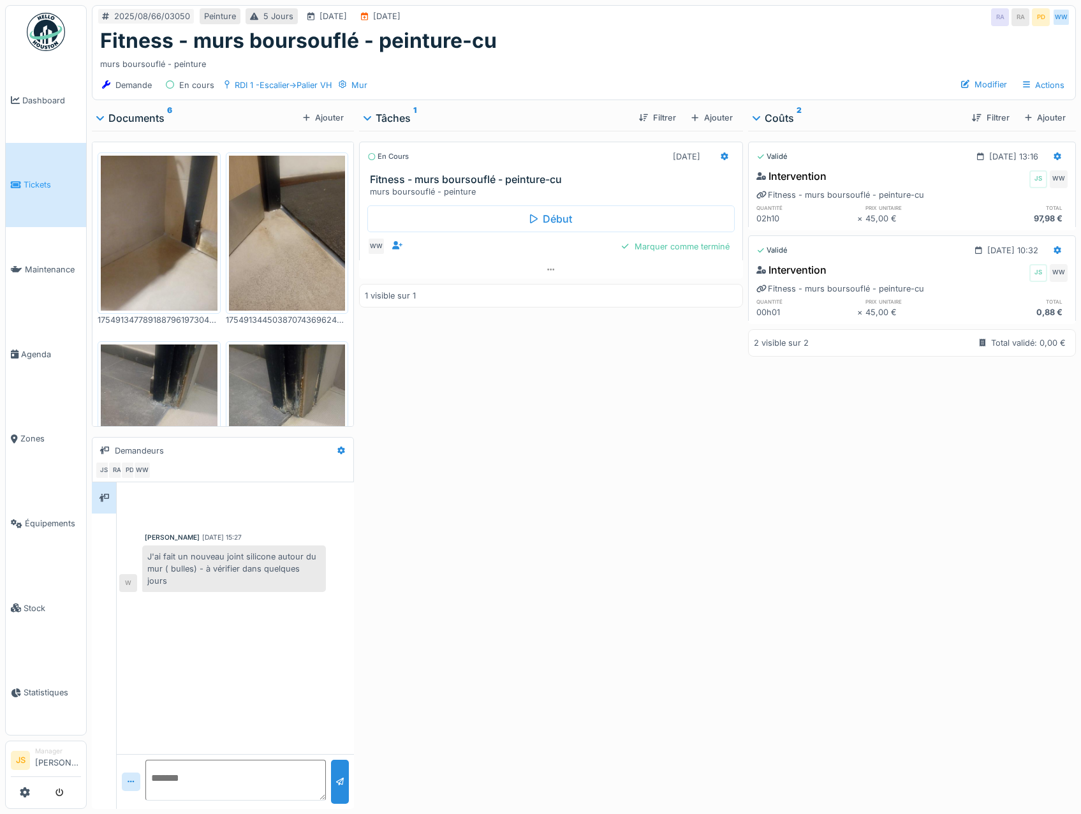
click at [302, 393] on img at bounding box center [287, 421] width 117 height 155
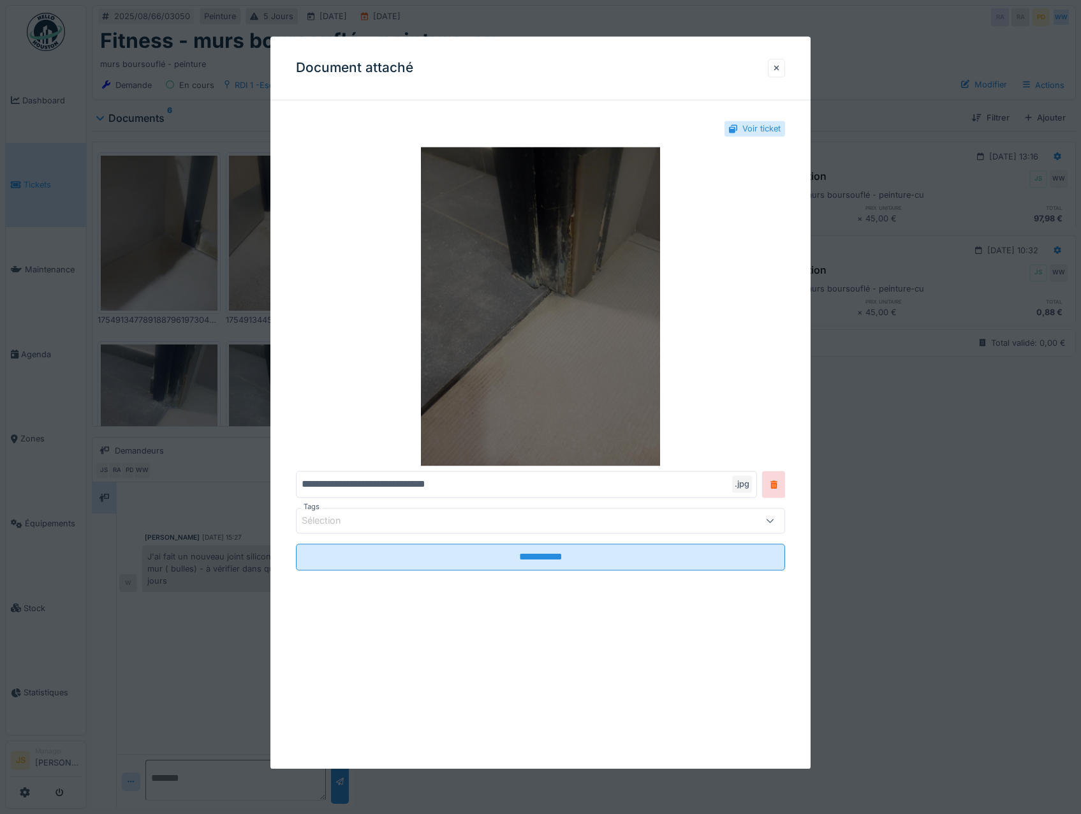
click at [540, 249] on img at bounding box center [541, 306] width 490 height 319
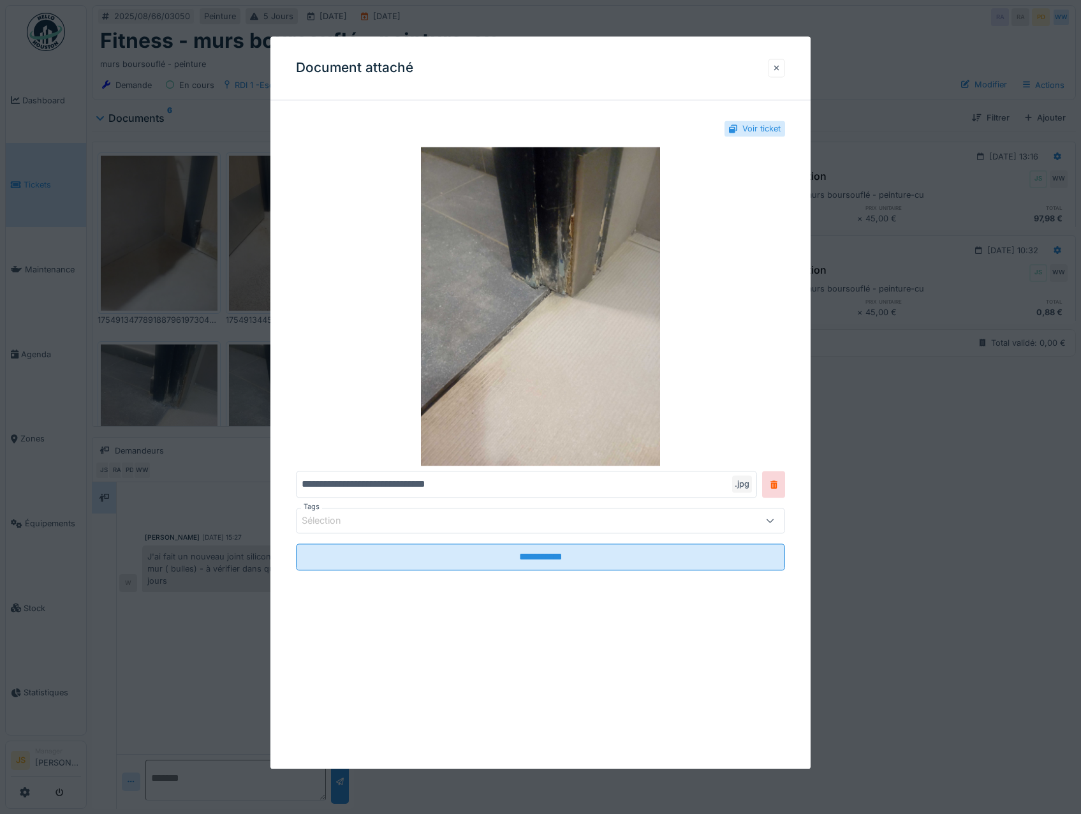
click at [784, 59] on div at bounding box center [777, 68] width 18 height 18
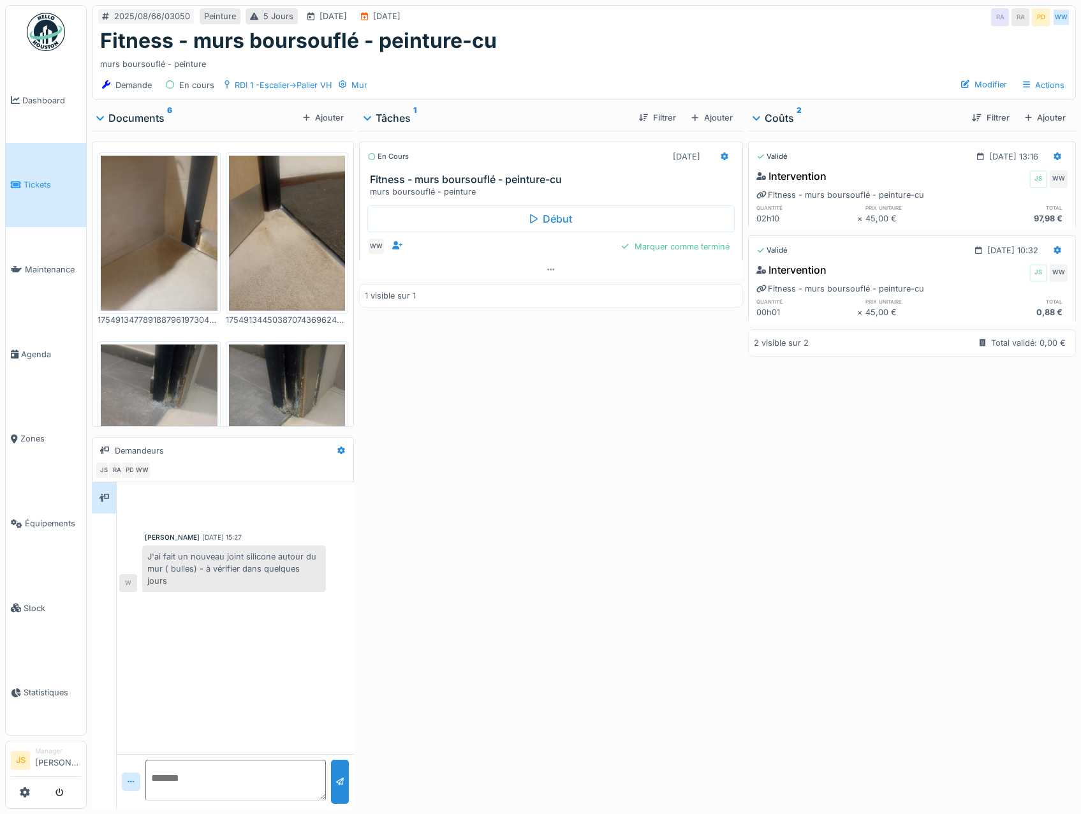
click at [190, 784] on textarea at bounding box center [235, 780] width 180 height 41
type textarea "**********"
click at [338, 786] on div at bounding box center [340, 781] width 8 height 12
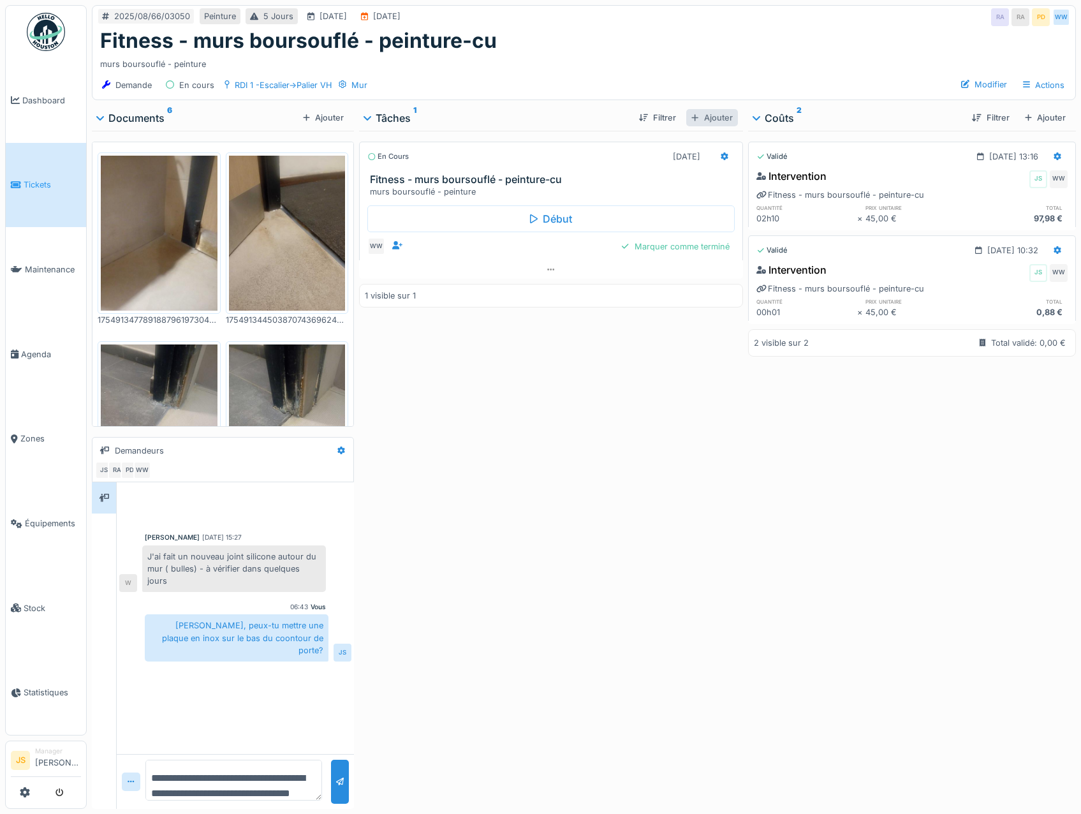
click at [718, 115] on div "Ajouter" at bounding box center [711, 117] width 51 height 17
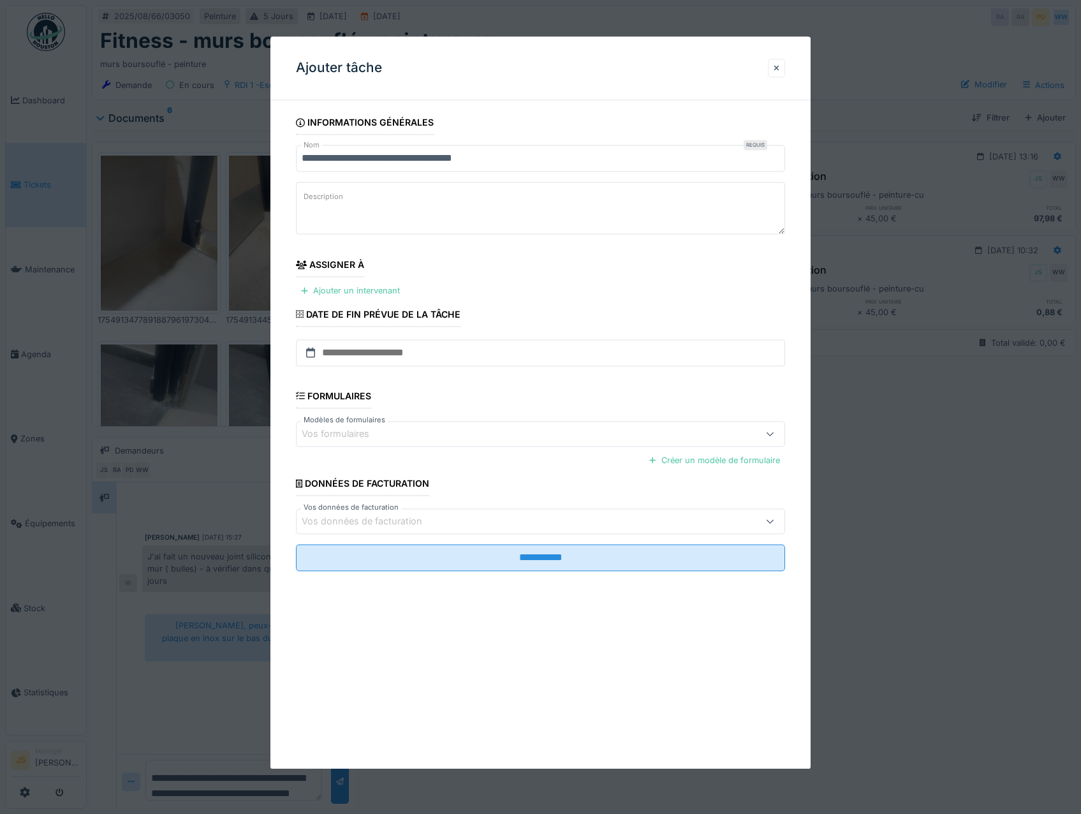
click at [340, 200] on label "Description" at bounding box center [323, 197] width 45 height 16
click at [340, 200] on textarea "Description" at bounding box center [541, 208] width 490 height 52
drag, startPoint x: 515, startPoint y: 159, endPoint x: 283, endPoint y: 152, distance: 232.3
click at [283, 152] on div "**********" at bounding box center [540, 358] width 541 height 496
type input "**********"
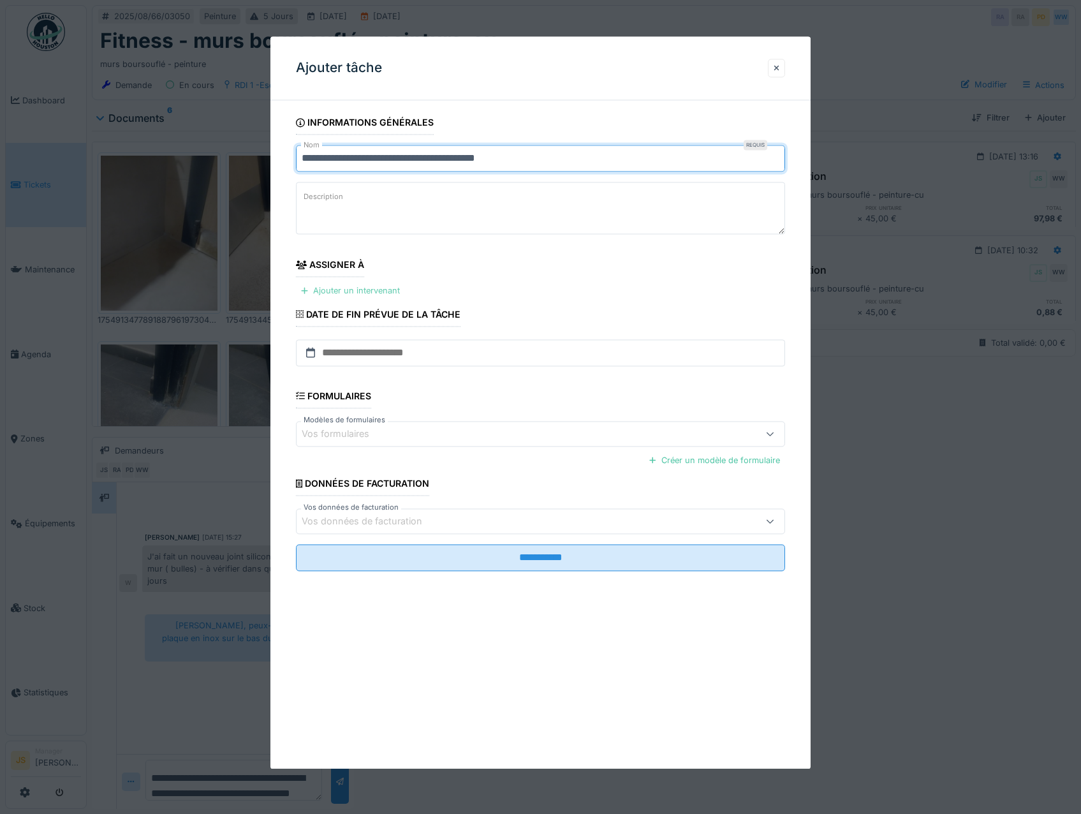
click at [371, 288] on div "Ajouter un intervenant" at bounding box center [350, 291] width 109 height 17
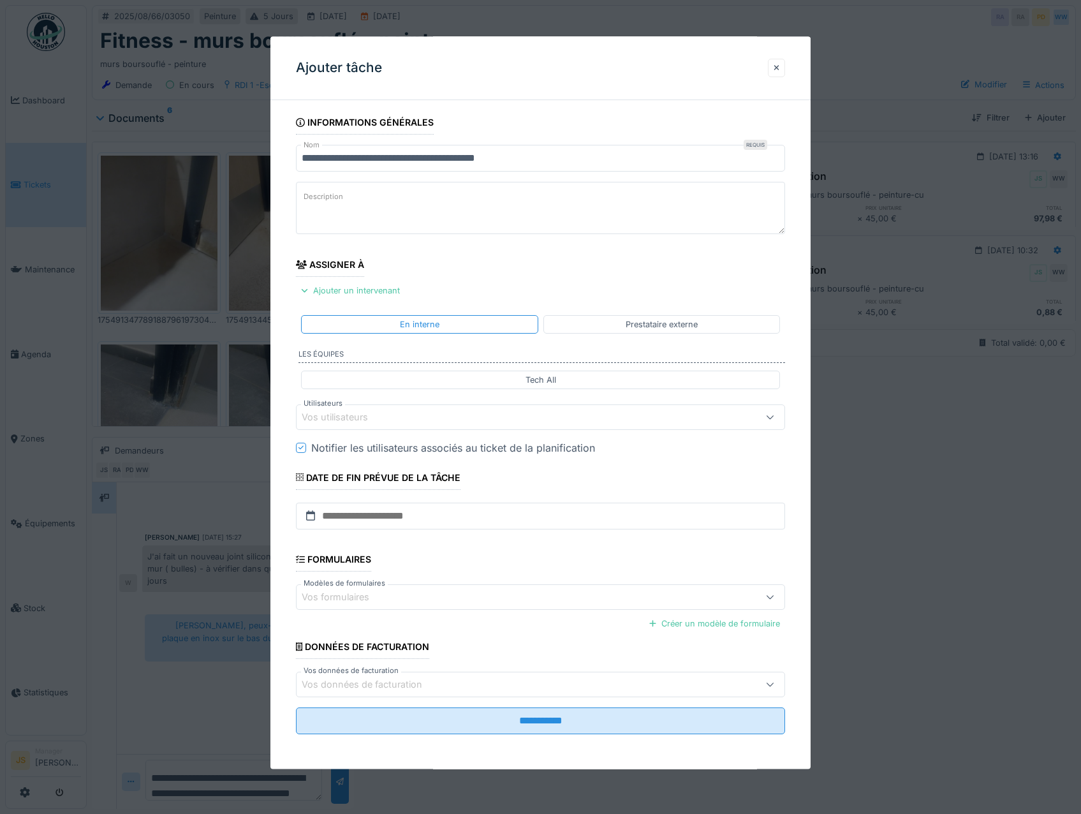
click at [336, 420] on div "Vos utilisateurs" at bounding box center [344, 417] width 84 height 14
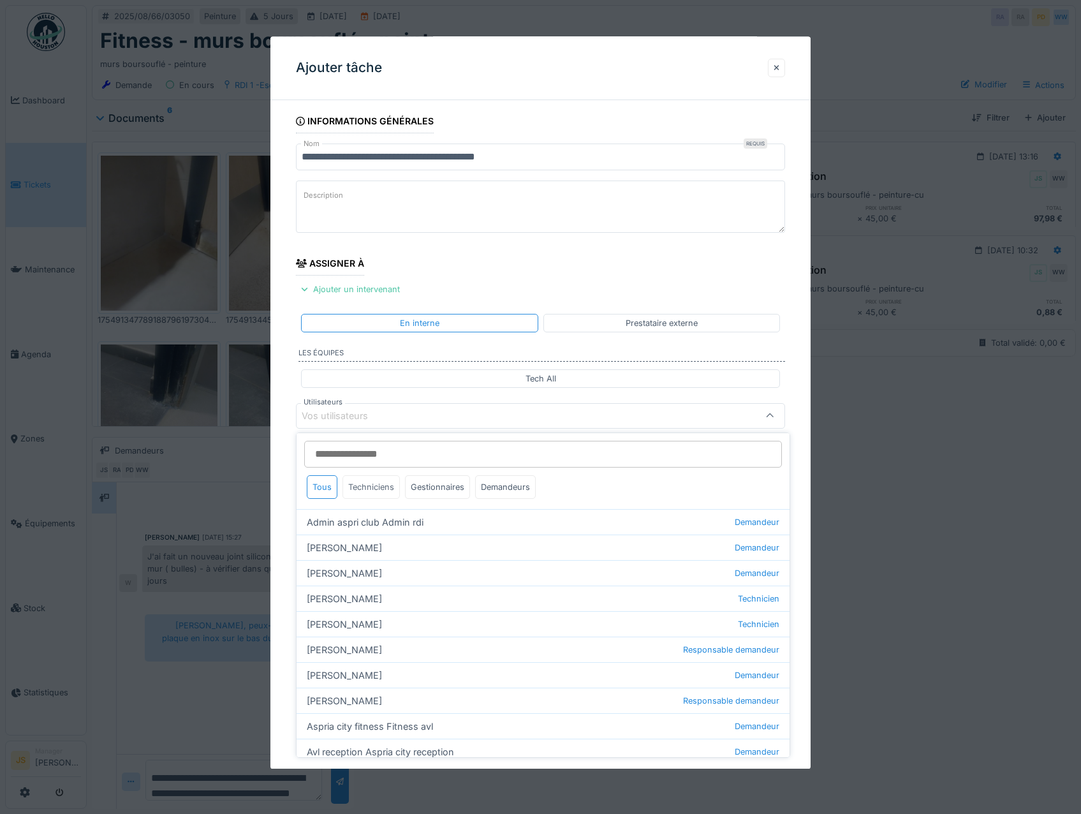
click at [369, 493] on div "Techniciens" at bounding box center [370, 487] width 57 height 24
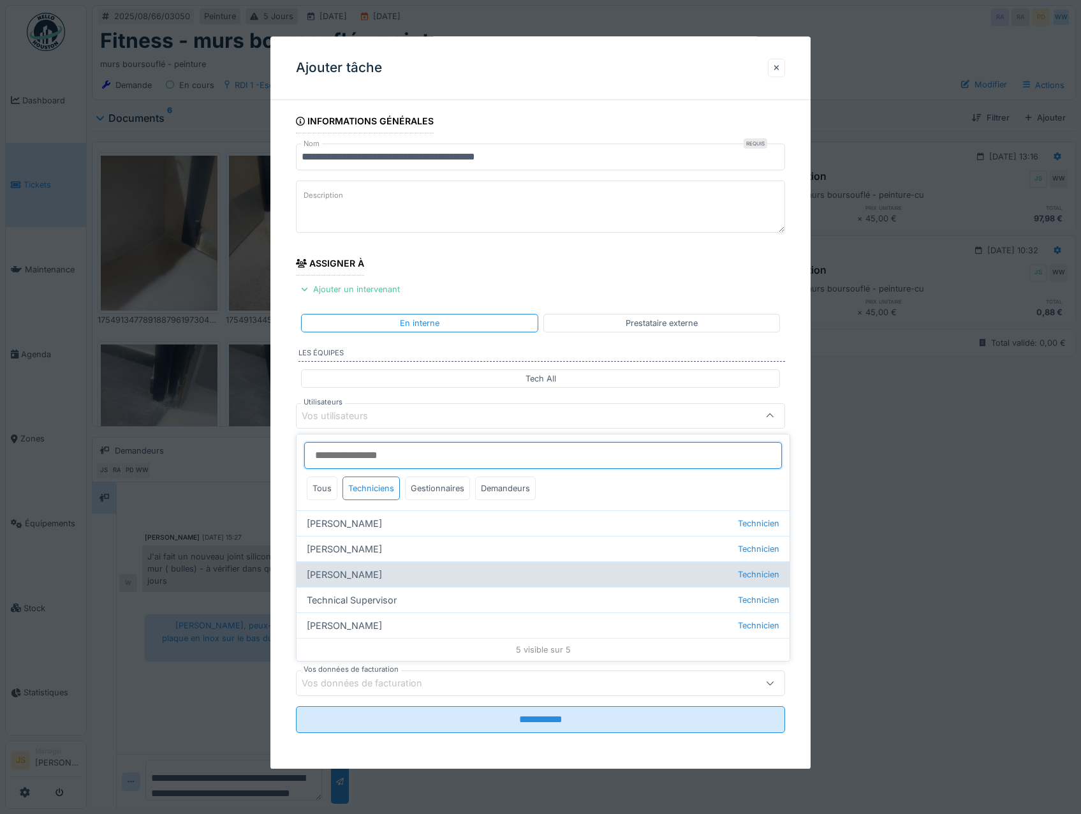
scroll to position [10, 0]
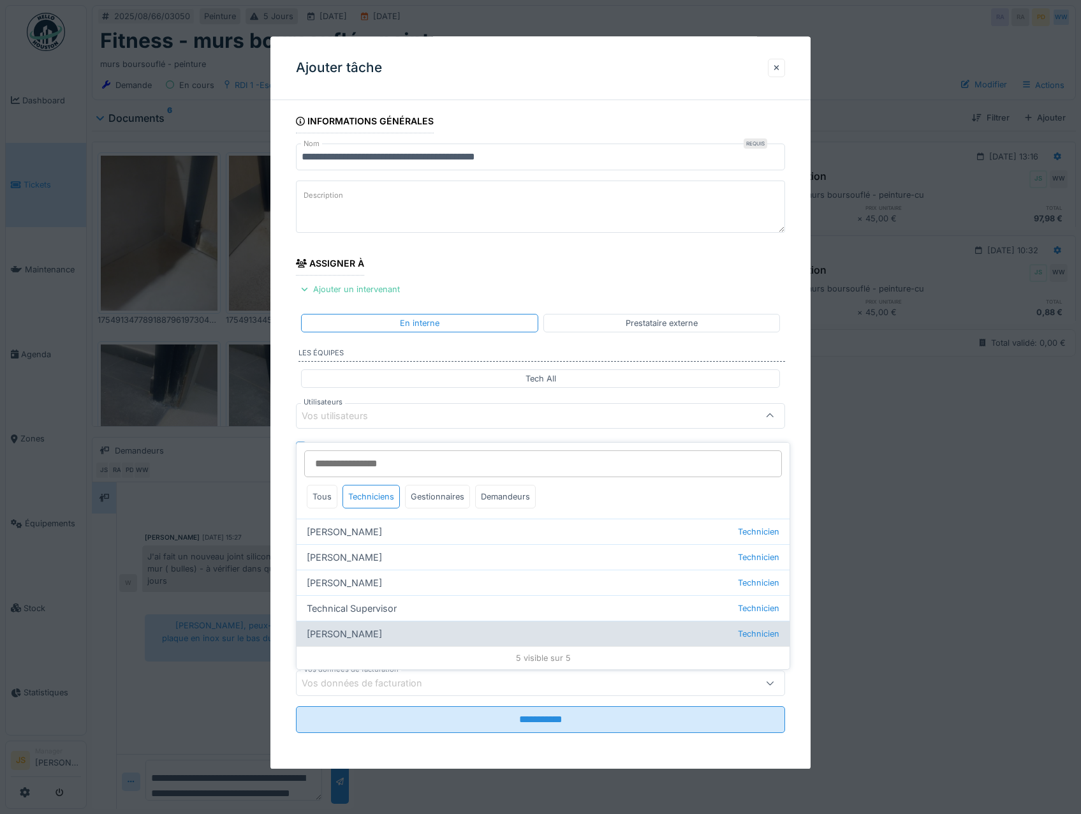
click at [373, 626] on div "Wojciech Wierozebski Technicien" at bounding box center [543, 634] width 493 height 26
type input "****"
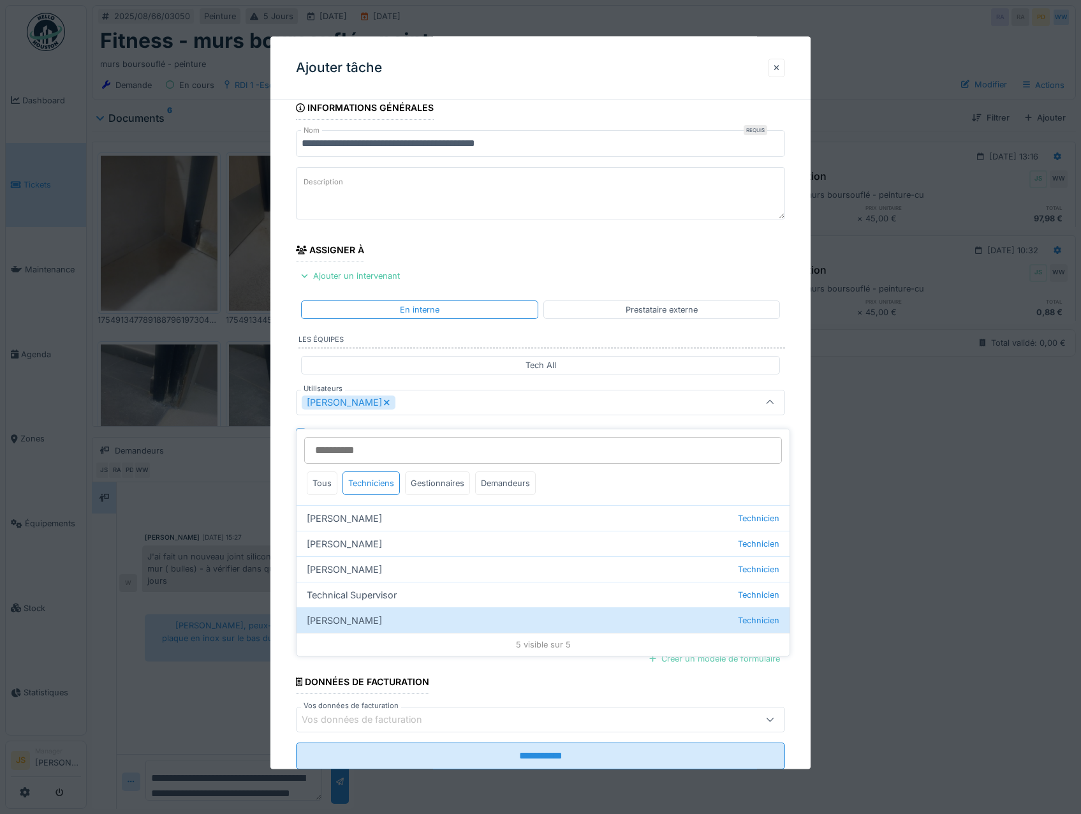
click at [281, 415] on div "**********" at bounding box center [540, 450] width 541 height 709
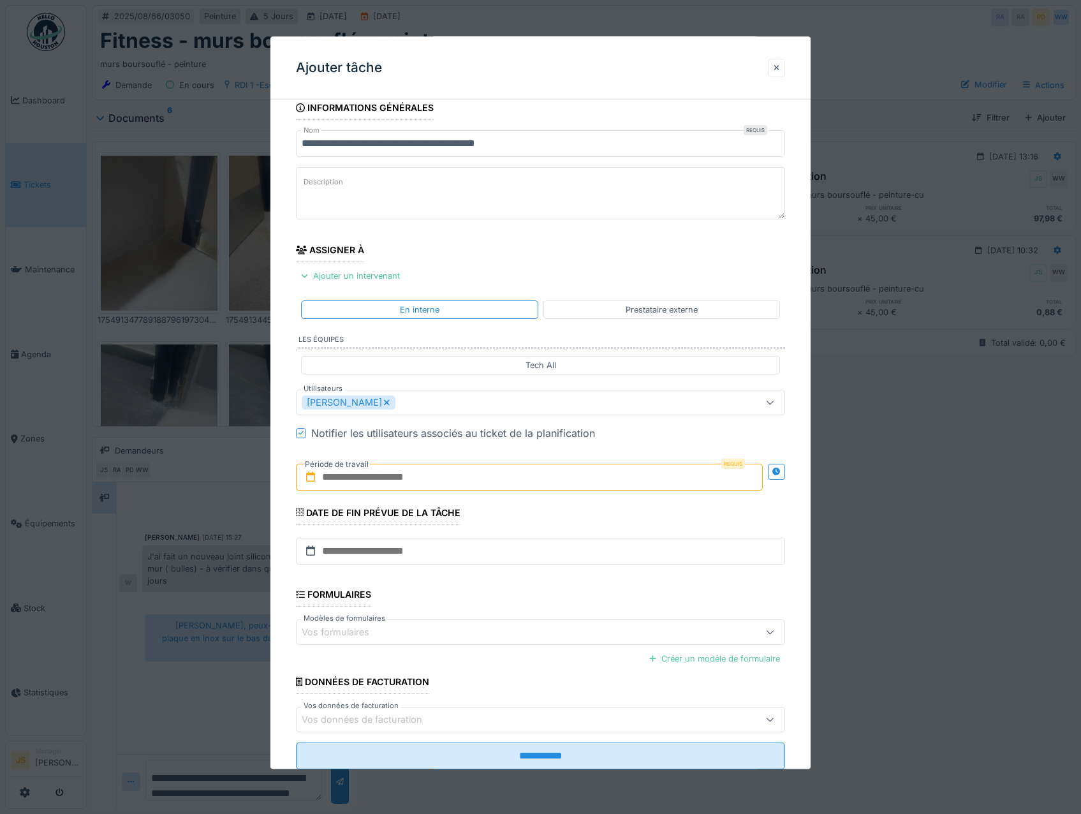
click at [339, 476] on input "text" at bounding box center [529, 477] width 467 height 27
click at [492, 607] on div "12" at bounding box center [489, 602] width 17 height 18
click at [492, 603] on div "12" at bounding box center [489, 602] width 17 height 18
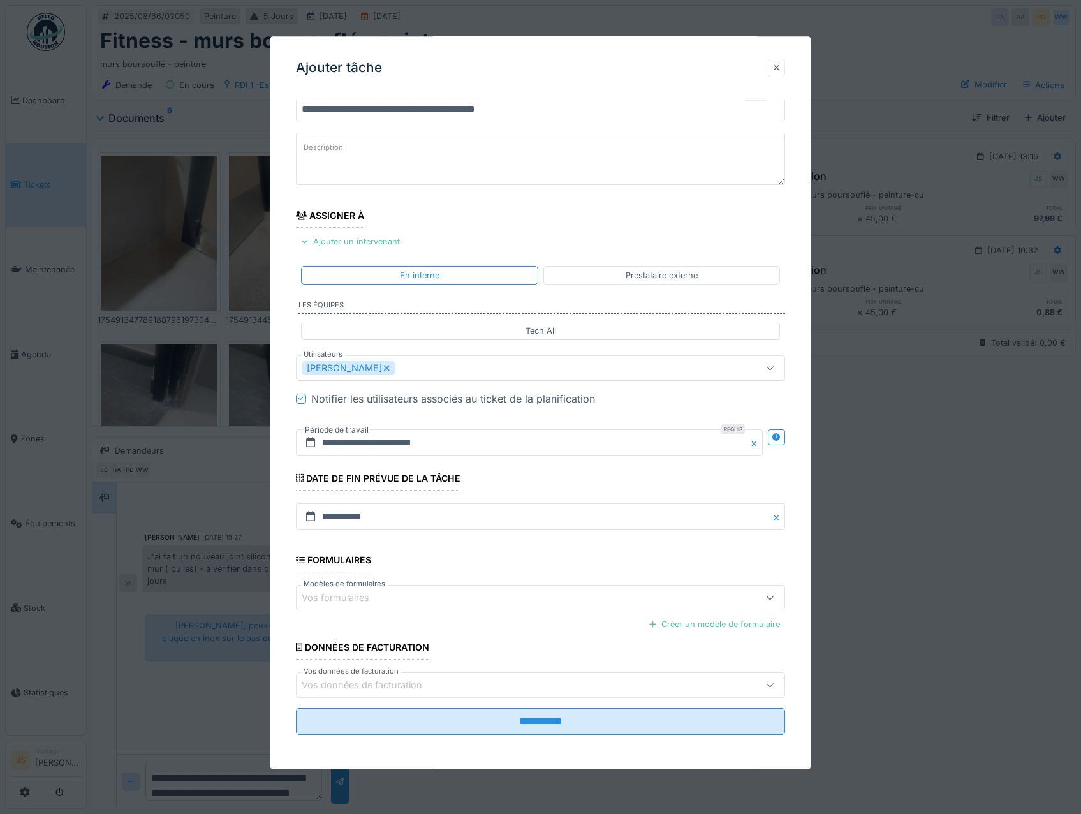
scroll to position [51, 0]
click at [554, 703] on fieldset "**********" at bounding box center [541, 401] width 490 height 684
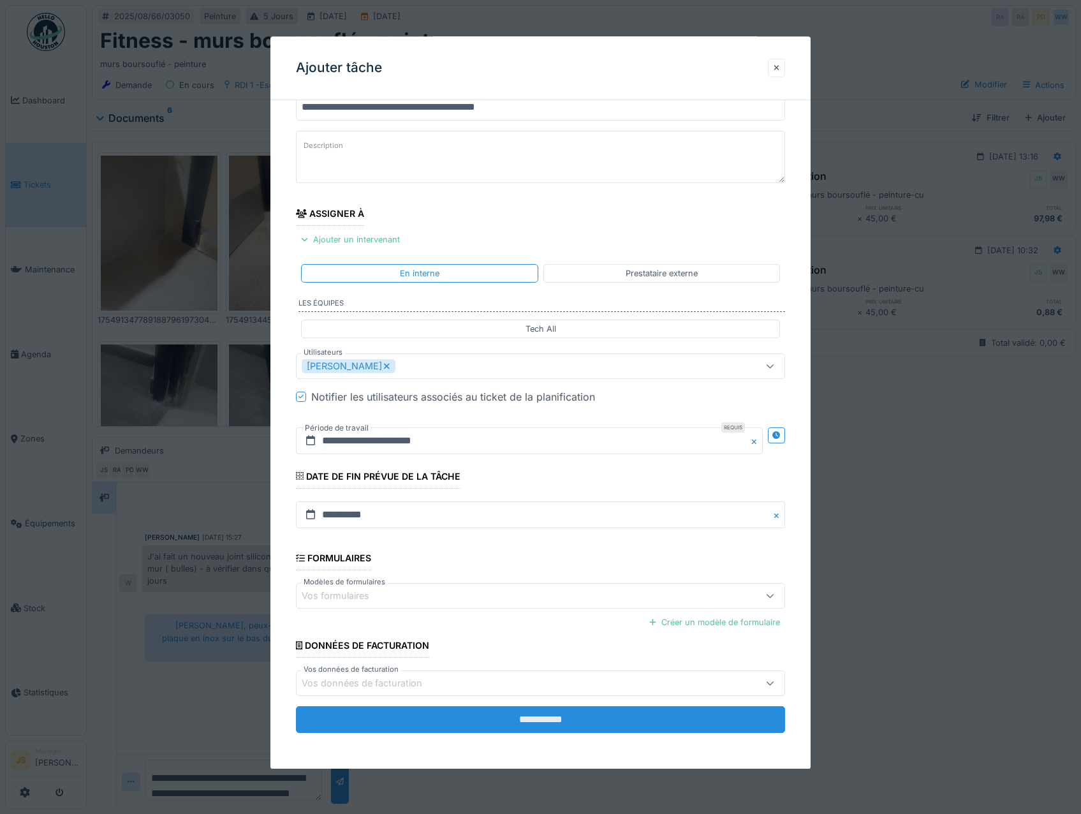
click at [554, 716] on input "**********" at bounding box center [541, 720] width 490 height 27
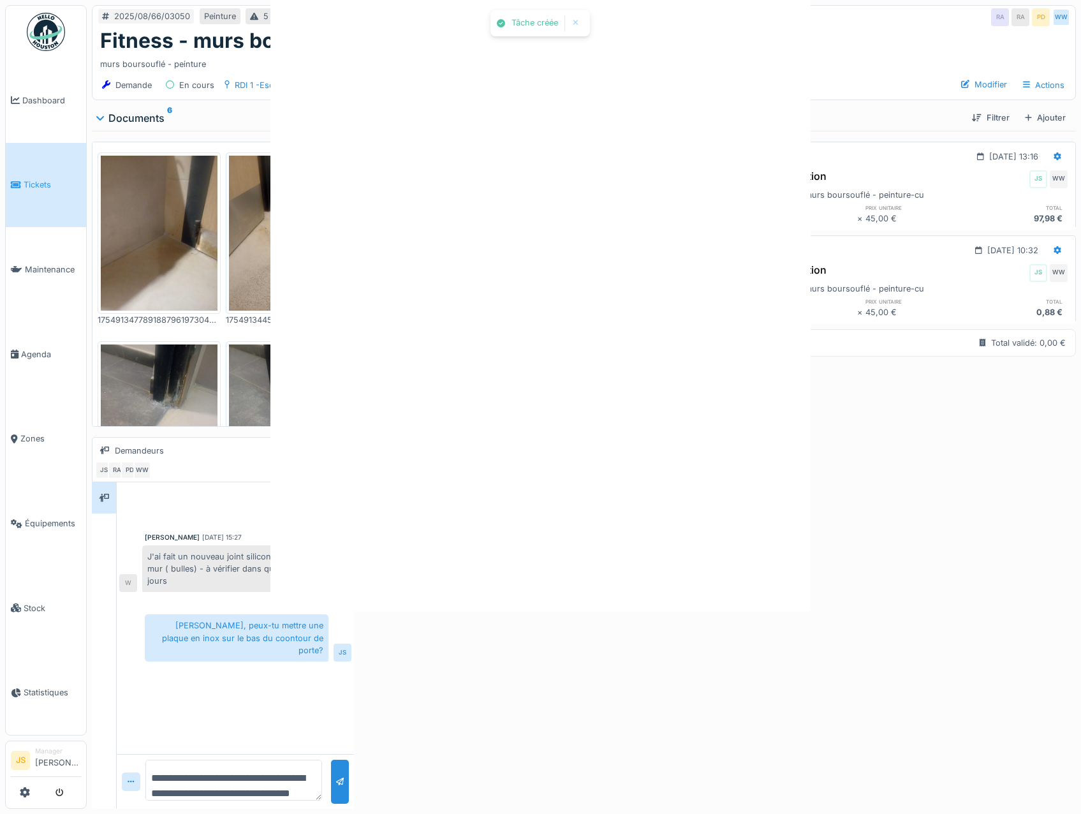
scroll to position [0, 0]
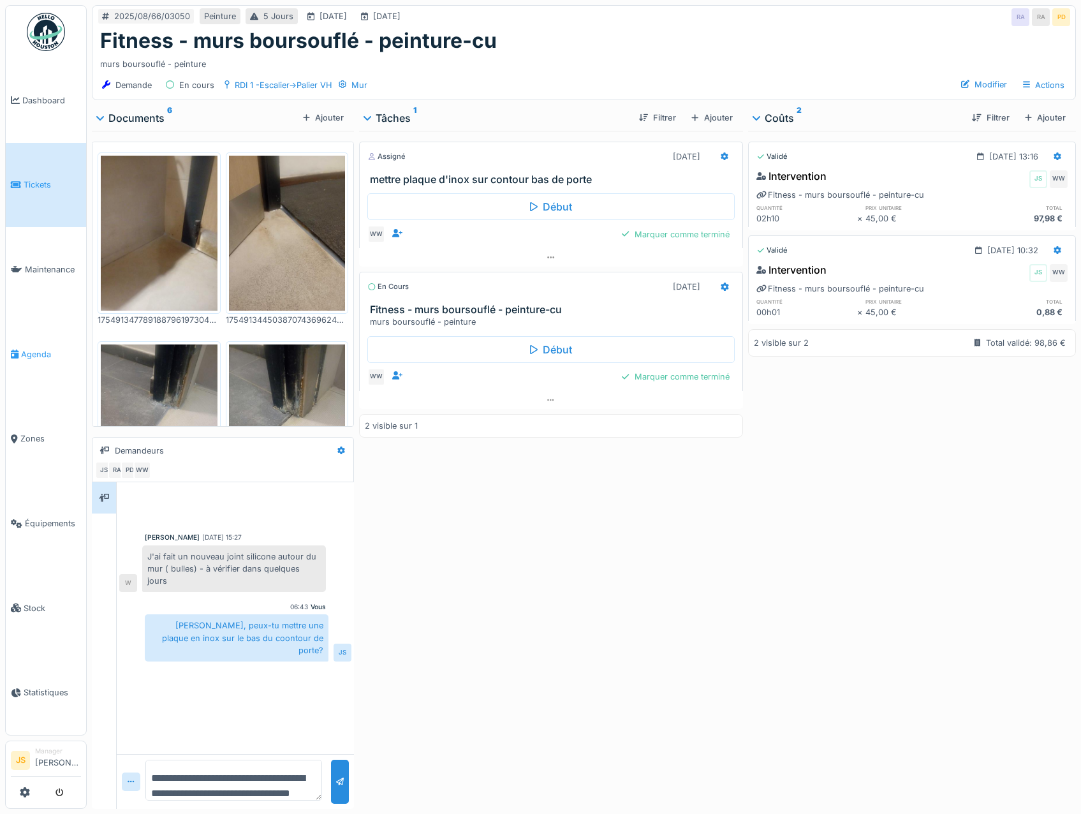
click at [39, 341] on link "Agenda" at bounding box center [46, 354] width 80 height 85
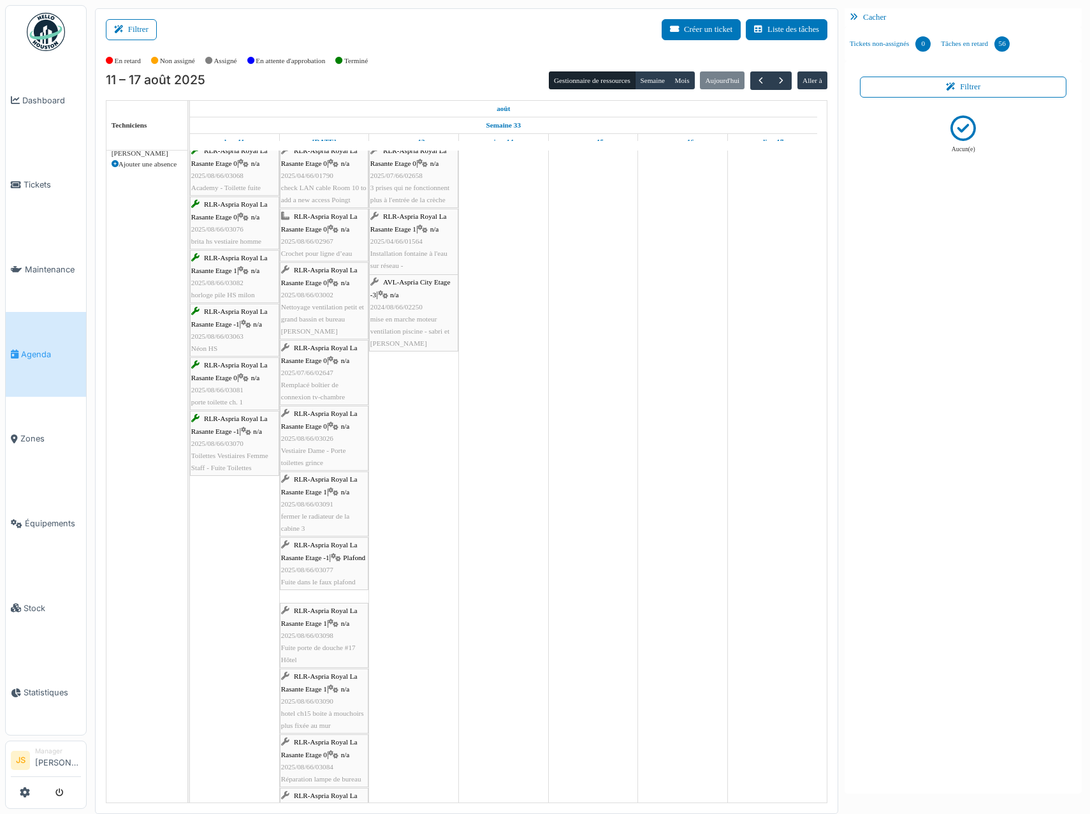
scroll to position [128, 0]
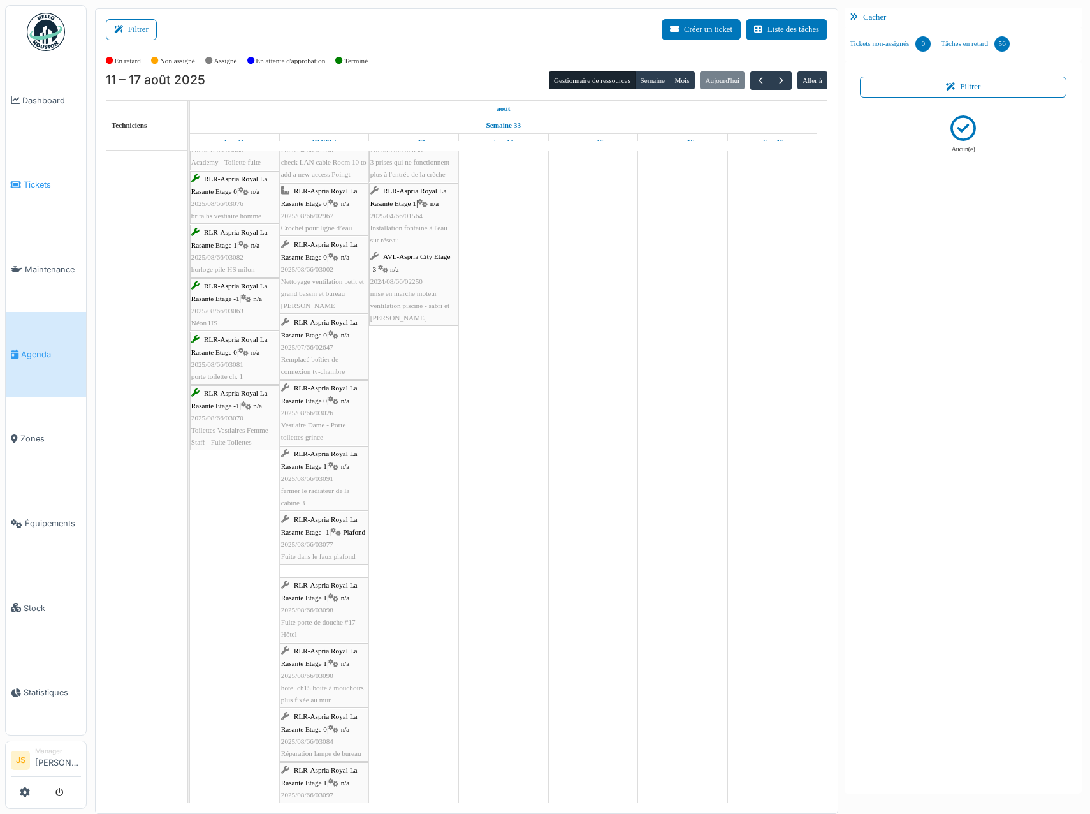
click at [36, 186] on span "Tickets" at bounding box center [52, 185] width 57 height 12
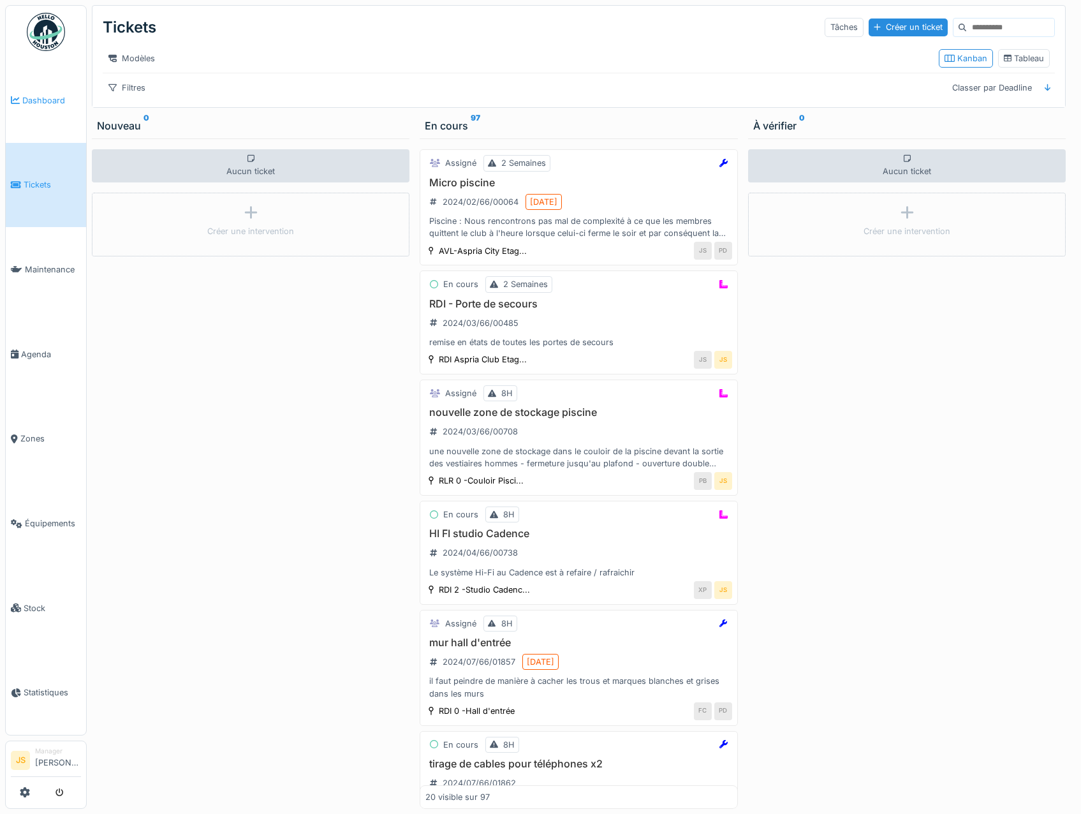
click at [48, 95] on span "Dashboard" at bounding box center [51, 100] width 59 height 12
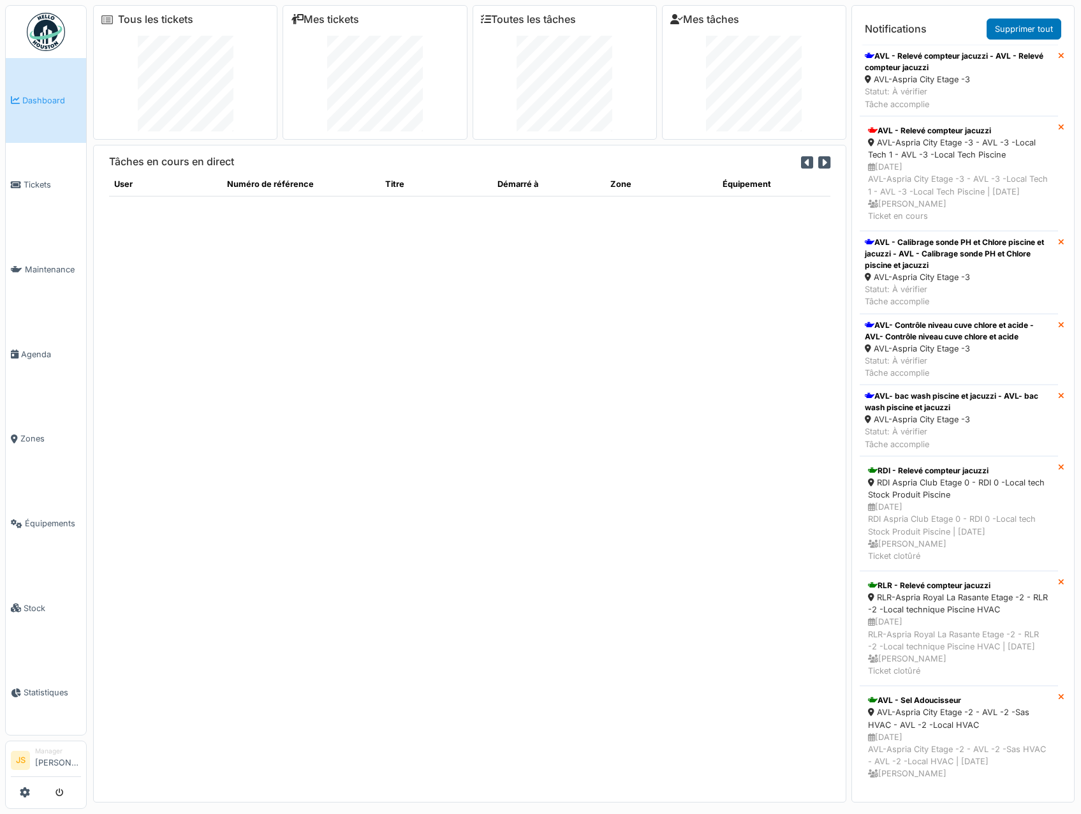
click at [1058, 56] on icon at bounding box center [1061, 56] width 6 height 8
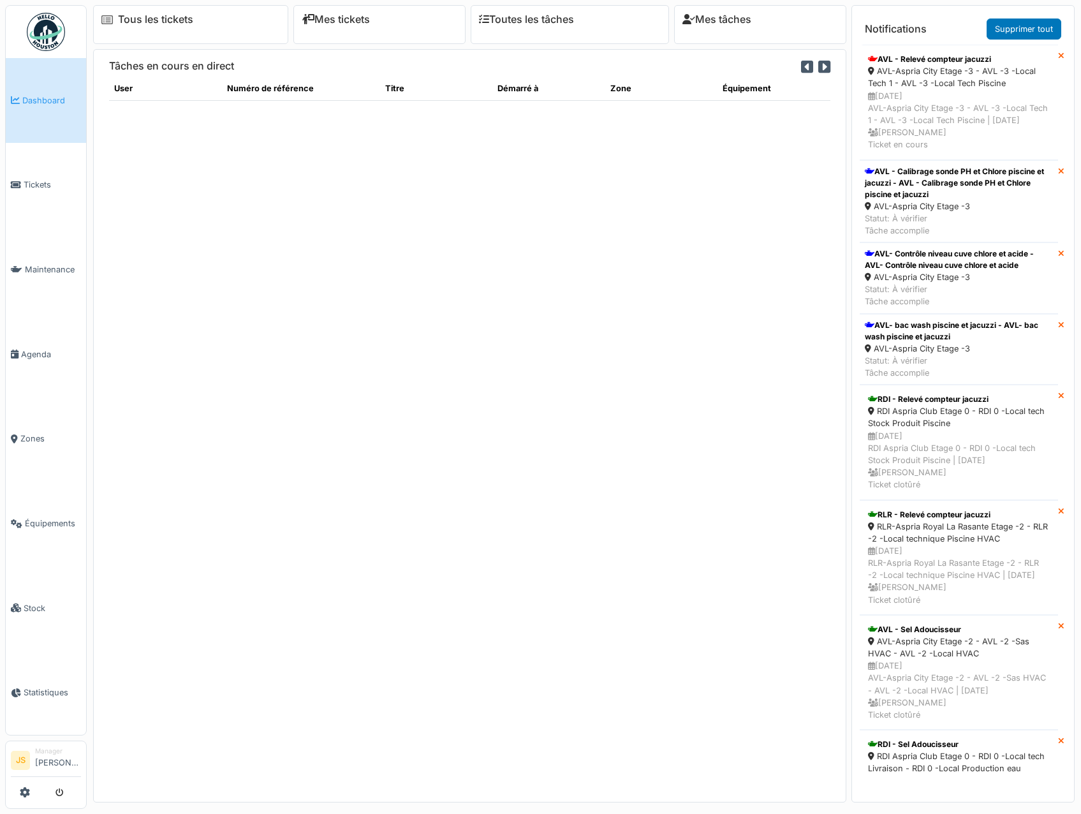
click at [1058, 56] on icon at bounding box center [1061, 56] width 6 height 8
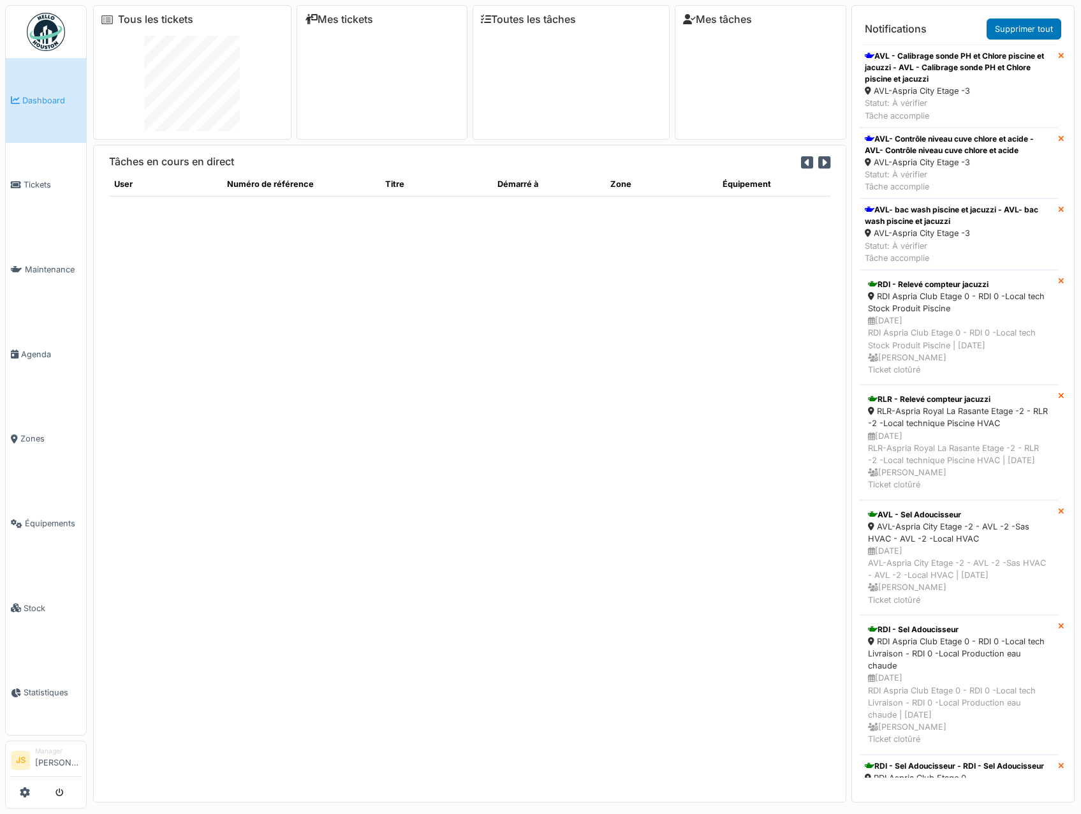
click at [1058, 56] on icon at bounding box center [1061, 56] width 6 height 8
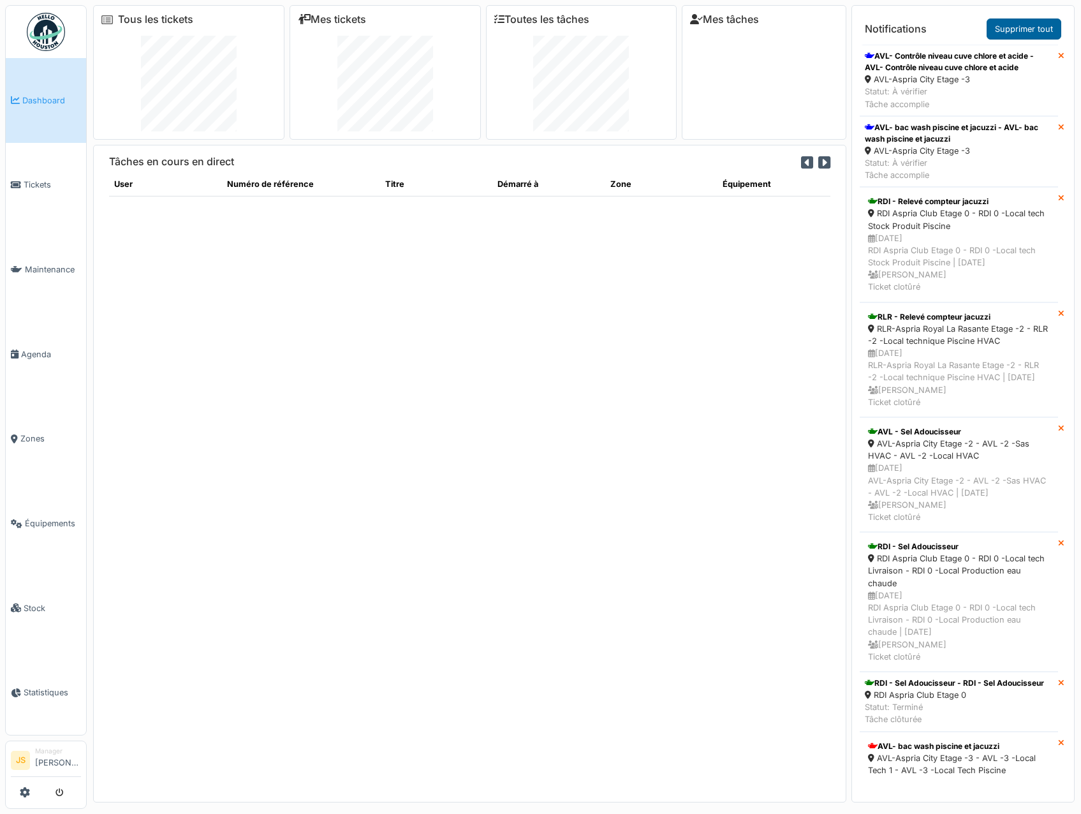
click at [1010, 27] on link "Supprimer tout" at bounding box center [1024, 28] width 75 height 21
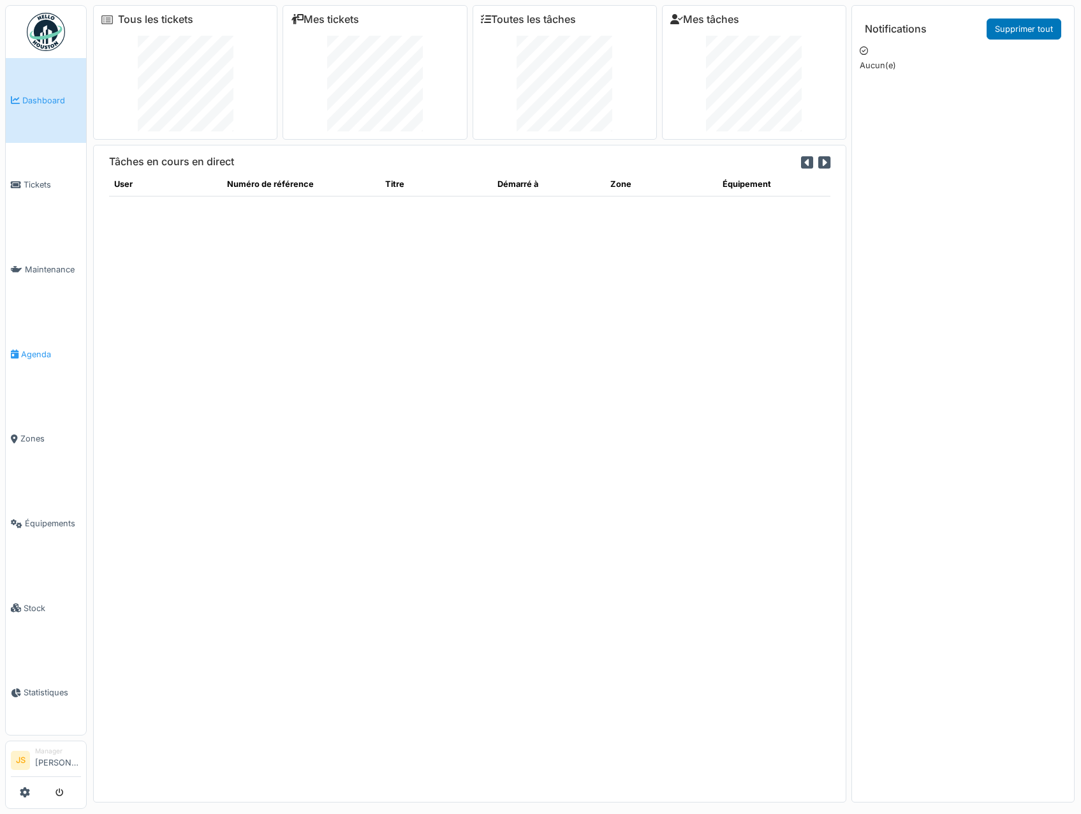
click at [38, 348] on span "Agenda" at bounding box center [51, 354] width 60 height 12
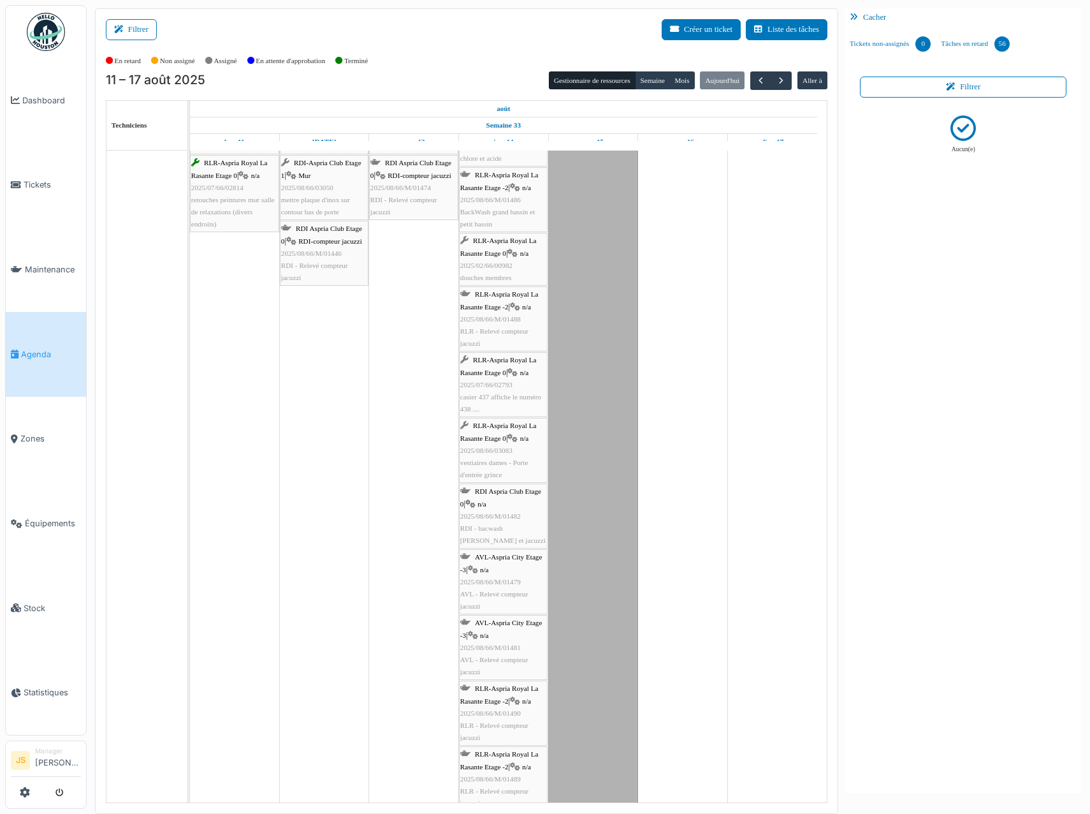
scroll to position [3316, 0]
